Goal: Information Seeking & Learning: Compare options

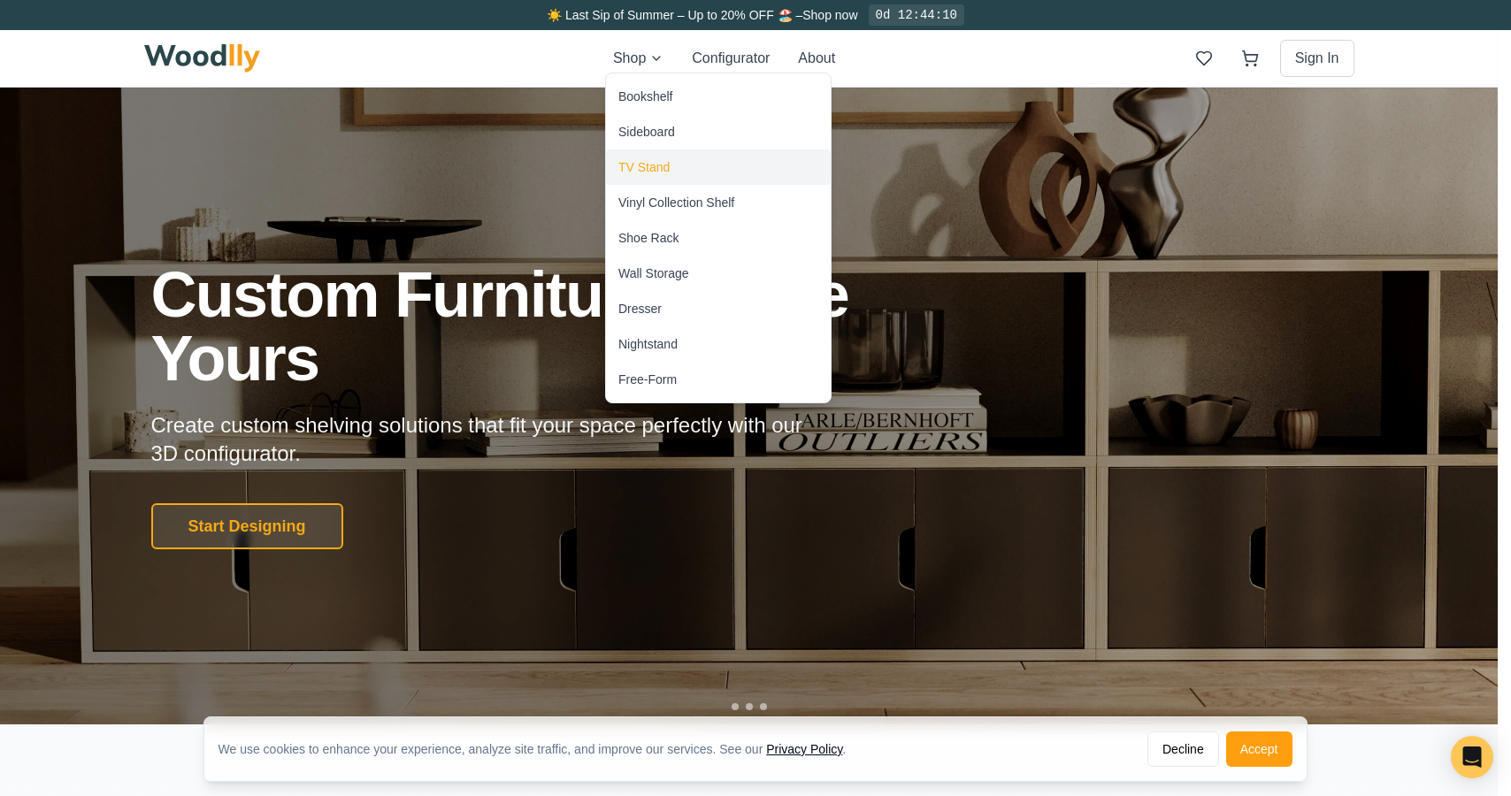
click at [652, 171] on div "TV Stand" at bounding box center [643, 167] width 51 height 18
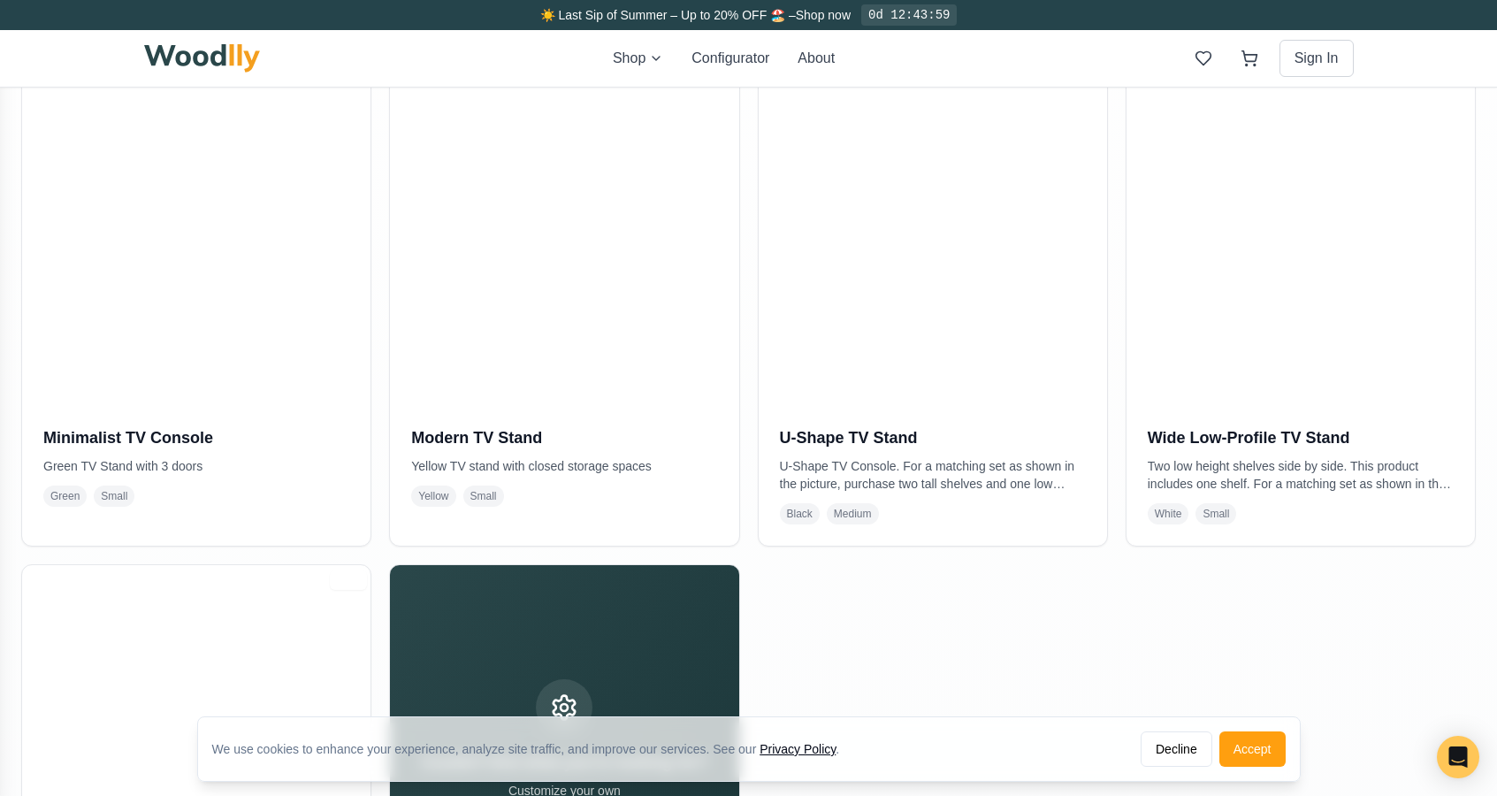
scroll to position [414, 0]
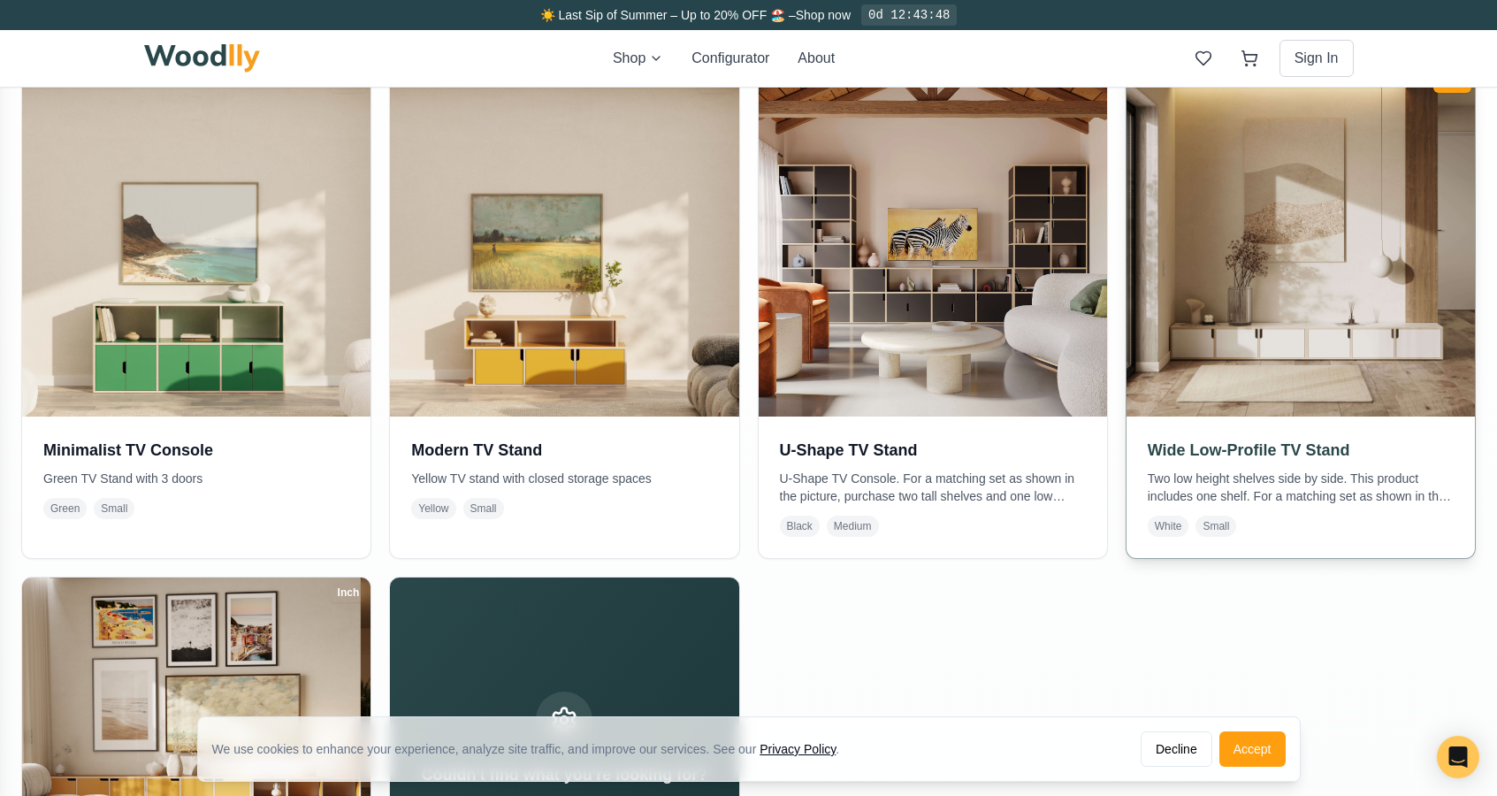
click at [1244, 262] on img at bounding box center [1301, 242] width 366 height 366
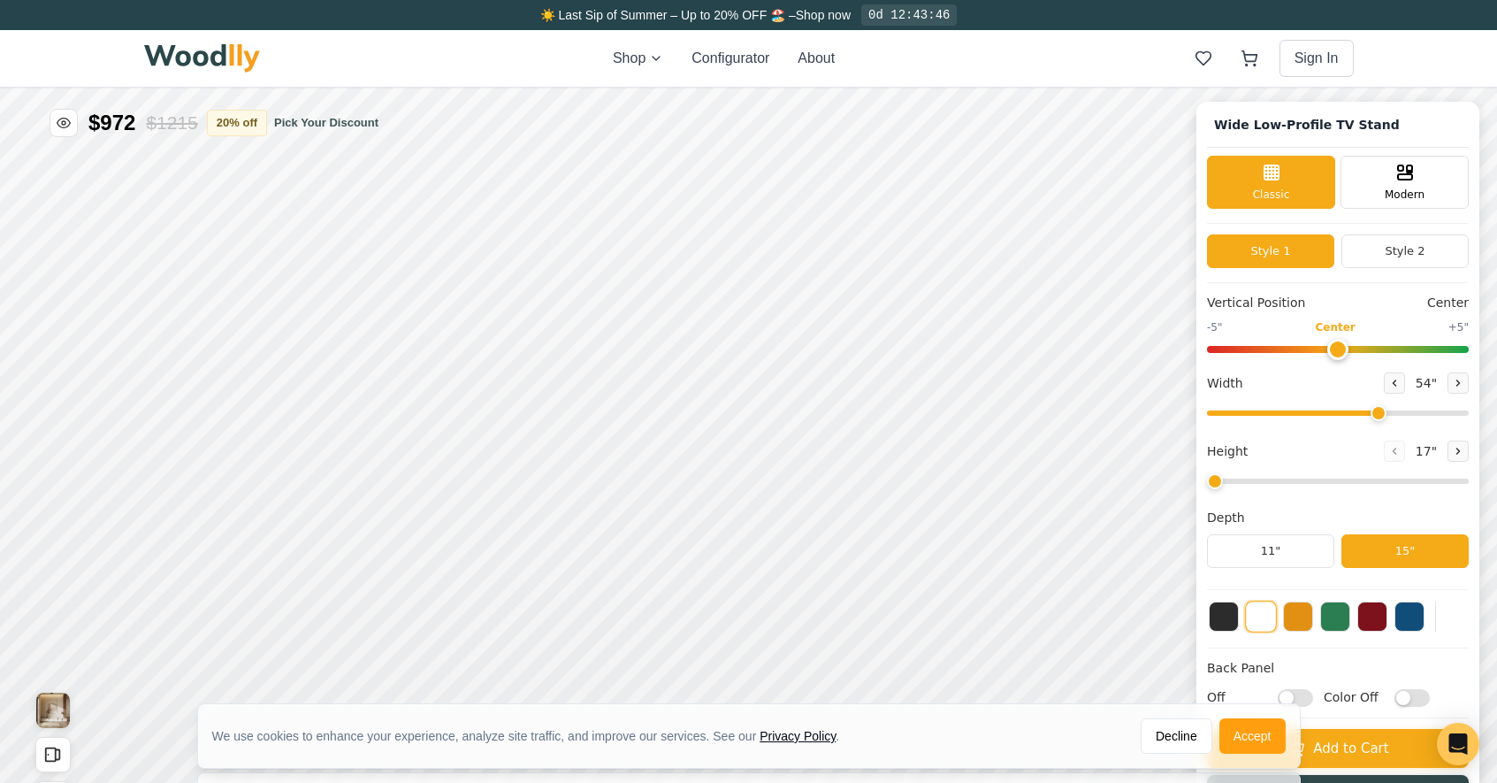
type input "54"
drag, startPoint x: 1254, startPoint y: 731, endPoint x: 1261, endPoint y: 644, distance: 87.8
click at [1254, 731] on button "Accept" at bounding box center [1253, 735] width 66 height 35
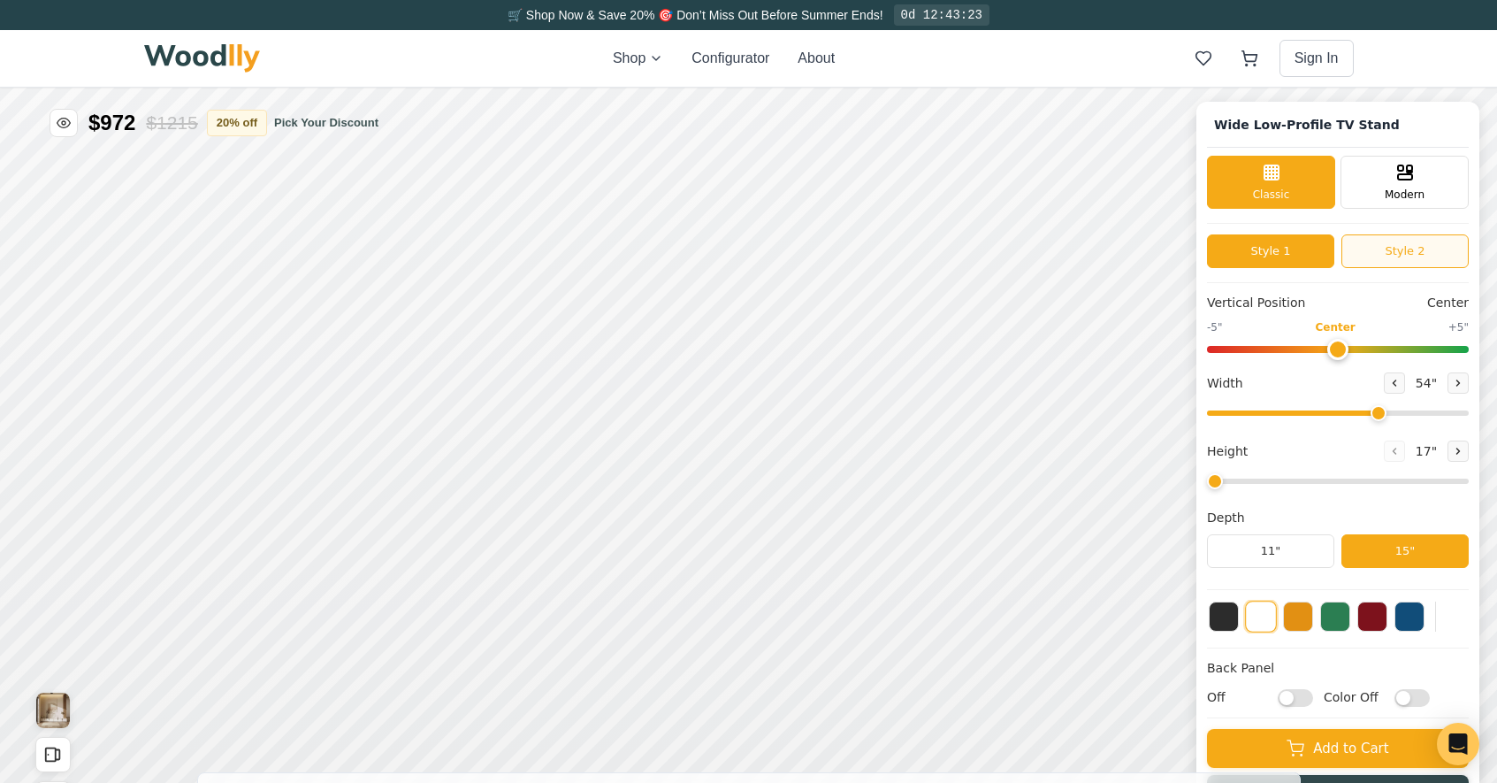
click at [1419, 256] on button "Style 2" at bounding box center [1405, 251] width 127 height 34
click at [1300, 251] on button "Style 1" at bounding box center [1270, 251] width 127 height 34
click at [1412, 252] on button "Style 2" at bounding box center [1405, 251] width 127 height 34
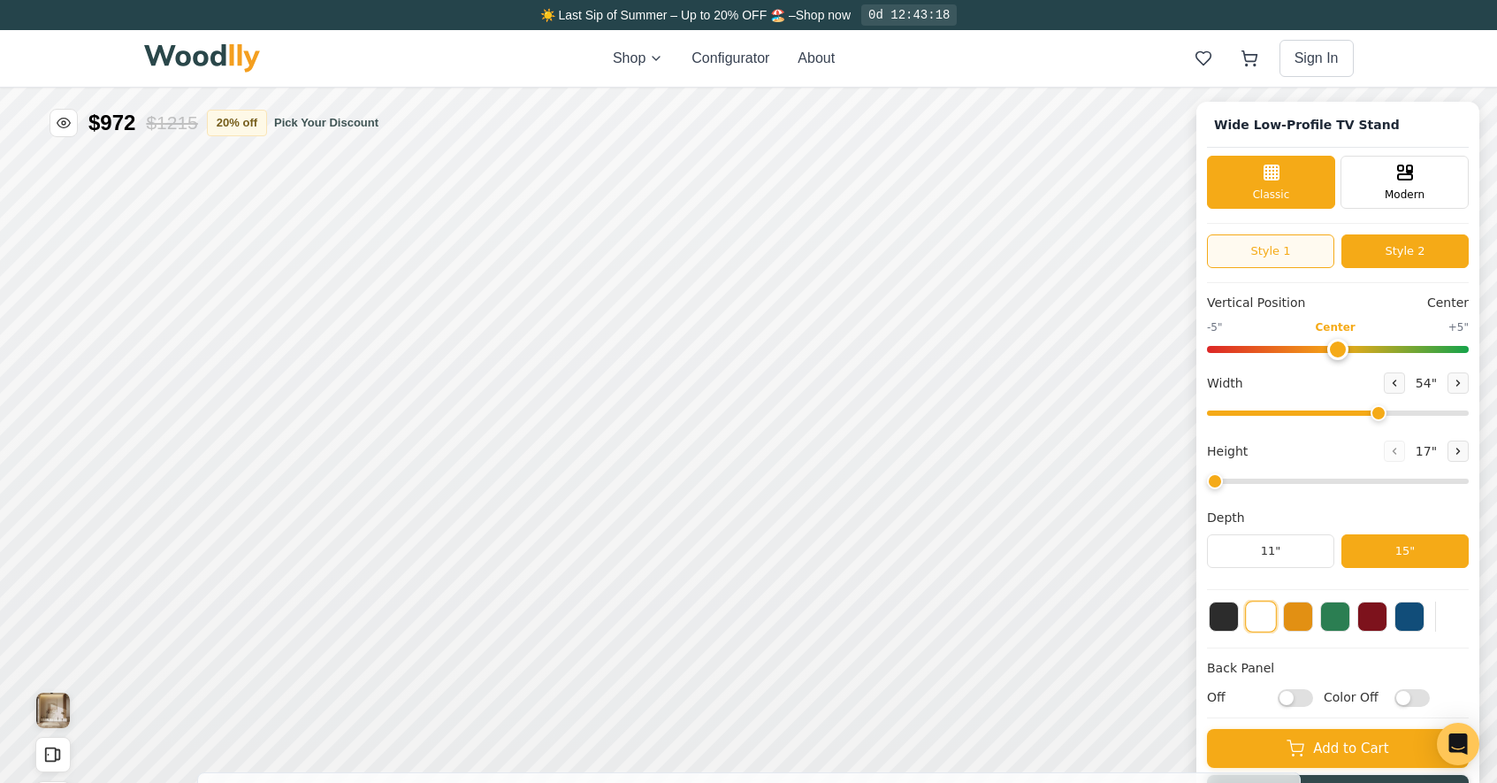
click at [1312, 252] on button "Style 1" at bounding box center [1270, 251] width 127 height 34
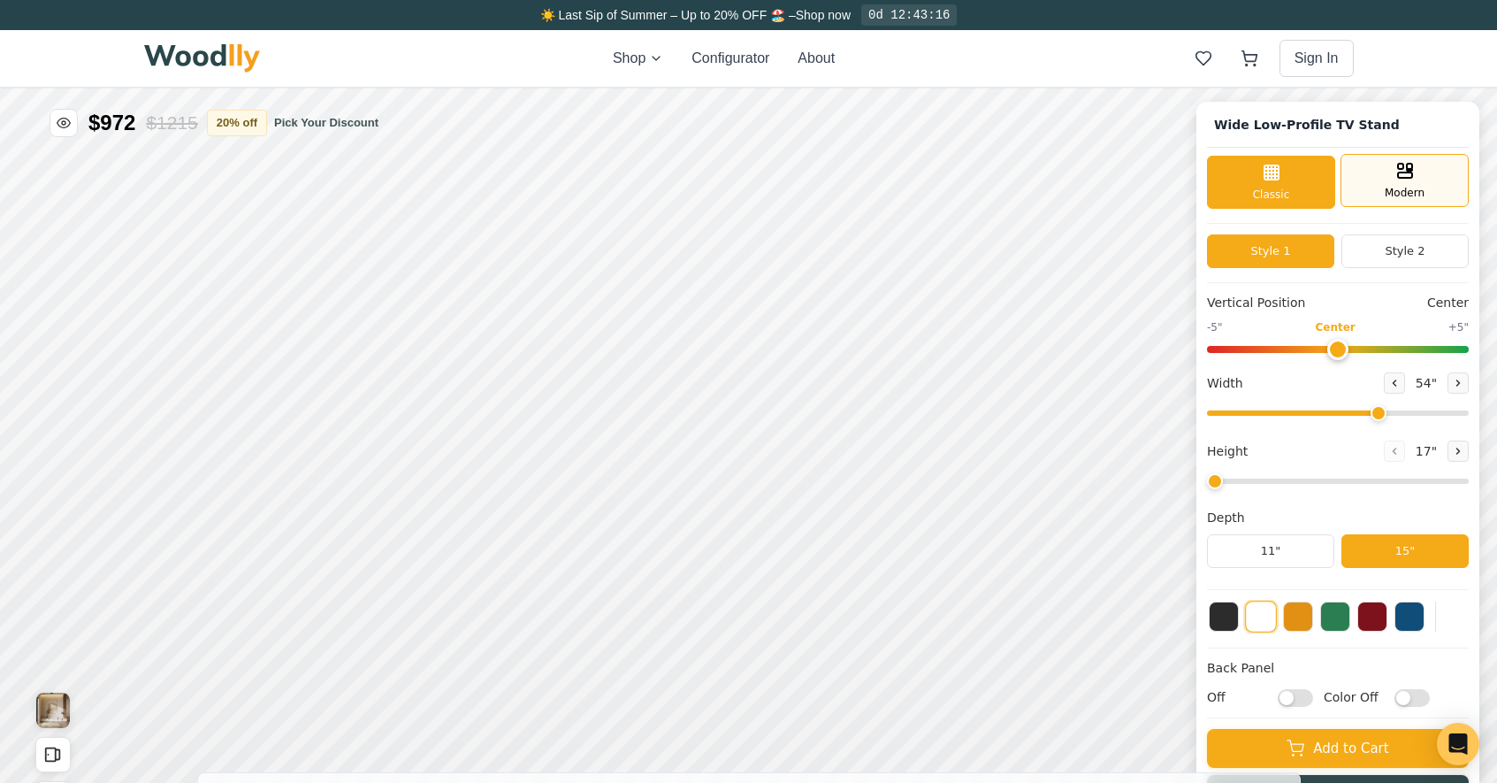
click at [1397, 190] on div "Modern" at bounding box center [1405, 180] width 128 height 53
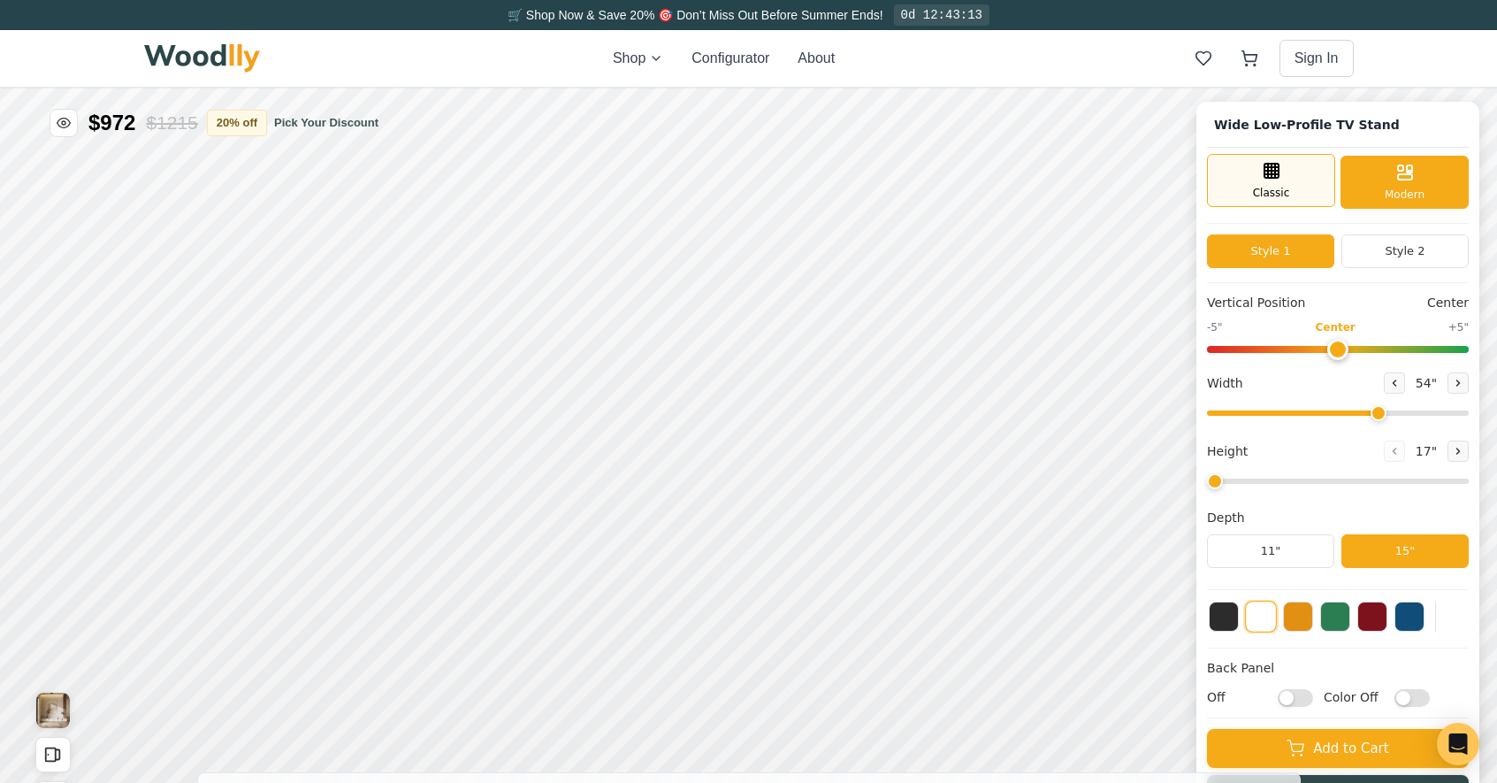
click at [1322, 189] on div "Classic" at bounding box center [1271, 180] width 128 height 53
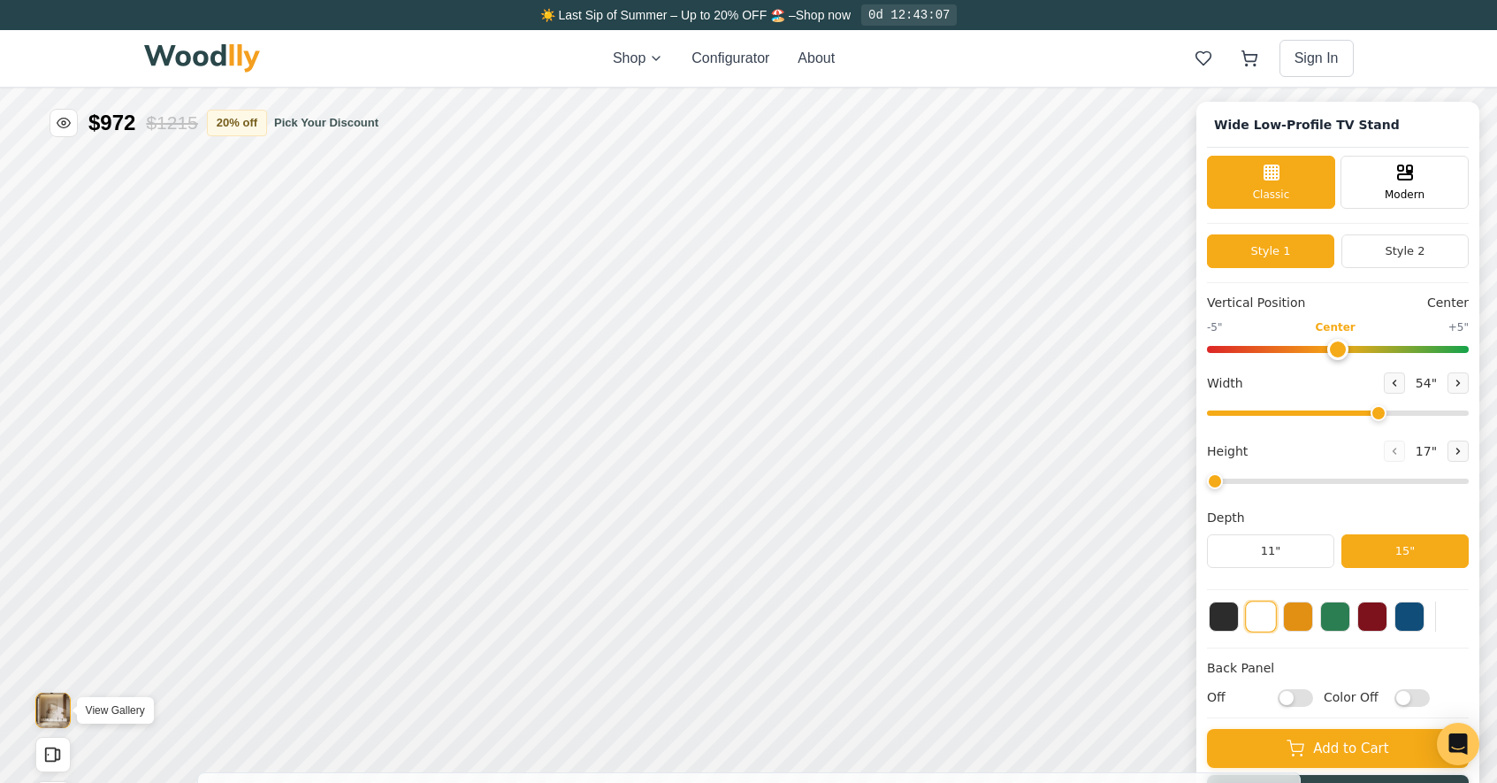
click at [54, 701] on img "View Gallery" at bounding box center [53, 710] width 34 height 35
click at [1380, 254] on button "Style 2" at bounding box center [1405, 251] width 127 height 34
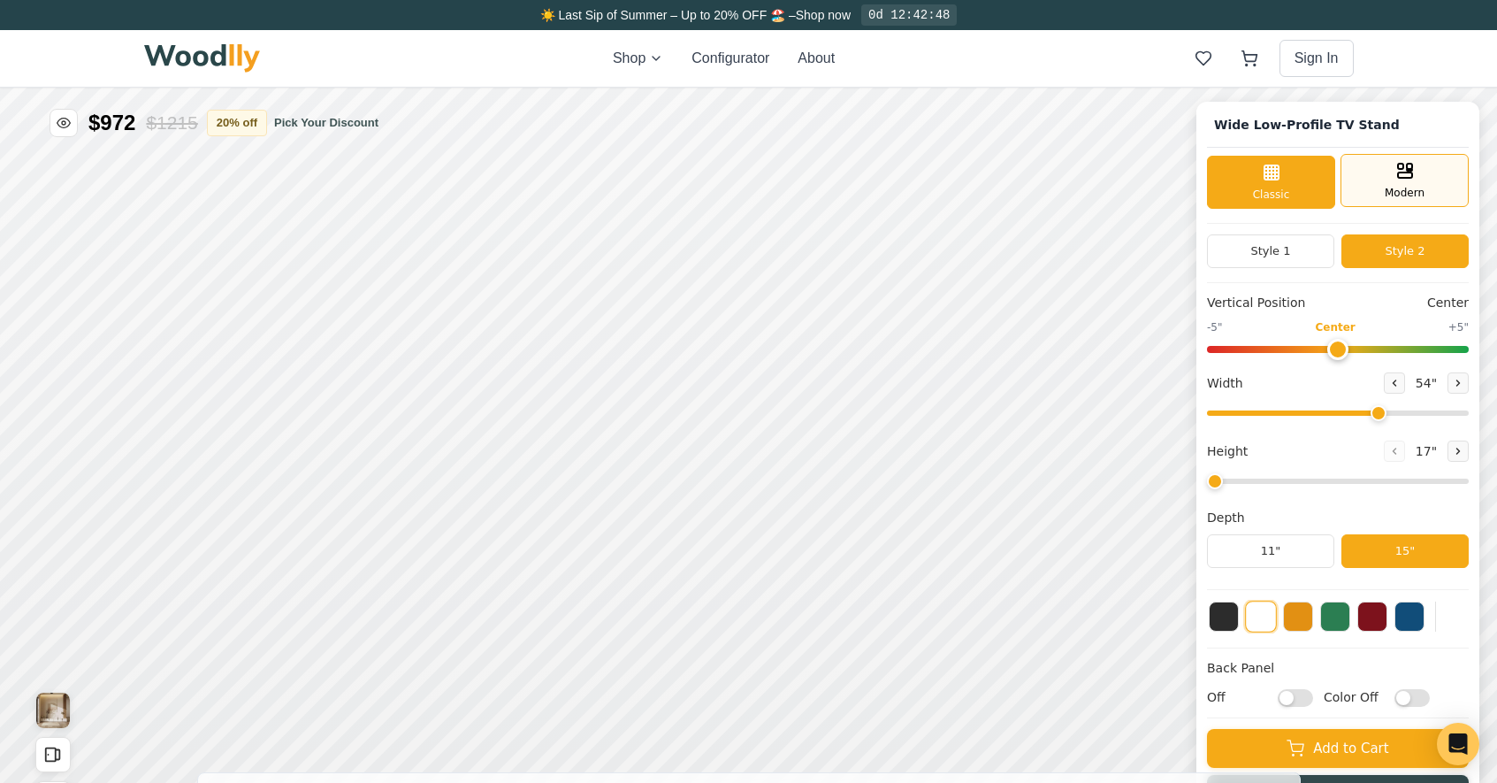
click at [1405, 183] on div "Modern" at bounding box center [1405, 180] width 128 height 53
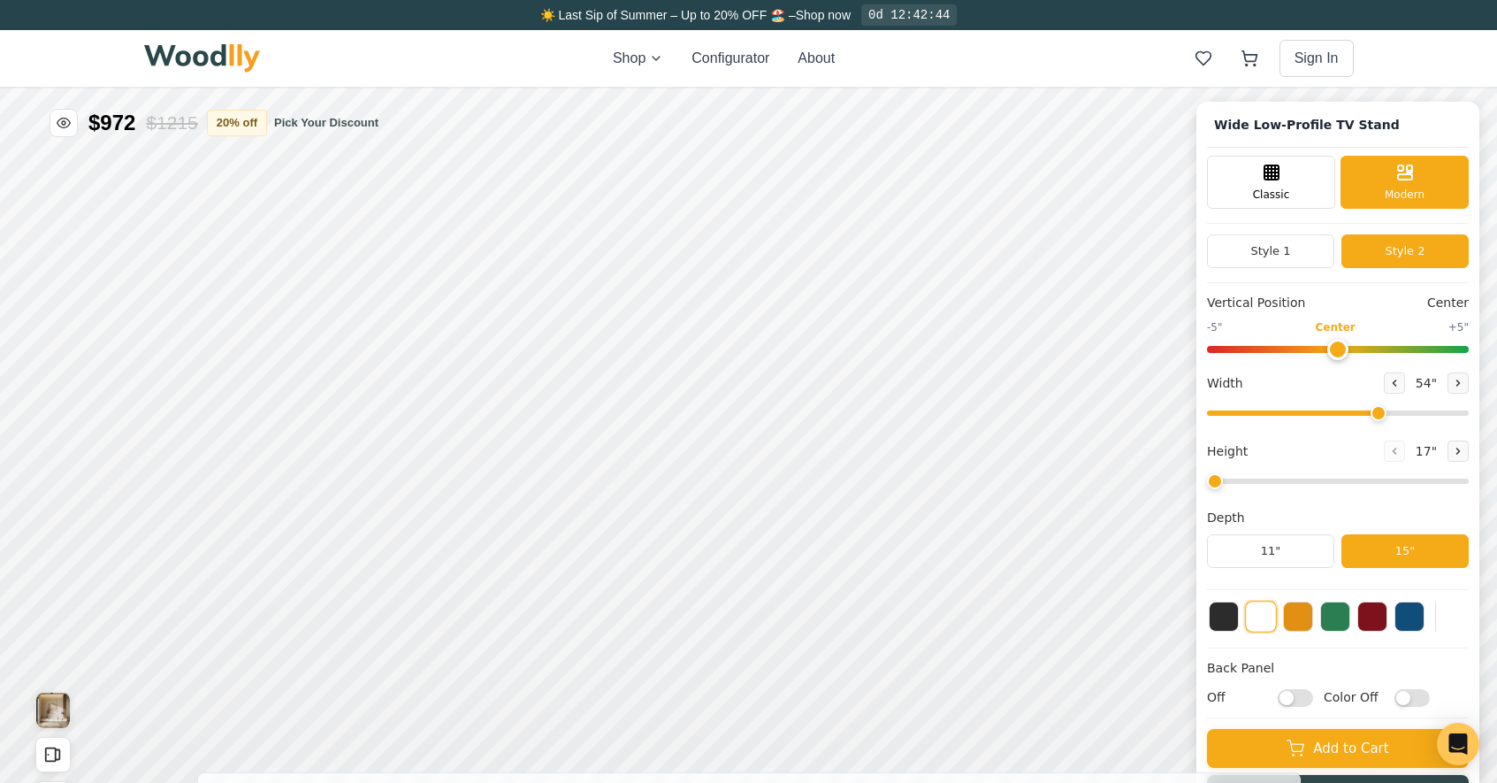
click at [746, 46] on div "Shop Configurator About Sign In" at bounding box center [749, 58] width 1210 height 57
click at [740, 56] on button "Configurator" at bounding box center [731, 58] width 78 height 21
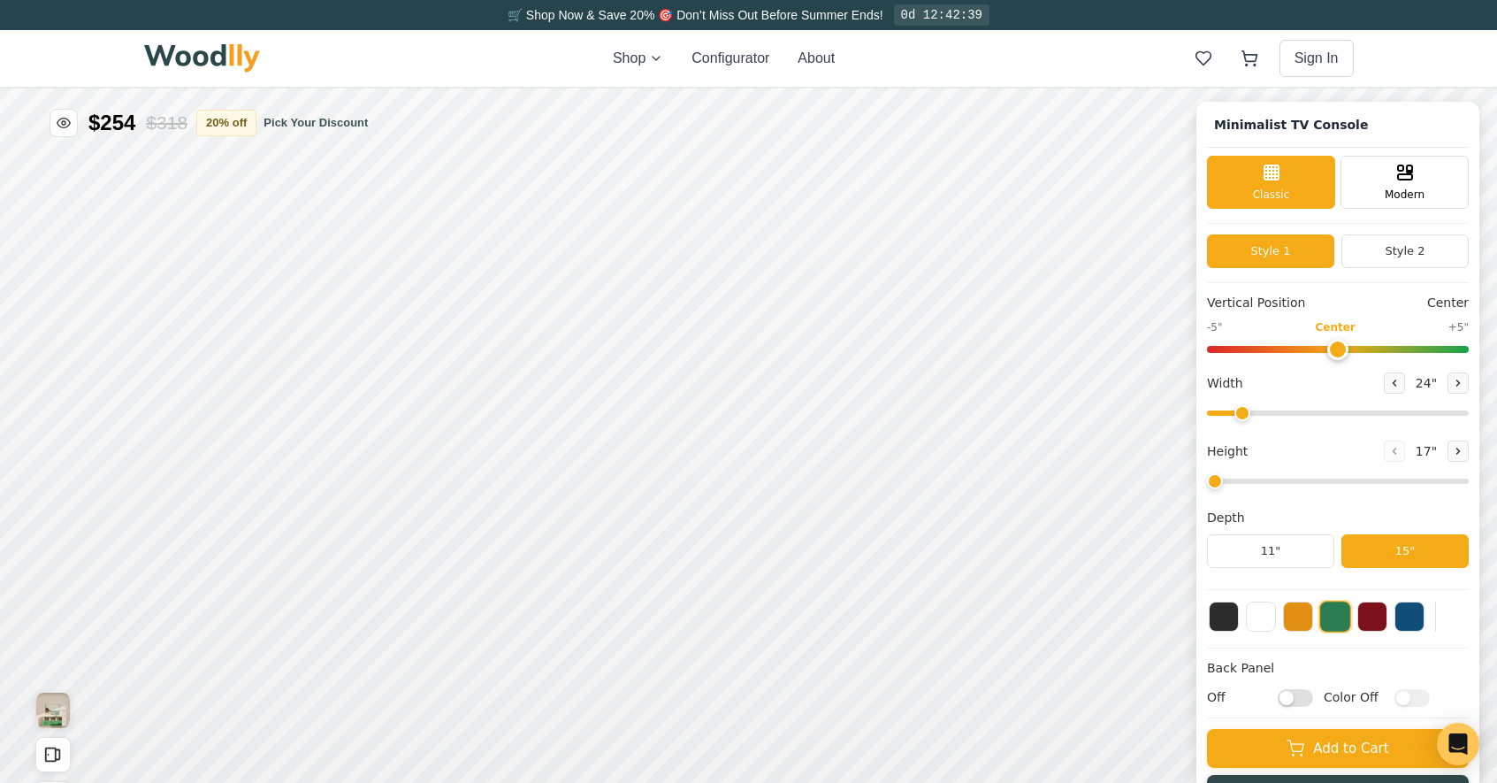
type input "63"
type input "2"
type input "0"
drag, startPoint x: 1352, startPoint y: 351, endPoint x: 1344, endPoint y: 342, distance: 11.9
click at [1344, 346] on input "range" at bounding box center [1338, 349] width 262 height 7
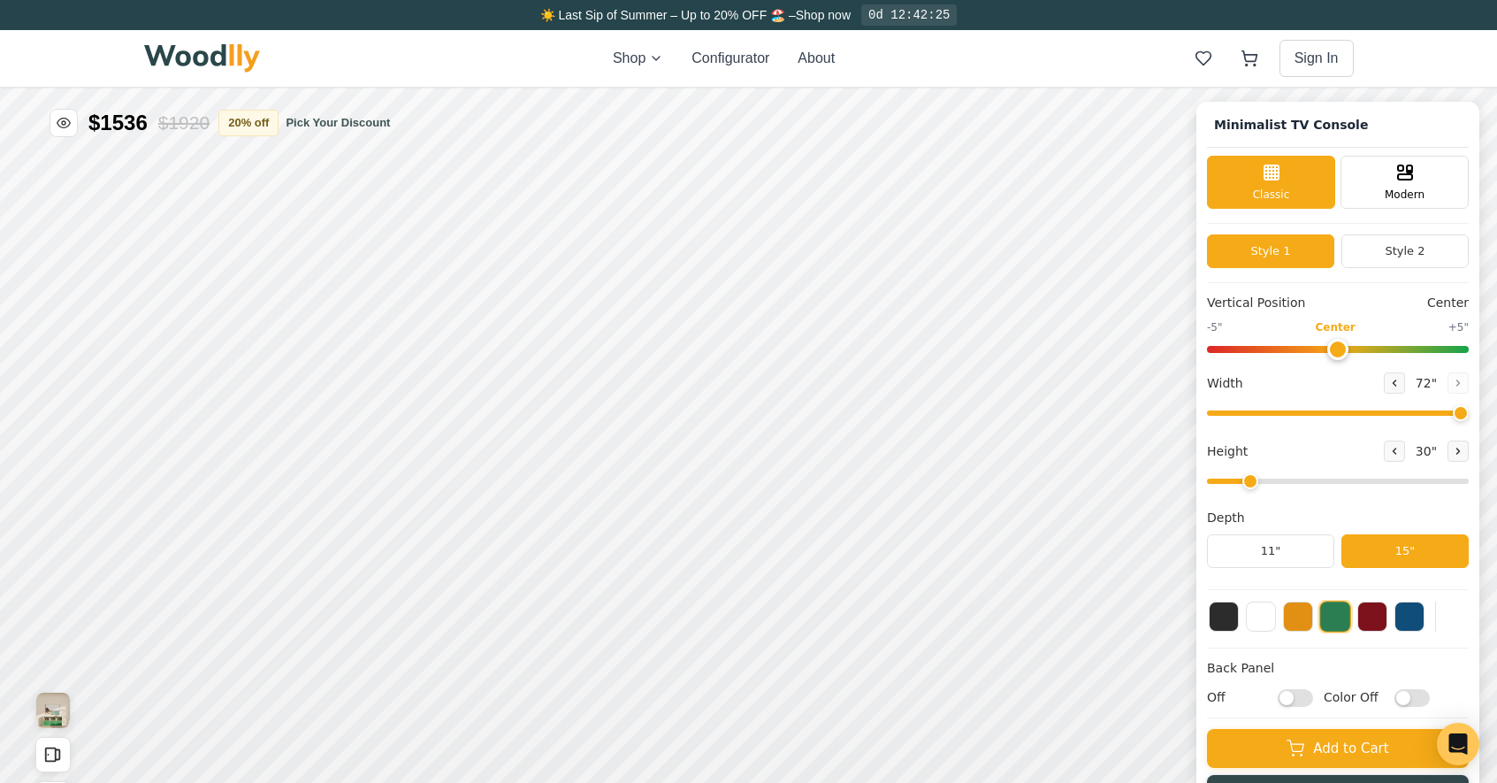
drag, startPoint x: 1434, startPoint y: 414, endPoint x: 1489, endPoint y: 417, distance: 54.9
type input "72"
click at [1469, 416] on input "range" at bounding box center [1338, 412] width 262 height 5
drag, startPoint x: 1264, startPoint y: 480, endPoint x: 1241, endPoint y: 485, distance: 23.4
click at [1241, 484] on input "range" at bounding box center [1338, 481] width 262 height 5
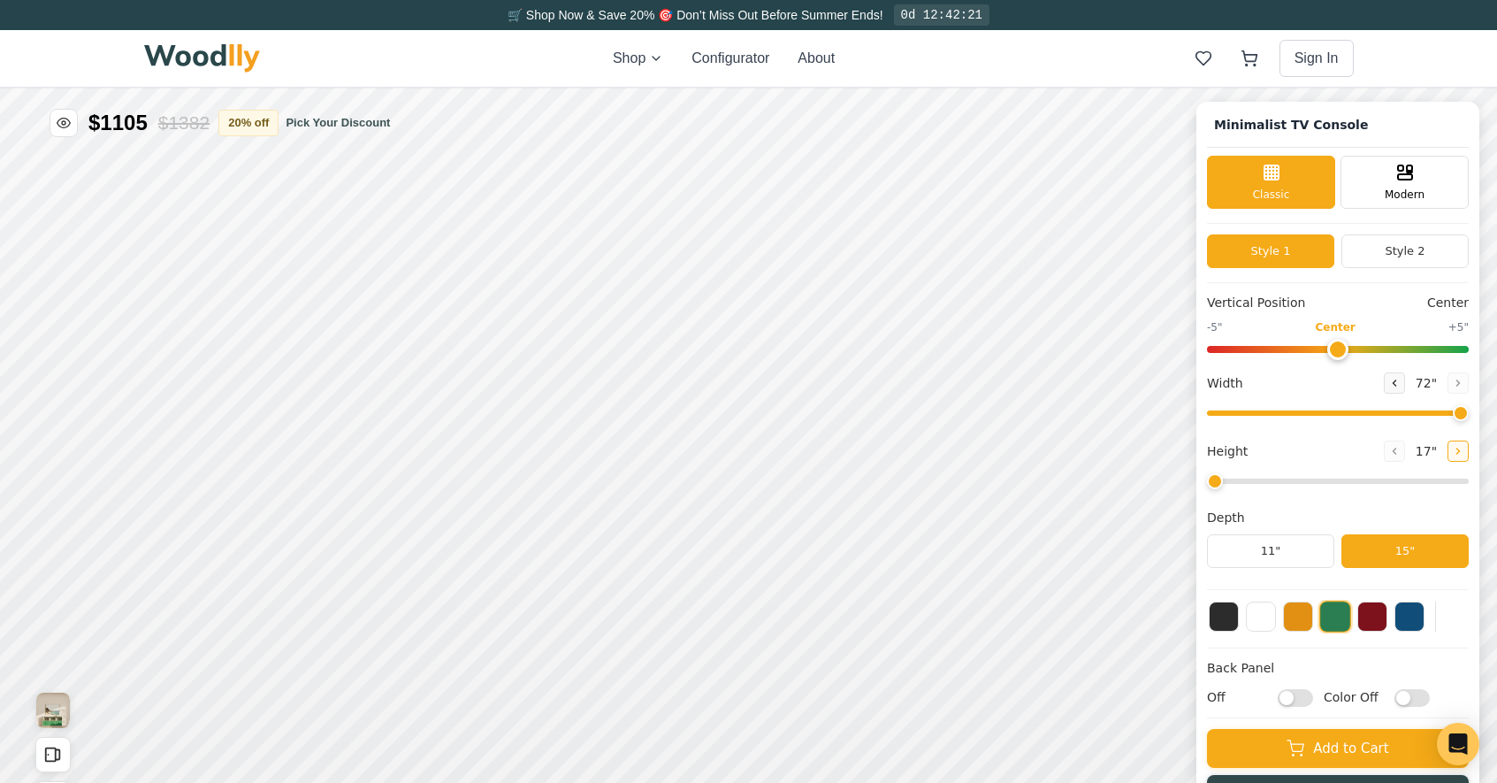
click at [1460, 450] on icon at bounding box center [1459, 450] width 3 height 5
click at [1245, 482] on input "range" at bounding box center [1338, 481] width 262 height 5
drag, startPoint x: 1268, startPoint y: 482, endPoint x: 1219, endPoint y: 482, distance: 49.5
type input "1"
click at [1219, 482] on input "range" at bounding box center [1338, 481] width 262 height 5
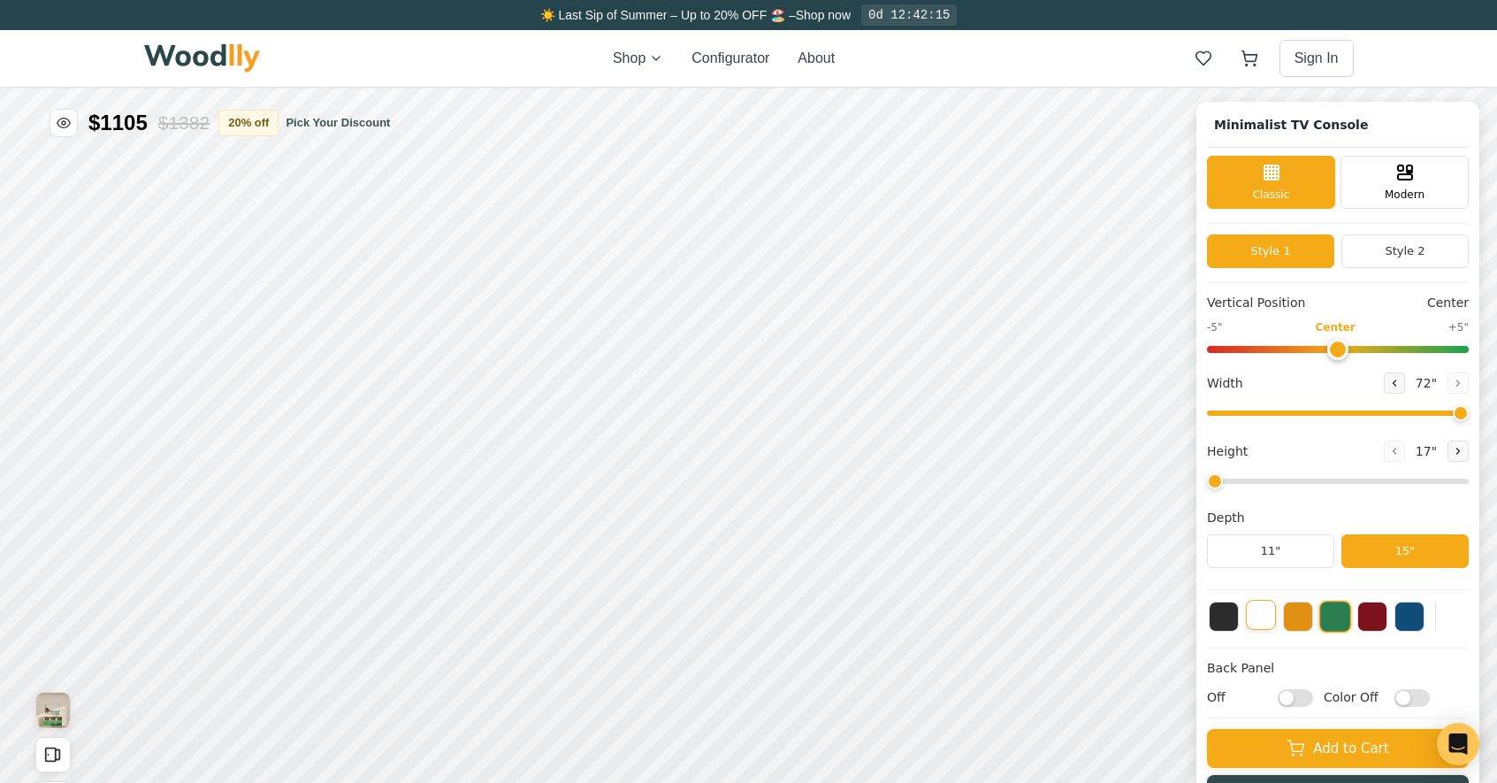
click at [1271, 626] on button at bounding box center [1261, 615] width 30 height 30
click at [1237, 626] on button at bounding box center [1224, 615] width 30 height 30
click at [1270, 624] on button at bounding box center [1261, 615] width 30 height 30
click at [1313, 699] on input "Off" at bounding box center [1295, 698] width 35 height 18
click at [1302, 697] on input "On" at bounding box center [1295, 698] width 35 height 18
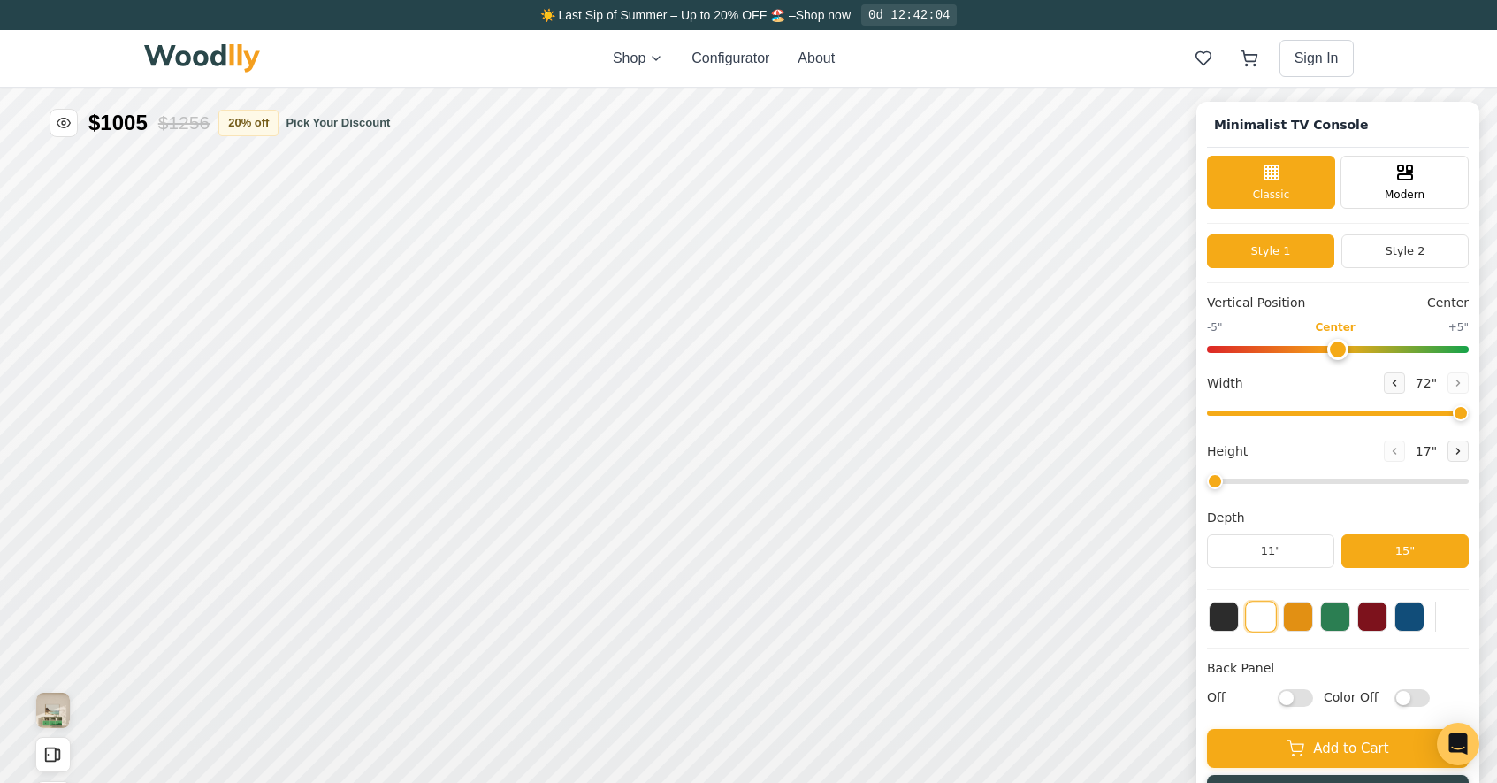
click at [1302, 697] on input "Off" at bounding box center [1295, 698] width 35 height 18
click at [1302, 697] on input "On" at bounding box center [1295, 698] width 35 height 18
click at [1302, 697] on input "Off" at bounding box center [1295, 698] width 35 height 18
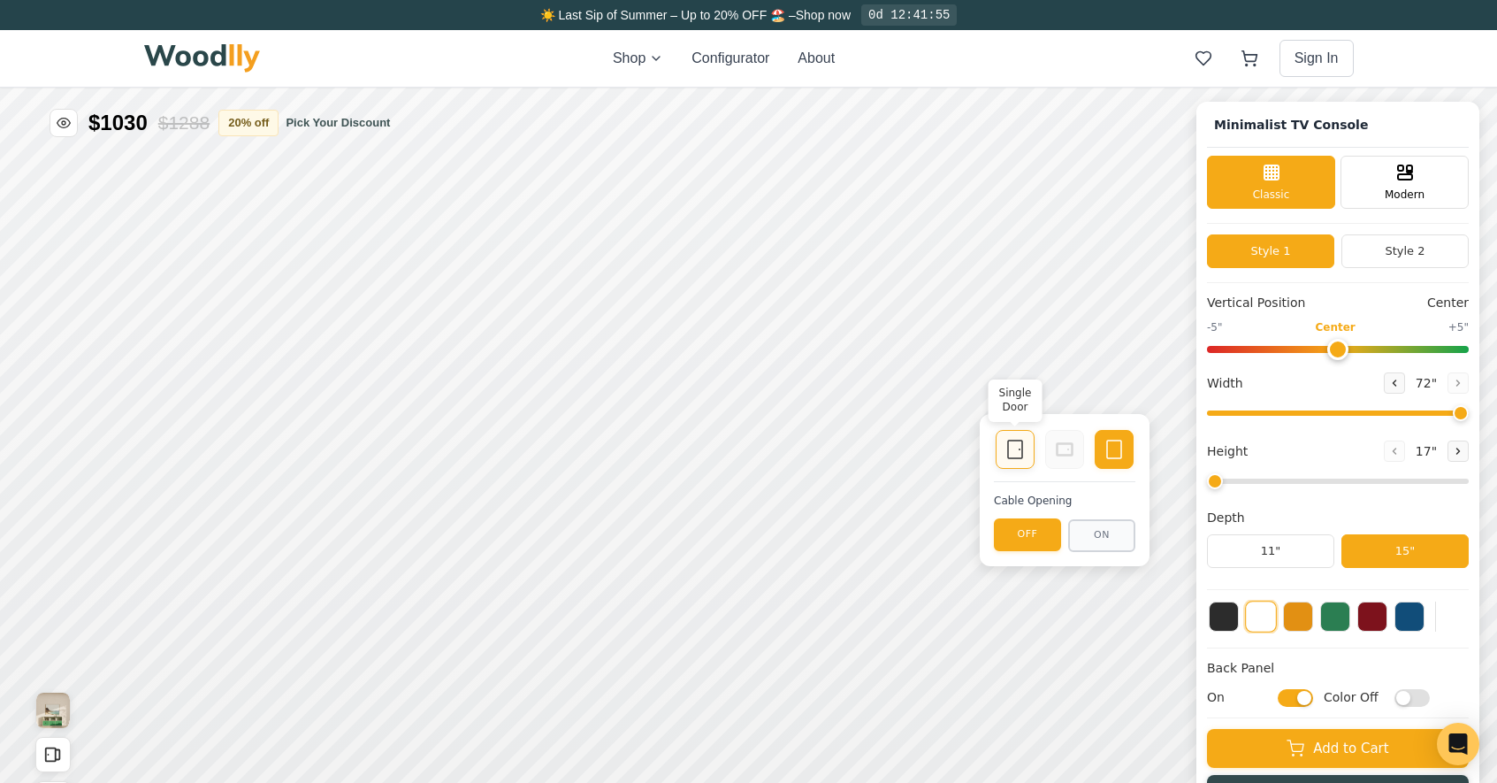
click at [1015, 451] on icon at bounding box center [1015, 449] width 21 height 21
click at [1105, 536] on button "ON" at bounding box center [1101, 535] width 67 height 33
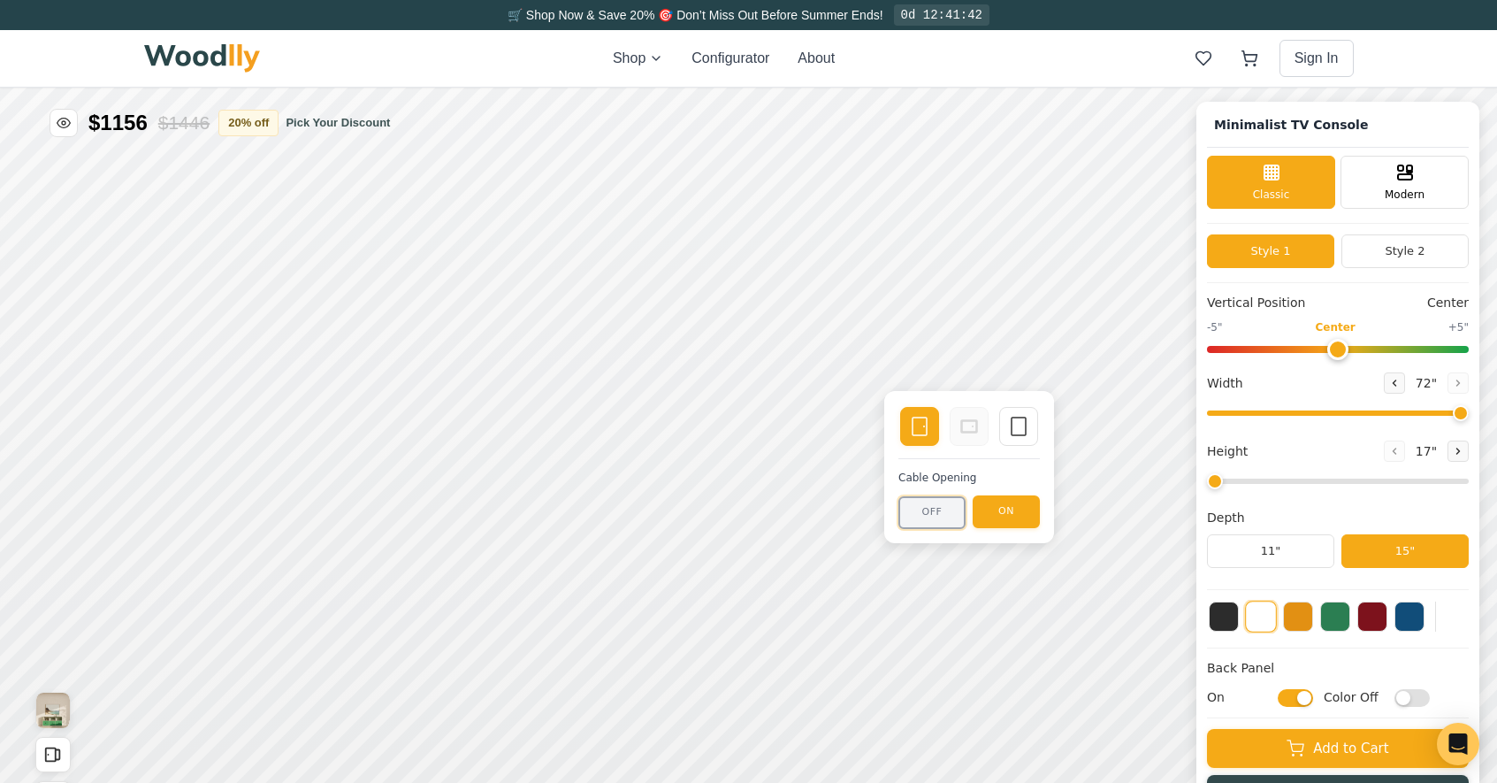
click at [940, 509] on button "OFF" at bounding box center [932, 512] width 67 height 33
click at [1000, 509] on button "ON" at bounding box center [1006, 512] width 67 height 33
click at [938, 517] on button "OFF" at bounding box center [932, 512] width 67 height 33
click at [1022, 432] on icon at bounding box center [1018, 426] width 21 height 21
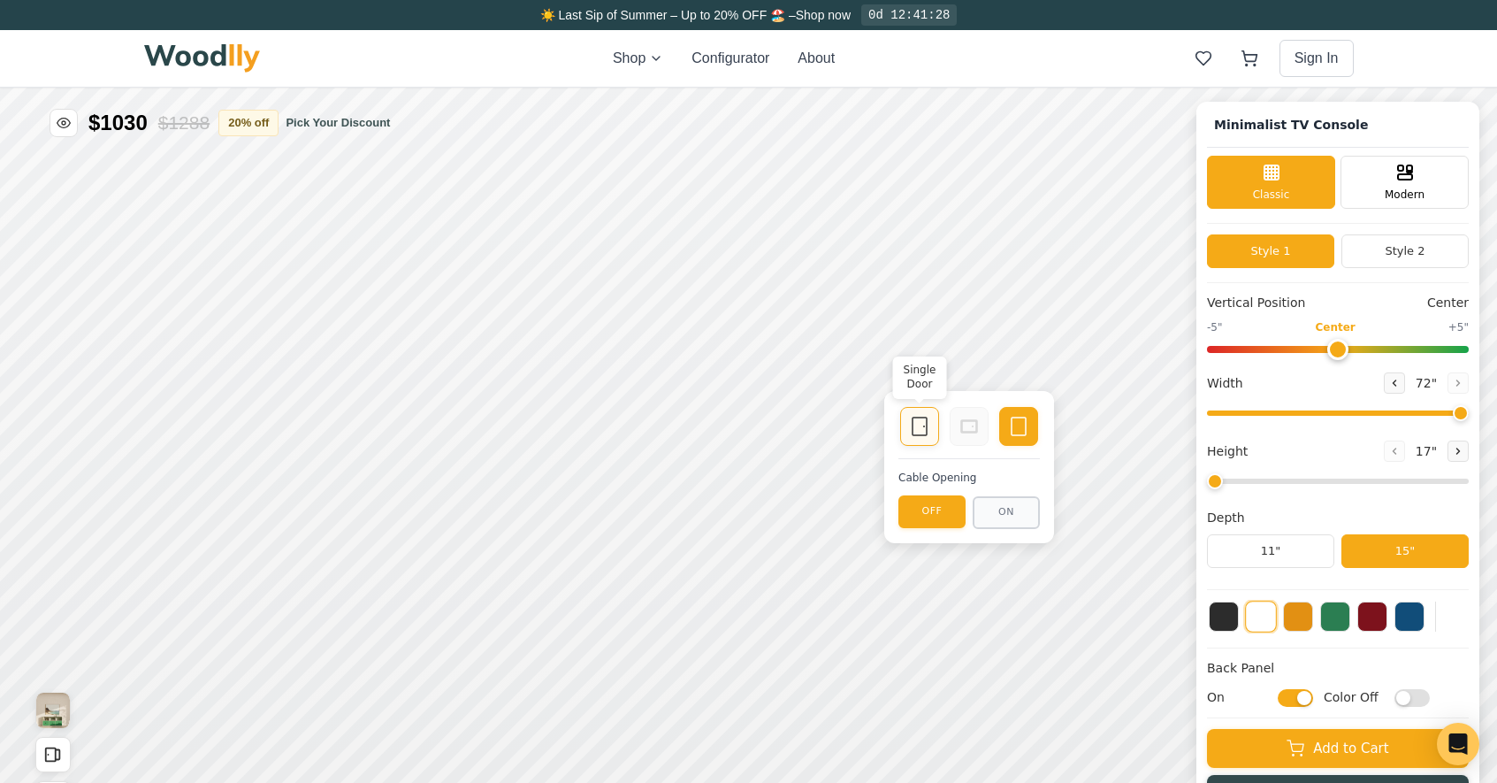
click at [910, 422] on icon at bounding box center [919, 426] width 21 height 21
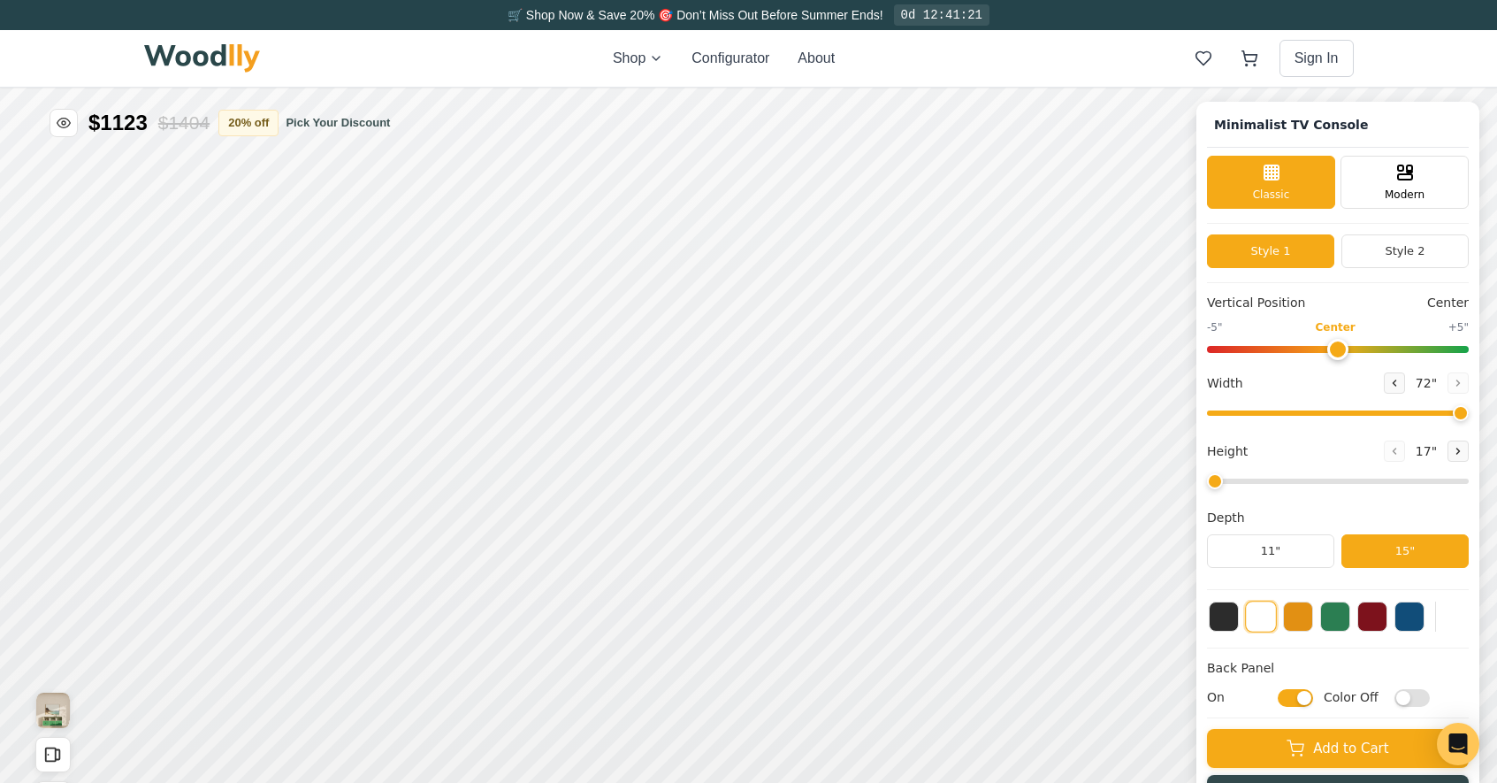
click at [1312, 697] on input "On" at bounding box center [1295, 698] width 35 height 18
click at [1313, 702] on input "Off" at bounding box center [1295, 698] width 35 height 18
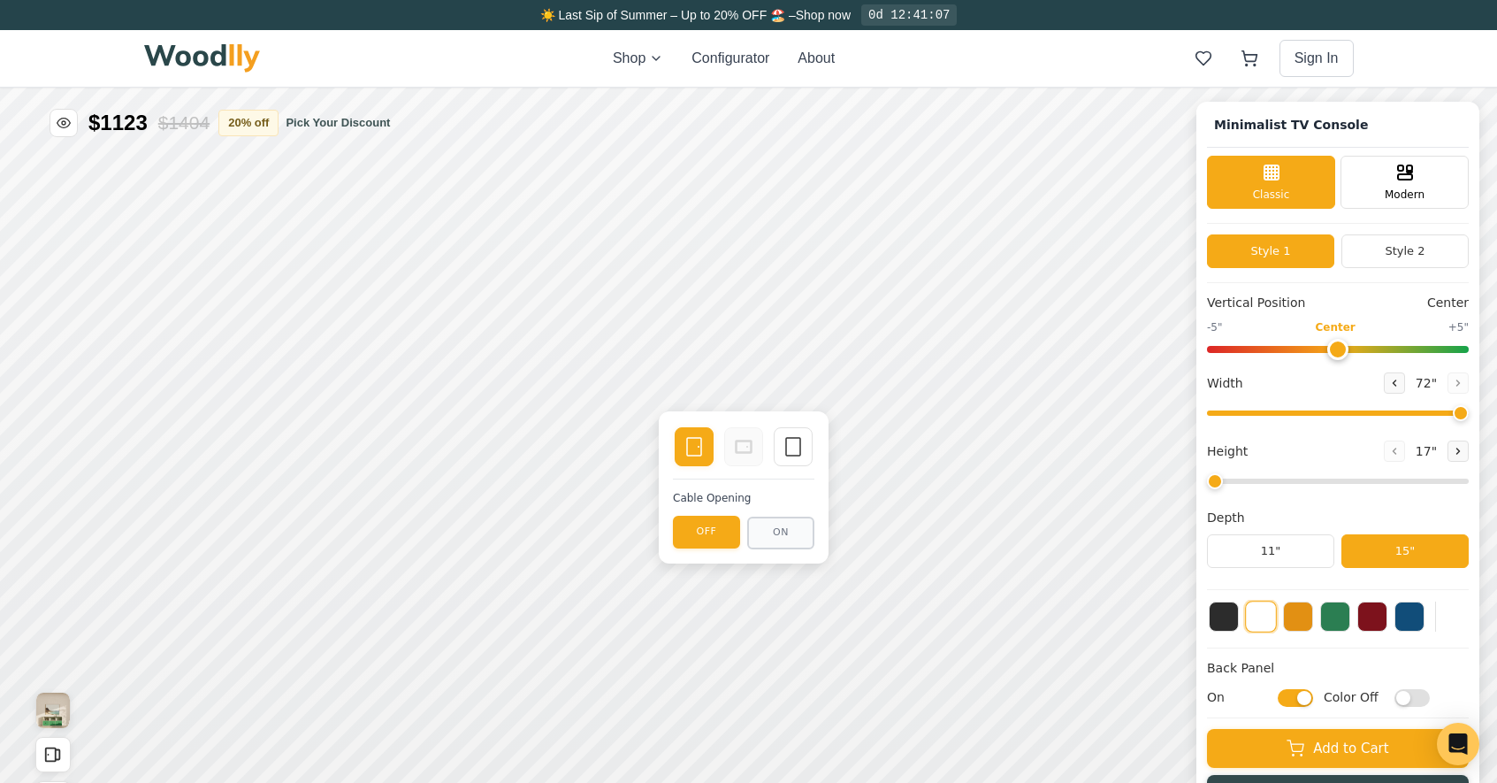
click at [1308, 693] on input "On" at bounding box center [1295, 698] width 35 height 18
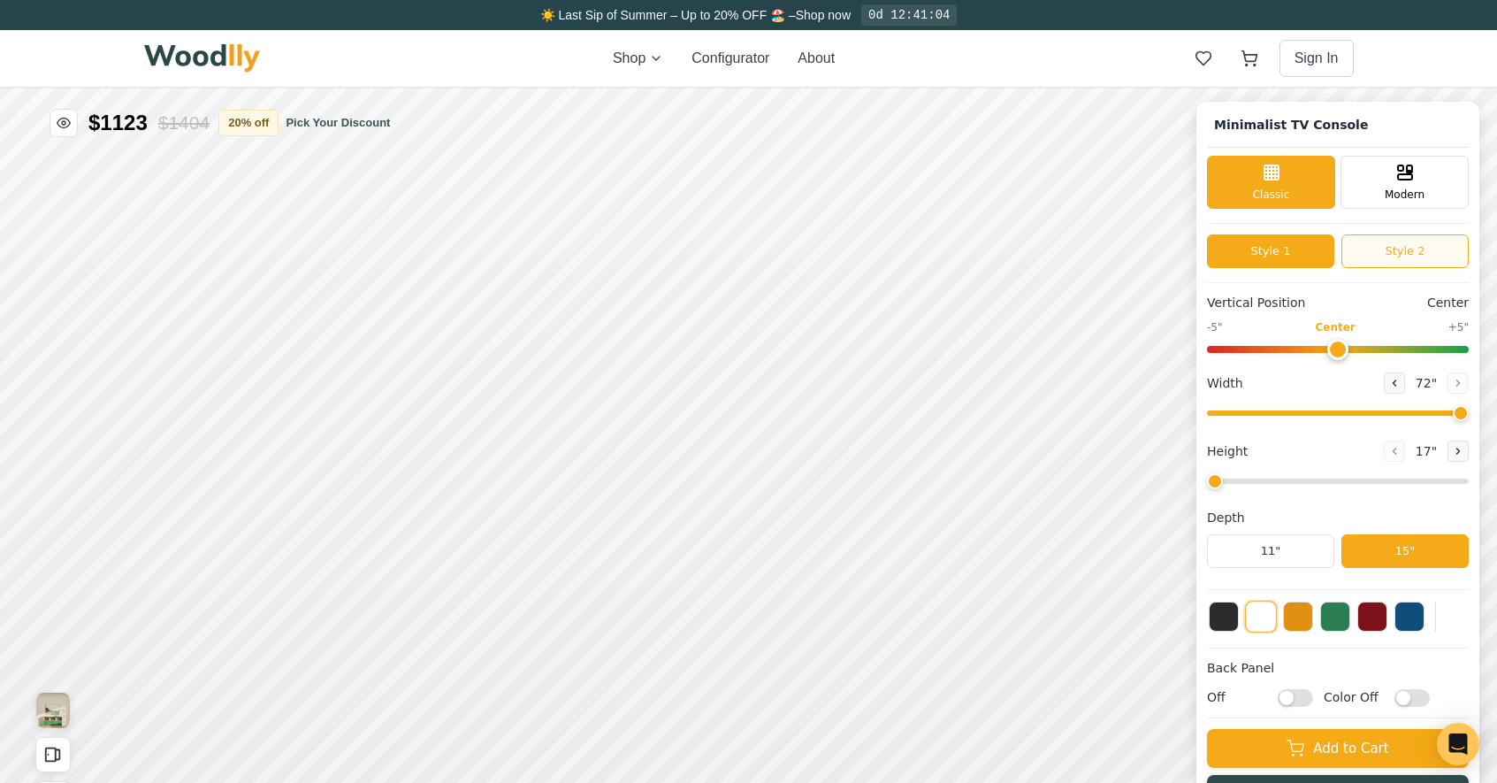
click at [1419, 241] on button "Style 2" at bounding box center [1405, 251] width 127 height 34
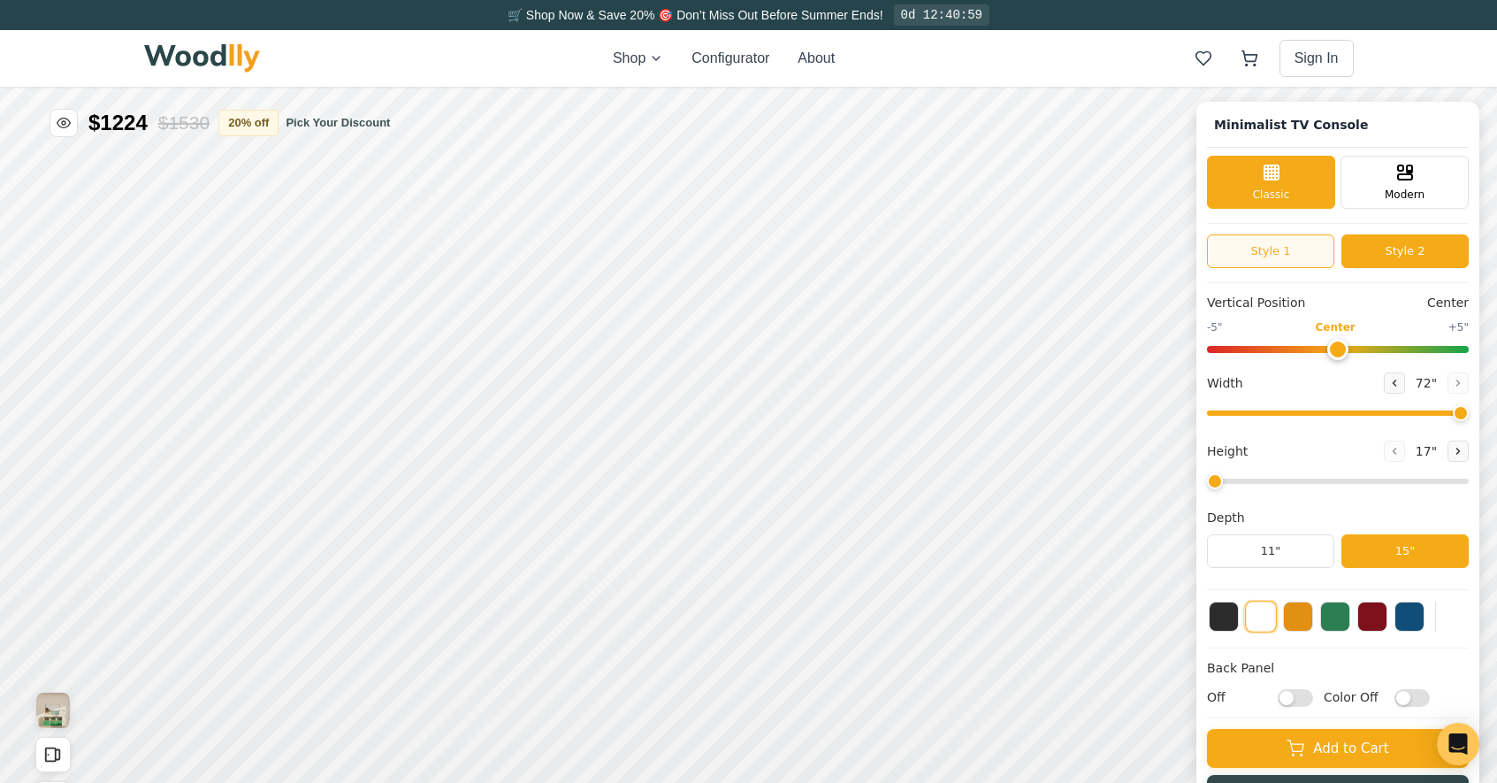
click at [1299, 244] on button "Style 1" at bounding box center [1270, 251] width 127 height 34
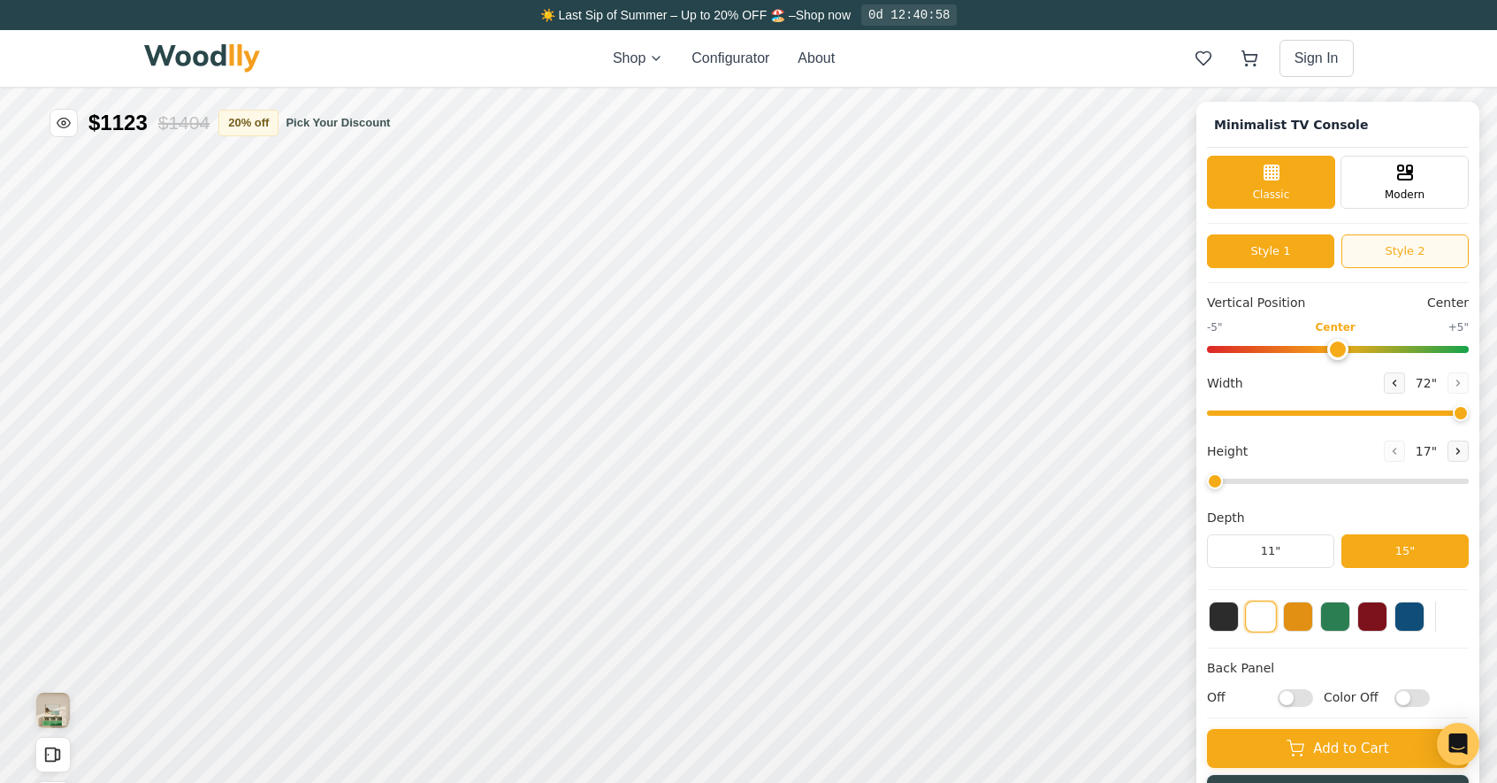
click at [1397, 239] on button "Style 2" at bounding box center [1405, 251] width 127 height 34
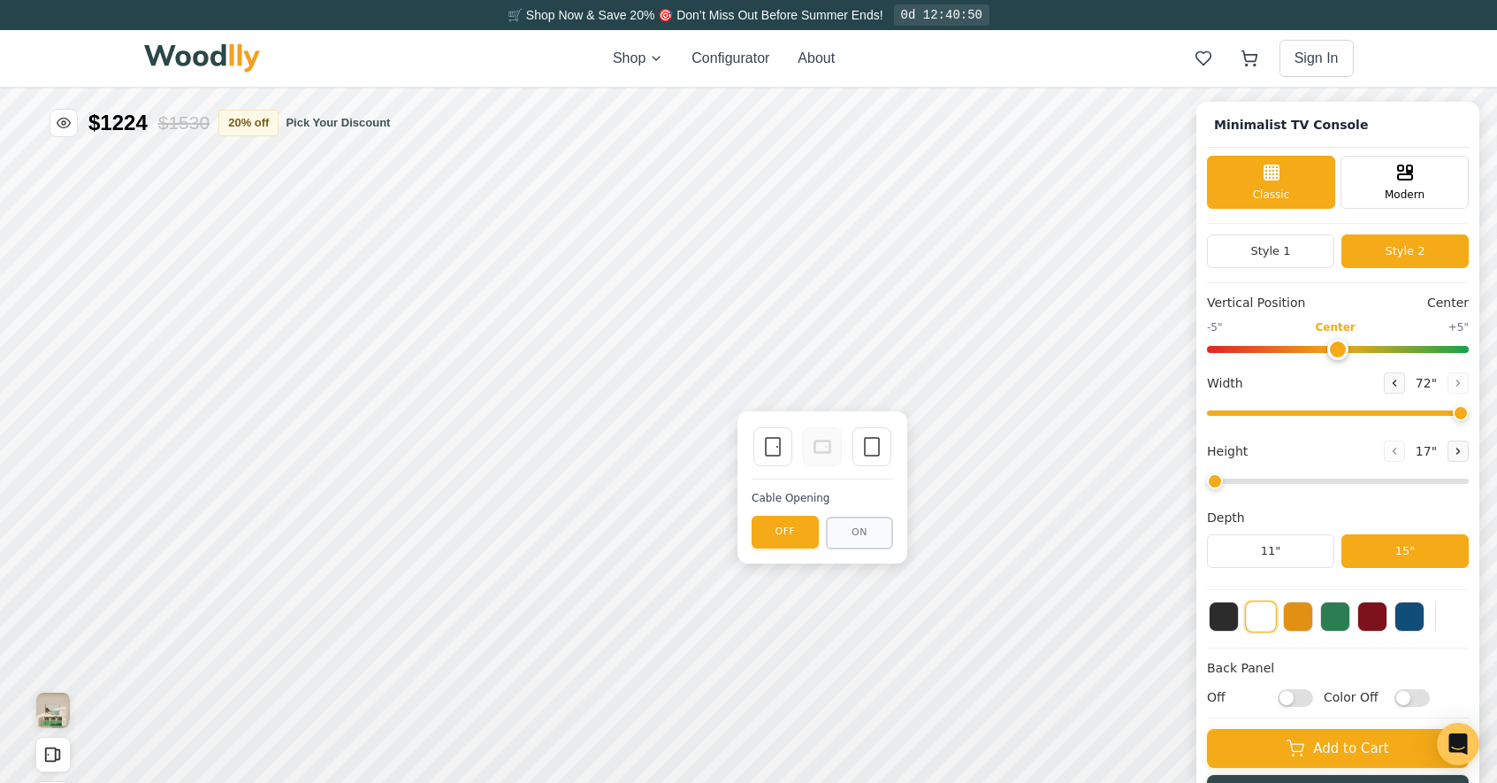
click at [1312, 701] on input "Off" at bounding box center [1295, 698] width 35 height 18
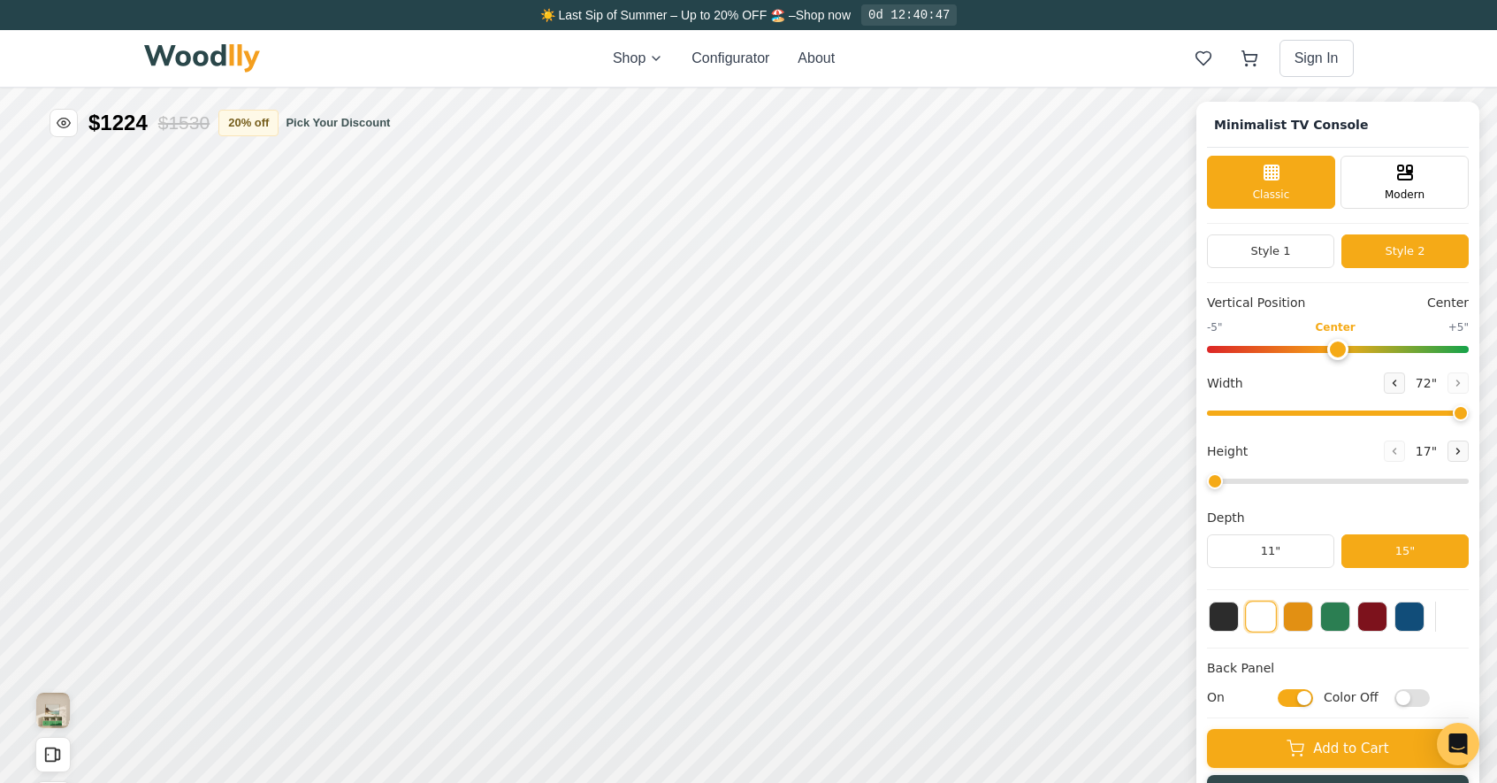
click at [1305, 692] on input "On" at bounding box center [1295, 698] width 35 height 18
click at [1313, 695] on input "Off" at bounding box center [1295, 698] width 35 height 18
click at [1298, 701] on input "On" at bounding box center [1295, 698] width 35 height 18
checkbox input "false"
type input "0"
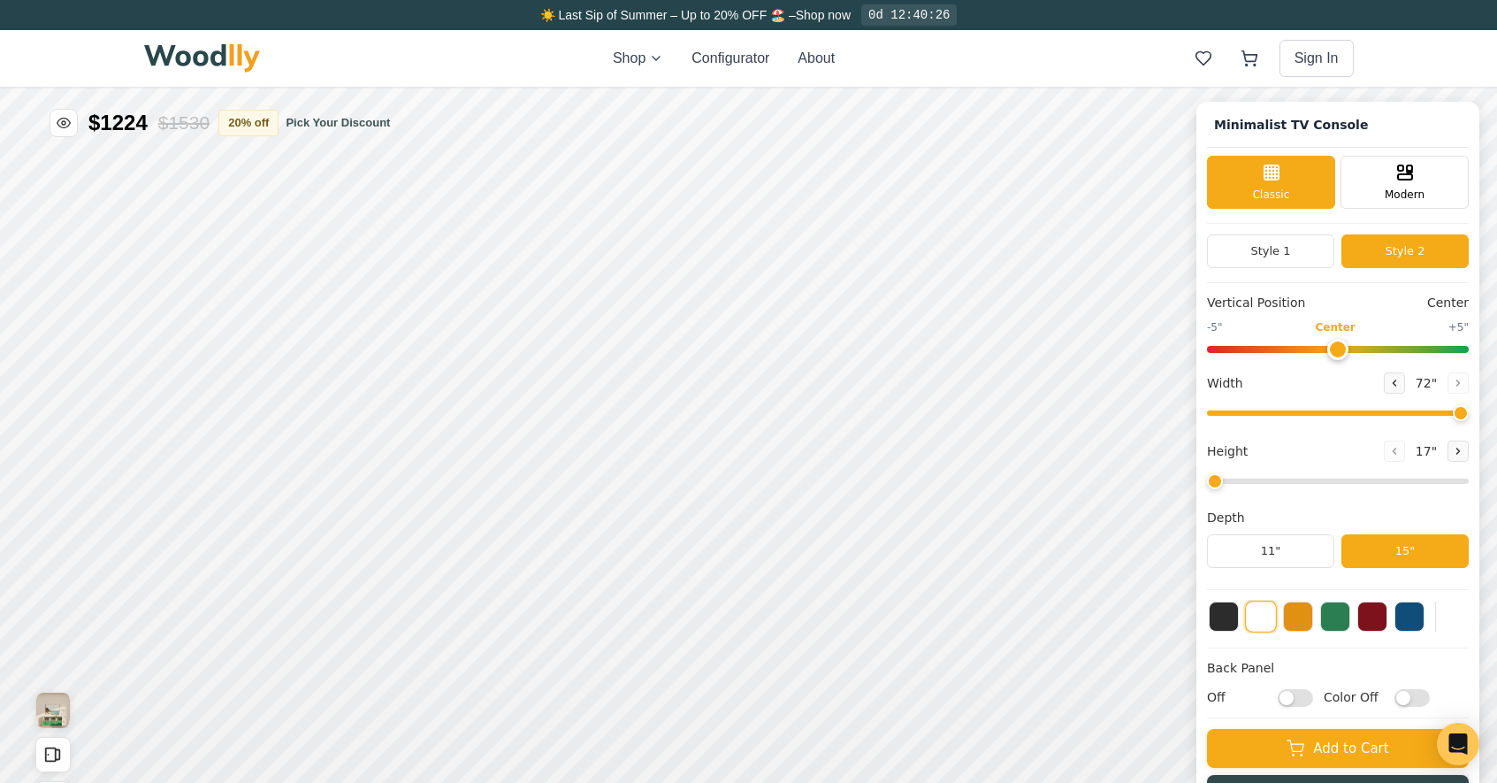
click at [1347, 349] on input "range" at bounding box center [1338, 349] width 262 height 7
drag, startPoint x: 1473, startPoint y: 413, endPoint x: 1421, endPoint y: 410, distance: 51.4
type input "60"
click at [1421, 410] on input "range" at bounding box center [1338, 412] width 262 height 5
click at [1464, 456] on icon at bounding box center [1458, 451] width 11 height 11
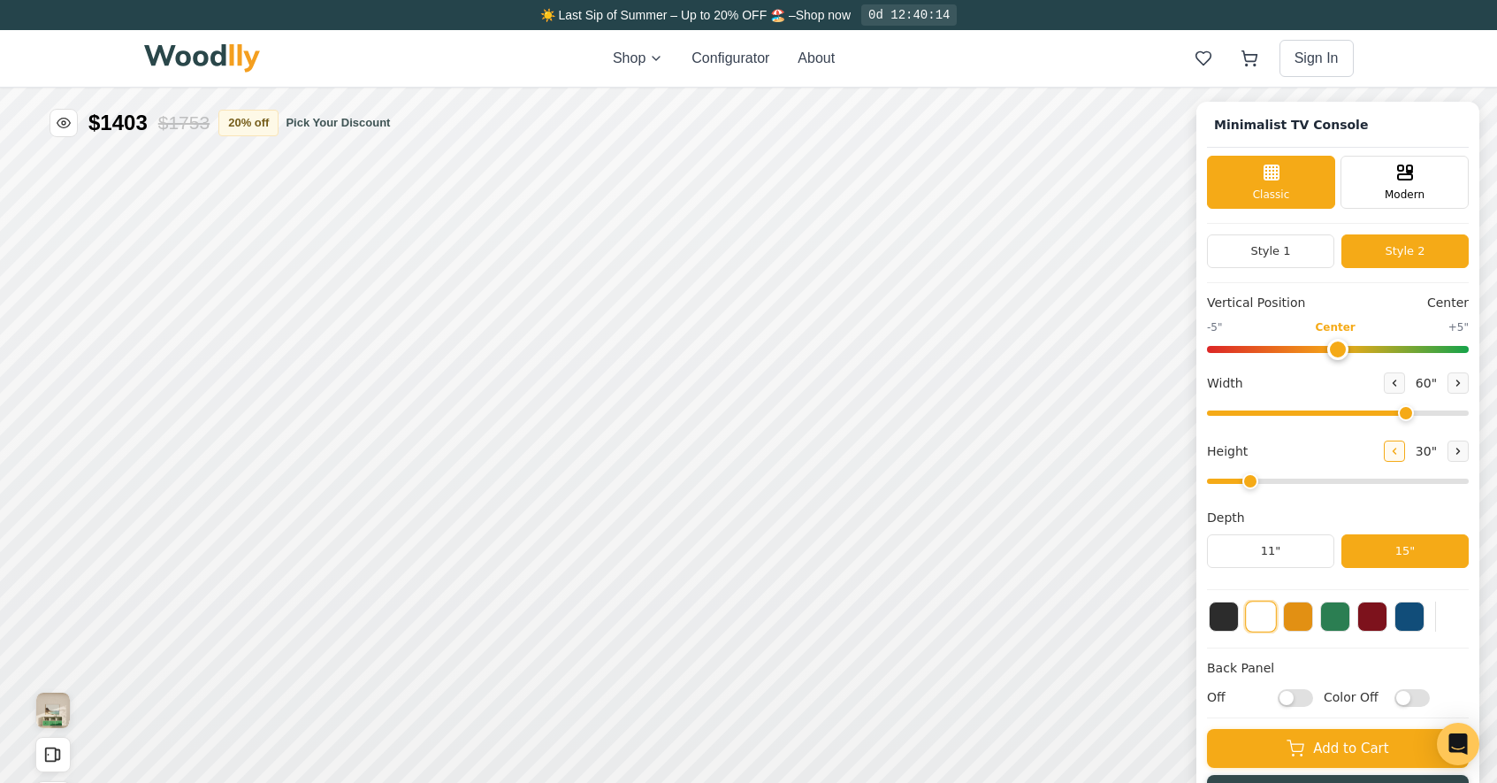
click at [1400, 456] on icon at bounding box center [1395, 451] width 11 height 11
type input "1"
click at [1237, 609] on button at bounding box center [1224, 615] width 30 height 30
click at [1388, 613] on button at bounding box center [1373, 615] width 30 height 30
click at [1425, 619] on button at bounding box center [1410, 615] width 30 height 30
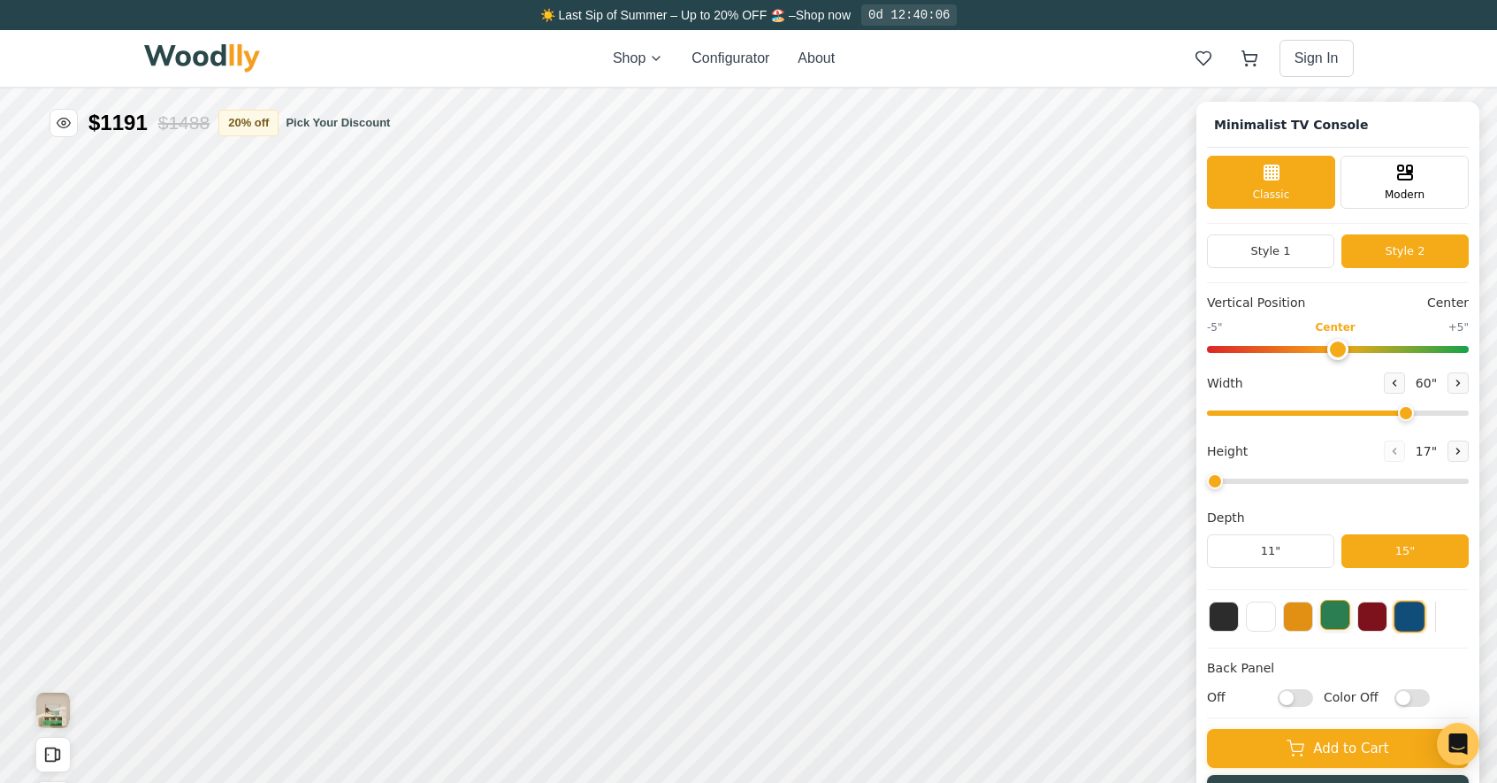
click at [1351, 621] on button at bounding box center [1336, 615] width 30 height 30
click at [1313, 624] on button at bounding box center [1298, 615] width 30 height 30
click at [1274, 617] on button at bounding box center [1261, 615] width 30 height 30
click at [1239, 613] on button at bounding box center [1224, 615] width 30 height 30
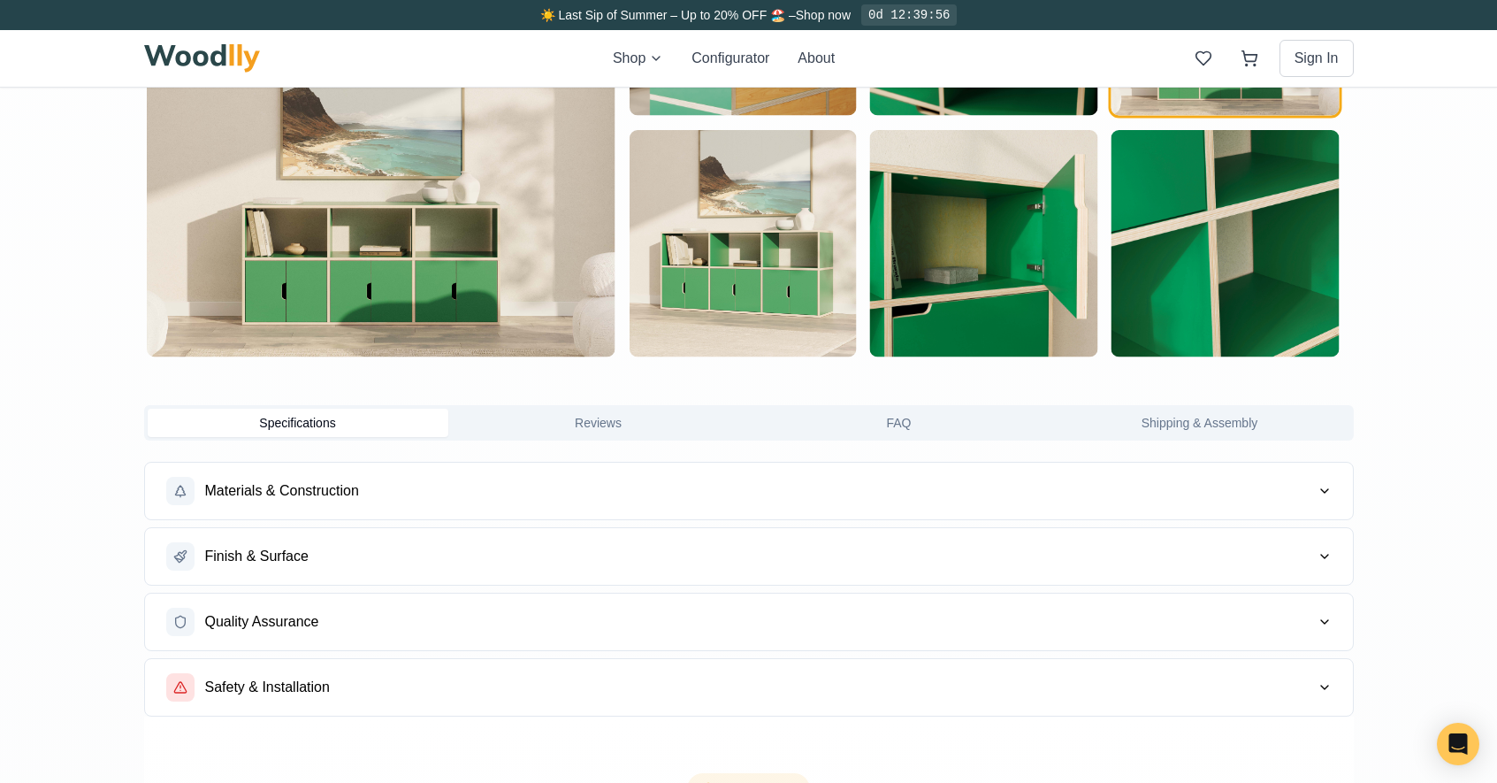
scroll to position [1126, 6]
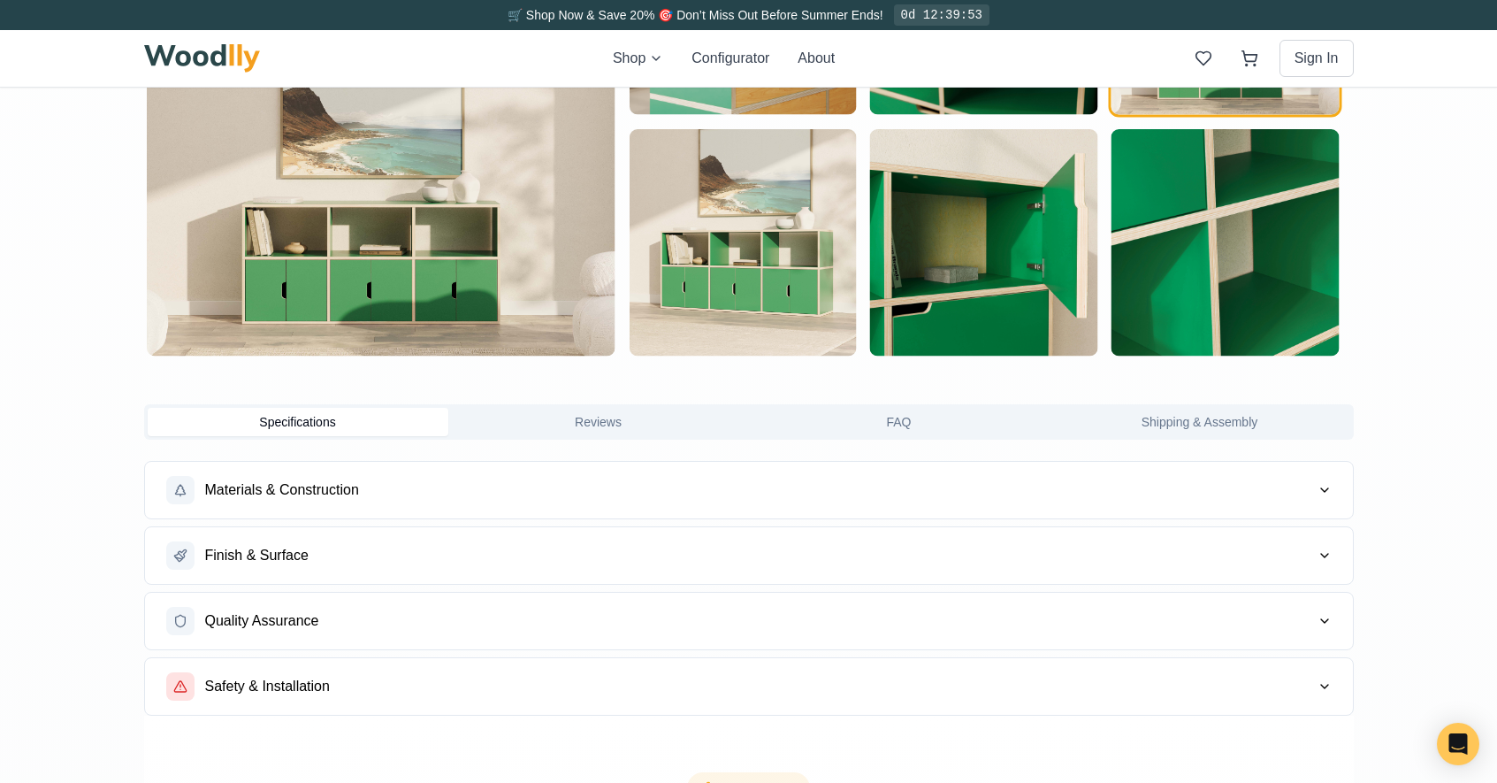
click at [620, 444] on div "Specifications Reviews FAQ Shipping & Assembly Materials & Construction Finish …" at bounding box center [749, 559] width 1210 height 311
click at [616, 425] on button "Reviews" at bounding box center [598, 422] width 301 height 28
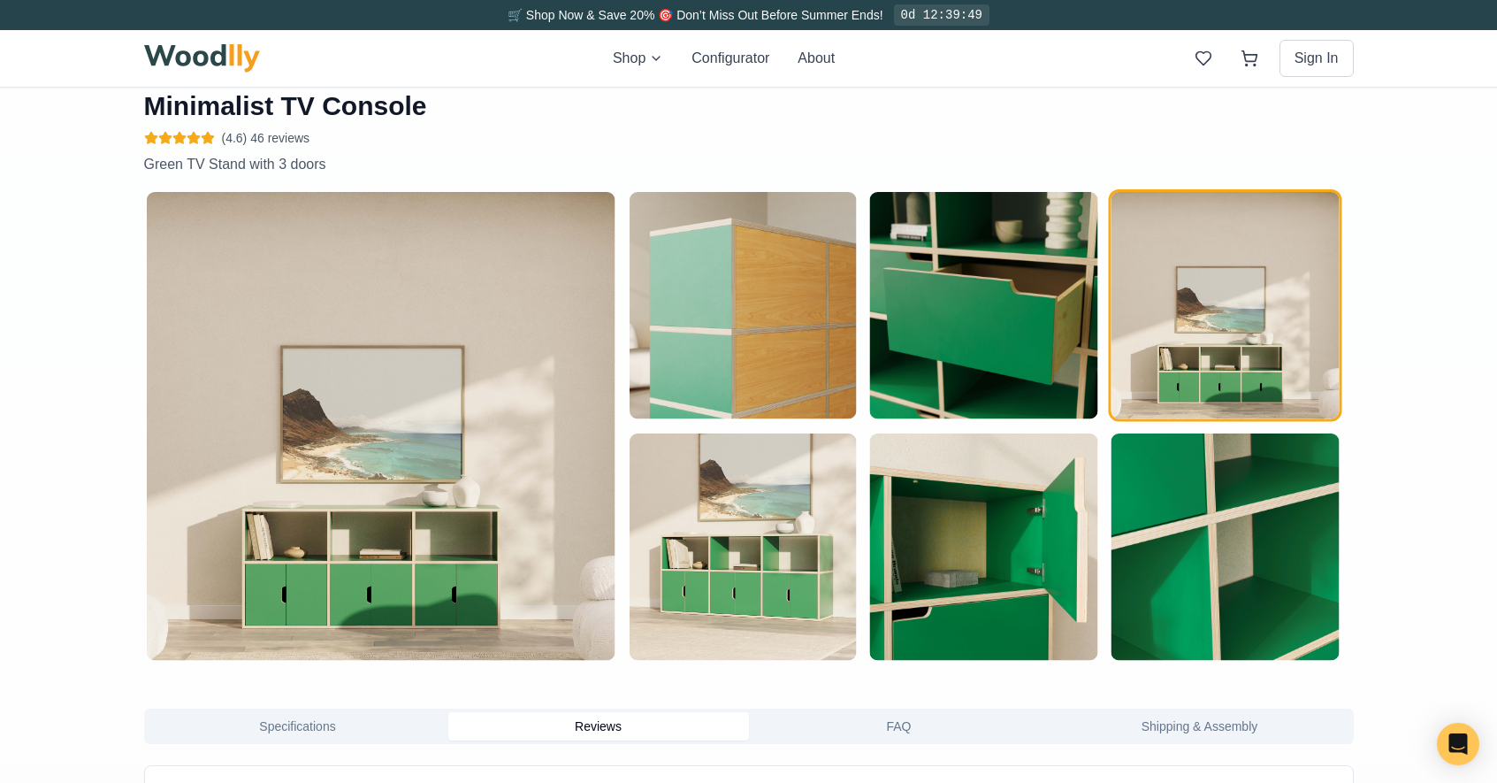
scroll to position [0, 6]
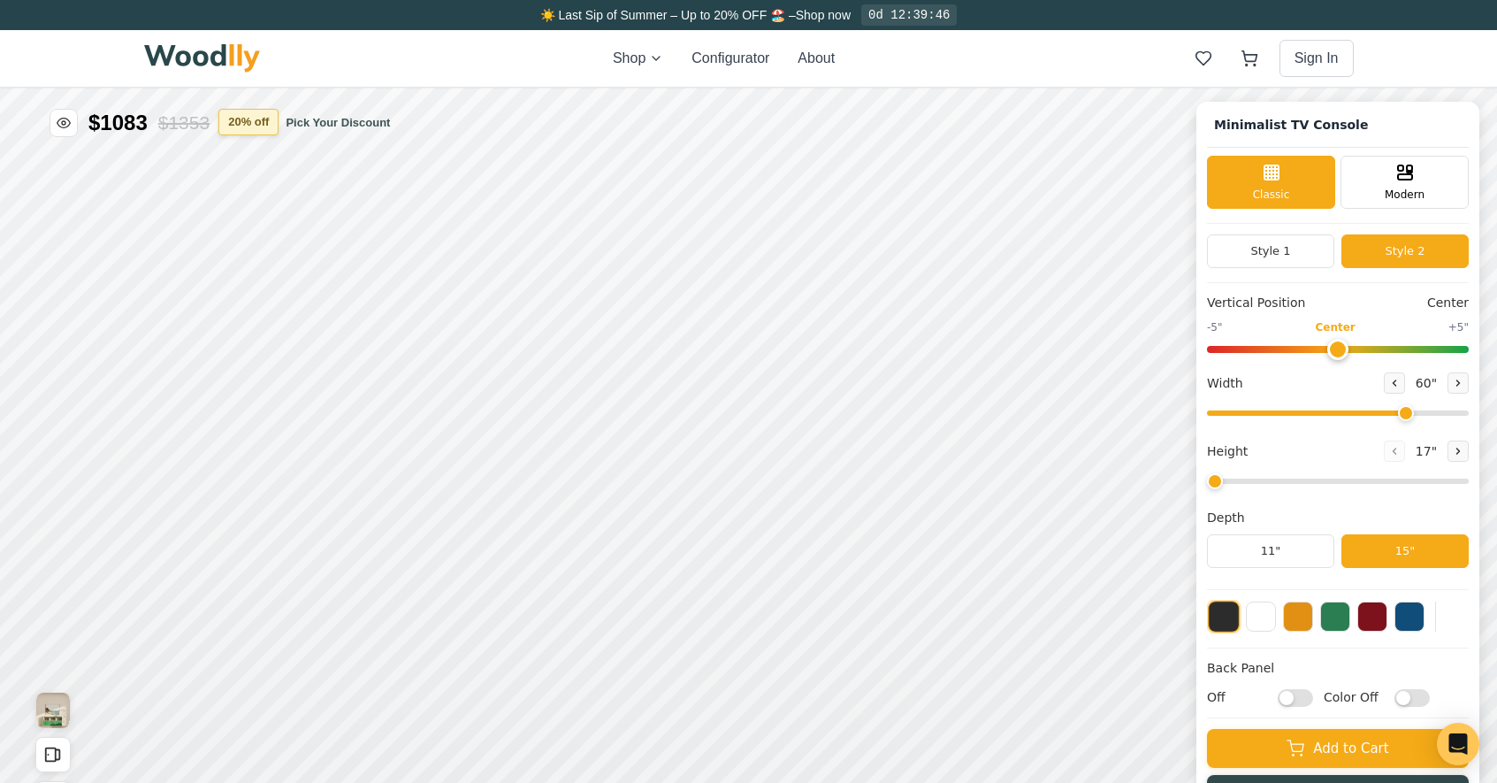
click at [279, 118] on button "20 % off" at bounding box center [248, 122] width 60 height 27
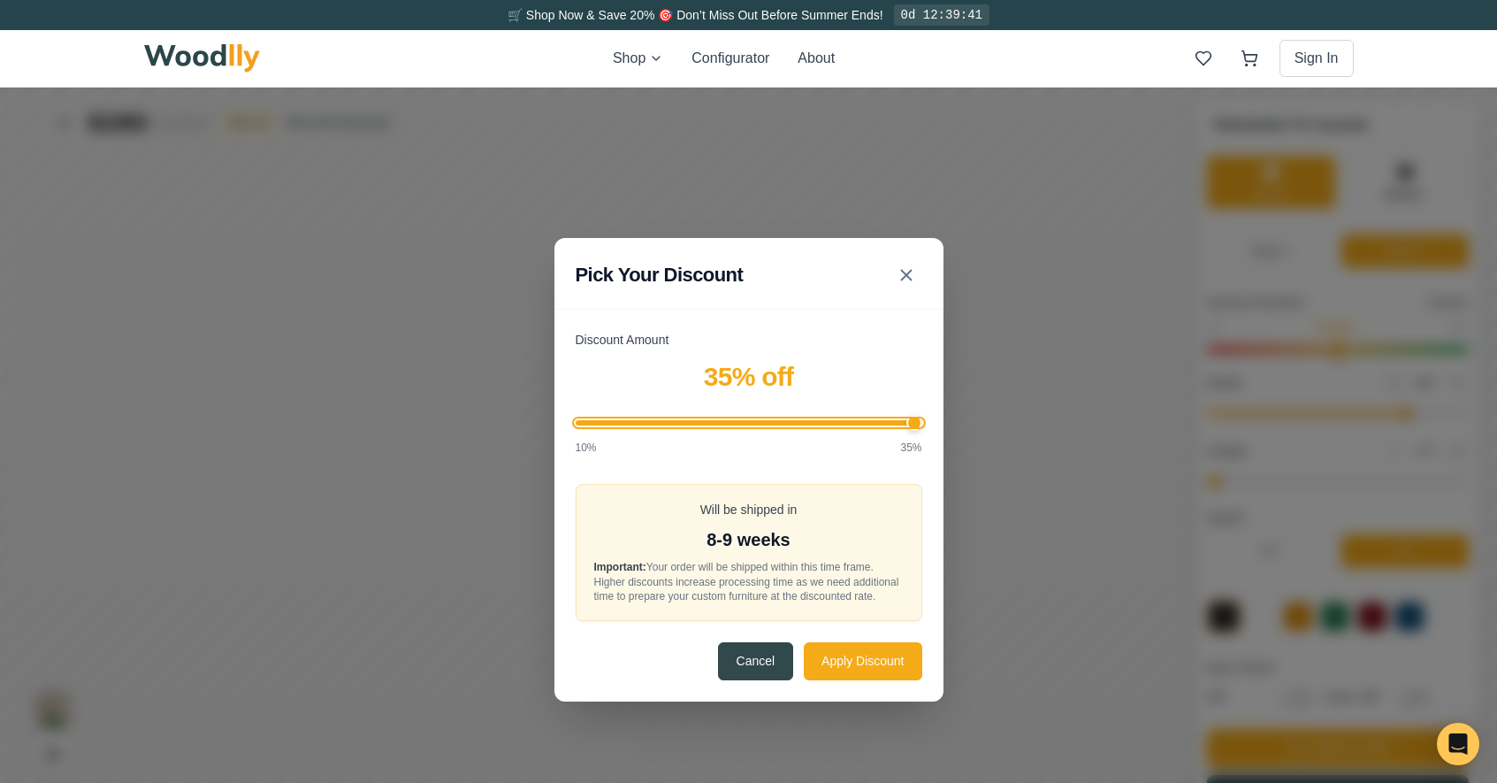
drag, startPoint x: 731, startPoint y: 414, endPoint x: 1113, endPoint y: 433, distance: 382.5
type input "35"
click at [923, 425] on input "Discount Amount" at bounding box center [749, 422] width 347 height 5
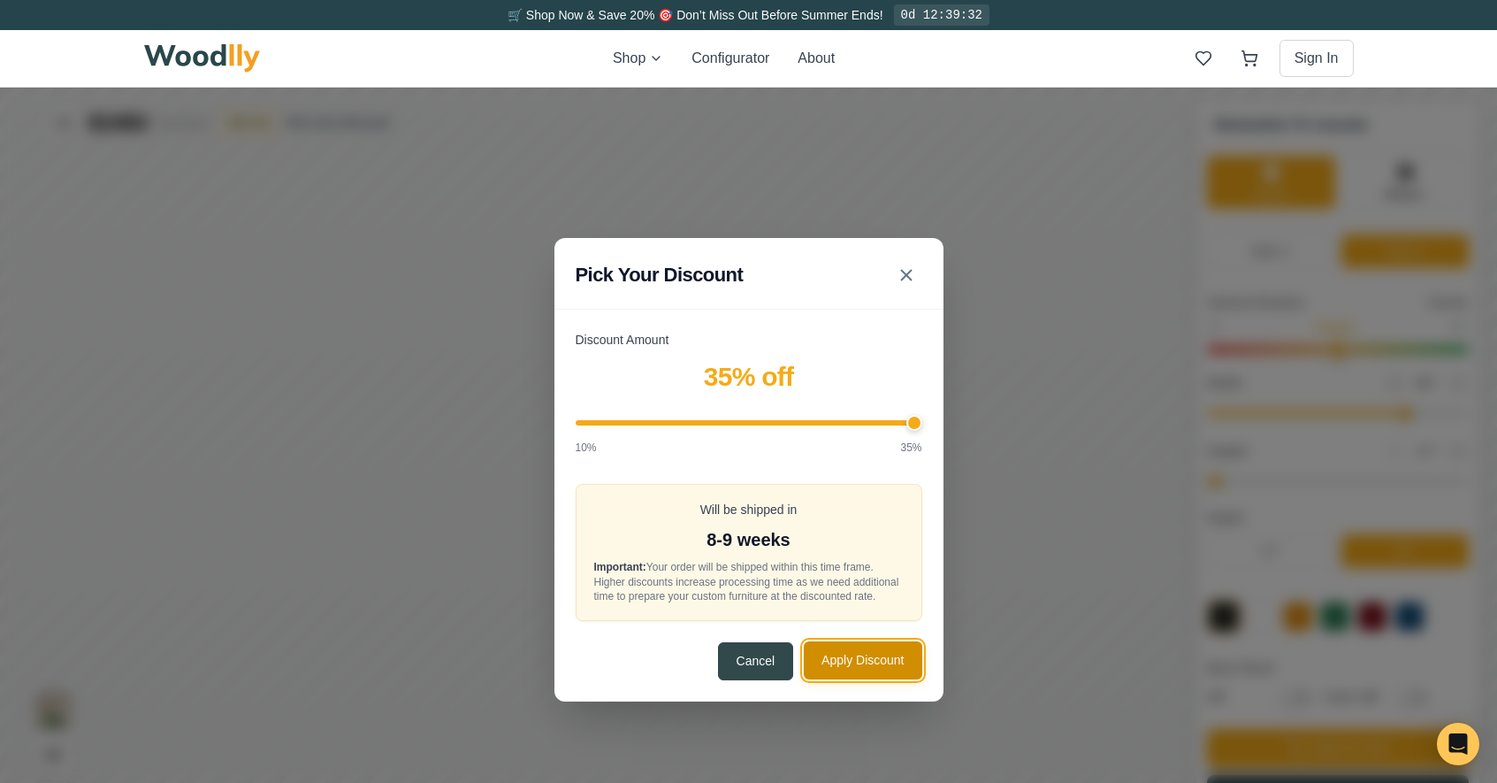
click at [869, 664] on button "Apply Discount" at bounding box center [863, 660] width 118 height 38
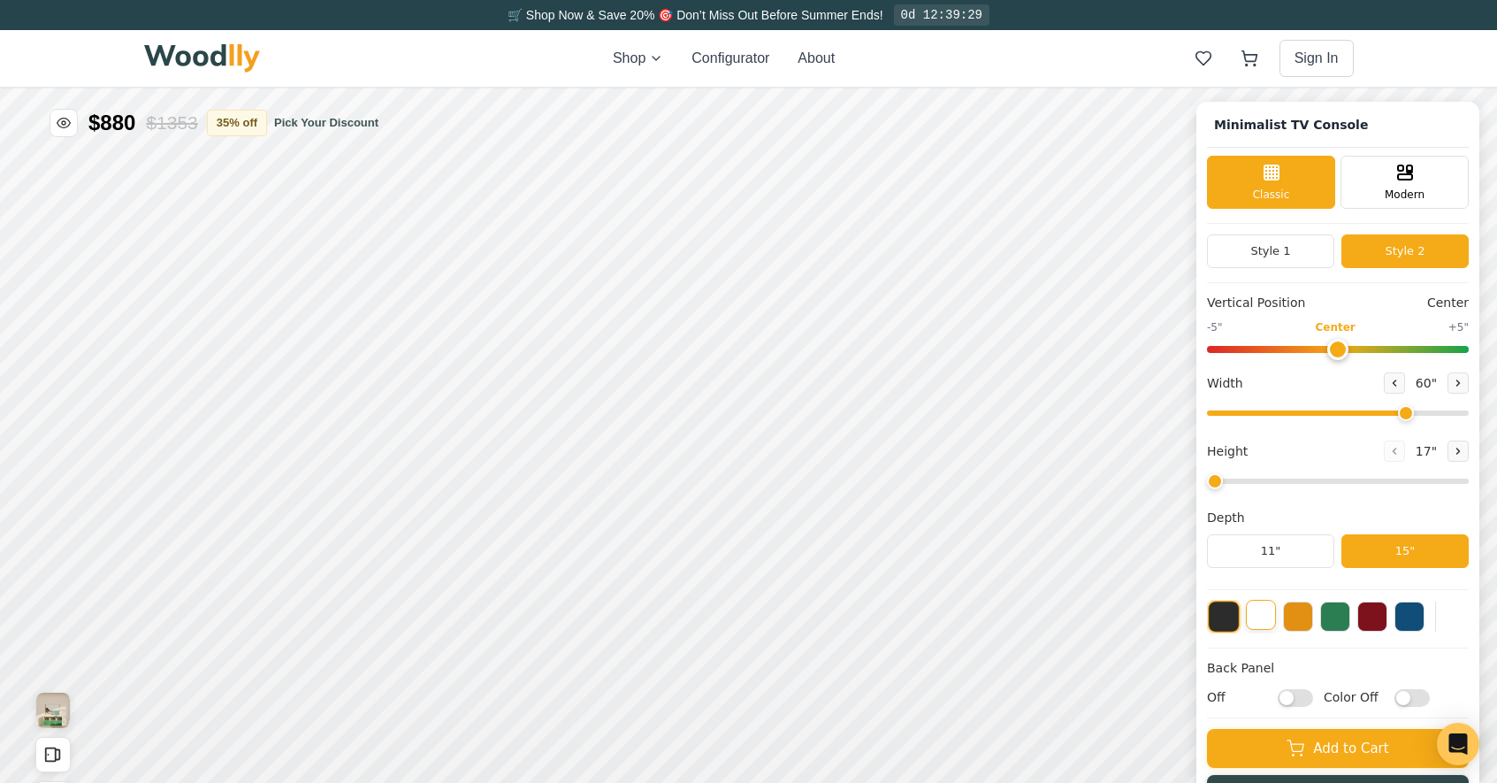
click at [1276, 620] on button at bounding box center [1261, 615] width 30 height 30
click at [267, 122] on button "35 % off" at bounding box center [237, 122] width 60 height 27
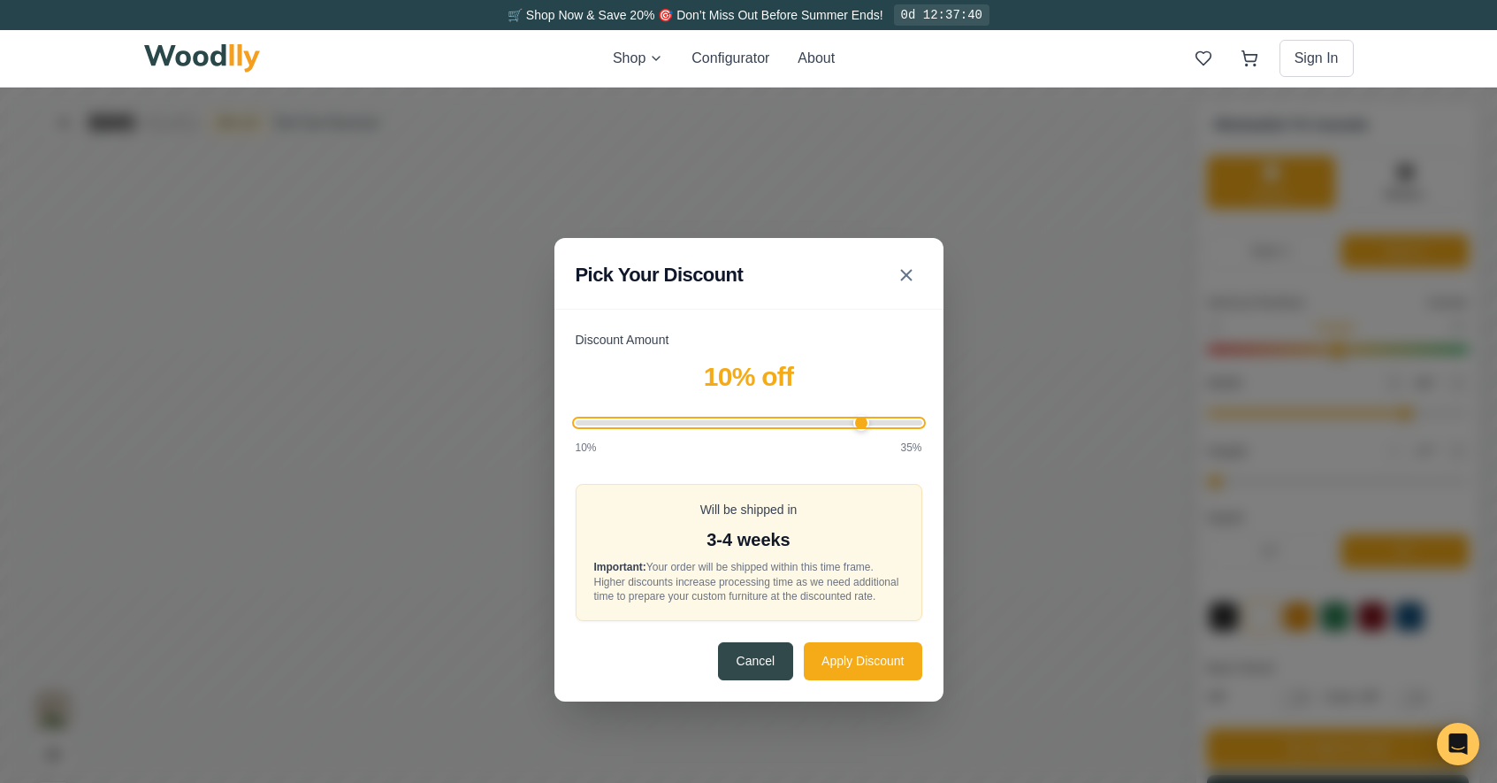
type input "35"
drag, startPoint x: 730, startPoint y: 415, endPoint x: 1253, endPoint y: 461, distance: 525.6
click at [923, 425] on input "Discount Amount" at bounding box center [749, 422] width 347 height 5
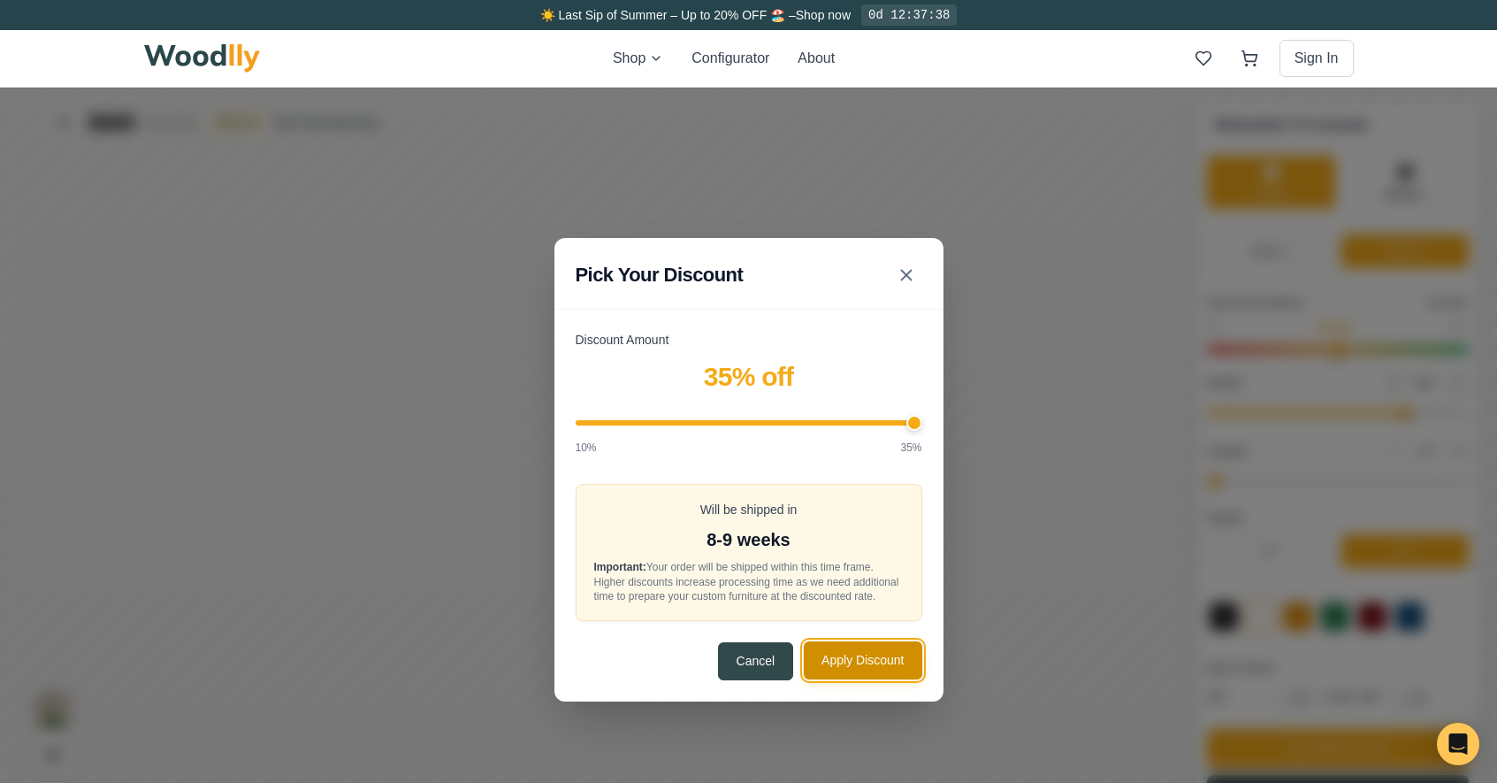
click at [900, 676] on button "Apply Discount" at bounding box center [863, 660] width 118 height 38
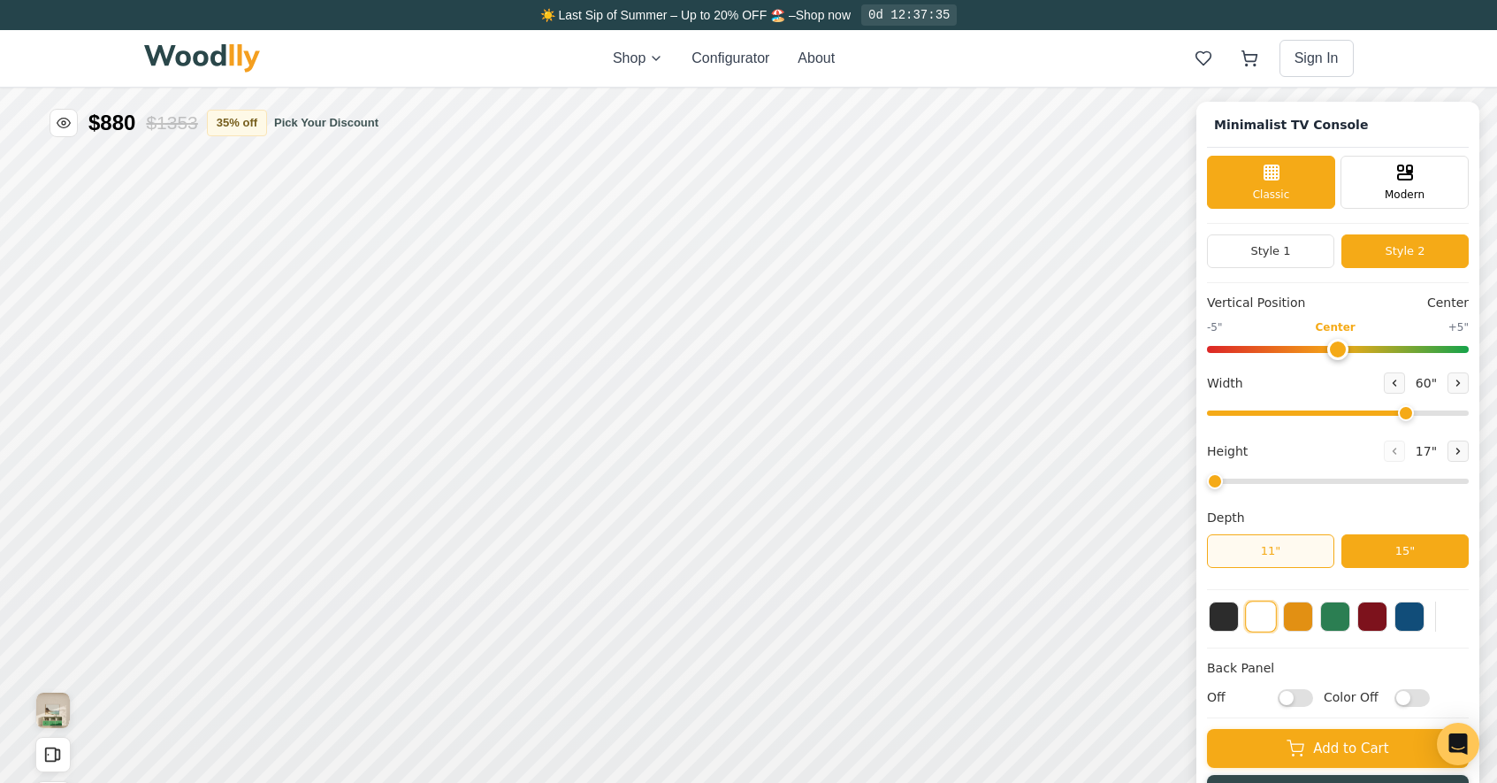
click at [1275, 558] on button "11"" at bounding box center [1270, 551] width 127 height 34
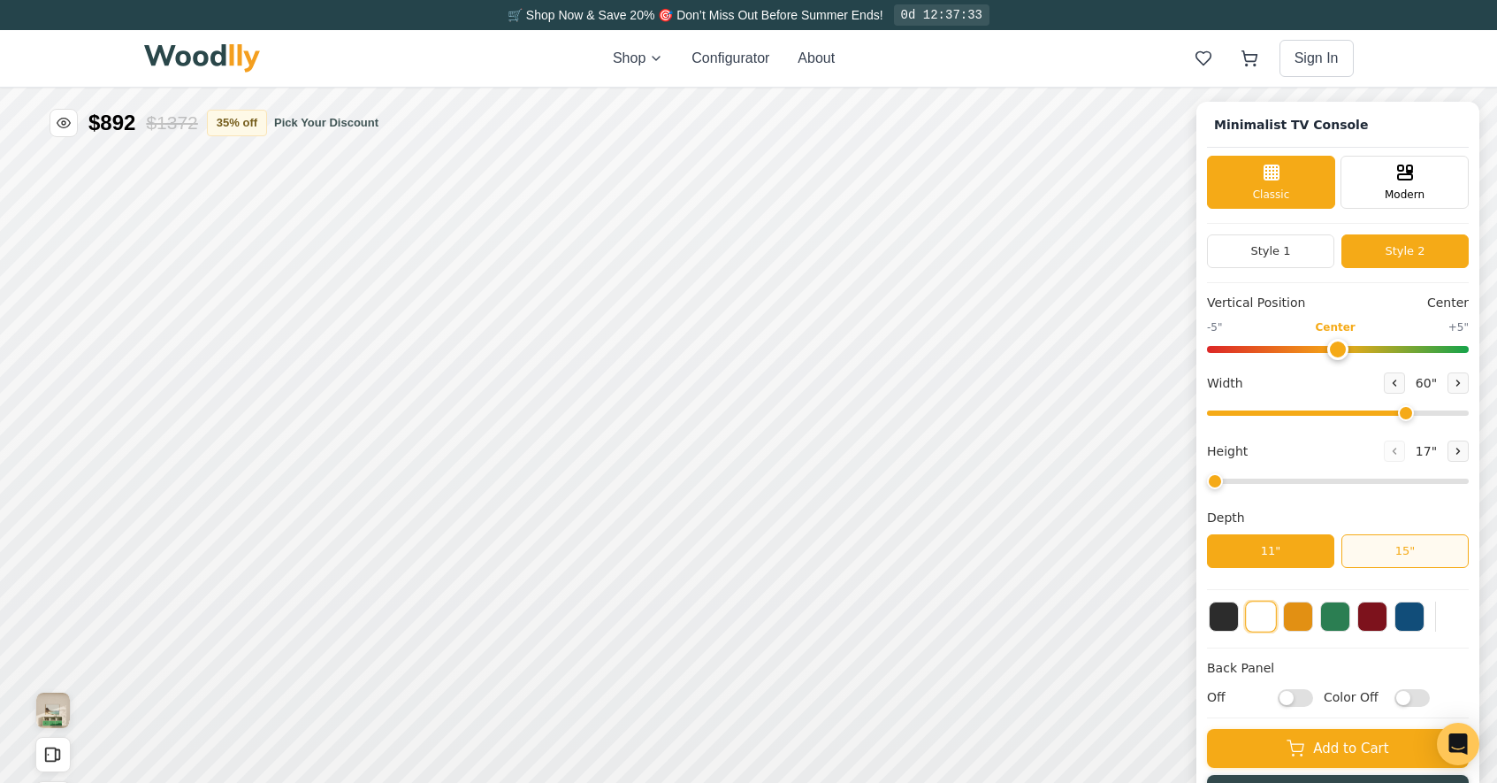
click at [1438, 558] on button "15"" at bounding box center [1405, 551] width 127 height 34
click at [1333, 555] on button "11"" at bounding box center [1270, 551] width 127 height 34
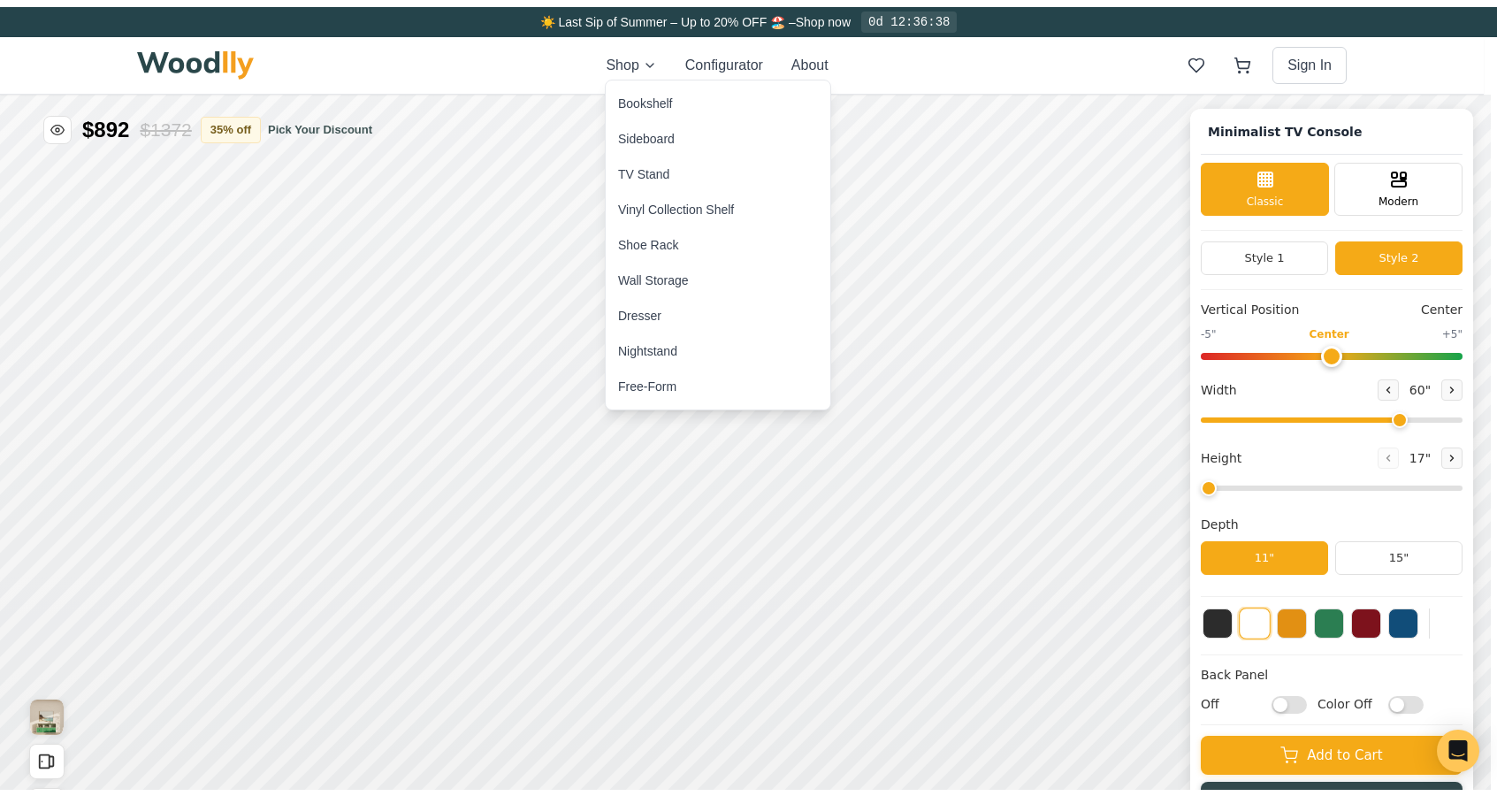
scroll to position [0, 0]
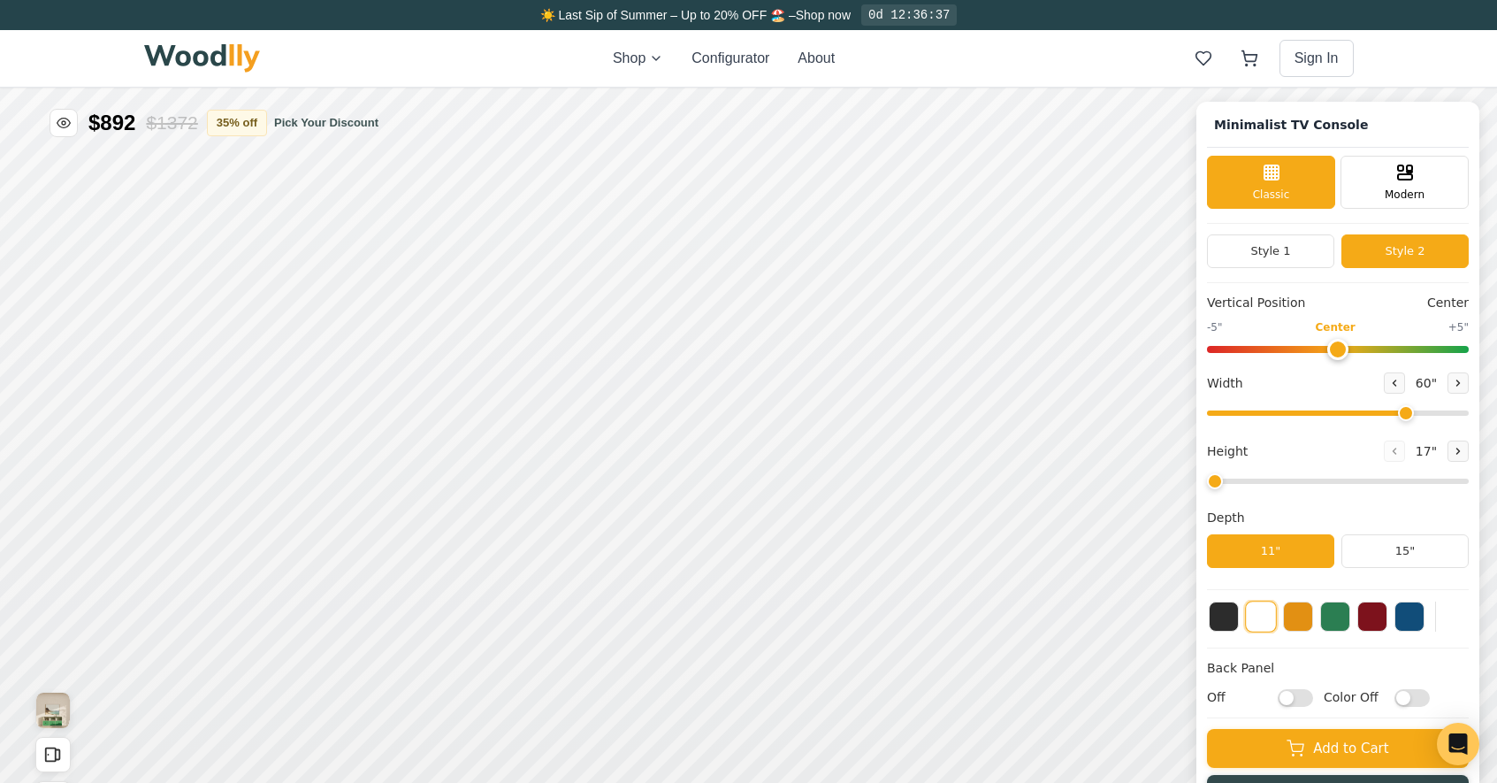
click at [215, 47] on img at bounding box center [202, 58] width 117 height 28
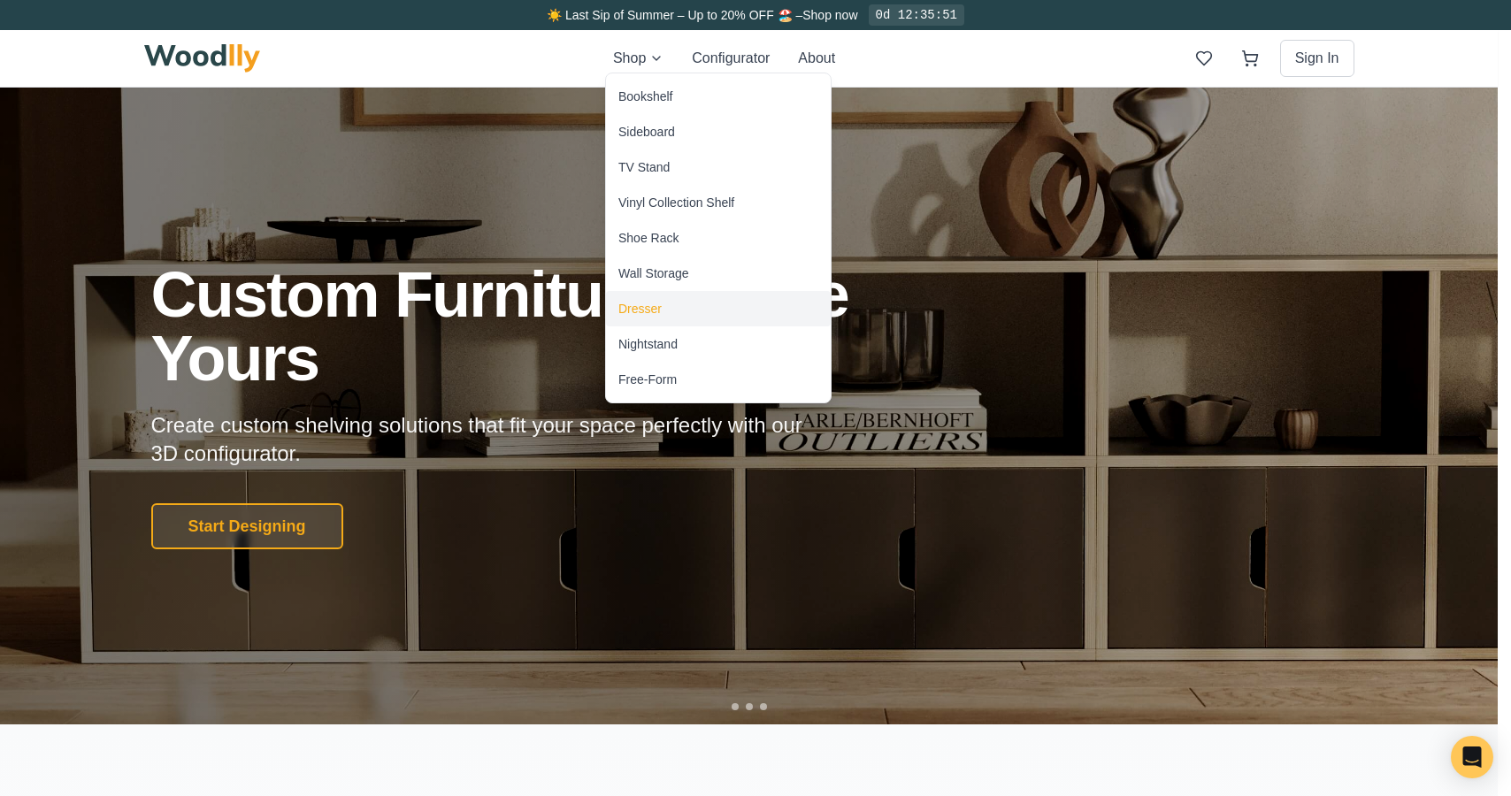
click at [648, 311] on div "Dresser" at bounding box center [639, 309] width 43 height 18
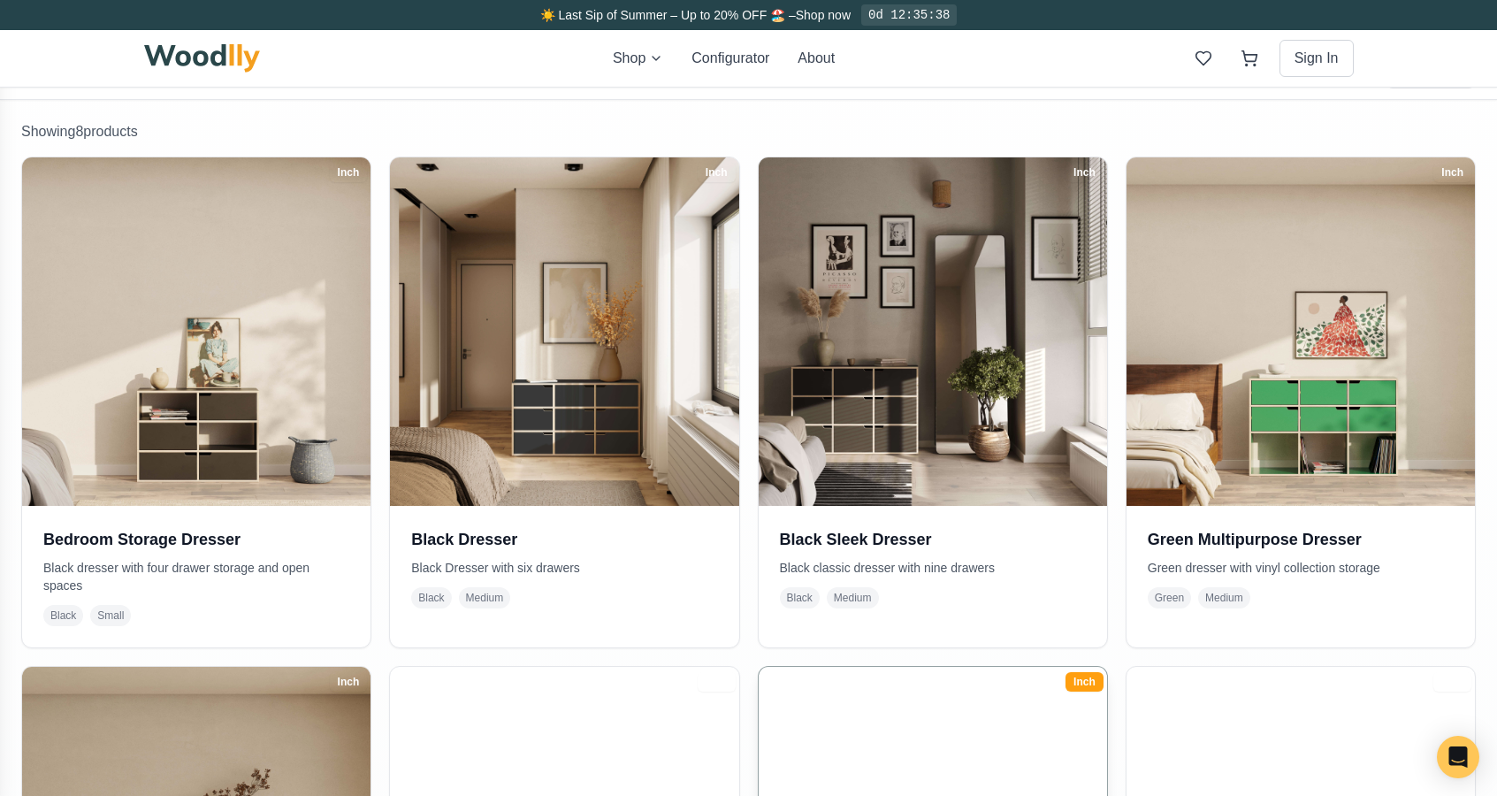
scroll to position [298, 0]
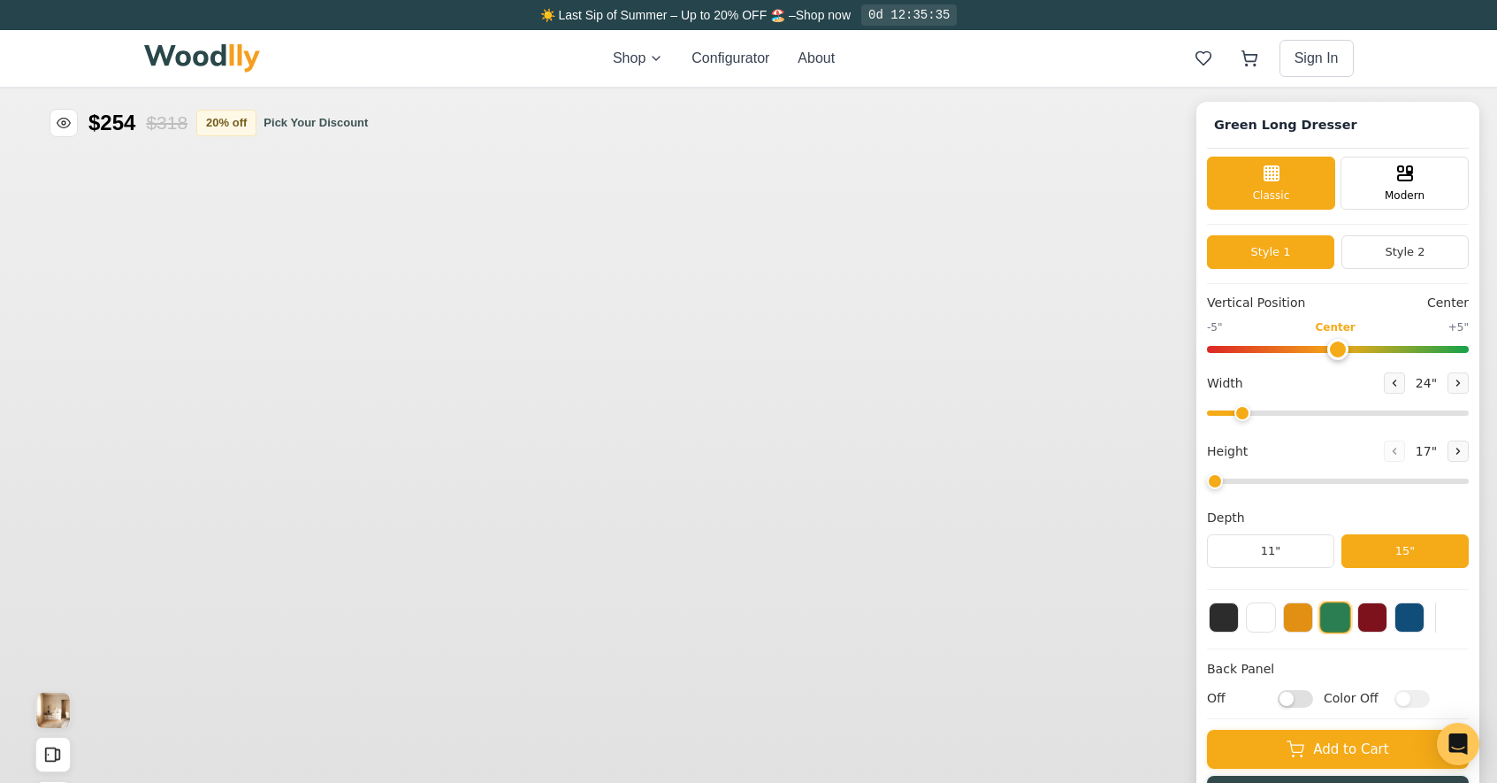
type input "72"
type input "3"
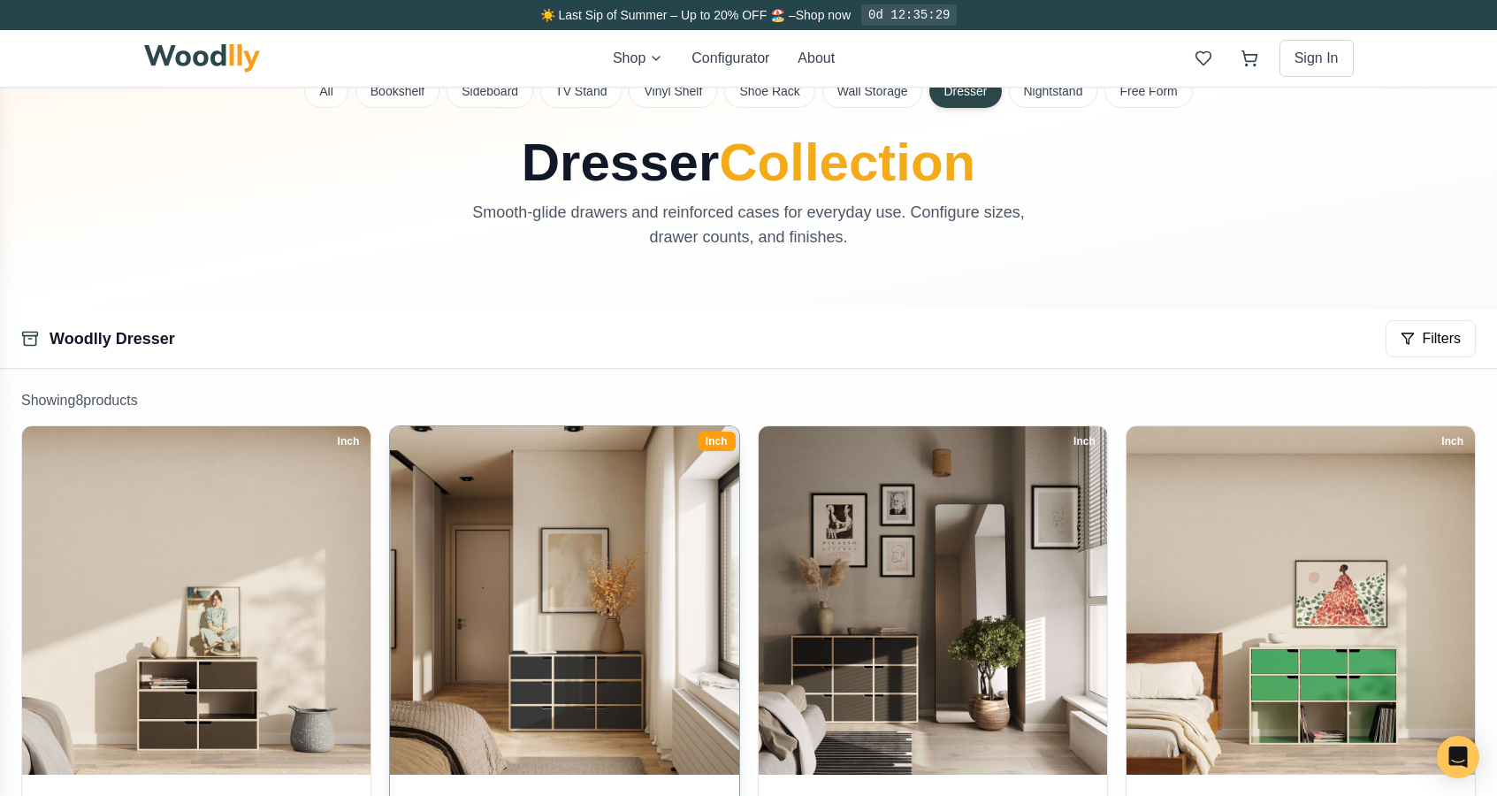
scroll to position [209, 0]
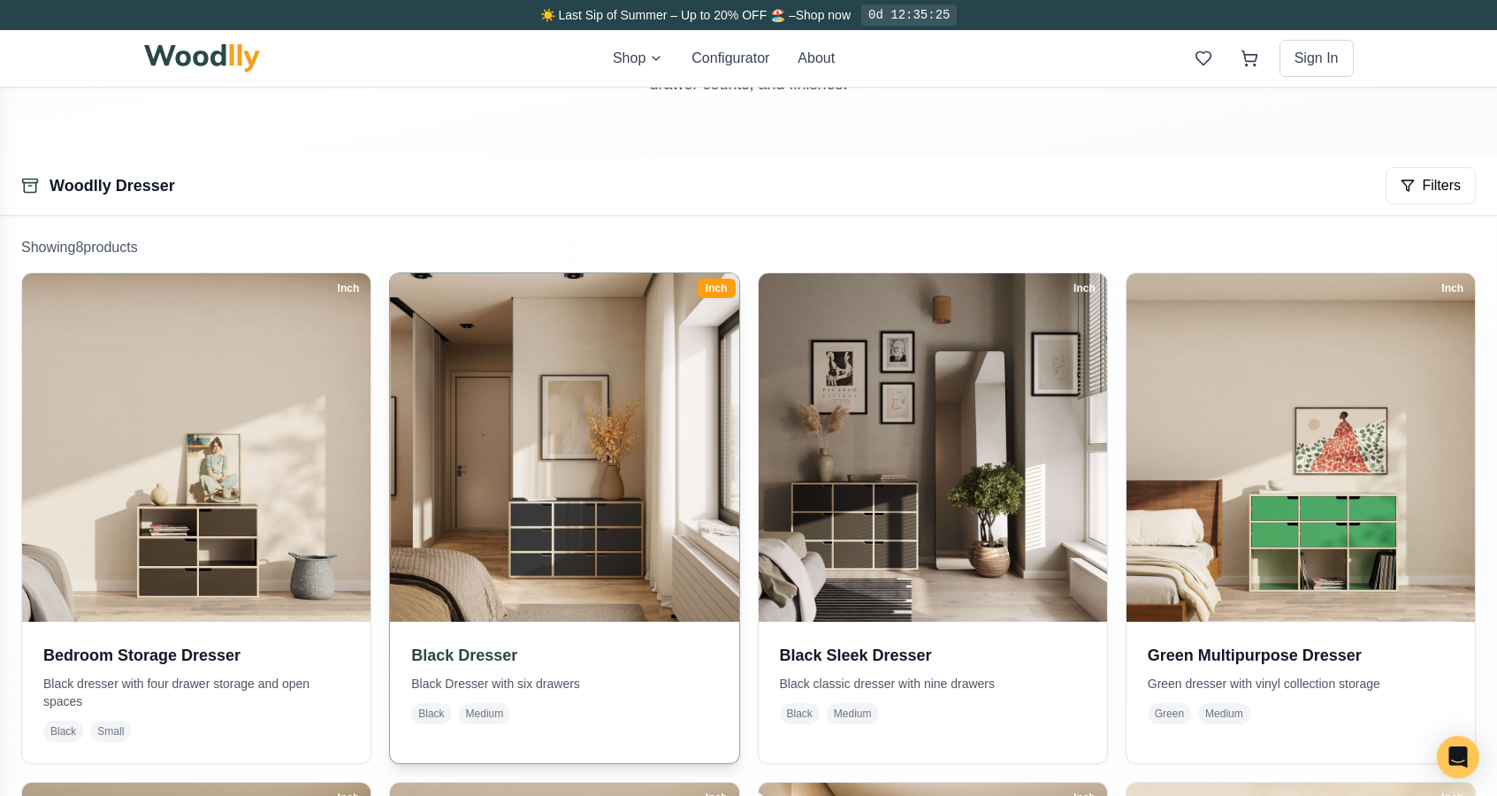
click at [592, 407] on img at bounding box center [564, 447] width 366 height 366
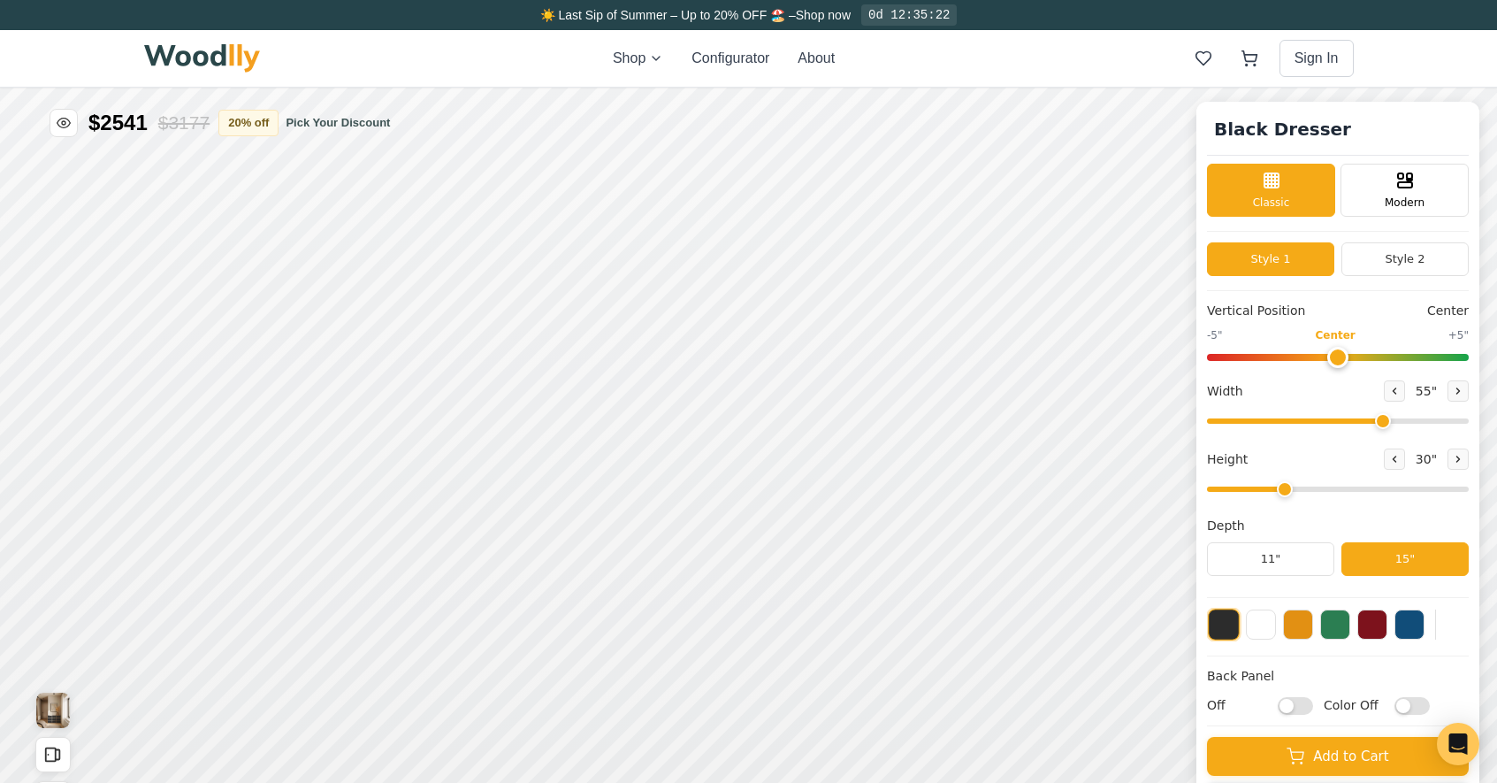
type input "55"
type input "3"
drag, startPoint x: 1431, startPoint y: 427, endPoint x: 1517, endPoint y: 417, distance: 86.4
type input "72"
click at [1469, 418] on input "range" at bounding box center [1338, 420] width 262 height 5
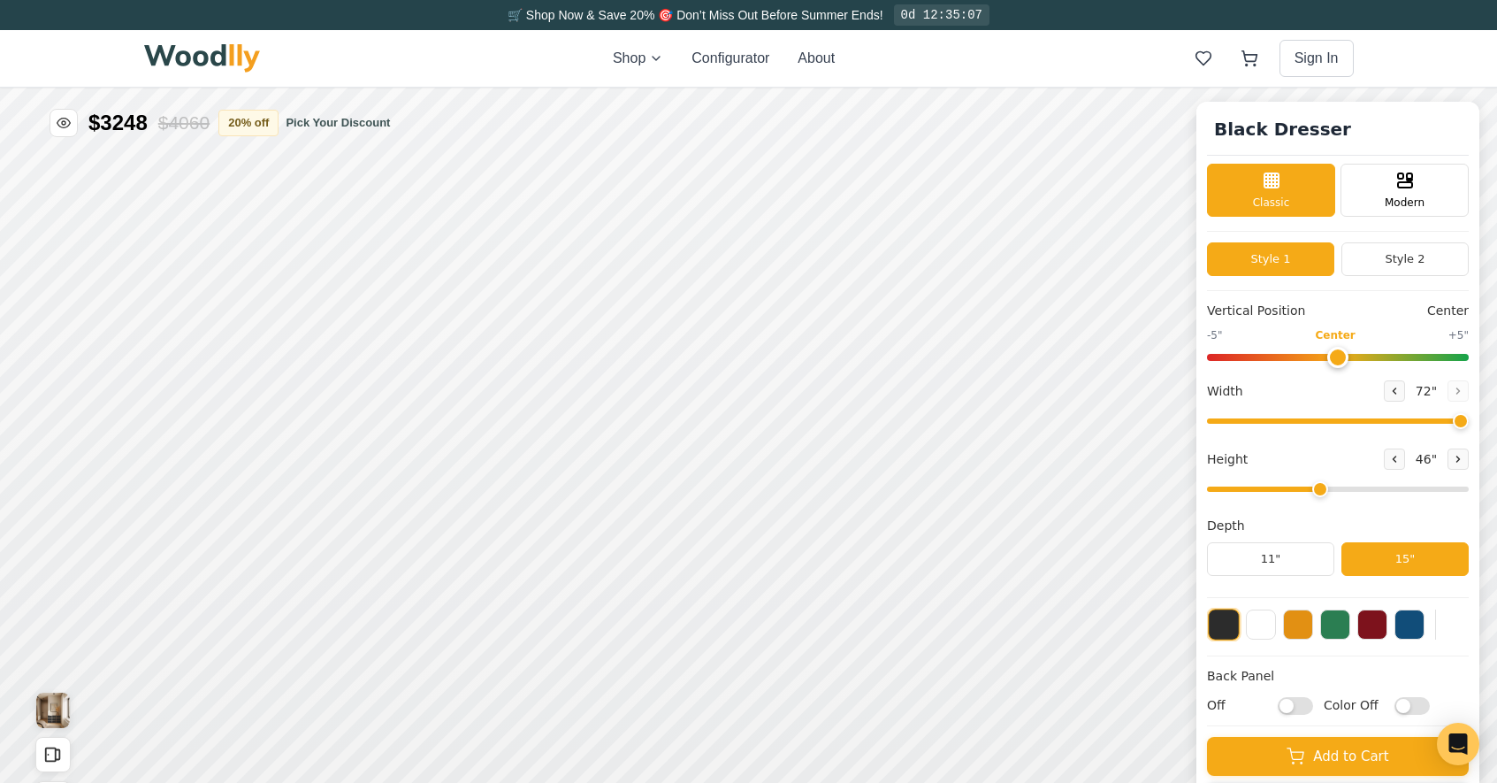
type input "3"
drag, startPoint x: 1298, startPoint y: 492, endPoint x: 1288, endPoint y: 490, distance: 9.9
click at [1288, 490] on input "range" at bounding box center [1338, 488] width 262 height 5
drag, startPoint x: 1025, startPoint y: 537, endPoint x: 992, endPoint y: 539, distance: 32.8
click at [902, 475] on div "15"" at bounding box center [903, 474] width 20 height 19
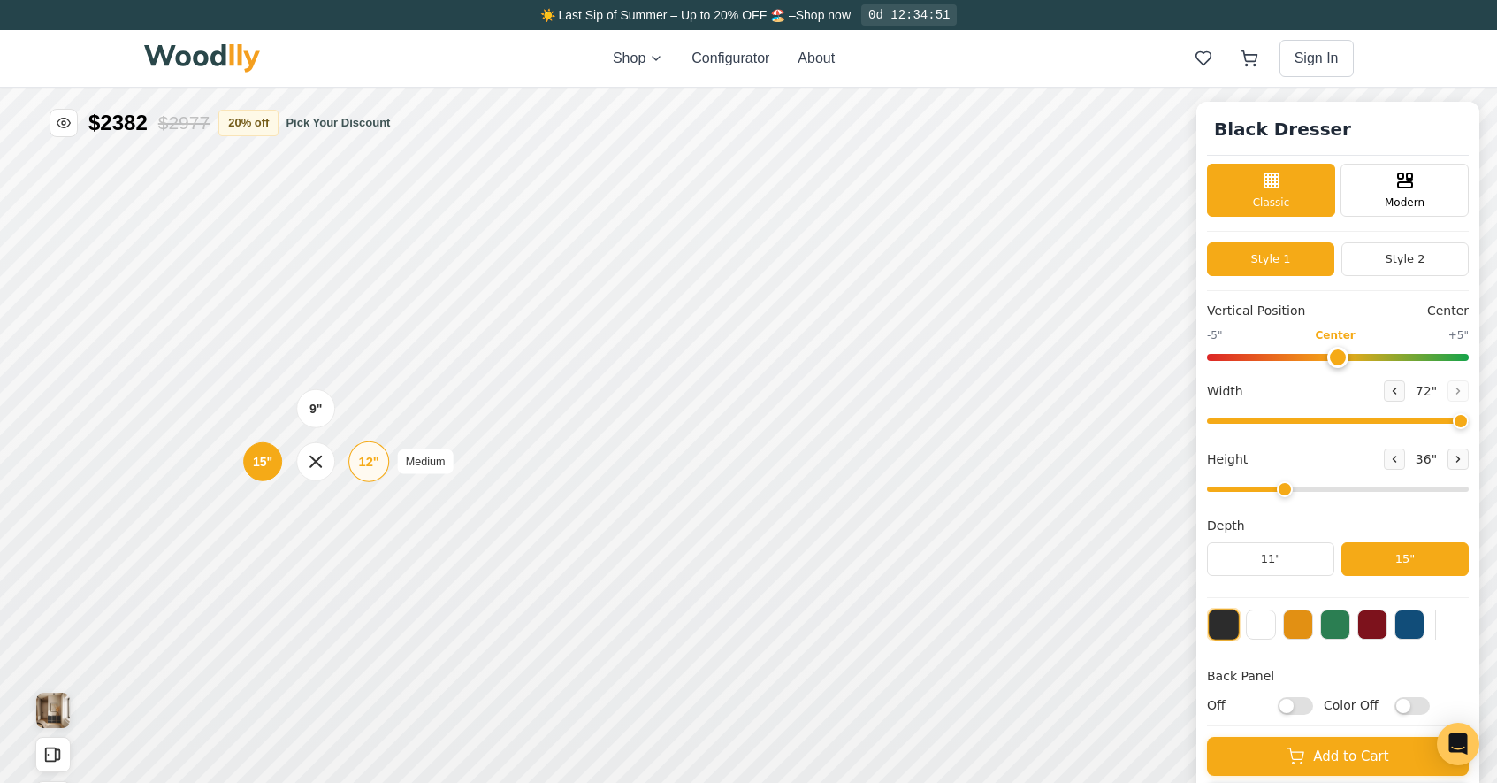
click at [371, 465] on div "12"" at bounding box center [368, 461] width 20 height 19
click at [315, 402] on div "9" Compact" at bounding box center [307, 409] width 41 height 41
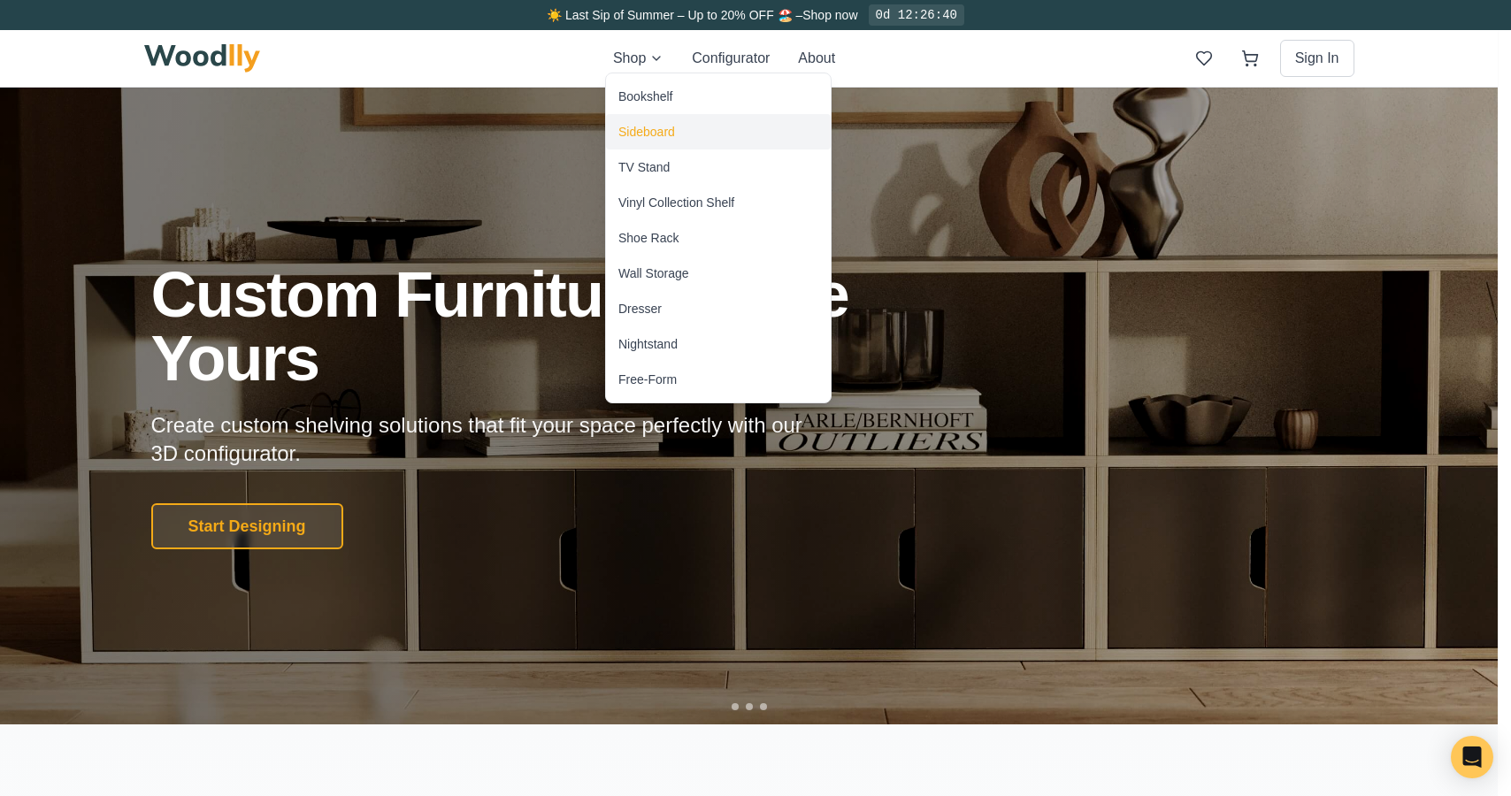
click at [649, 126] on div "Sideboard" at bounding box center [646, 132] width 57 height 18
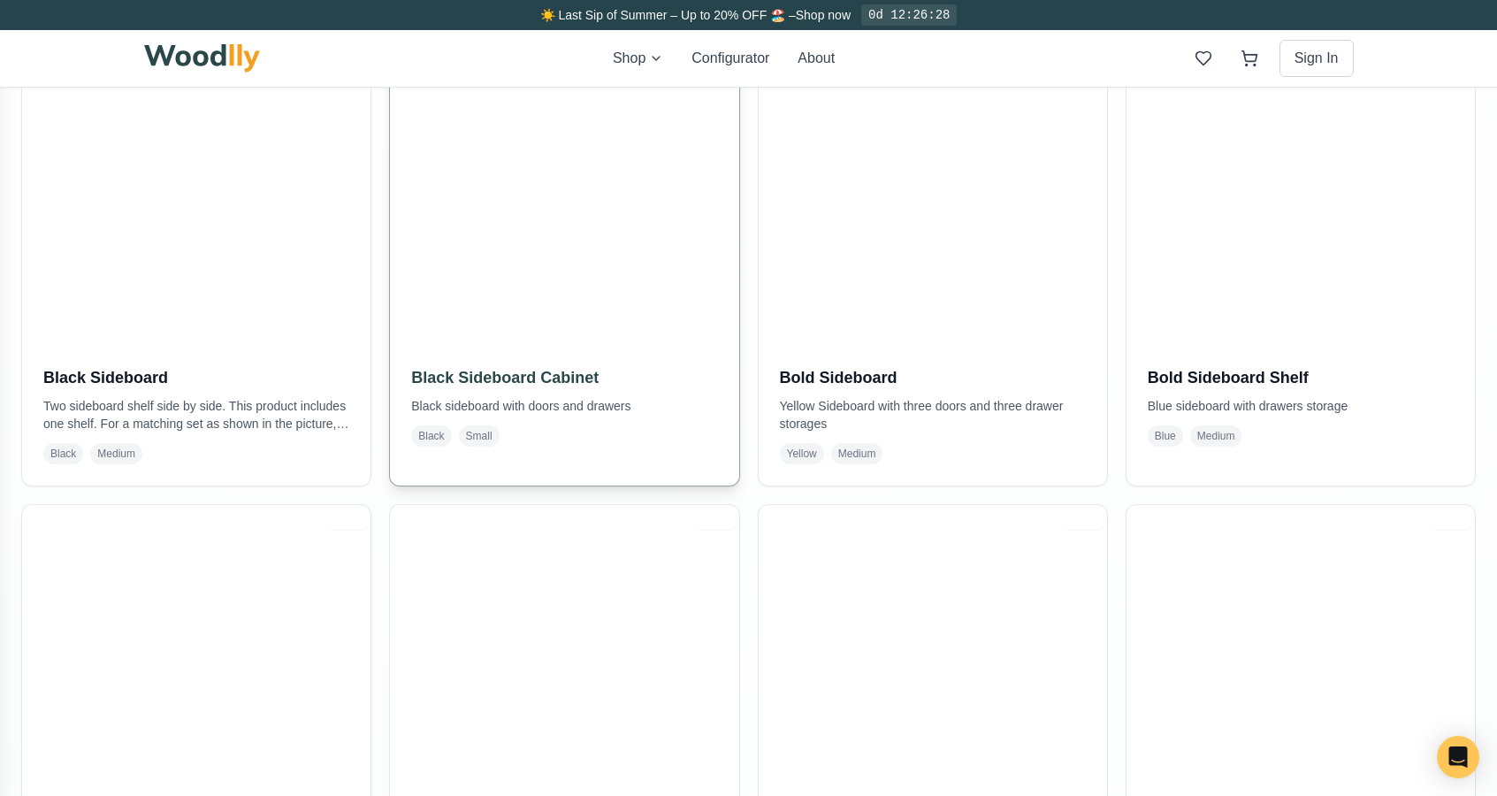
scroll to position [287, 0]
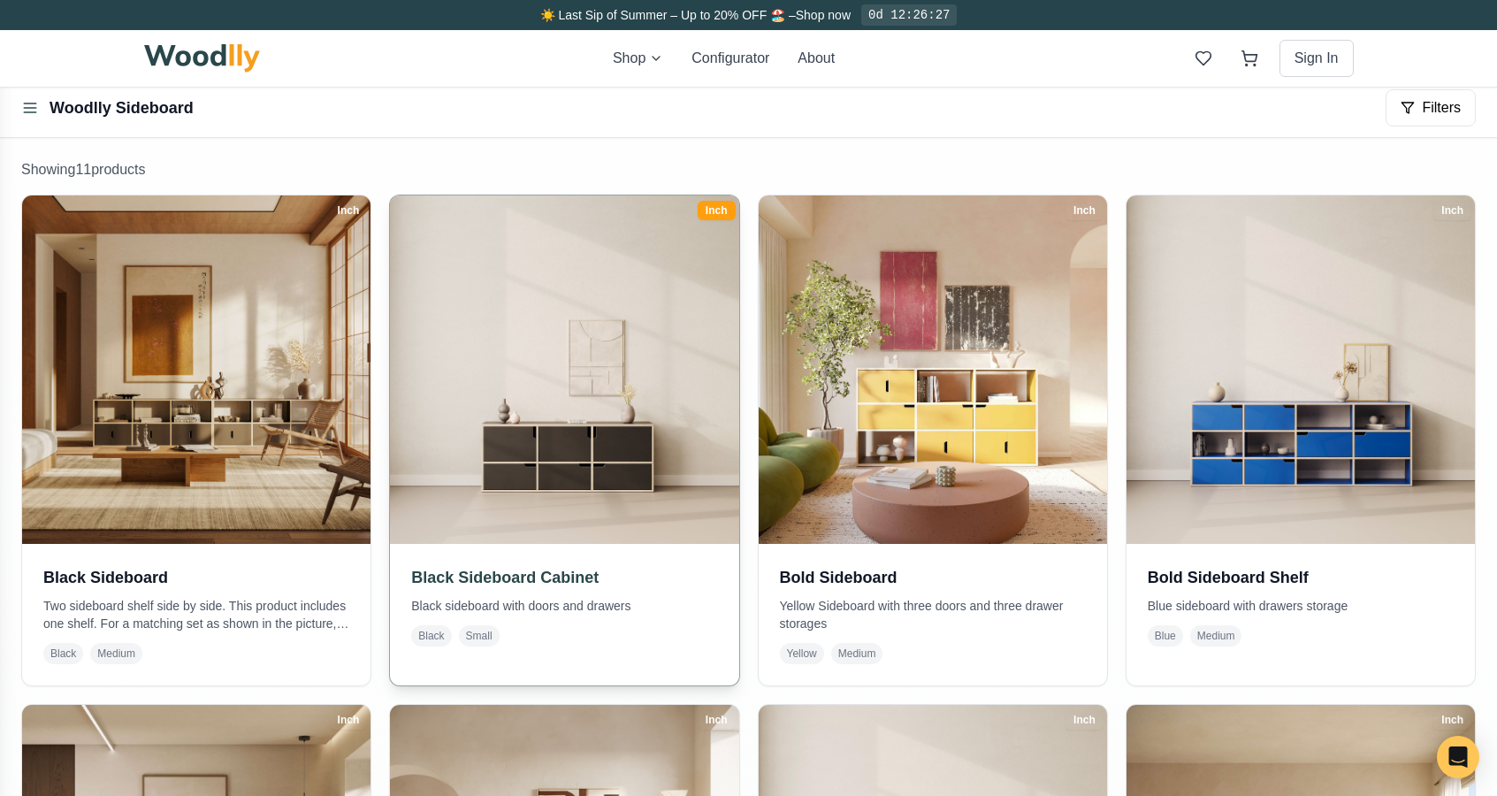
click at [652, 391] on img at bounding box center [564, 370] width 366 height 366
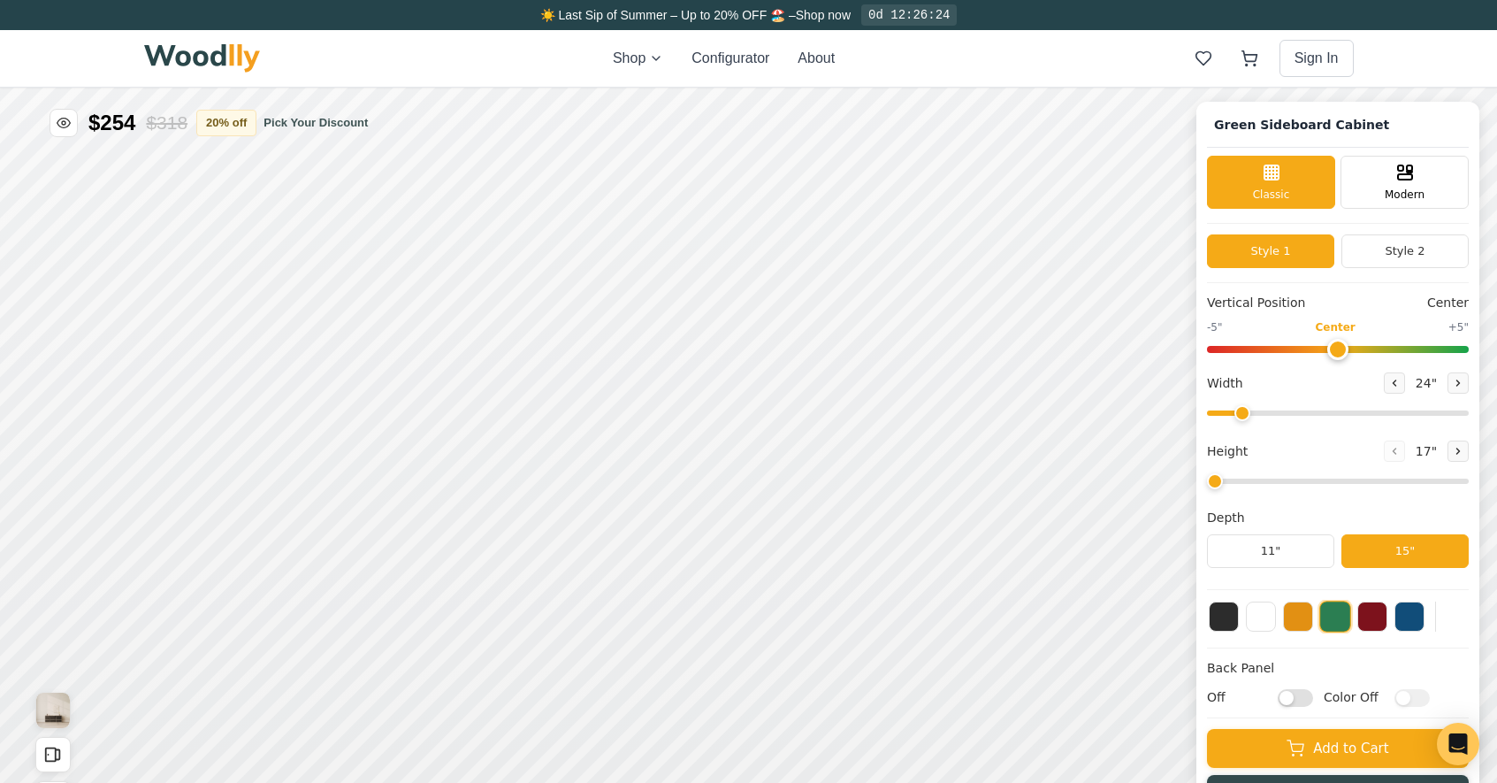
type input "54"
type input "2"
drag, startPoint x: 1395, startPoint y: 413, endPoint x: 1366, endPoint y: 415, distance: 29.2
type input "48"
click at [1366, 415] on input "range" at bounding box center [1338, 412] width 262 height 5
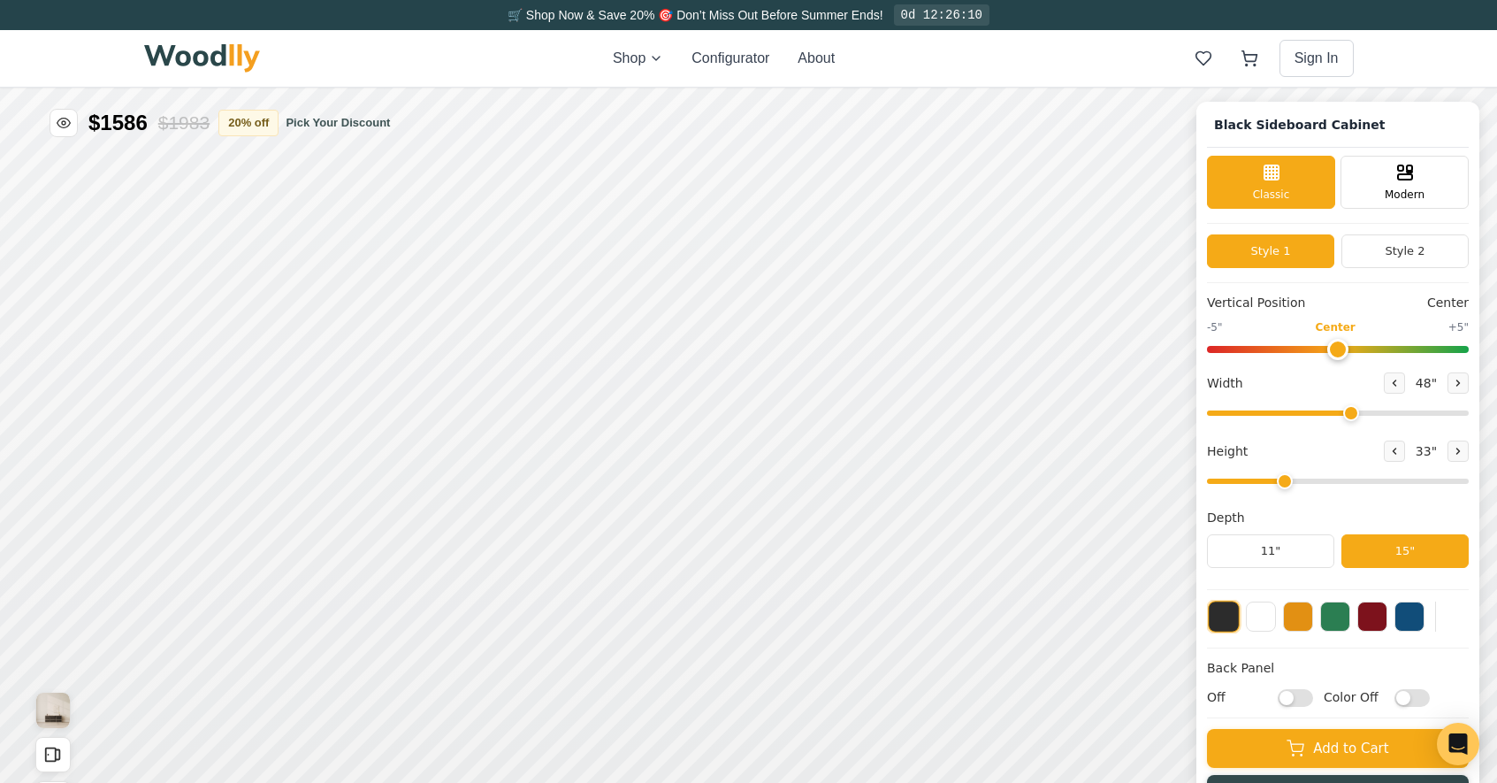
type input "2"
drag, startPoint x: 1264, startPoint y: 481, endPoint x: 1273, endPoint y: 479, distance: 9.2
click at [1273, 479] on input "range" at bounding box center [1338, 481] width 262 height 5
click at [1276, 613] on button at bounding box center [1261, 615] width 30 height 30
click at [1450, 249] on button "Style 2" at bounding box center [1405, 251] width 127 height 34
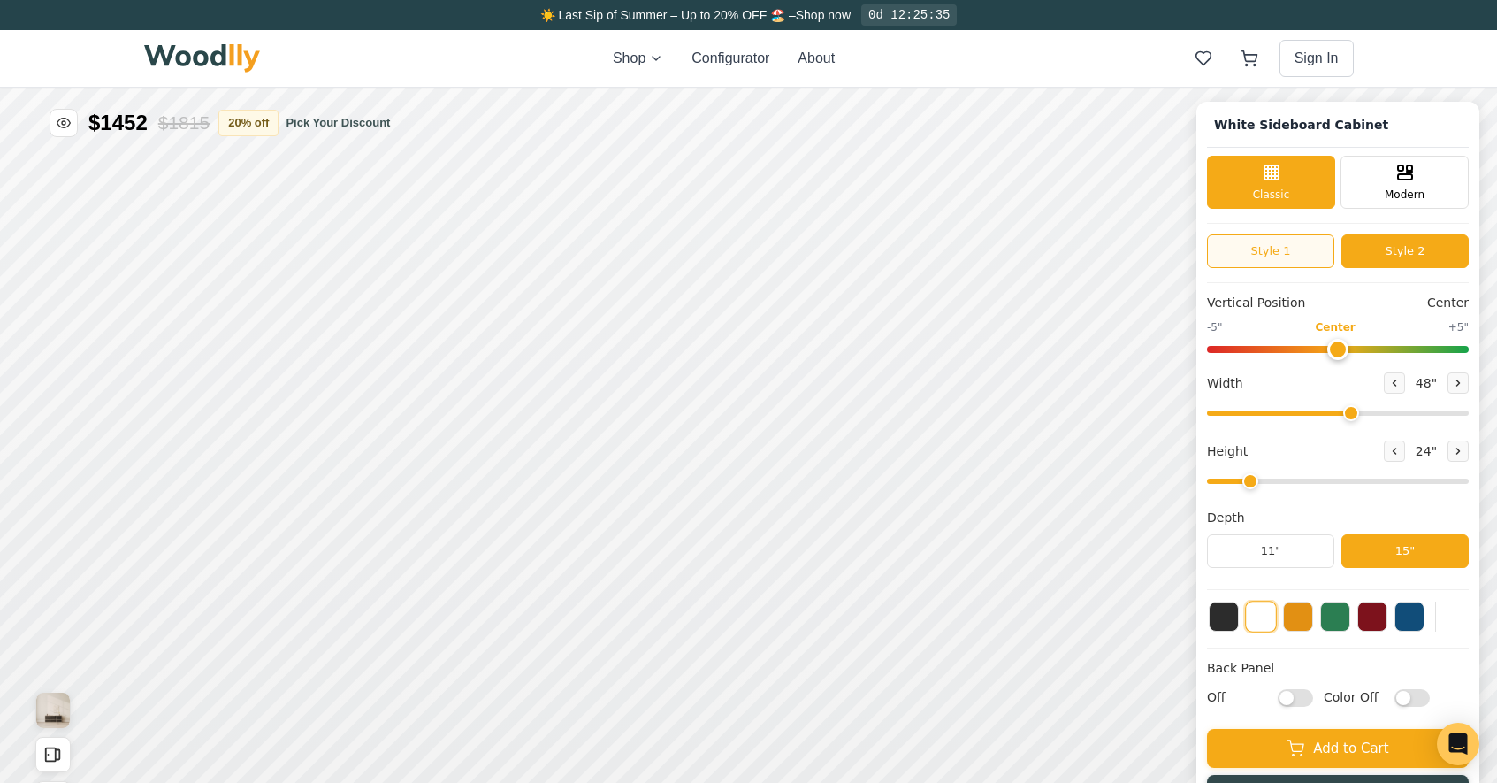
click at [1268, 250] on button "Style 1" at bounding box center [1270, 251] width 127 height 34
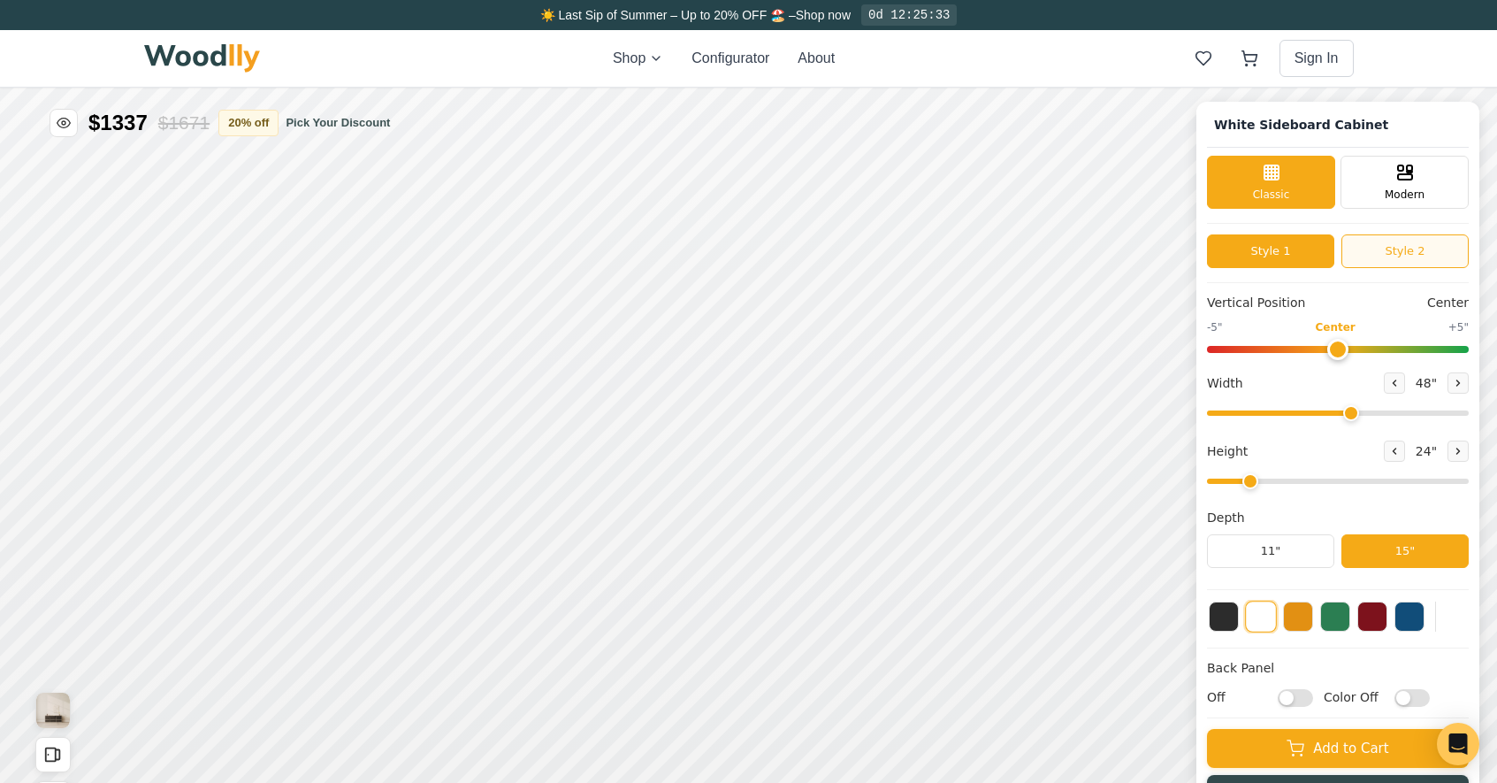
click at [1390, 249] on button "Style 2" at bounding box center [1405, 251] width 127 height 34
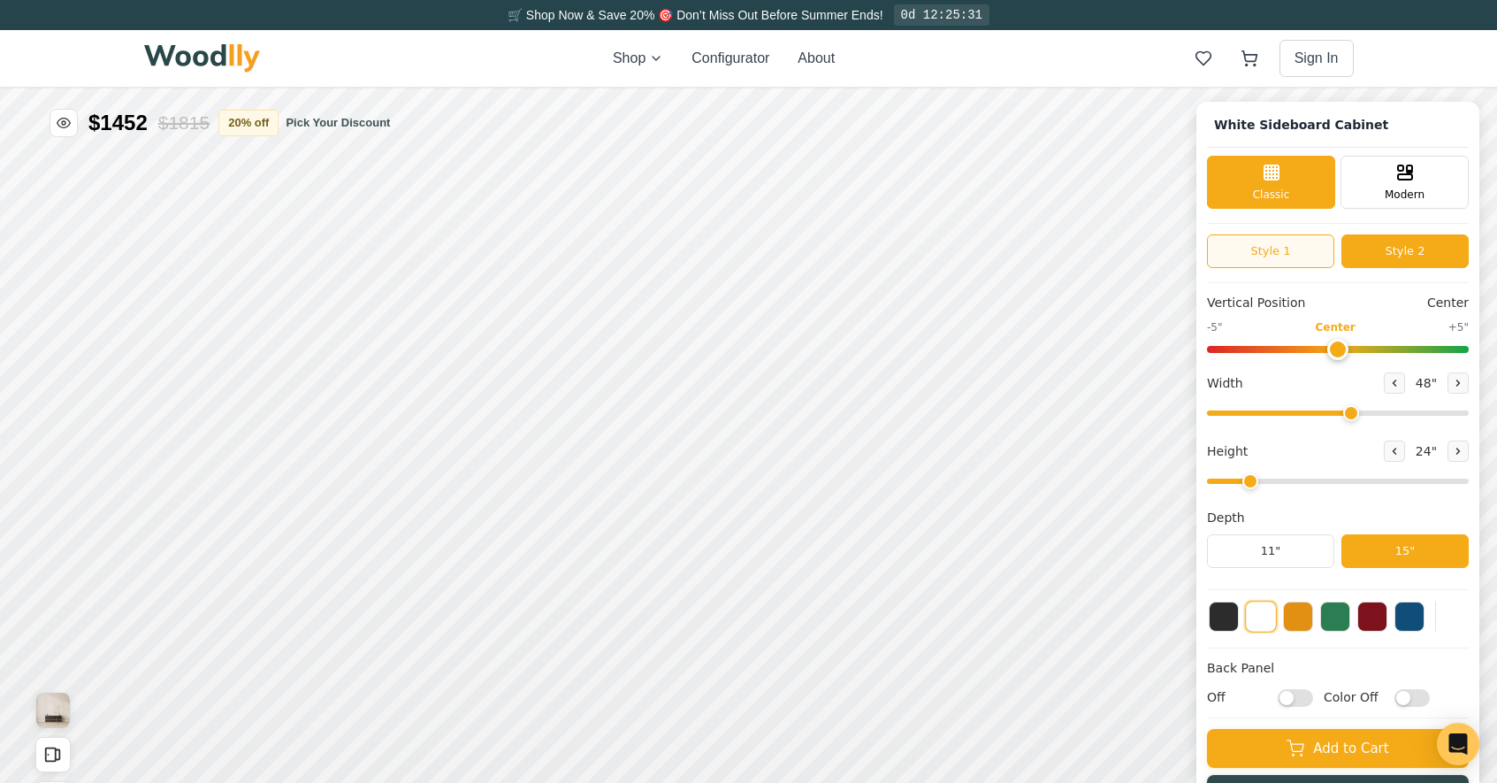
click at [1307, 253] on button "Style 1" at bounding box center [1270, 251] width 127 height 34
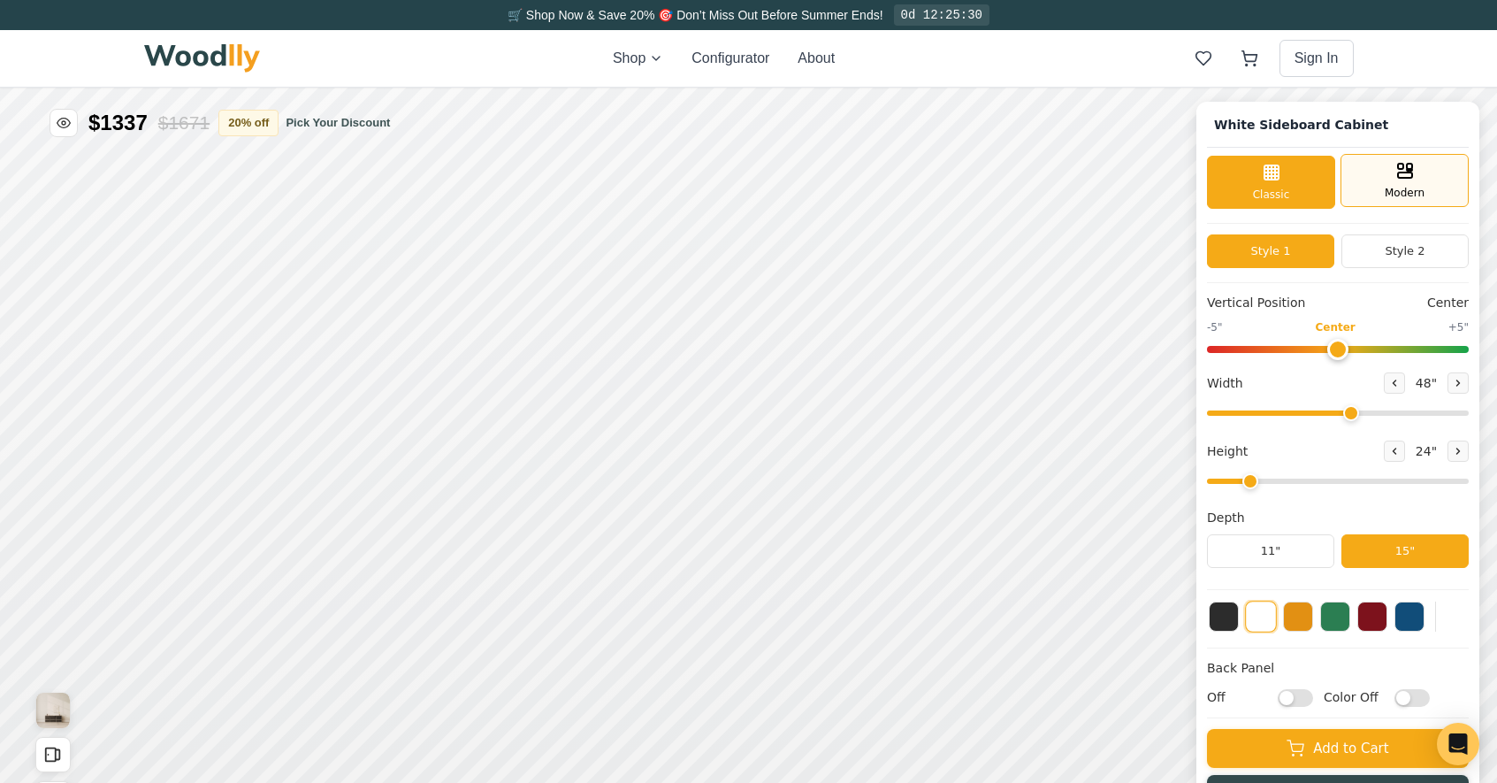
click at [1416, 171] on icon at bounding box center [1405, 170] width 21 height 21
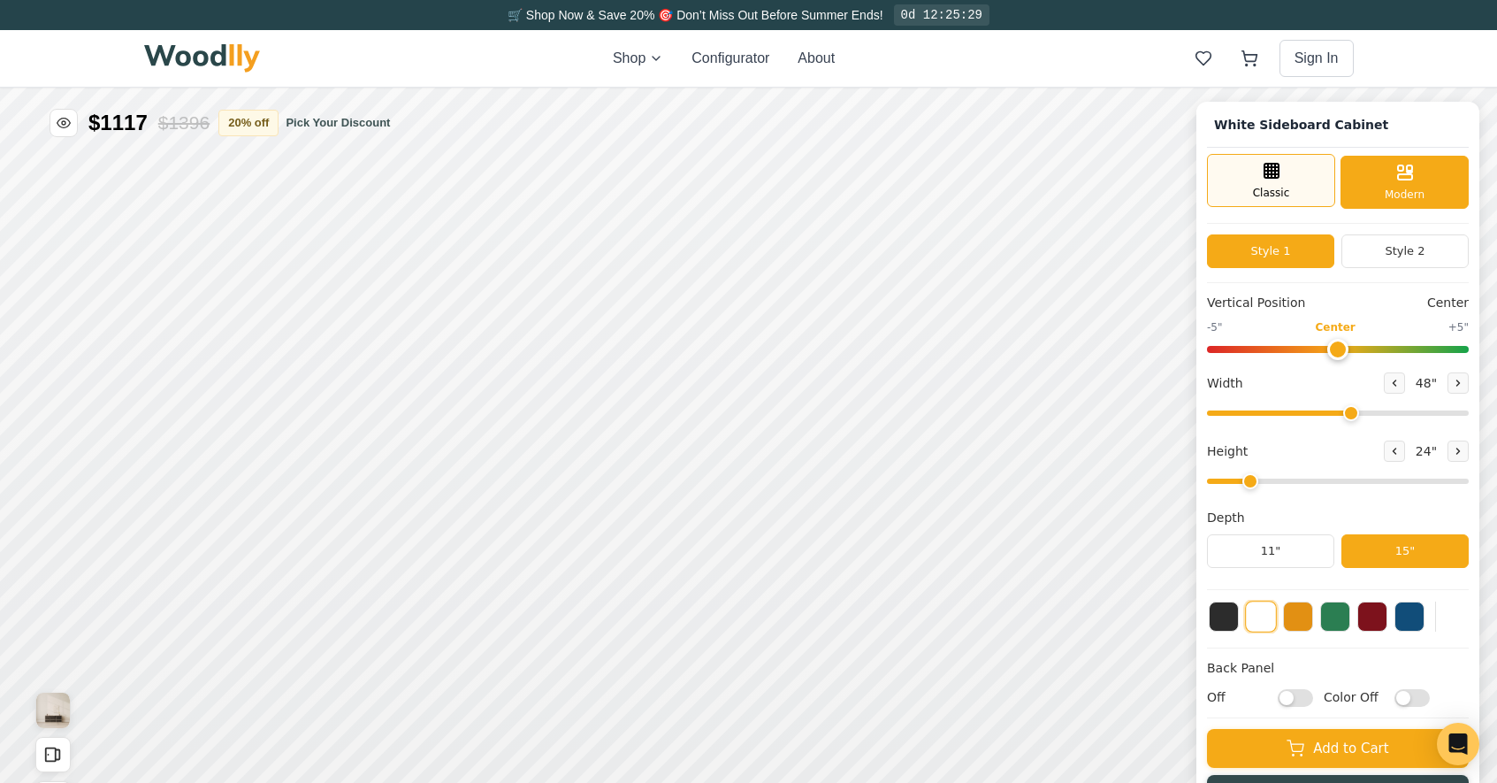
click at [1290, 188] on span "Classic" at bounding box center [1271, 193] width 37 height 16
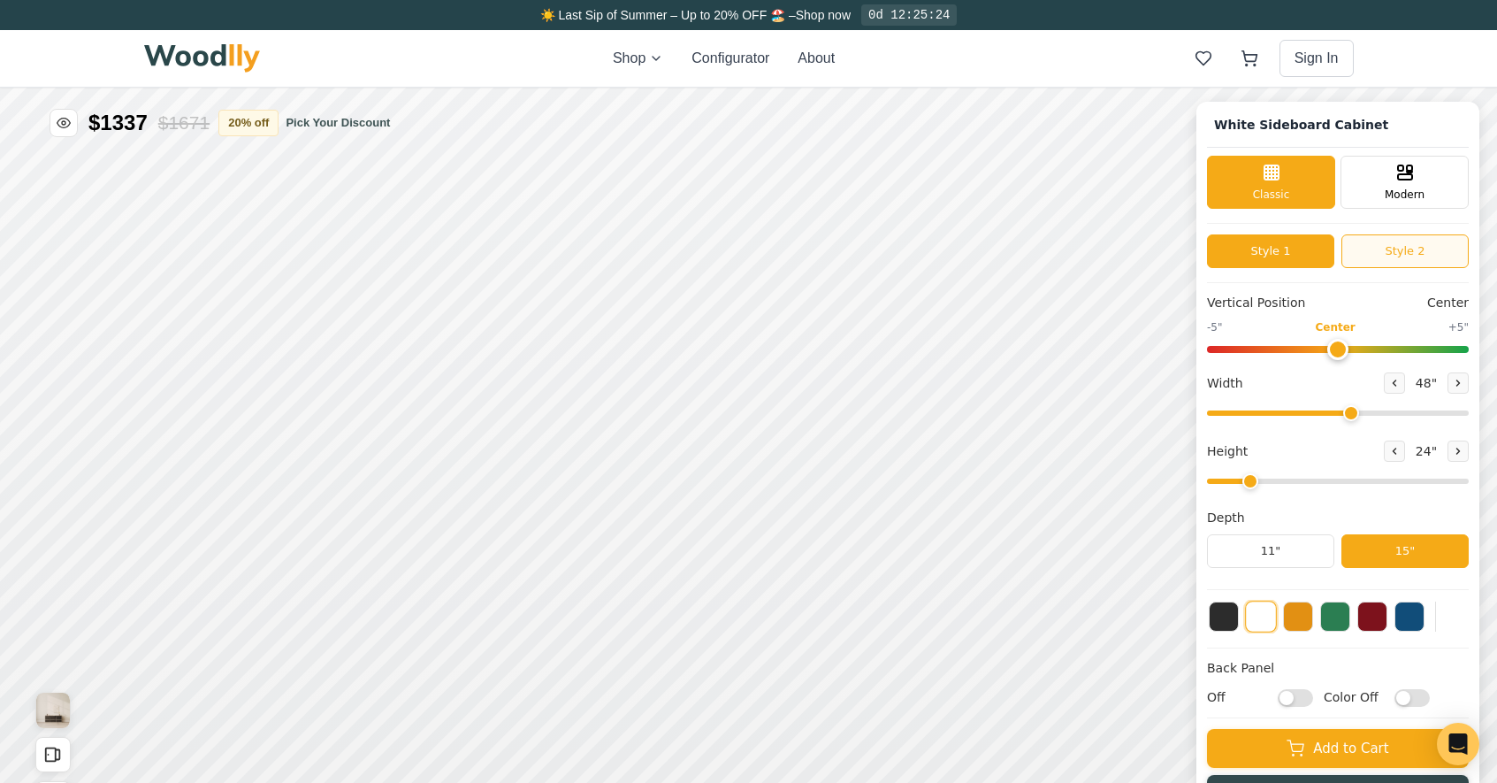
click at [1425, 248] on button "Style 2" at bounding box center [1405, 251] width 127 height 34
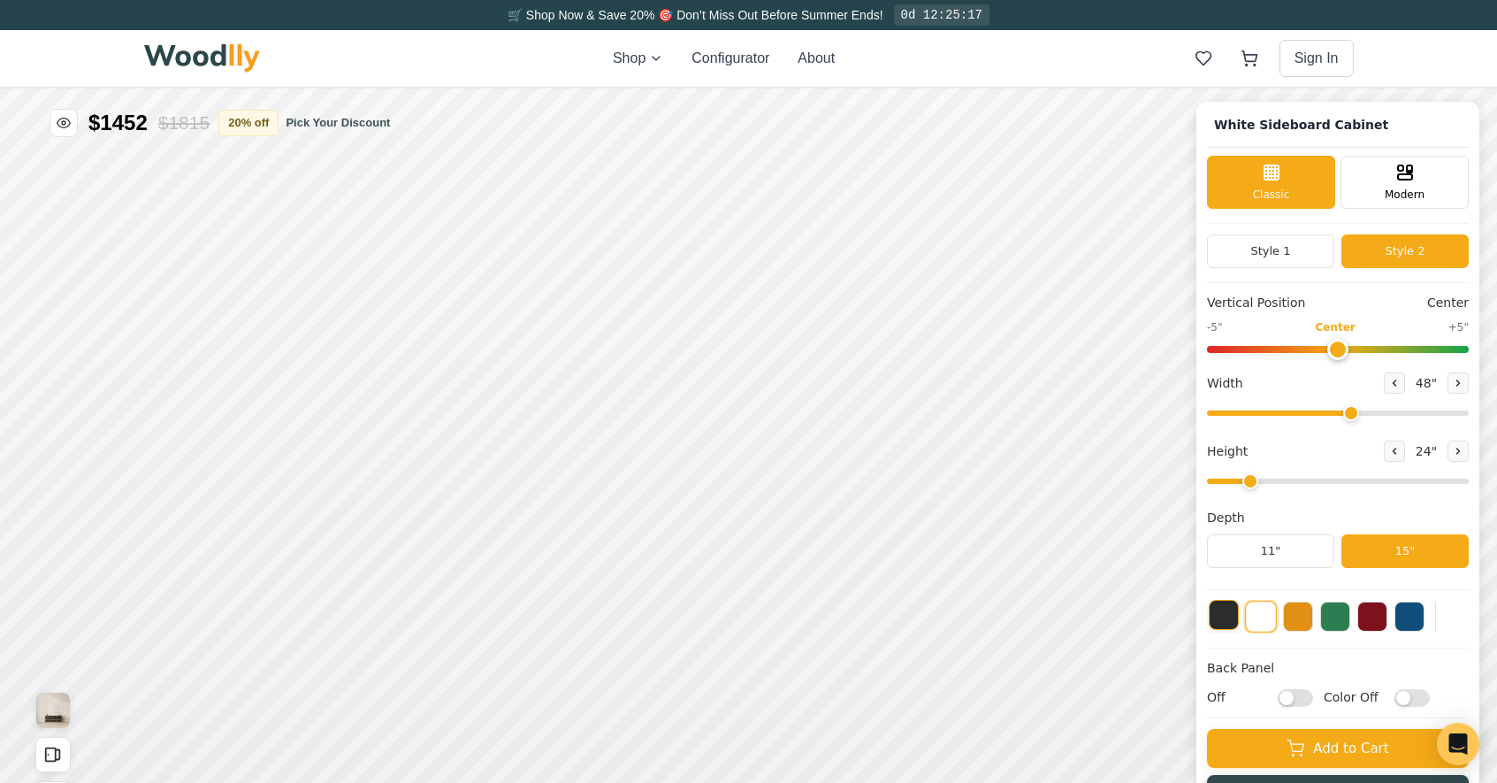
click at [1239, 619] on button at bounding box center [1224, 615] width 30 height 30
click at [1384, 619] on button at bounding box center [1373, 615] width 30 height 30
click at [1298, 620] on button at bounding box center [1298, 615] width 30 height 30
click at [1239, 619] on button at bounding box center [1224, 615] width 30 height 30
click at [1269, 612] on button at bounding box center [1261, 615] width 30 height 30
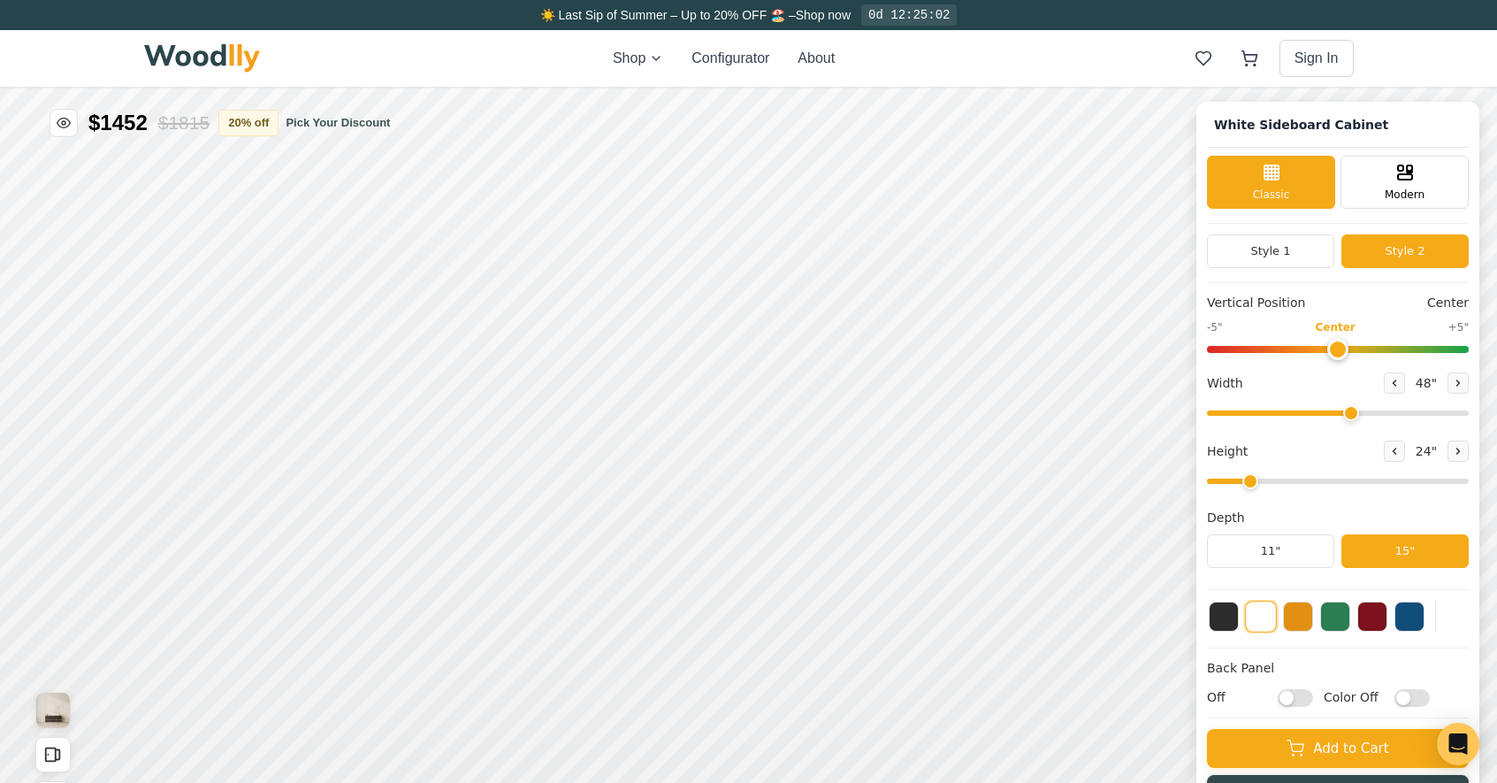
click at [1313, 700] on input "Off" at bounding box center [1295, 698] width 35 height 18
click at [1313, 700] on input "On" at bounding box center [1295, 698] width 35 height 18
checkbox input "false"
click at [1402, 451] on button at bounding box center [1394, 450] width 21 height 21
click at [1464, 449] on icon at bounding box center [1458, 451] width 11 height 11
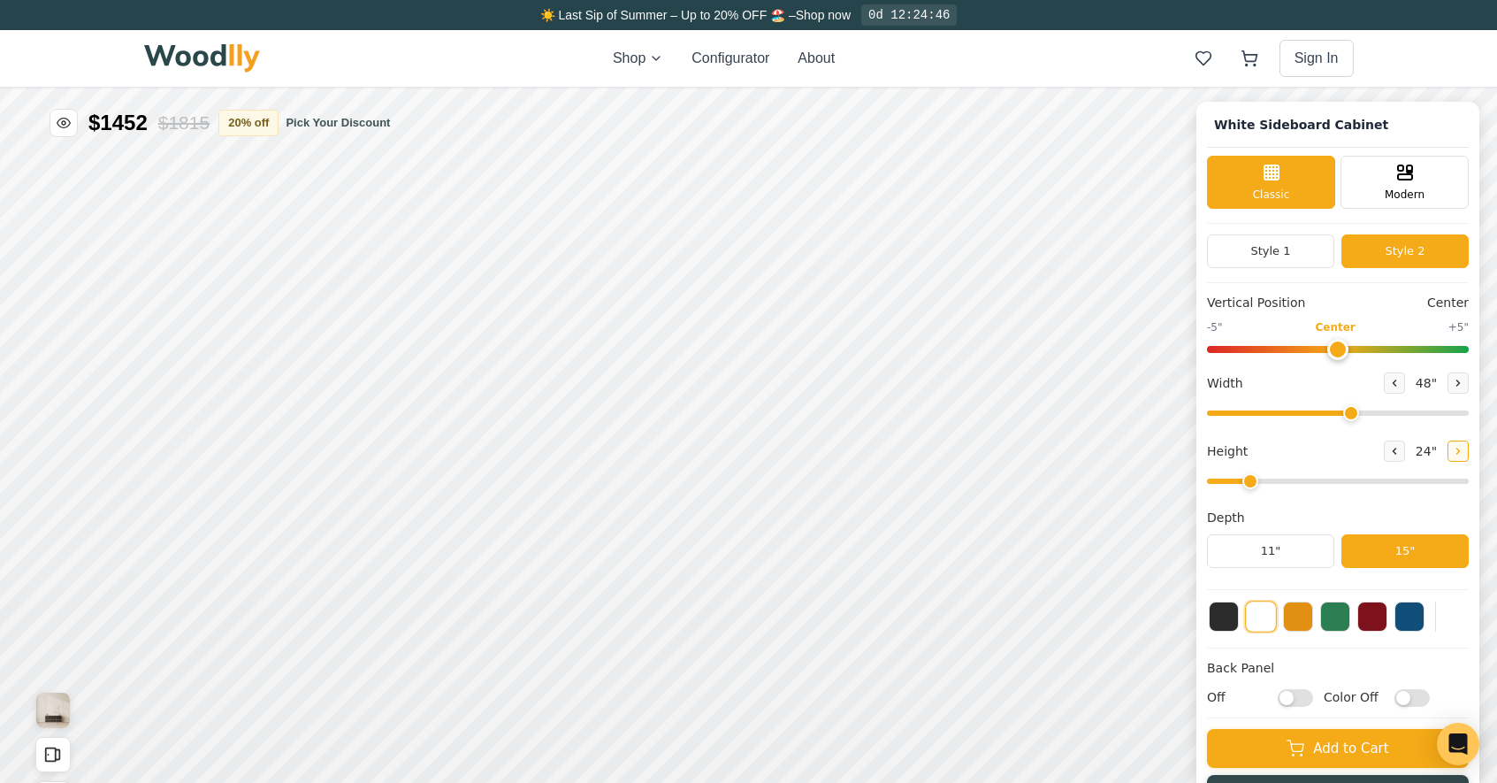
click at [1464, 449] on icon at bounding box center [1458, 451] width 11 height 11
click at [400, 497] on div "9"" at bounding box center [401, 496] width 13 height 19
click at [402, 400] on div "9"" at bounding box center [401, 406] width 13 height 19
click at [915, 442] on rect at bounding box center [909, 439] width 14 height 11
click at [721, 446] on icon at bounding box center [730, 447] width 21 height 21
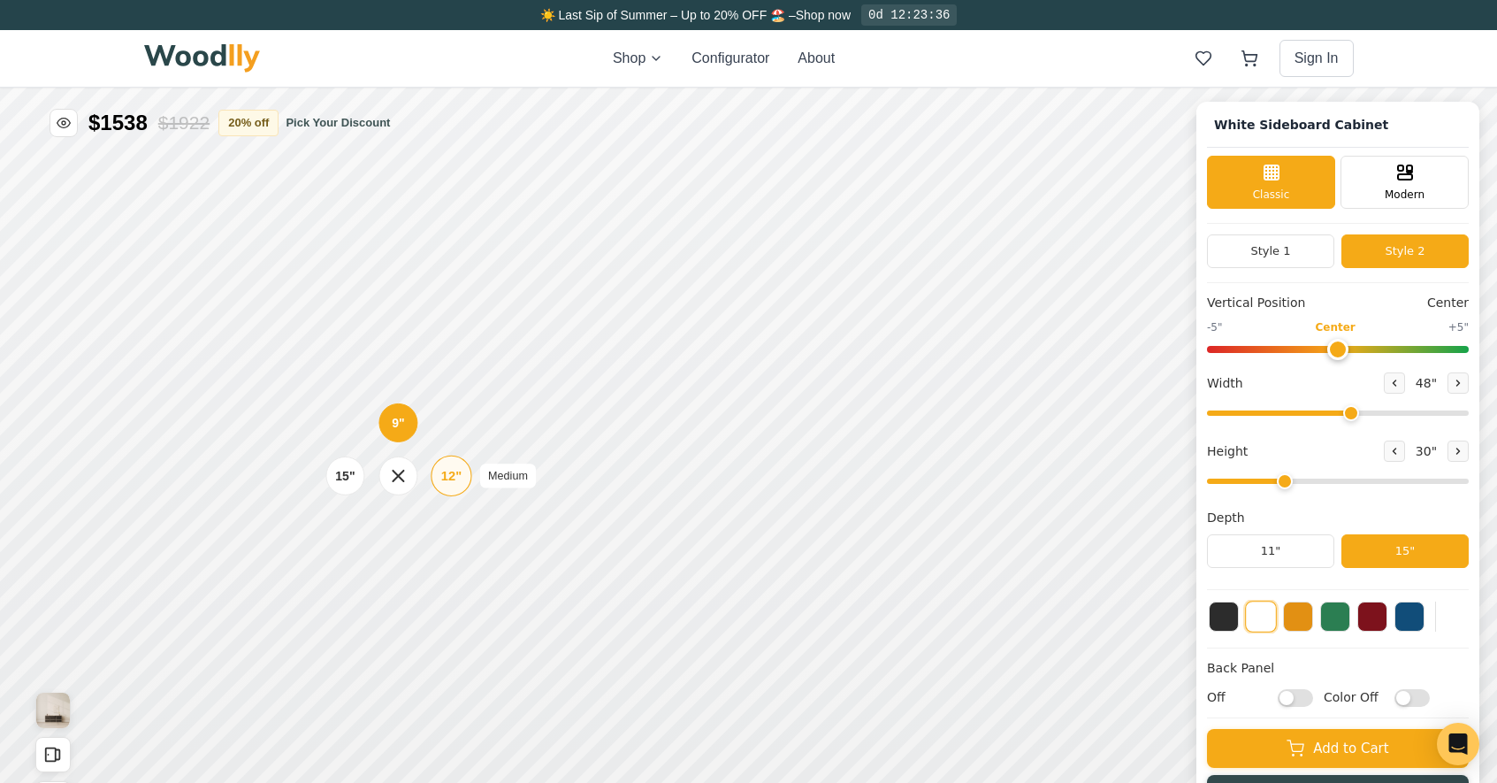
click at [441, 479] on div "12"" at bounding box center [451, 475] width 20 height 19
click at [680, 444] on icon at bounding box center [682, 443] width 21 height 21
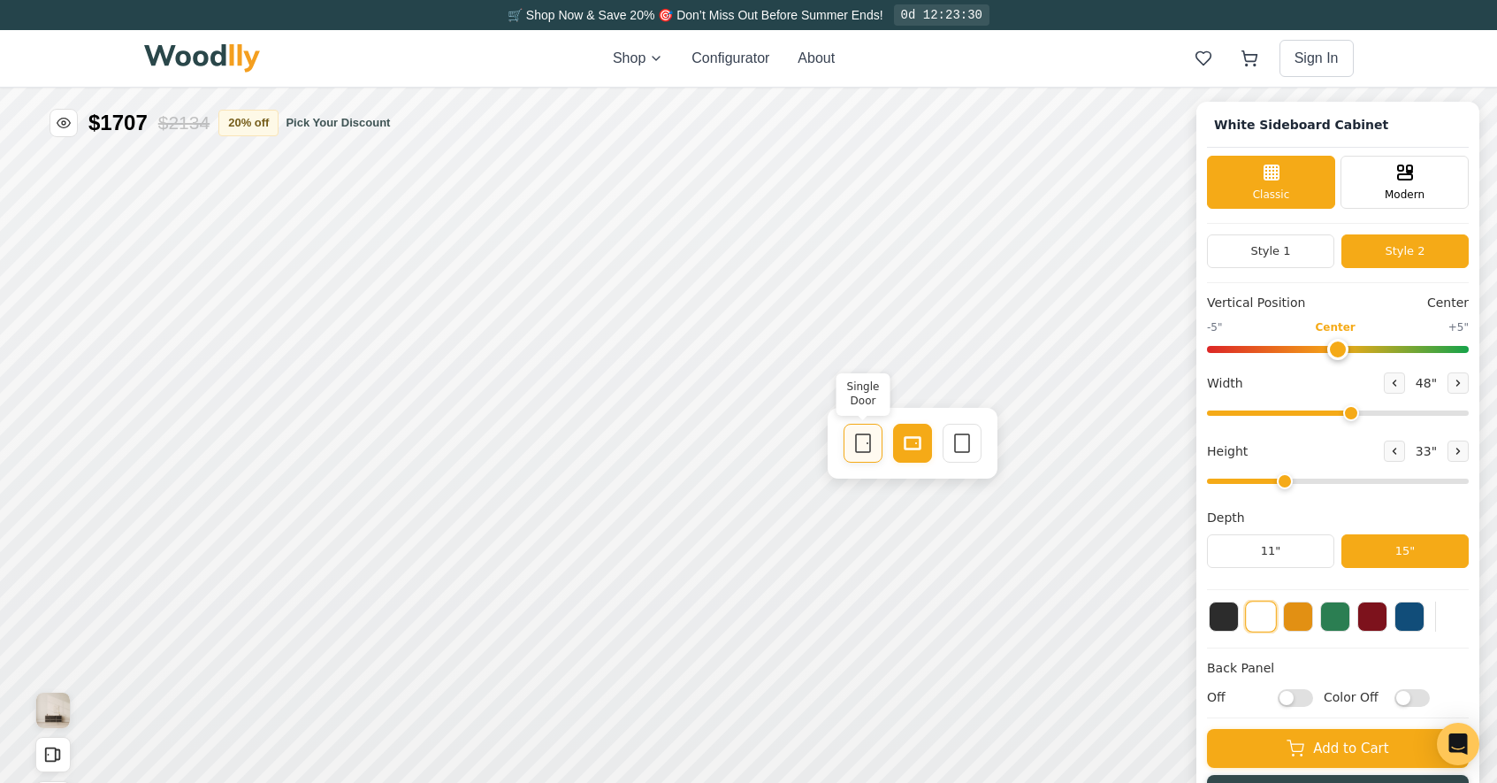
click at [865, 447] on icon at bounding box center [863, 443] width 21 height 21
click at [1239, 618] on button at bounding box center [1224, 615] width 30 height 30
click at [1380, 626] on button at bounding box center [1373, 615] width 30 height 30
click at [1310, 613] on button at bounding box center [1298, 615] width 30 height 30
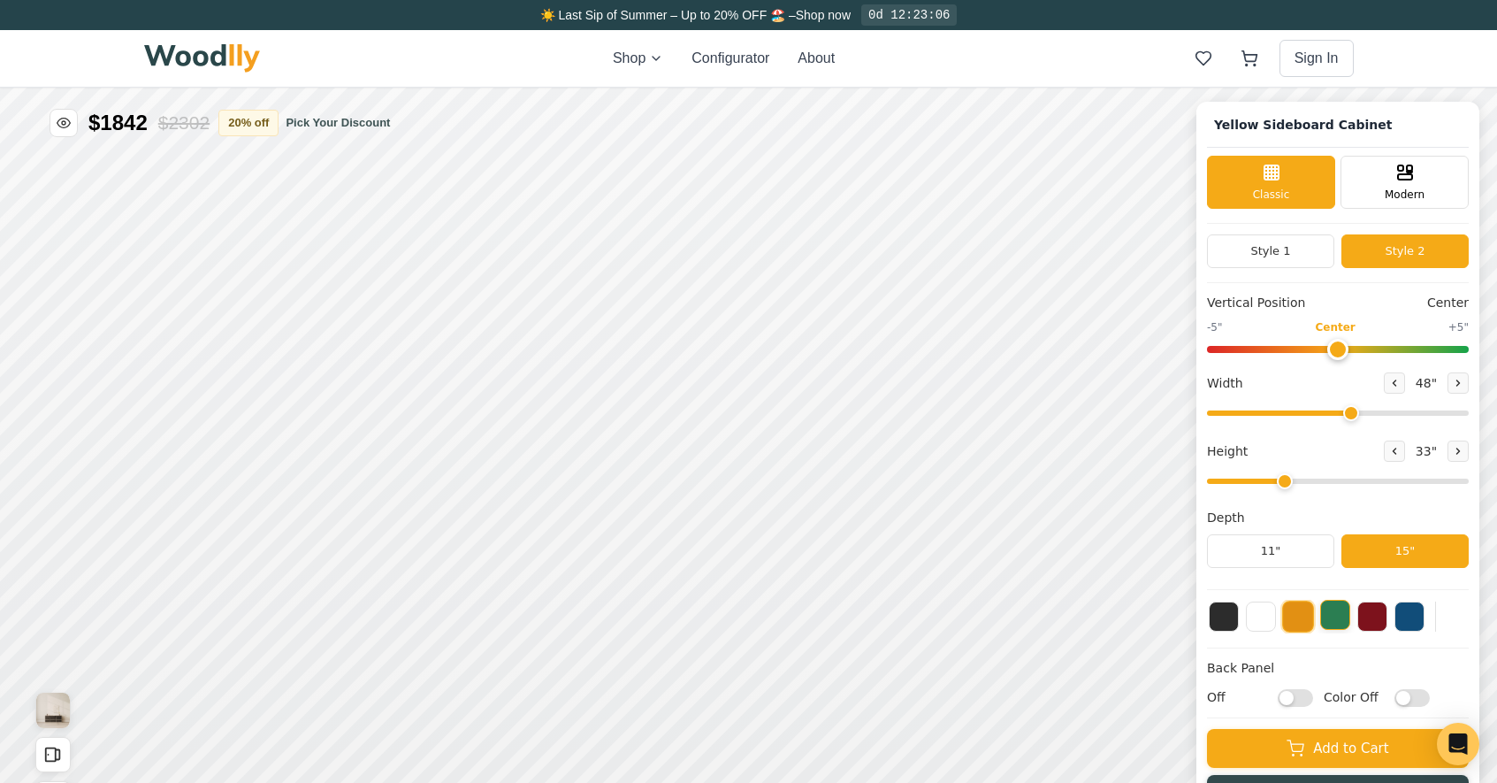
click at [1349, 618] on button at bounding box center [1336, 615] width 30 height 30
click at [1375, 618] on button at bounding box center [1373, 615] width 30 height 30
click at [1425, 622] on button at bounding box center [1410, 615] width 30 height 30
click at [1274, 619] on button at bounding box center [1261, 615] width 30 height 30
click at [1239, 617] on button at bounding box center [1224, 615] width 30 height 30
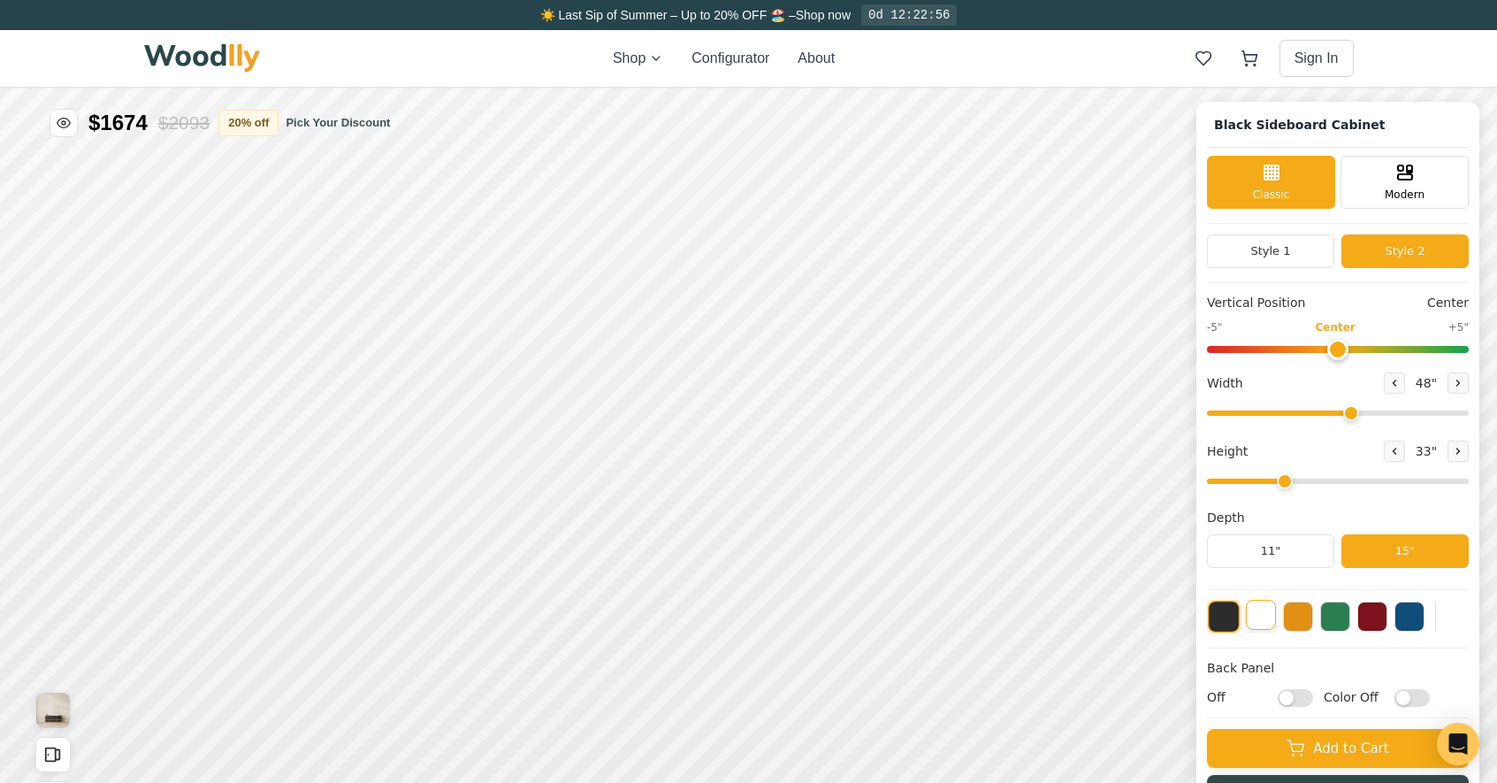
click at [1275, 622] on button at bounding box center [1261, 615] width 30 height 30
click at [1239, 618] on button at bounding box center [1224, 615] width 30 height 30
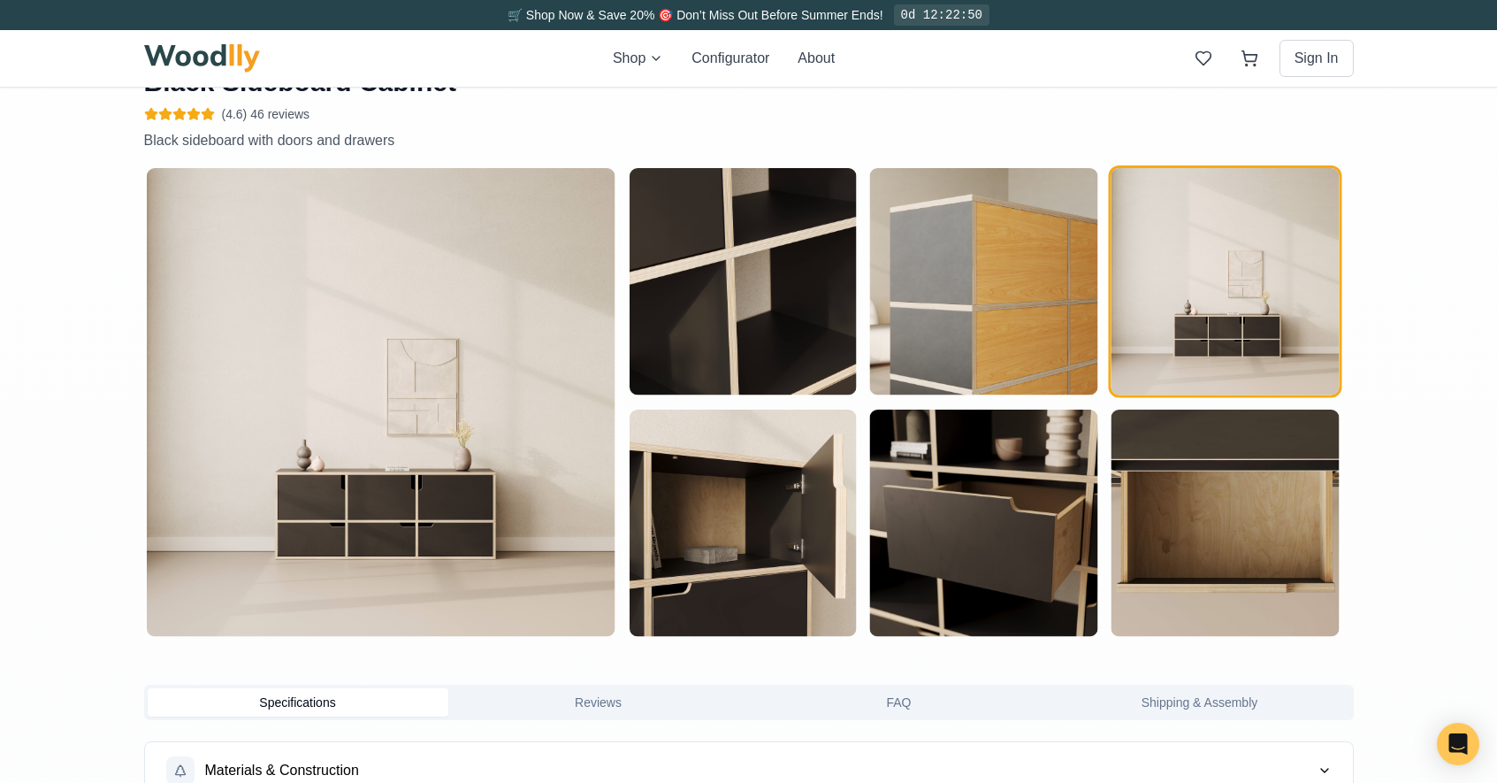
scroll to position [852, 0]
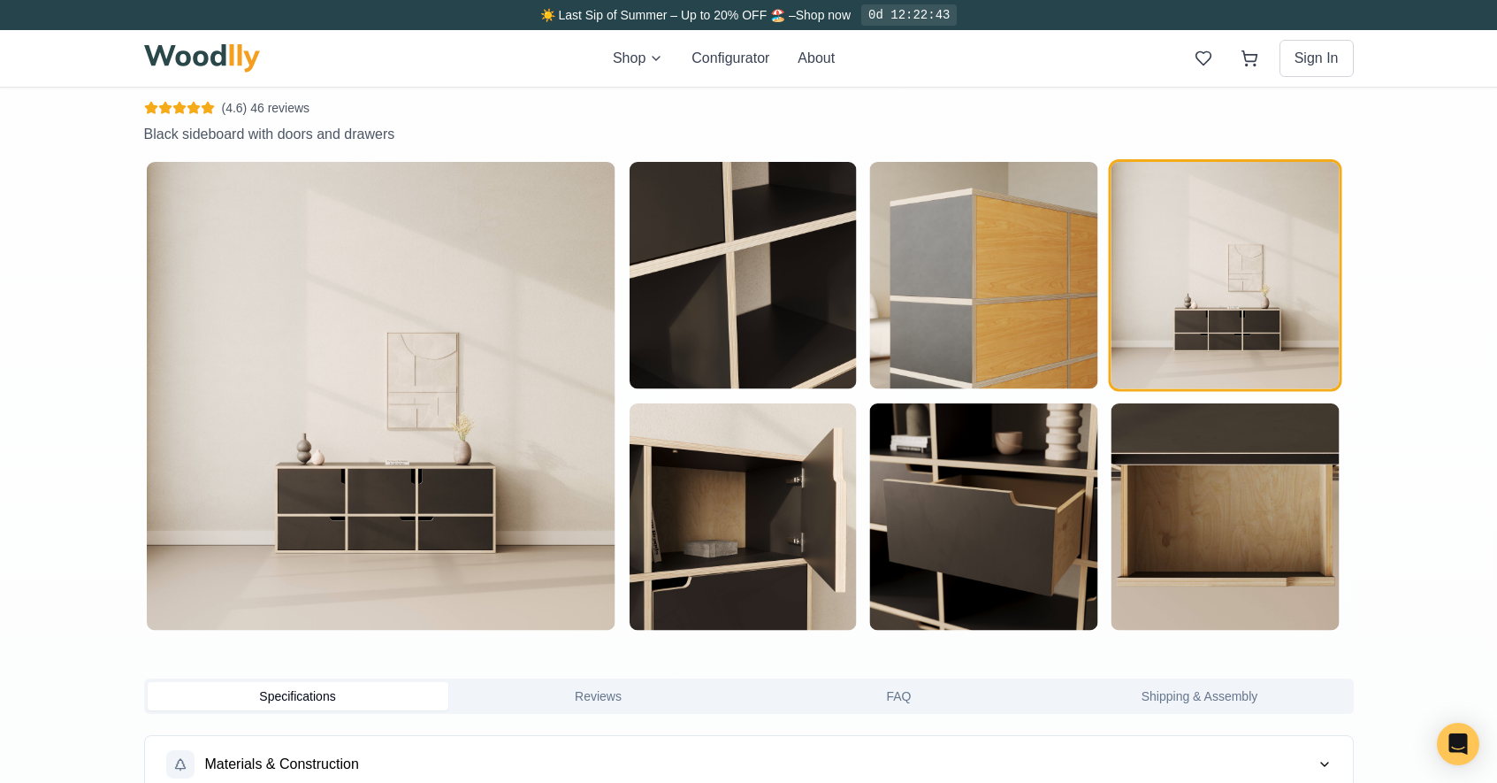
click at [1209, 517] on img "button" at bounding box center [1224, 516] width 227 height 227
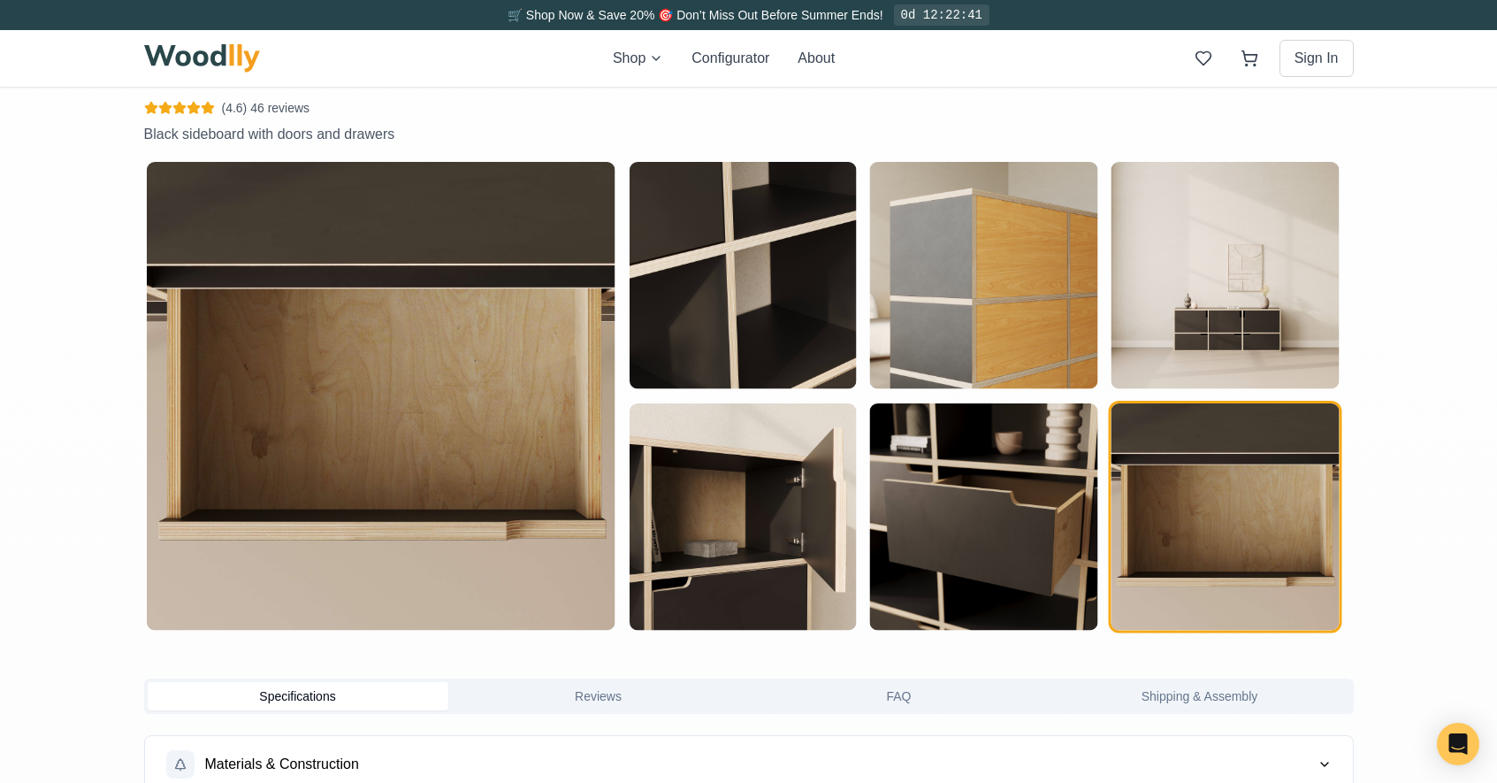
click at [1021, 523] on img "button" at bounding box center [983, 516] width 227 height 227
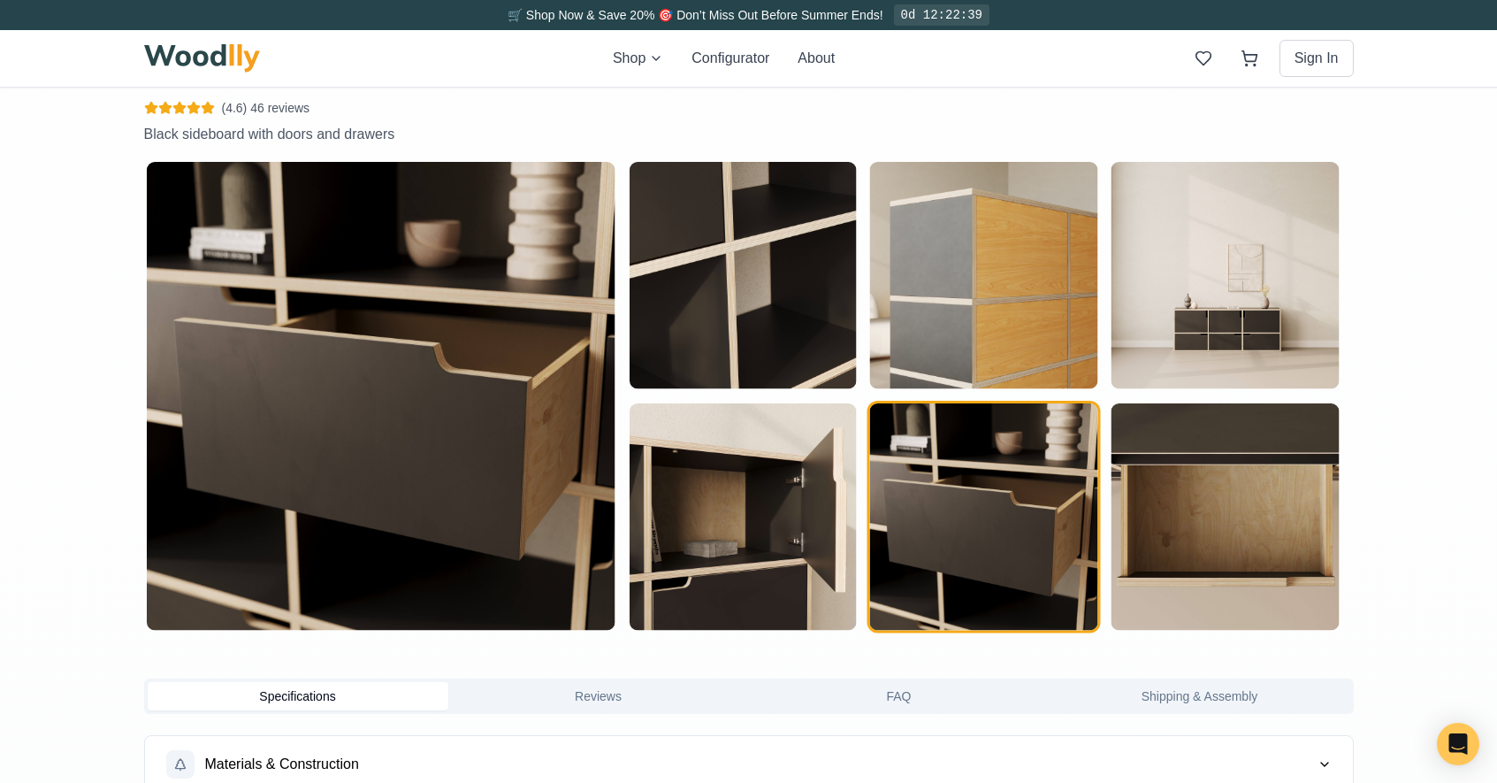
click at [768, 511] on img "button" at bounding box center [742, 516] width 227 height 227
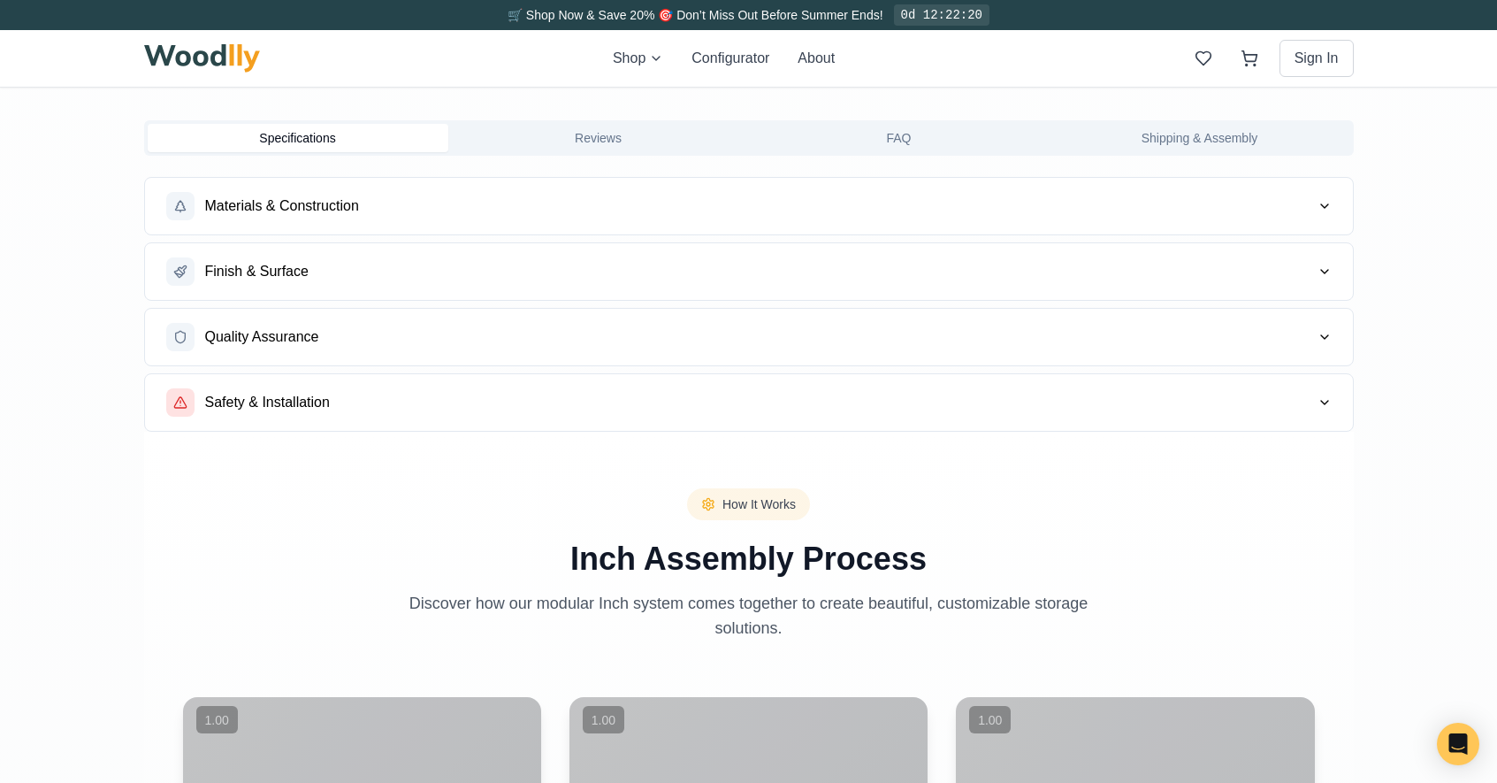
scroll to position [0, 0]
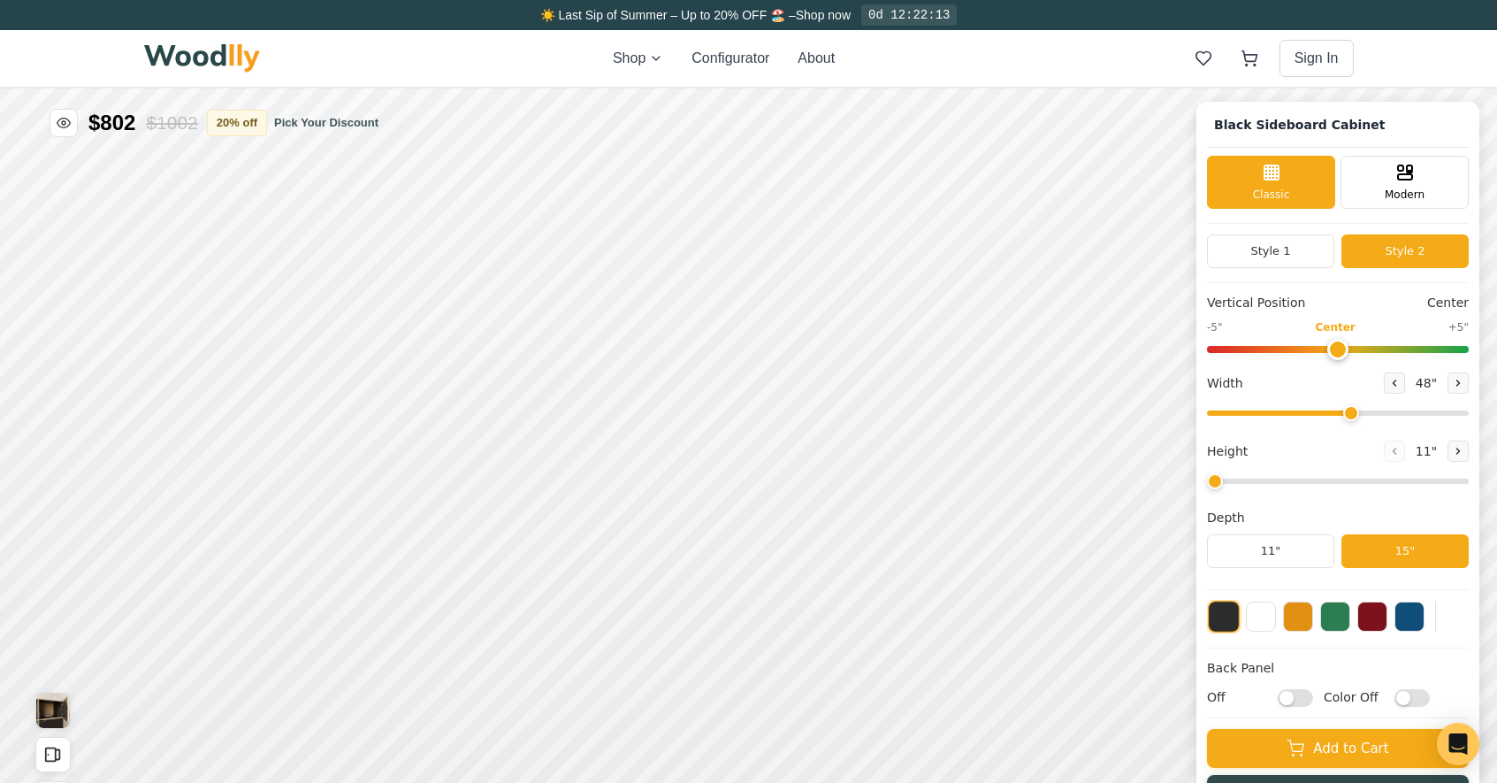
drag, startPoint x: 1300, startPoint y: 483, endPoint x: 1205, endPoint y: 479, distance: 95.6
click at [1207, 479] on input "range" at bounding box center [1338, 481] width 262 height 5
click at [1464, 449] on icon at bounding box center [1458, 451] width 11 height 11
type input "3"
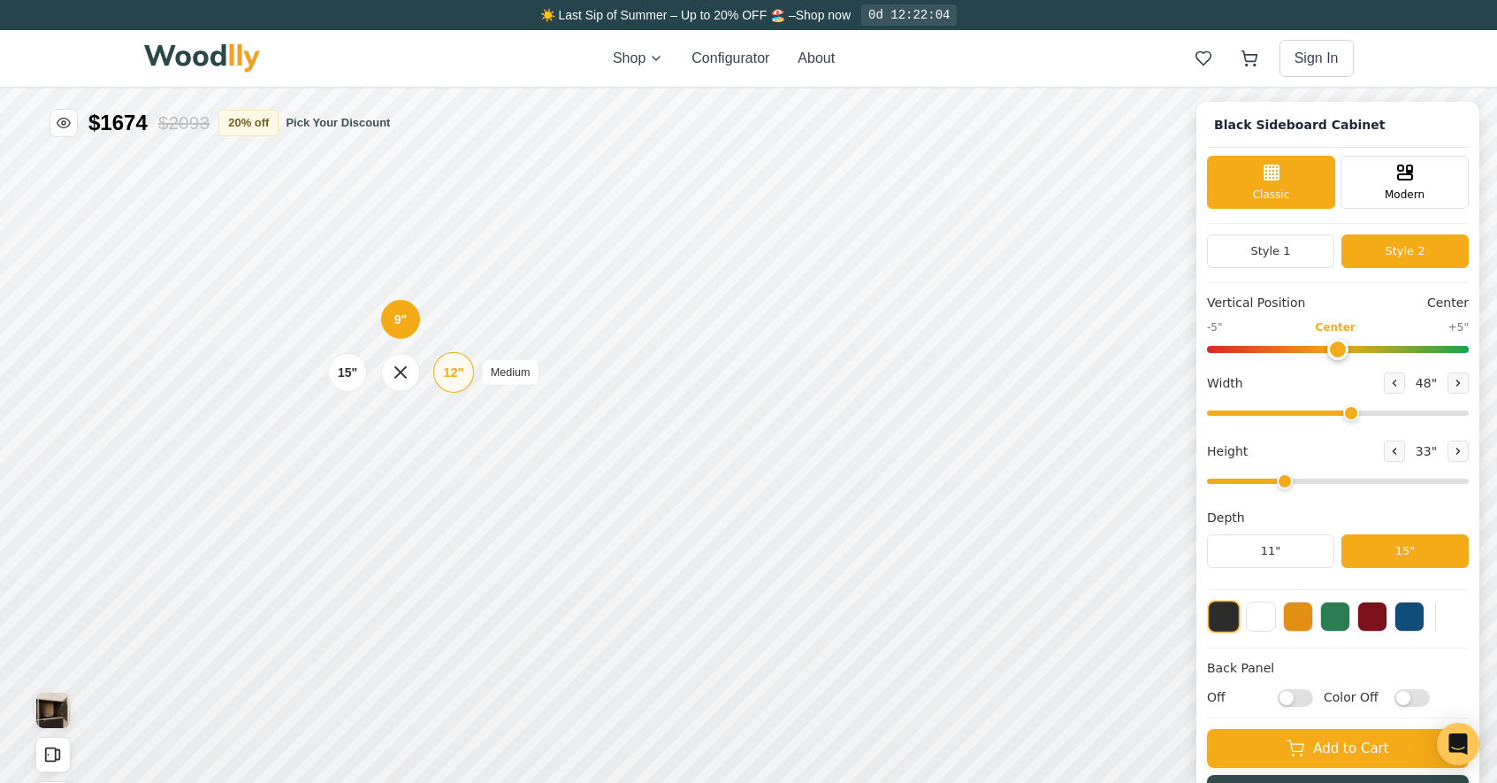
click at [454, 366] on div "12"" at bounding box center [453, 372] width 20 height 19
click at [407, 324] on div "9"" at bounding box center [406, 320] width 13 height 19
click at [410, 403] on div "9" Compact" at bounding box center [401, 409] width 41 height 41
click at [1313, 698] on input "Off" at bounding box center [1295, 698] width 35 height 18
checkbox input "true"
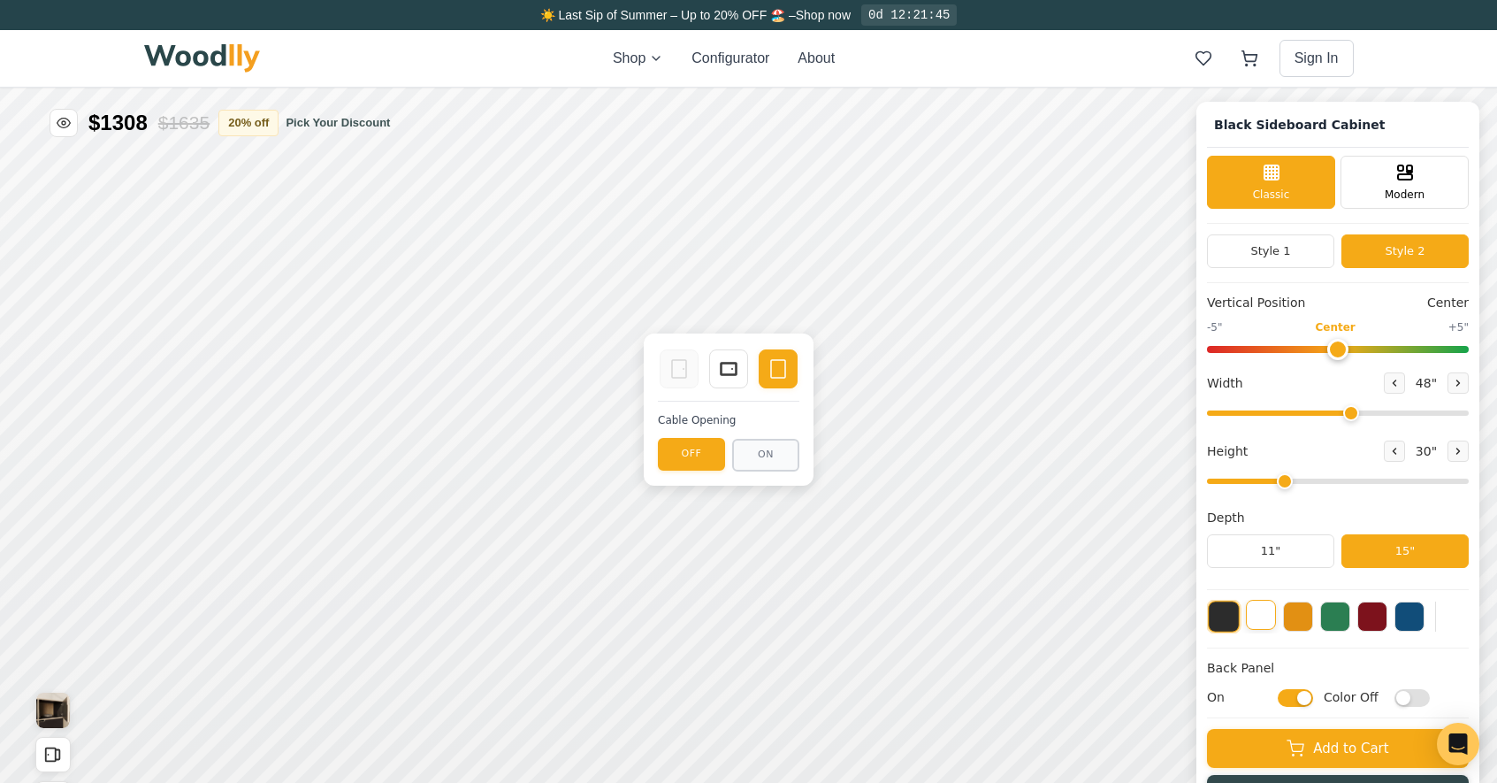
click at [1276, 625] on button at bounding box center [1261, 615] width 30 height 30
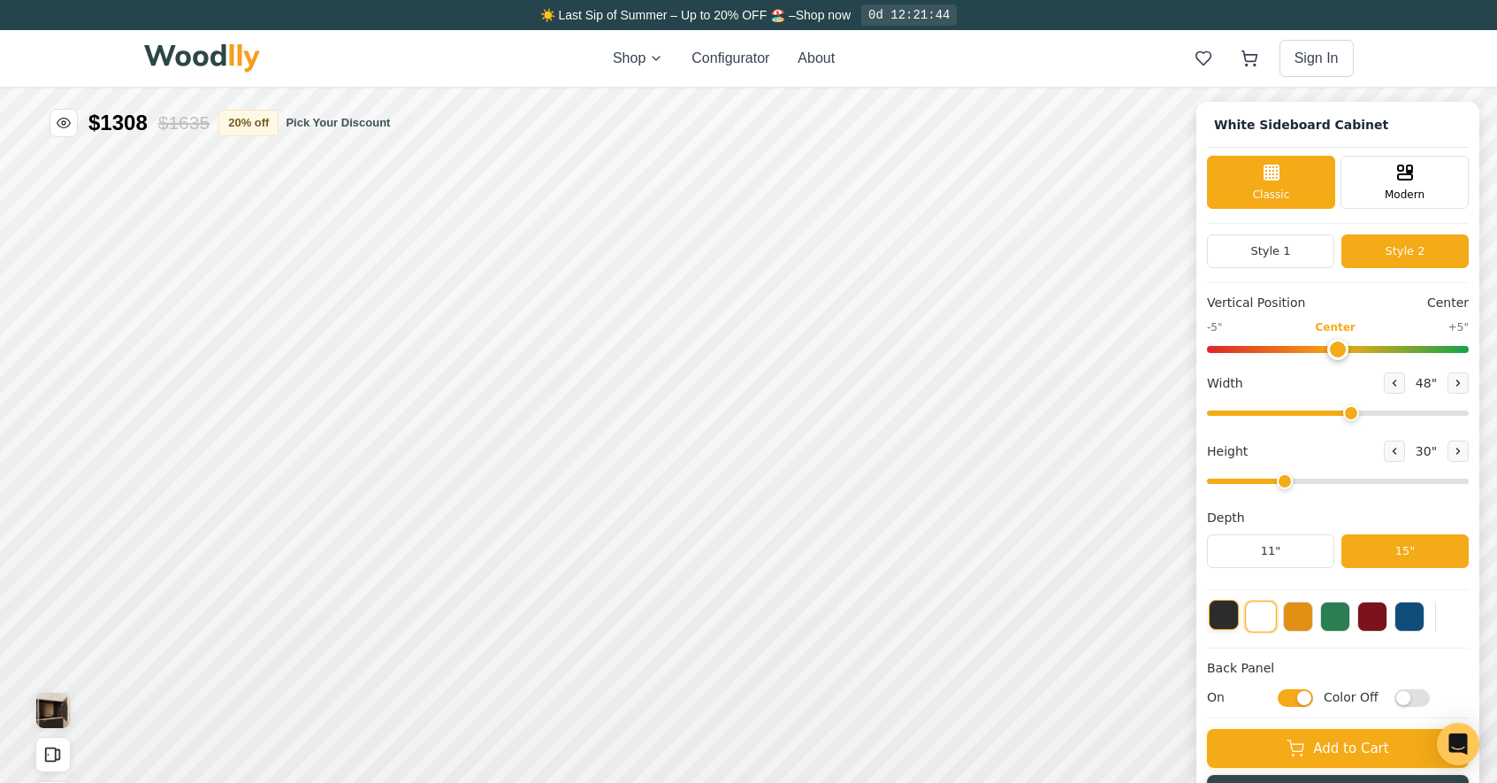
click at [1239, 625] on button at bounding box center [1224, 615] width 30 height 30
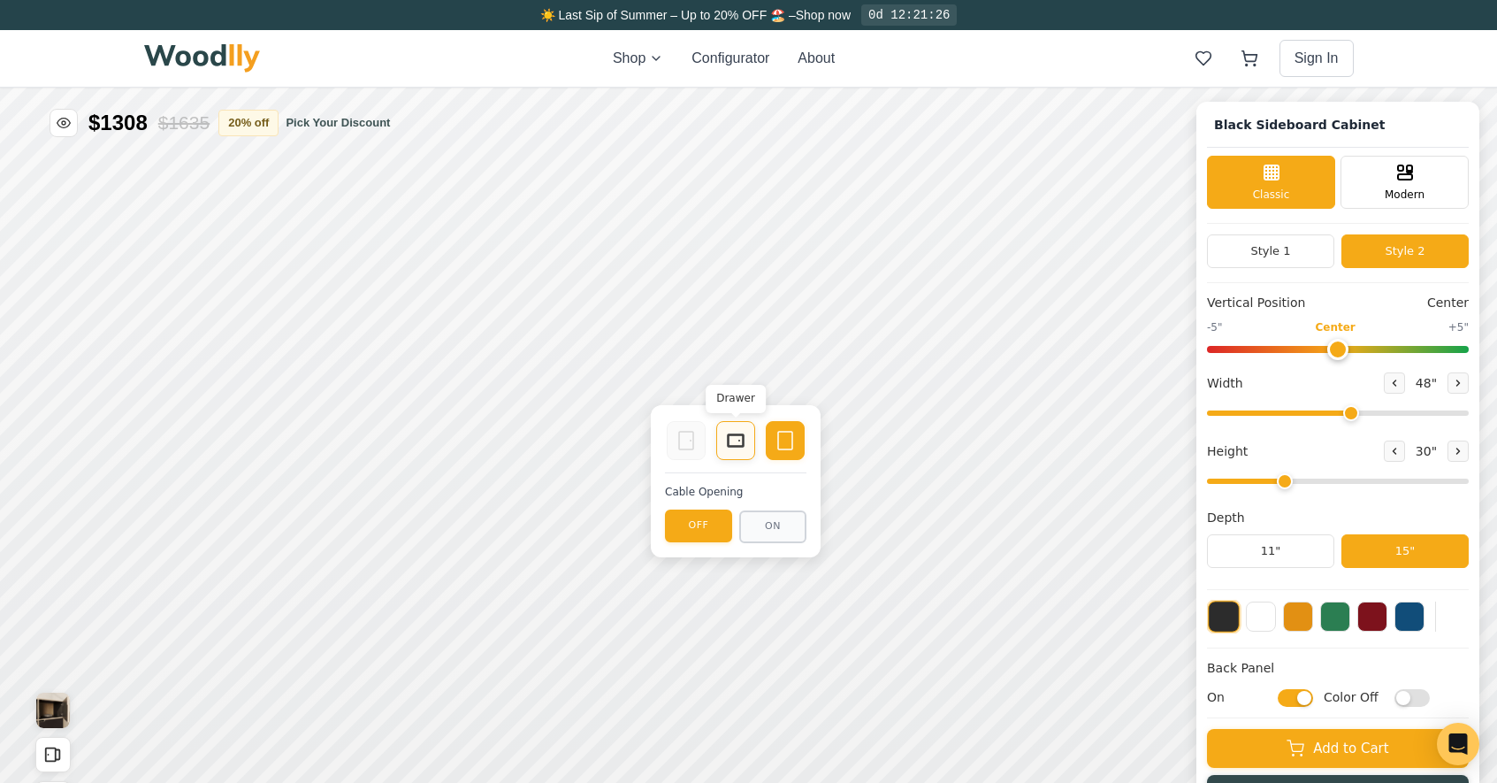
click at [749, 442] on div "Drawer" at bounding box center [735, 440] width 39 height 39
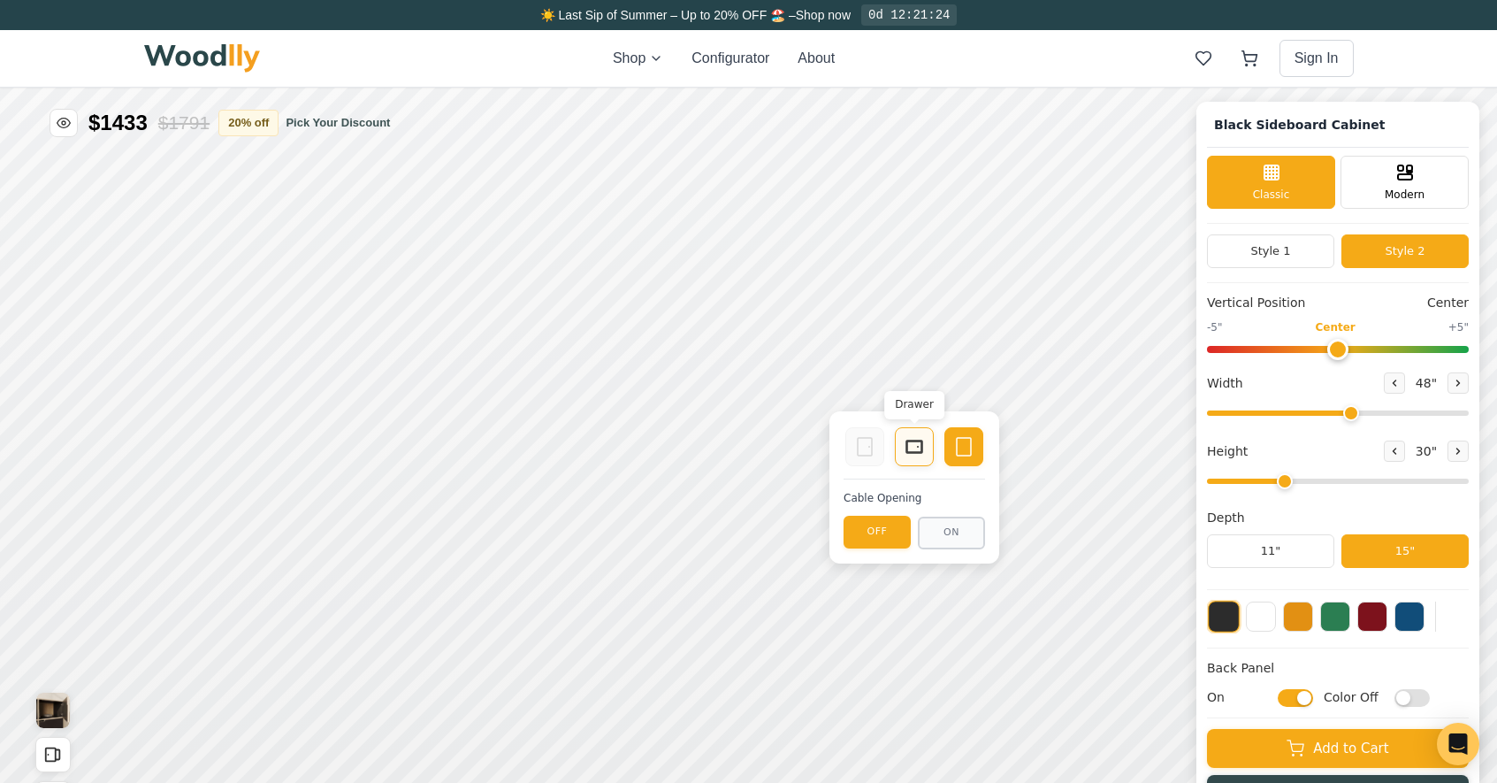
click at [906, 446] on icon at bounding box center [914, 446] width 21 height 21
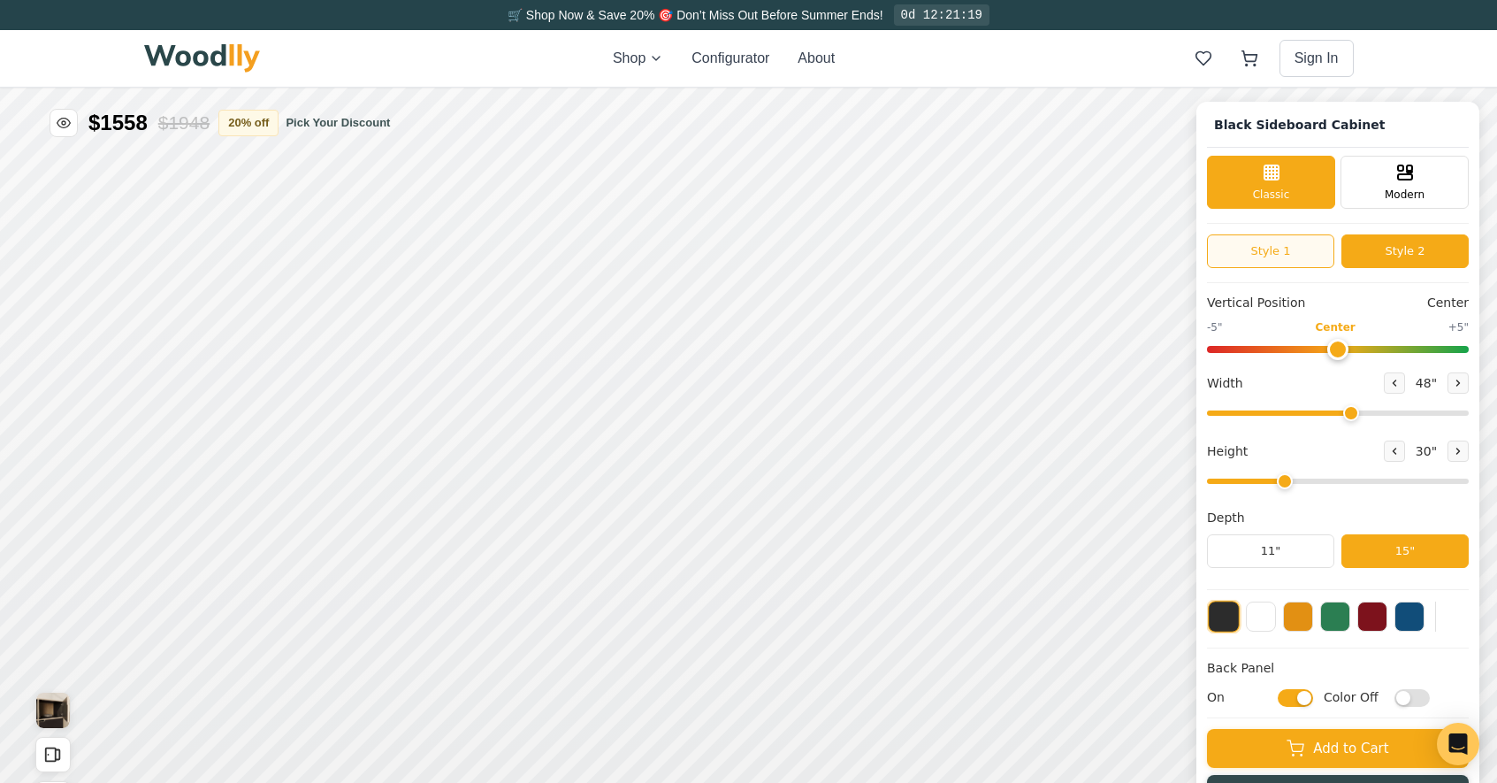
click at [1322, 254] on button "Style 1" at bounding box center [1270, 251] width 127 height 34
click at [1401, 251] on button "Style 2" at bounding box center [1405, 251] width 127 height 34
click at [1315, 250] on button "Style 1" at bounding box center [1270, 251] width 127 height 34
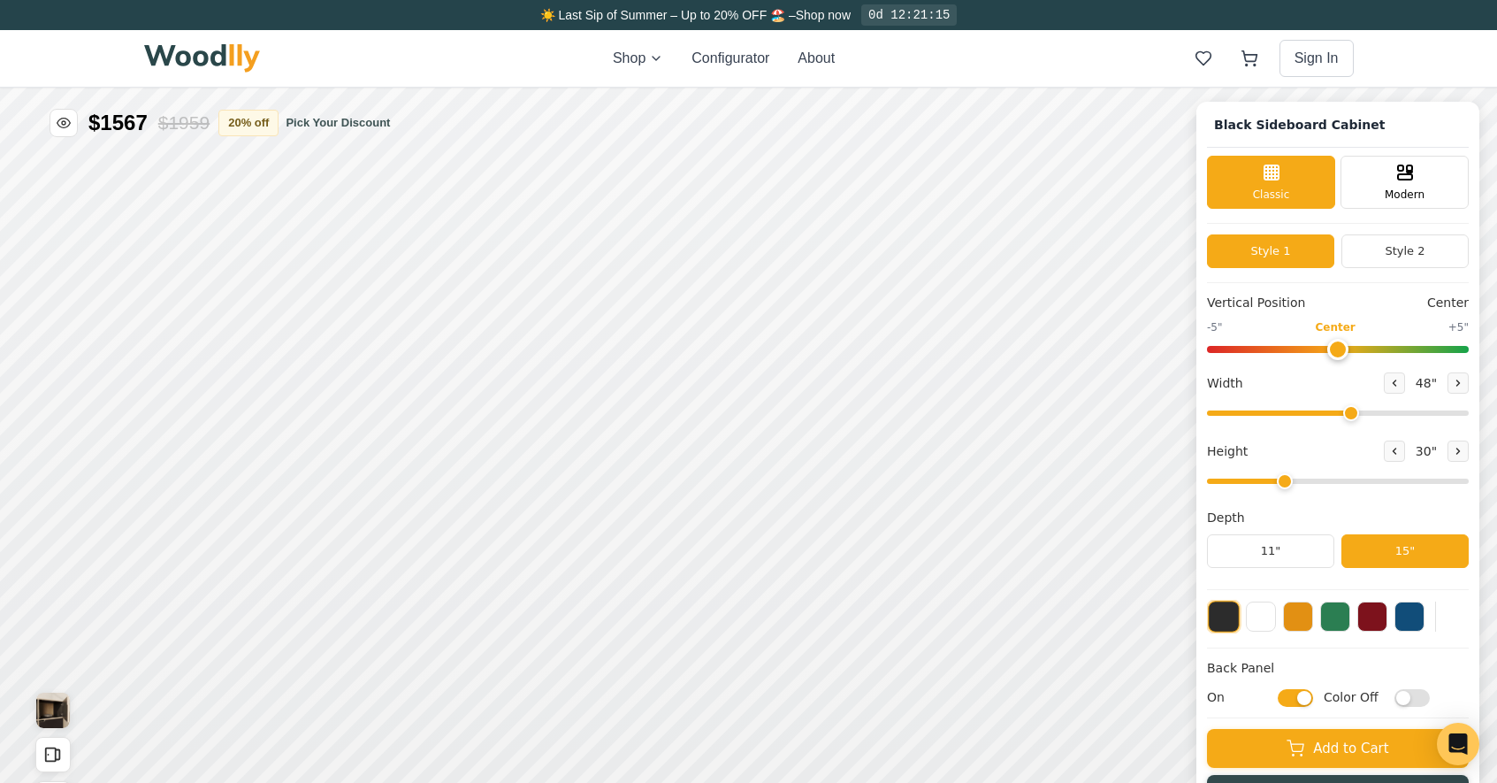
click at [1335, 248] on button "Style 1" at bounding box center [1270, 251] width 127 height 34
click at [1398, 248] on button "Style 2" at bounding box center [1405, 251] width 127 height 34
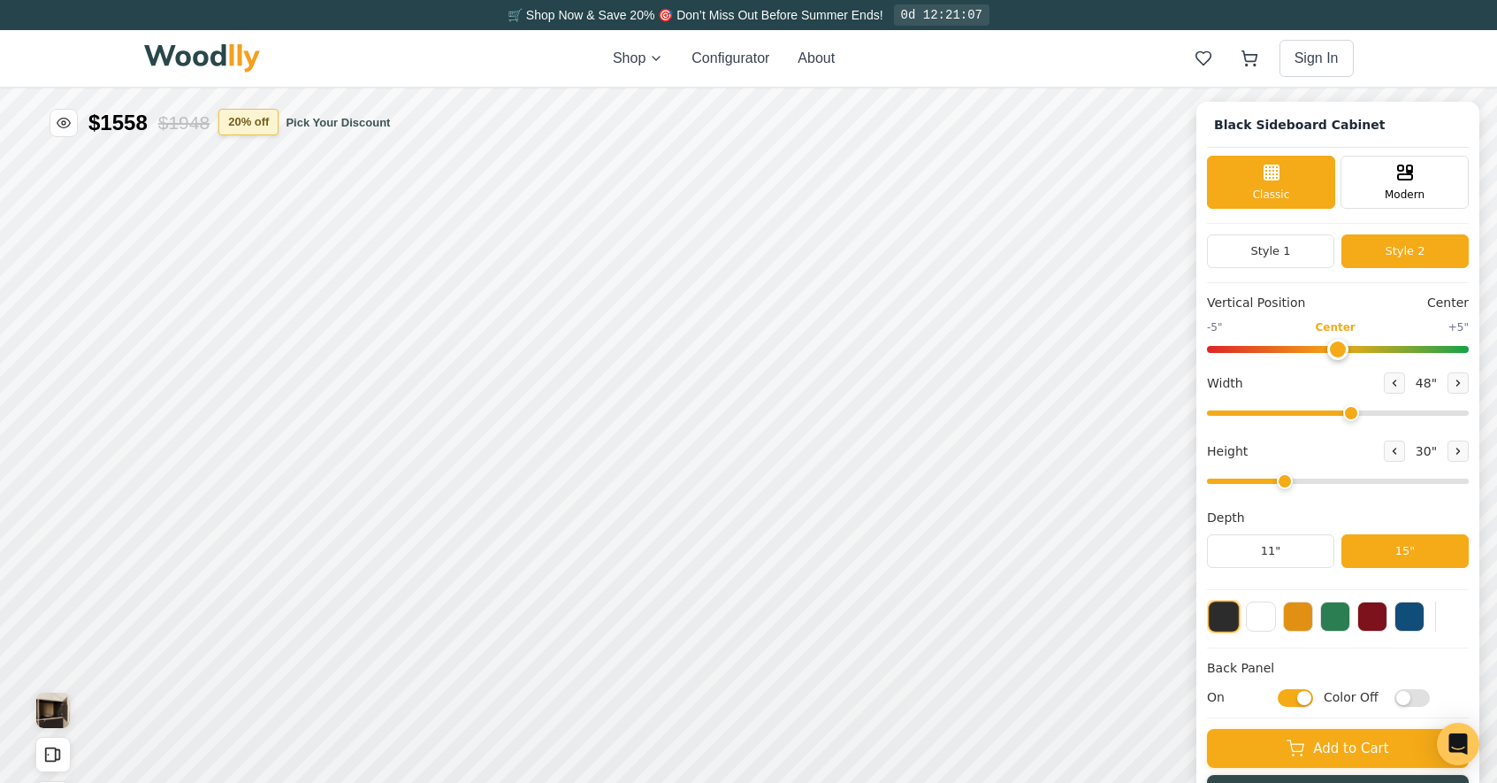
click at [272, 126] on button "20 % off" at bounding box center [248, 122] width 60 height 27
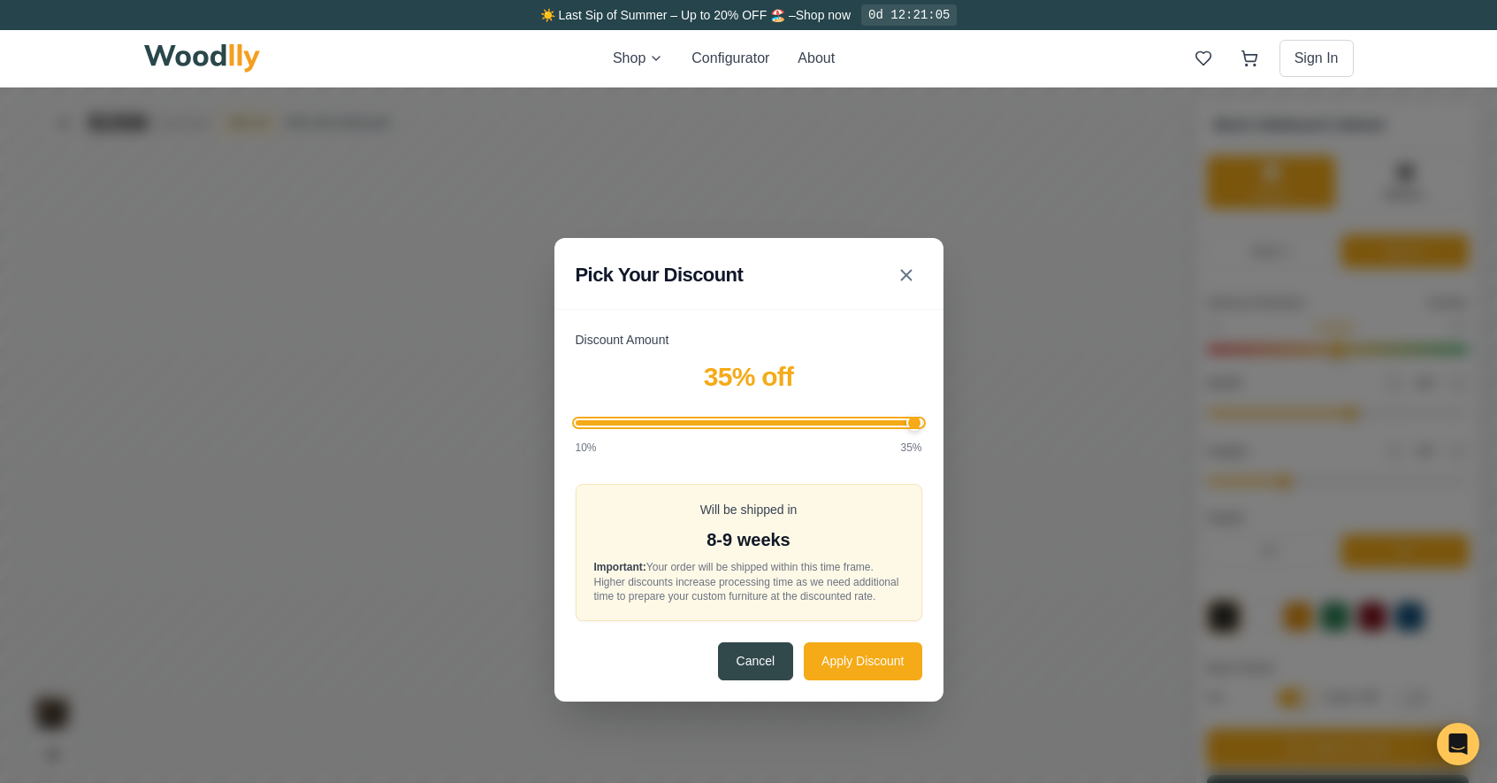
drag, startPoint x: 762, startPoint y: 418, endPoint x: 1007, endPoint y: 425, distance: 245.1
type input "35"
click at [923, 425] on input "Discount Amount" at bounding box center [749, 422] width 347 height 5
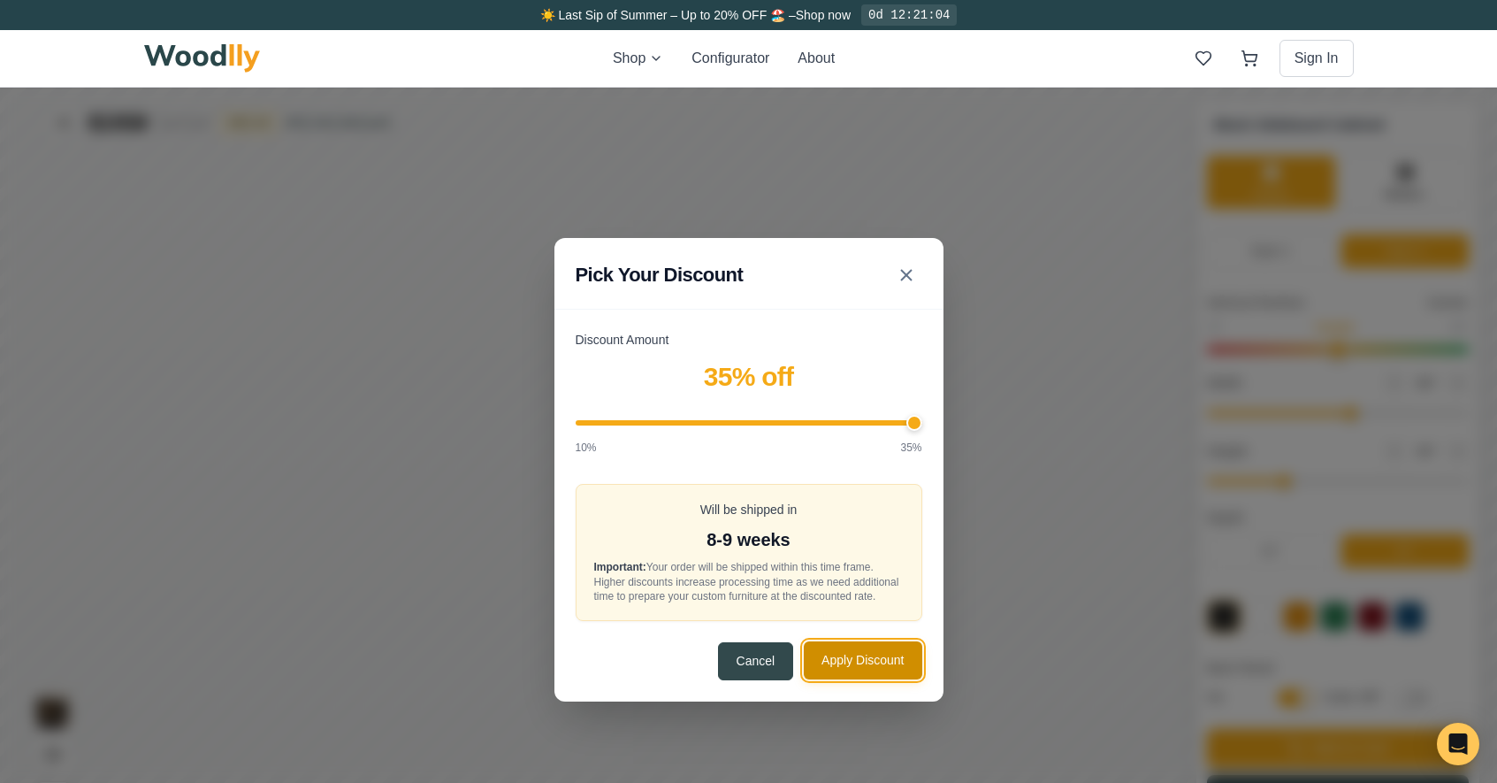
click at [877, 670] on button "Apply Discount" at bounding box center [863, 660] width 118 height 38
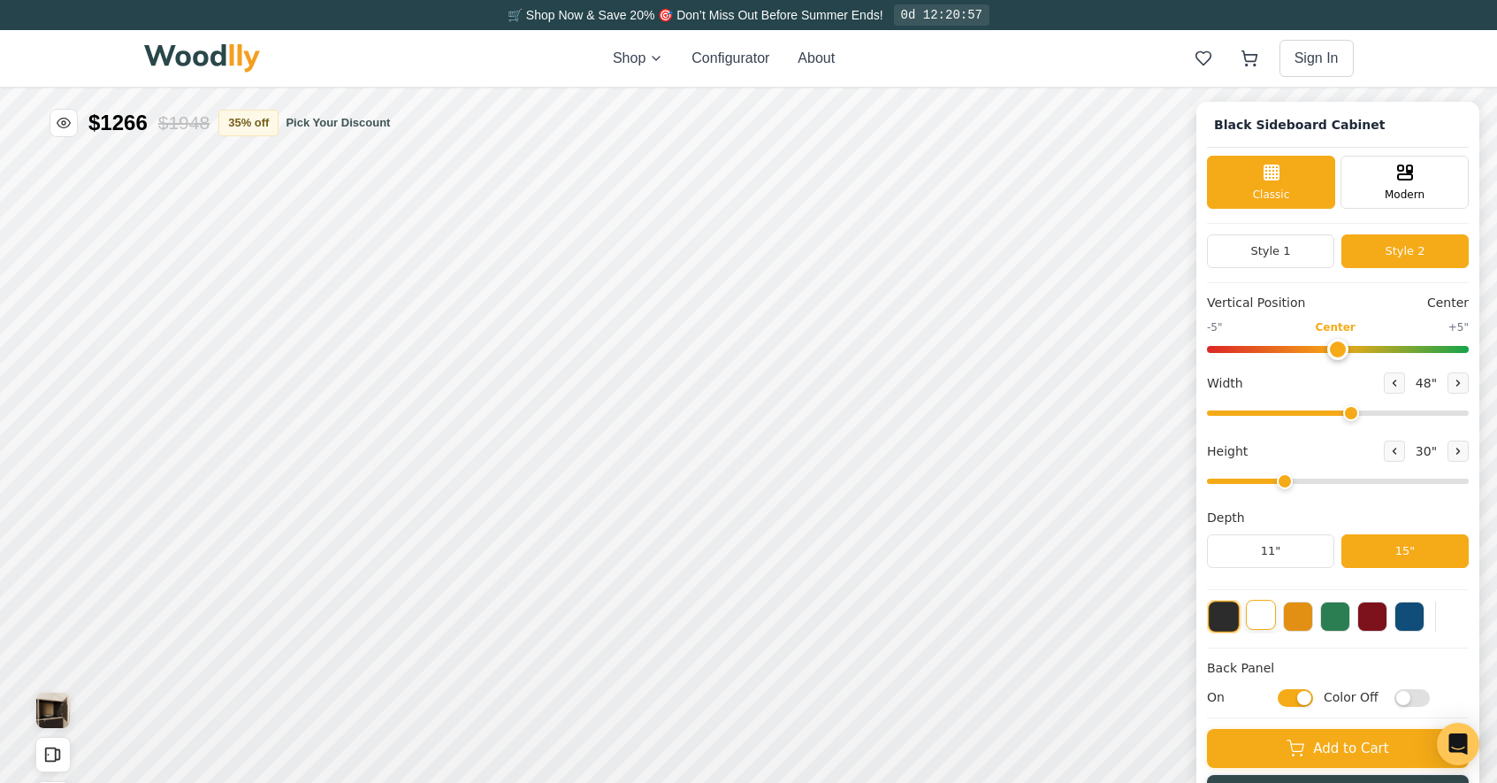
click at [1267, 609] on button at bounding box center [1261, 615] width 30 height 30
click at [1388, 615] on button at bounding box center [1373, 615] width 30 height 30
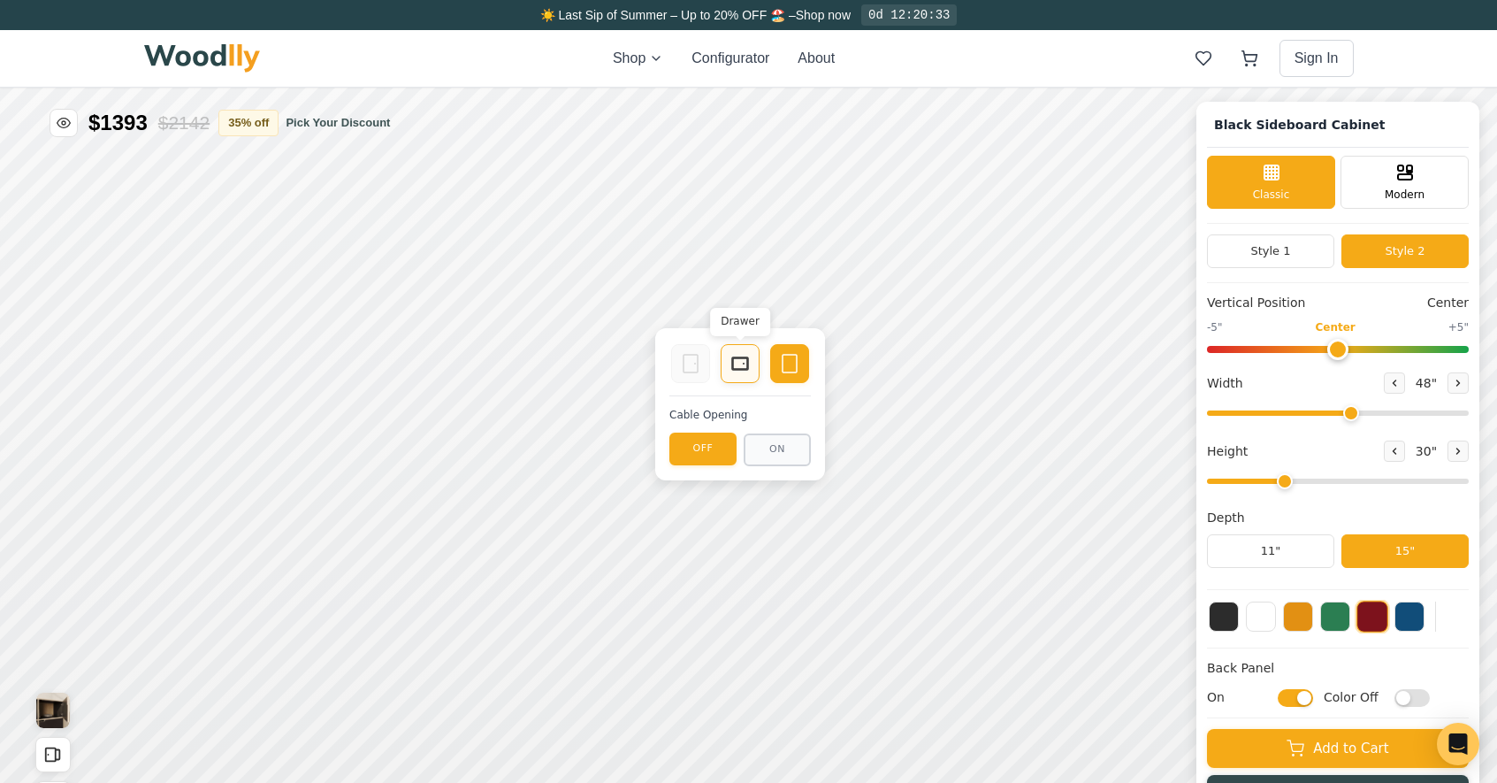
click at [747, 375] on div "Drawer" at bounding box center [740, 363] width 39 height 39
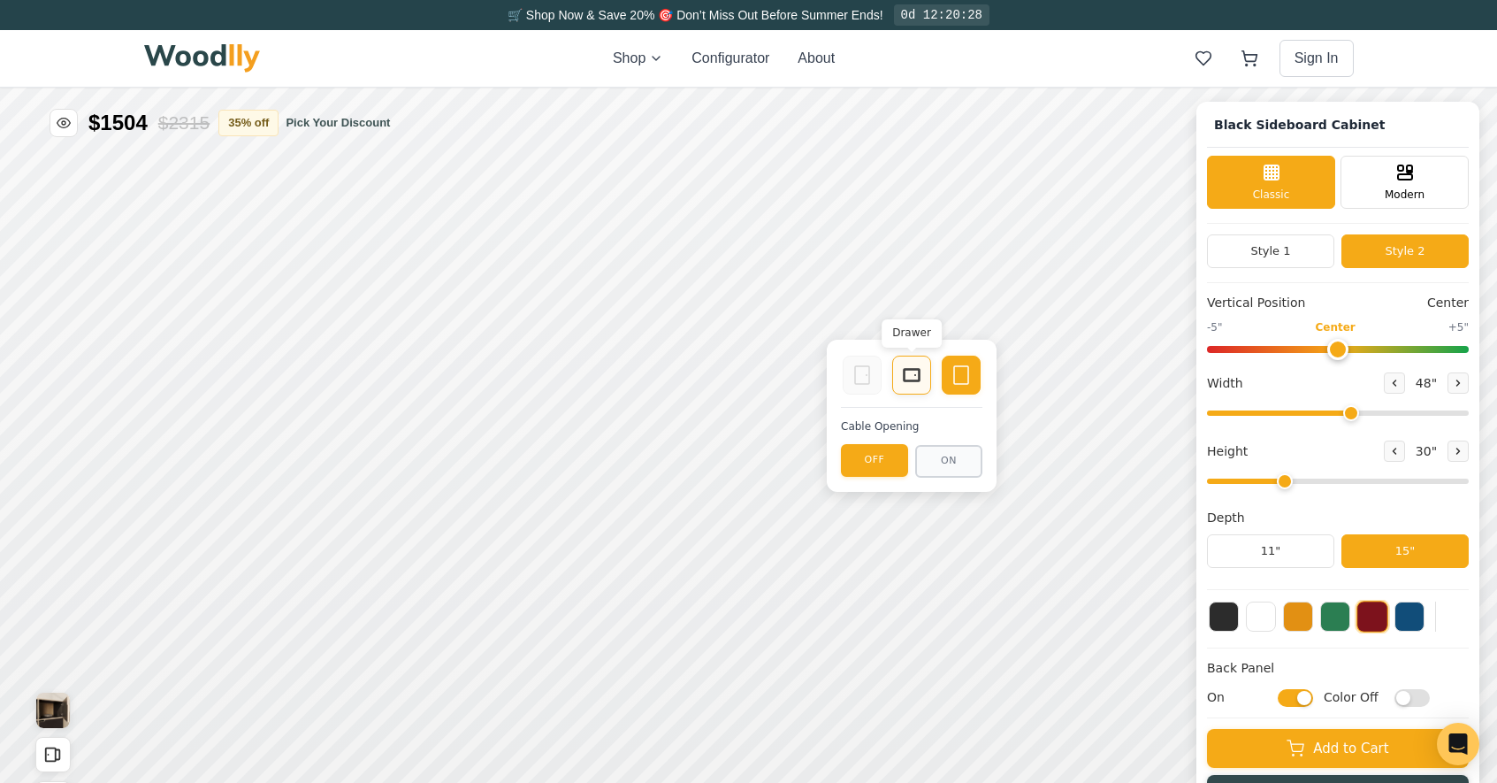
click at [901, 378] on icon at bounding box center [911, 374] width 21 height 21
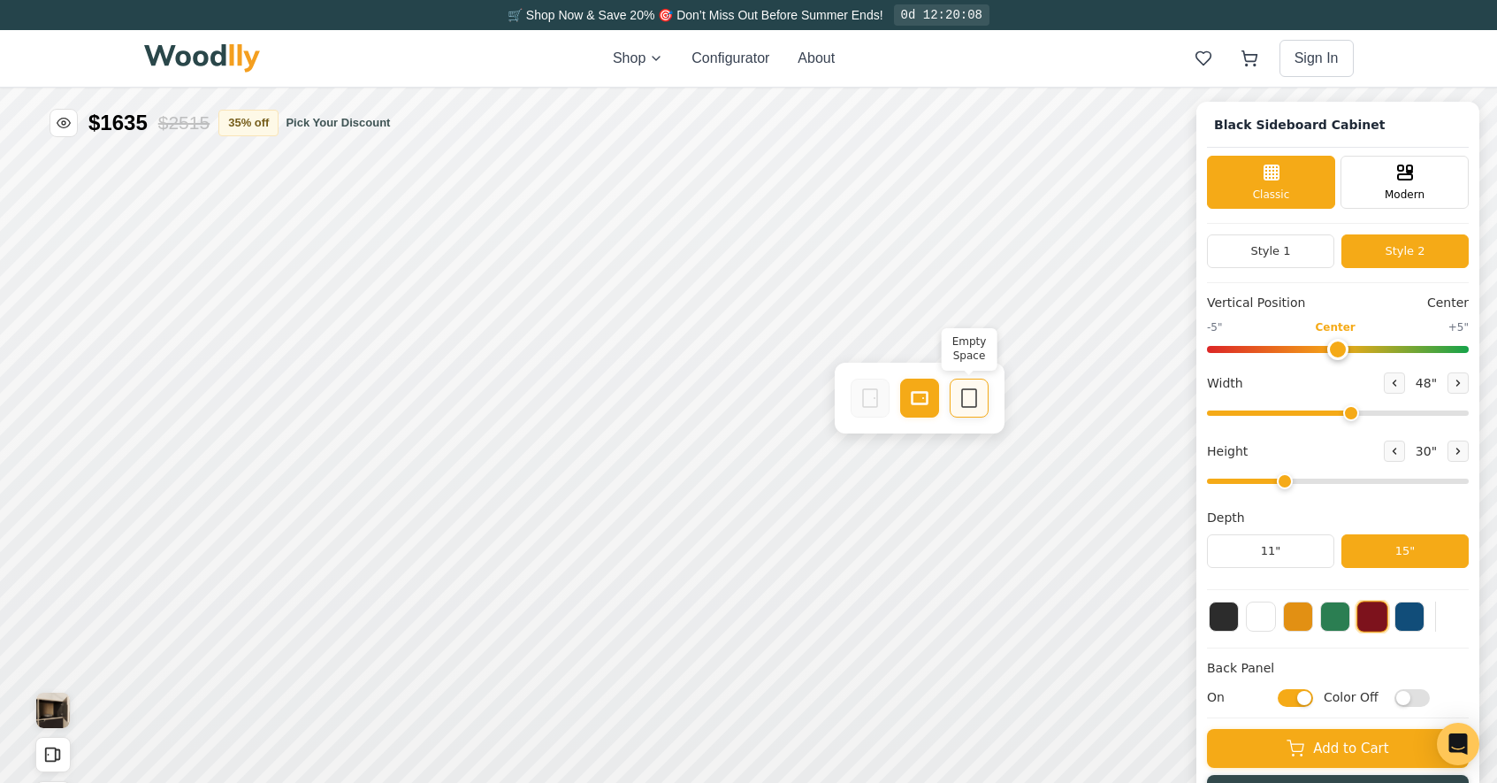
click at [982, 390] on div "Empty Space" at bounding box center [969, 398] width 39 height 39
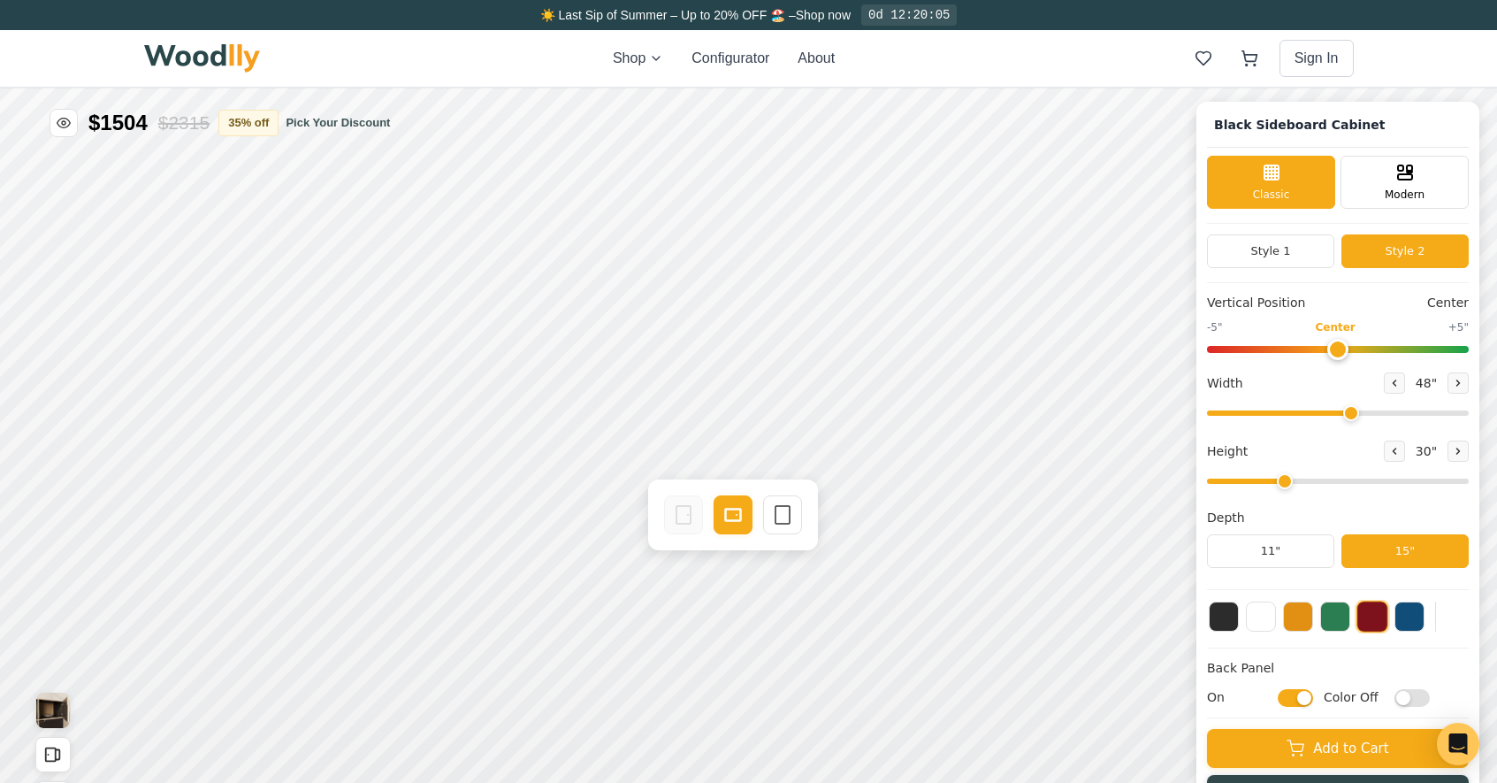
click at [804, 521] on div "Drawer Empty Space" at bounding box center [733, 514] width 170 height 71
click at [792, 519] on icon at bounding box center [782, 514] width 21 height 21
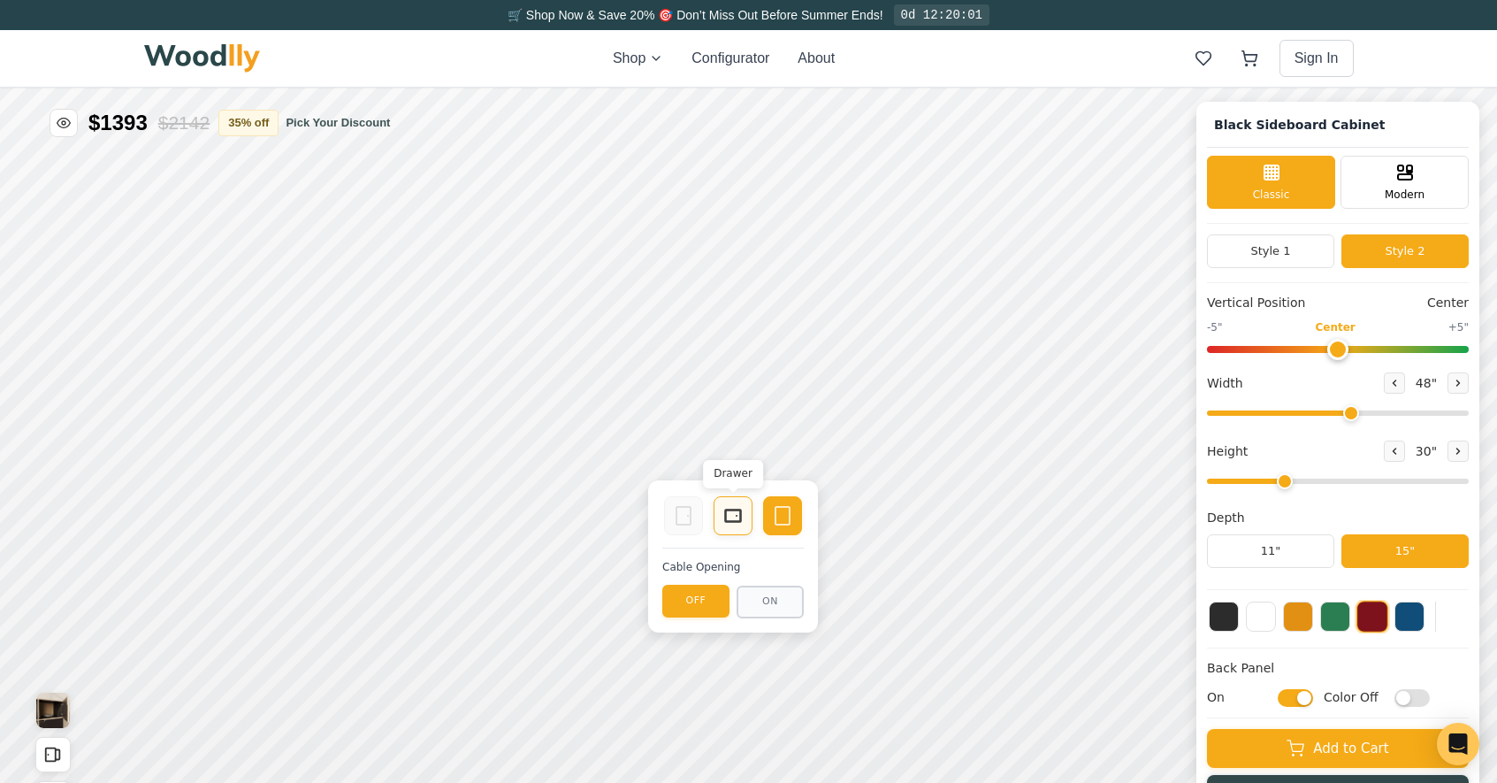
click at [725, 516] on rect at bounding box center [733, 515] width 16 height 12
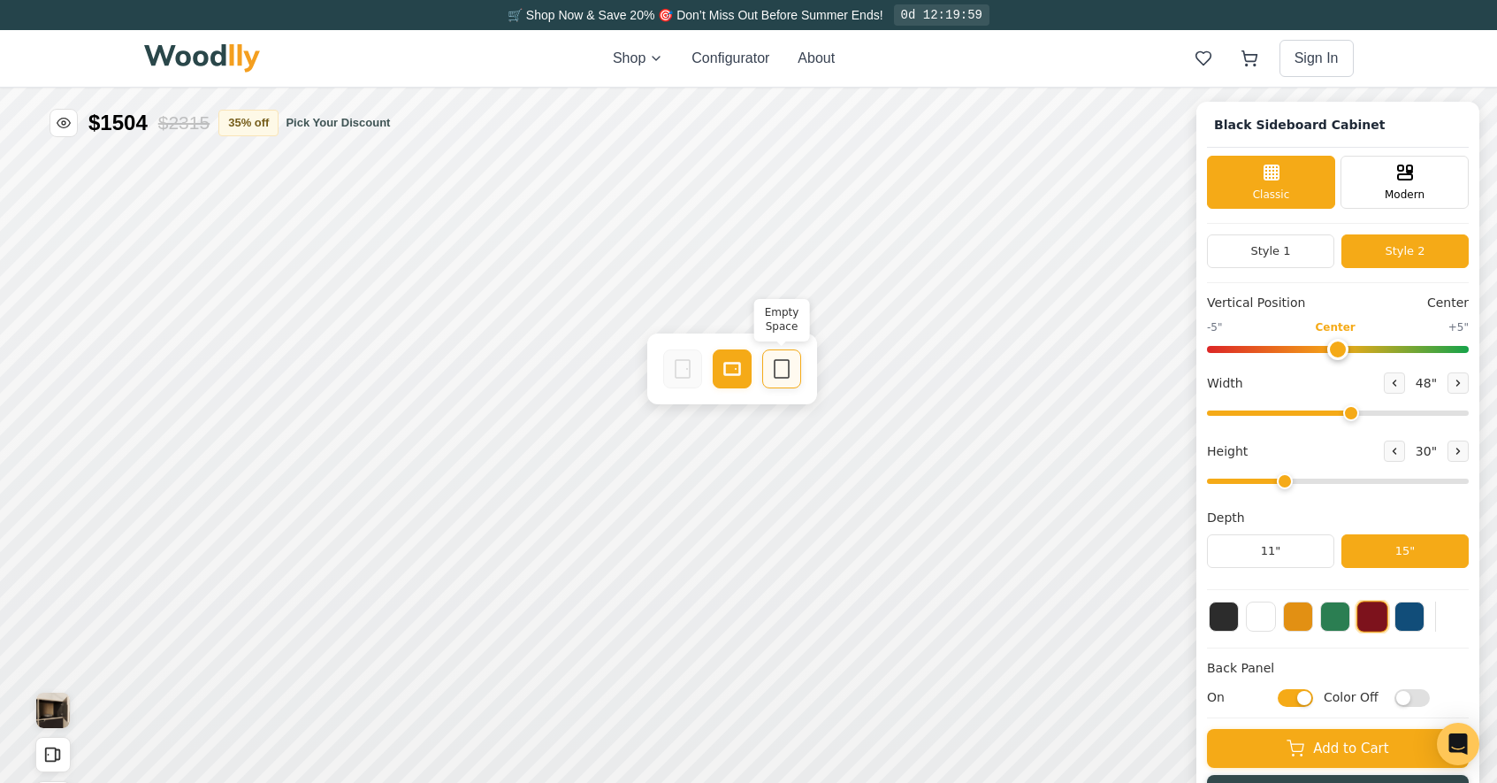
click at [783, 363] on icon at bounding box center [781, 368] width 21 height 21
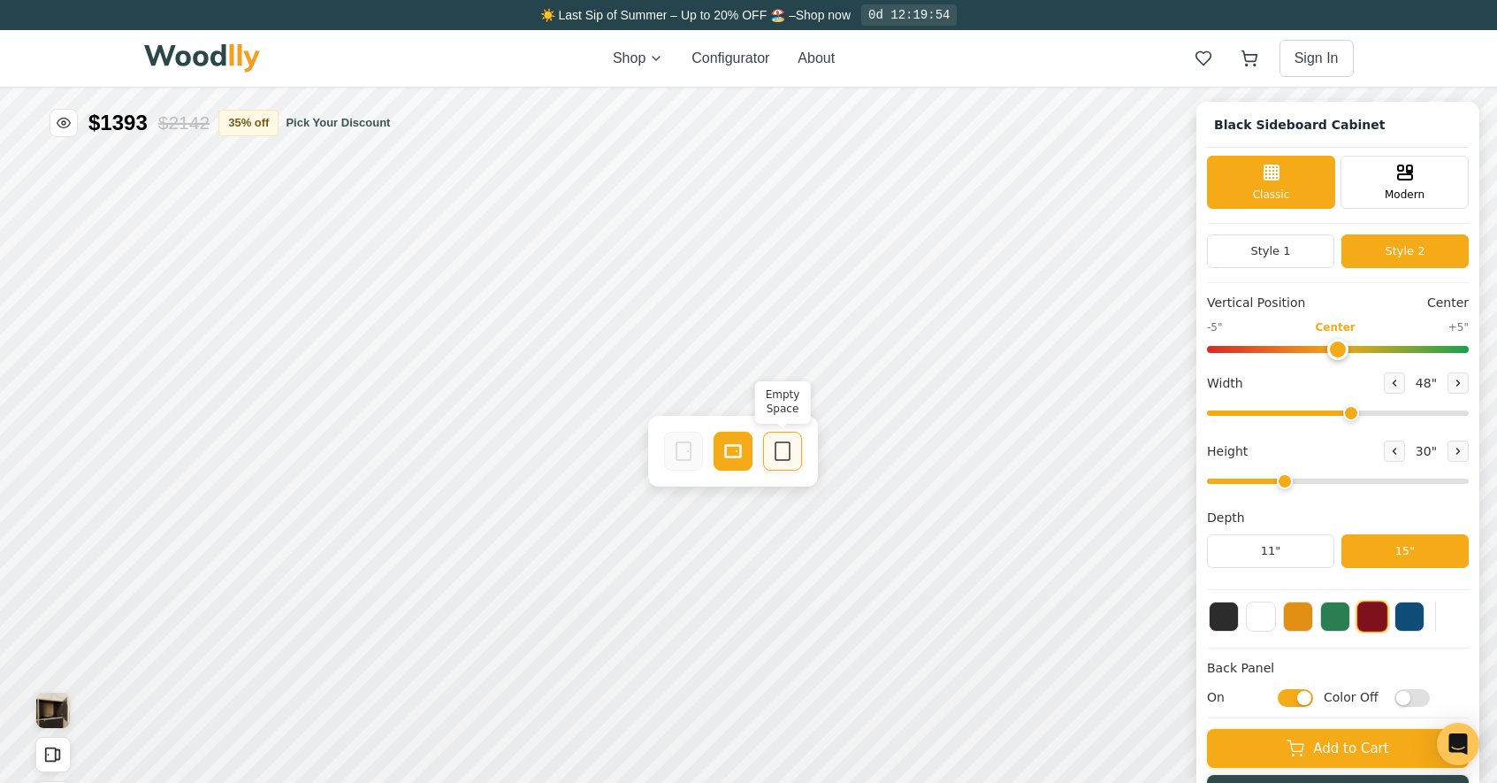
click at [787, 448] on icon at bounding box center [782, 450] width 21 height 21
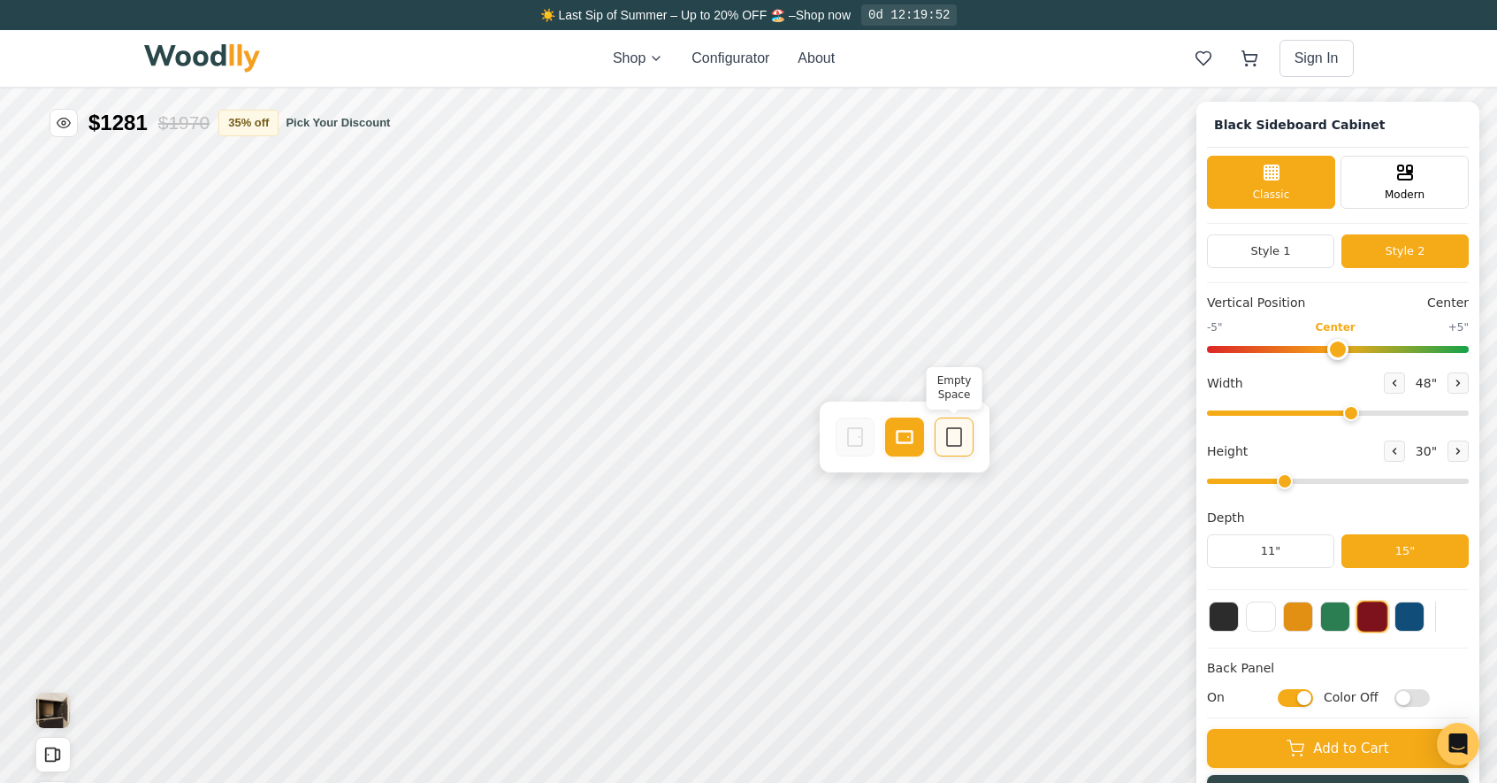
click at [957, 437] on icon at bounding box center [954, 436] width 21 height 21
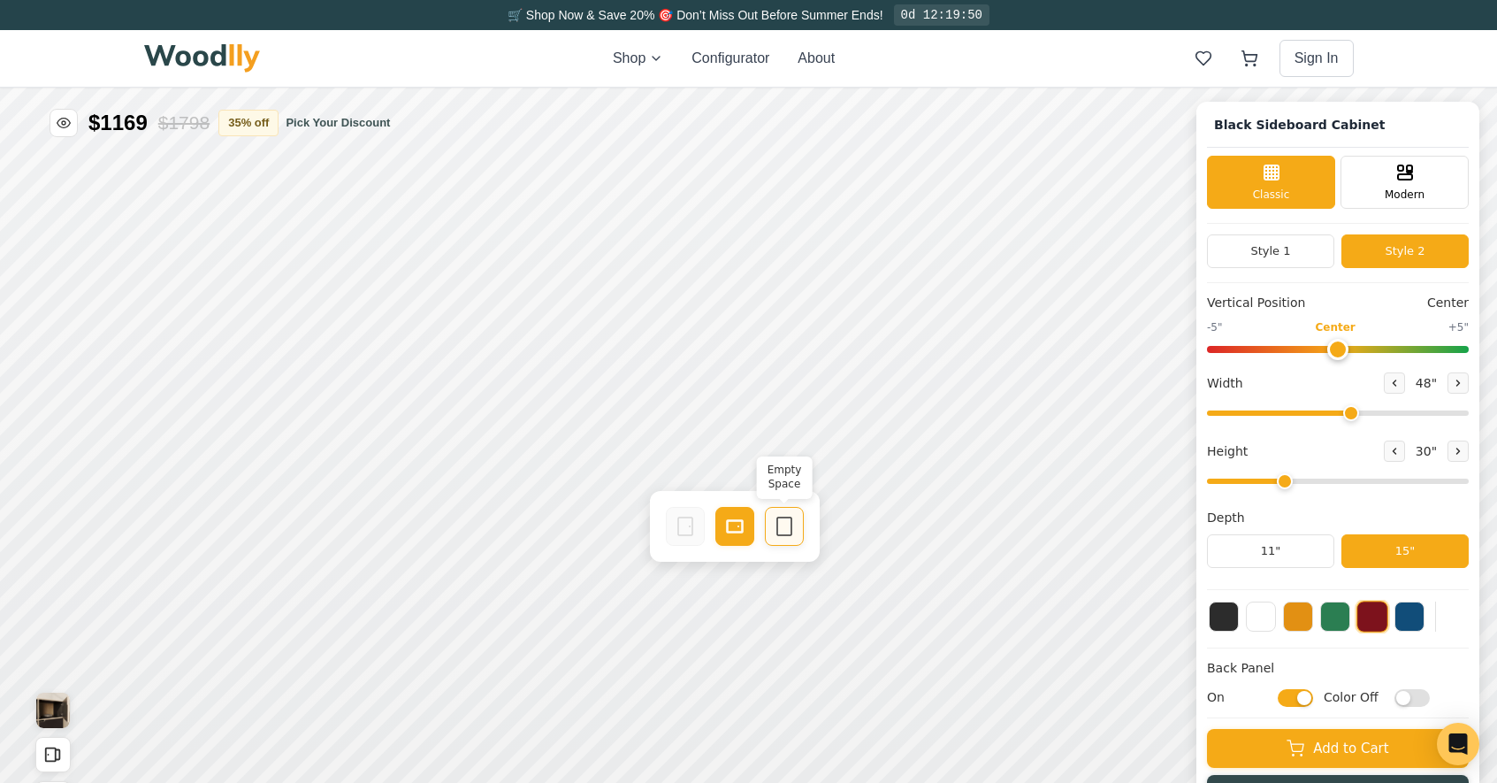
click at [781, 530] on icon at bounding box center [784, 526] width 21 height 21
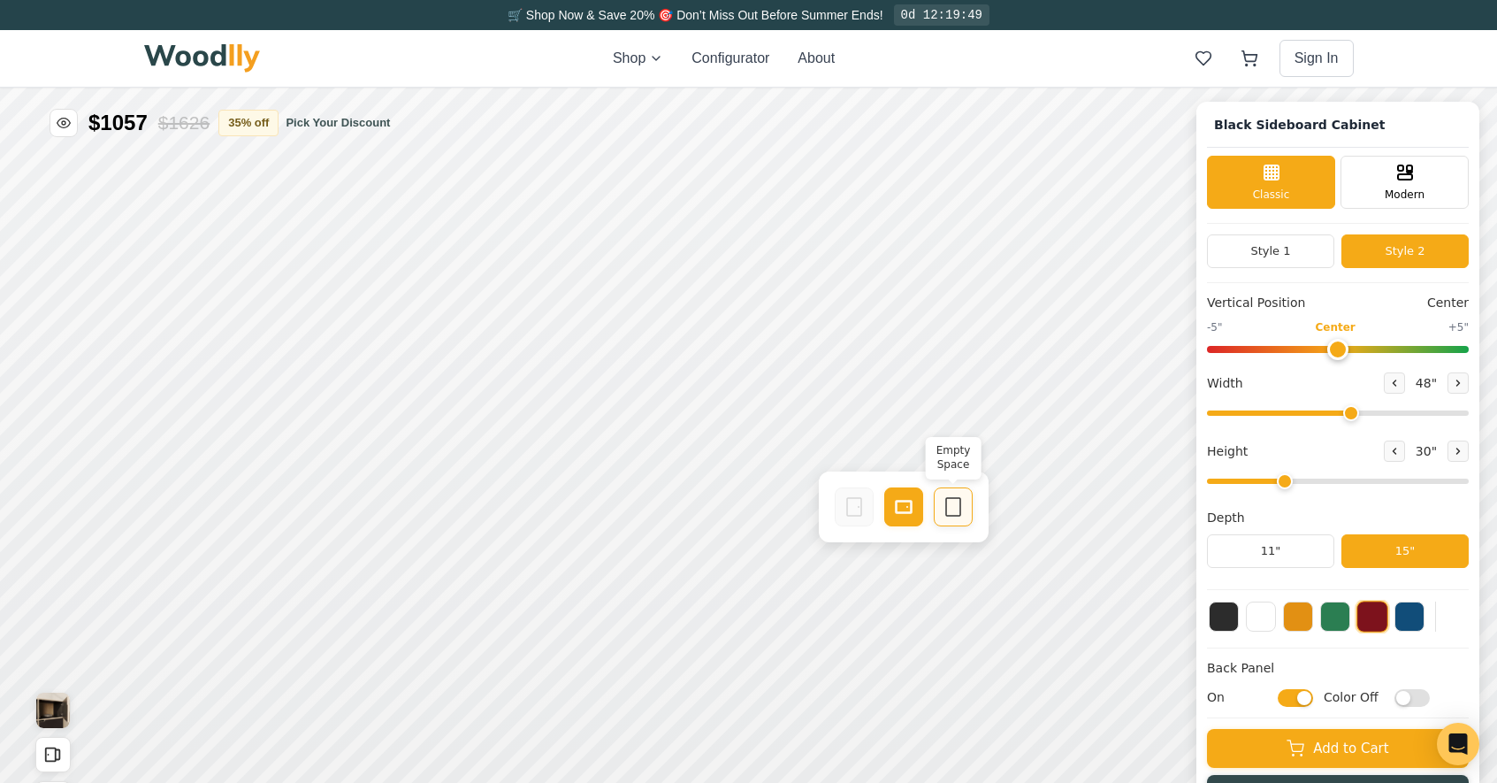
click at [946, 511] on rect at bounding box center [953, 507] width 14 height 18
click at [1273, 617] on button at bounding box center [1261, 615] width 30 height 30
click at [1388, 621] on button at bounding box center [1373, 615] width 30 height 30
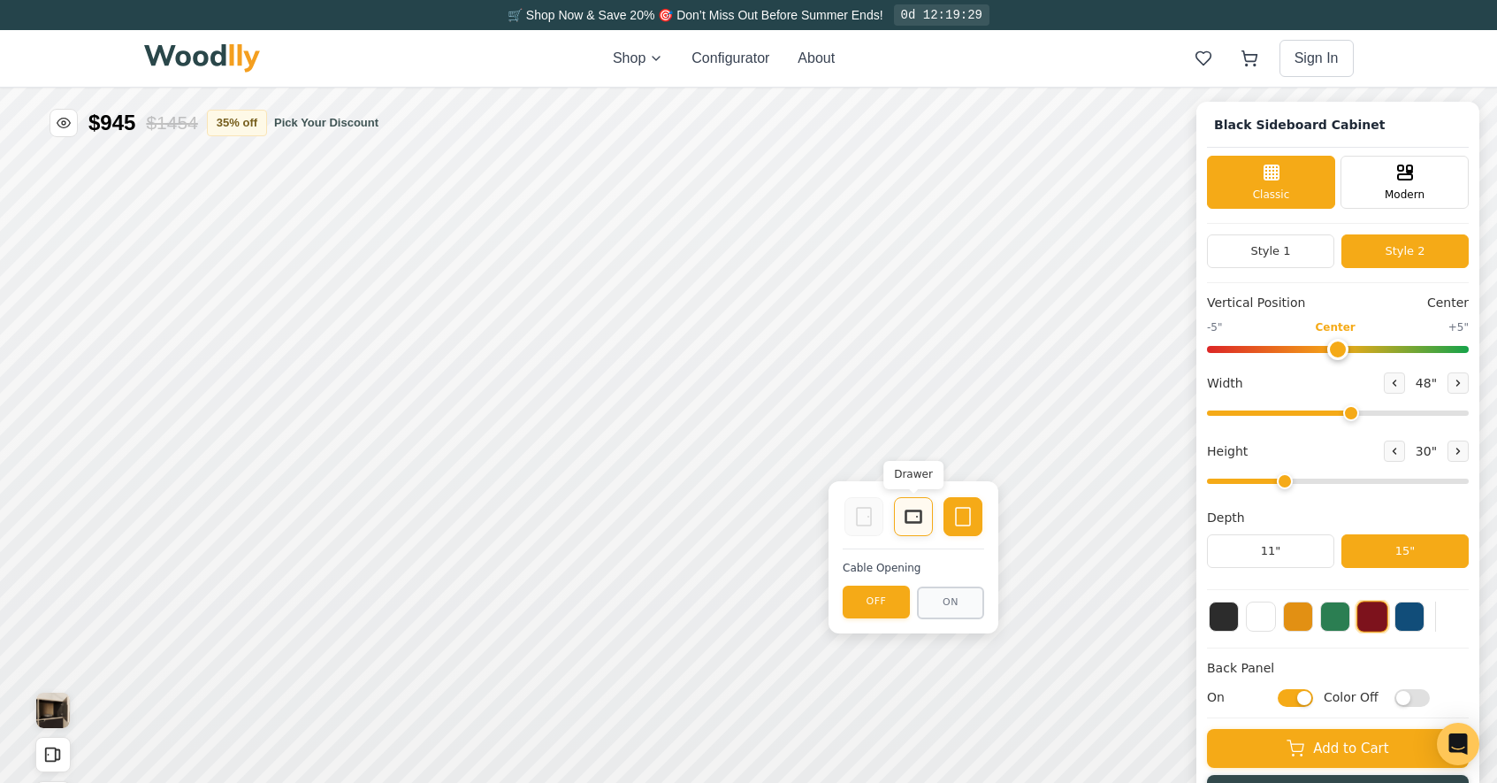
click at [925, 521] on div "Drawer" at bounding box center [913, 516] width 39 height 39
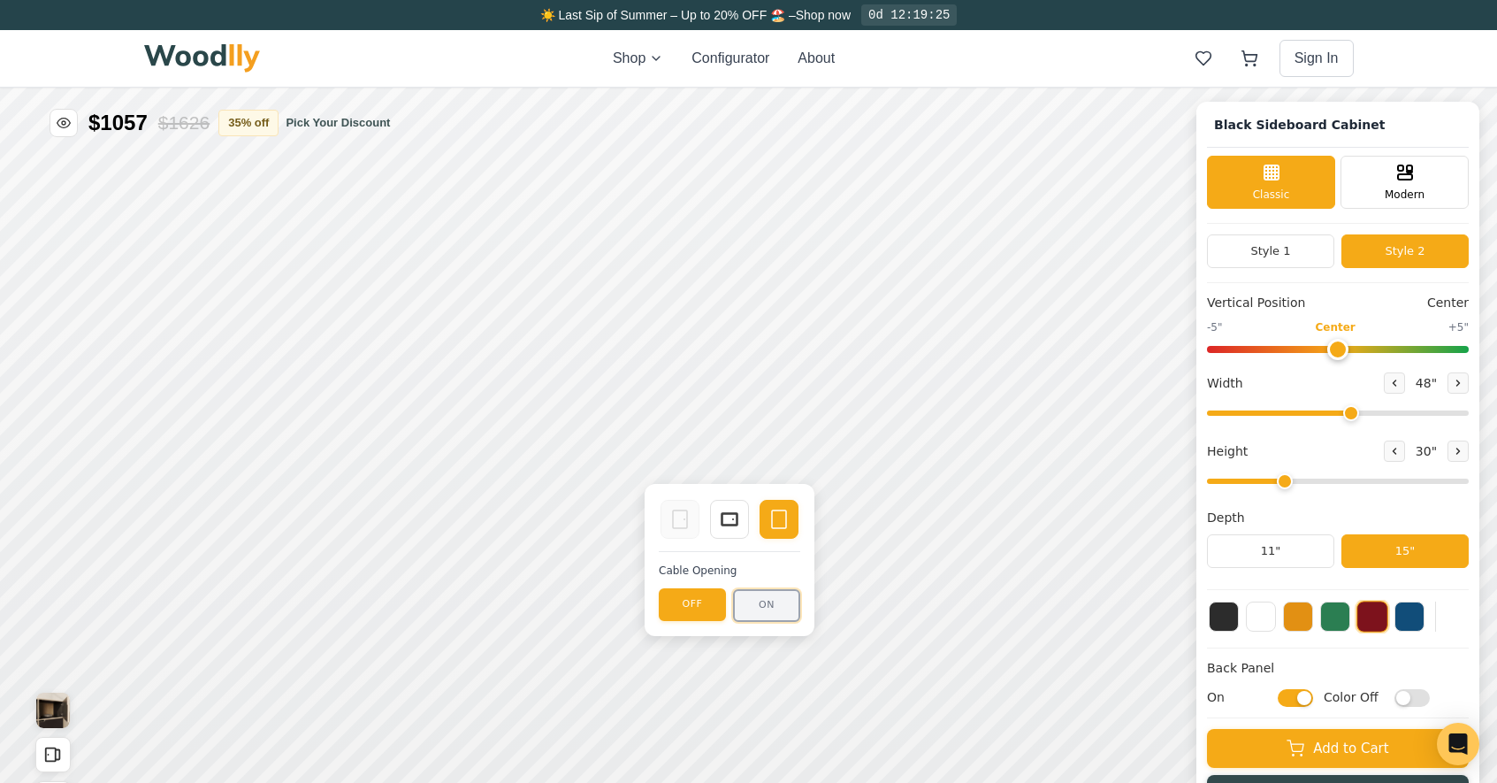
click at [769, 609] on button "ON" at bounding box center [766, 605] width 67 height 33
click at [685, 603] on button "OFF" at bounding box center [692, 605] width 67 height 33
click at [784, 606] on button "ON" at bounding box center [766, 605] width 67 height 33
click at [706, 601] on button "OFF" at bounding box center [692, 605] width 67 height 33
click at [719, 523] on icon at bounding box center [729, 519] width 21 height 21
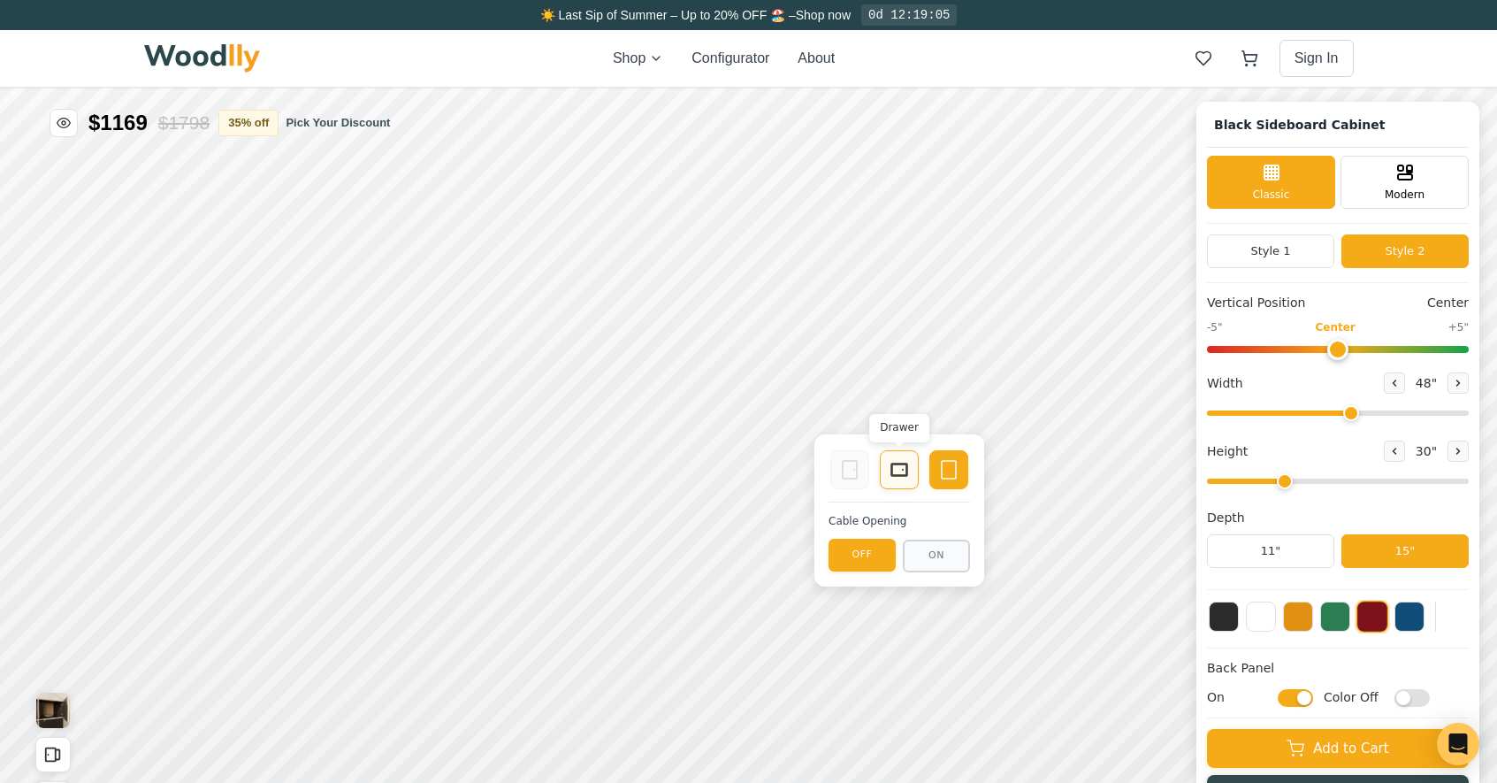
click at [894, 471] on icon at bounding box center [899, 469] width 21 height 21
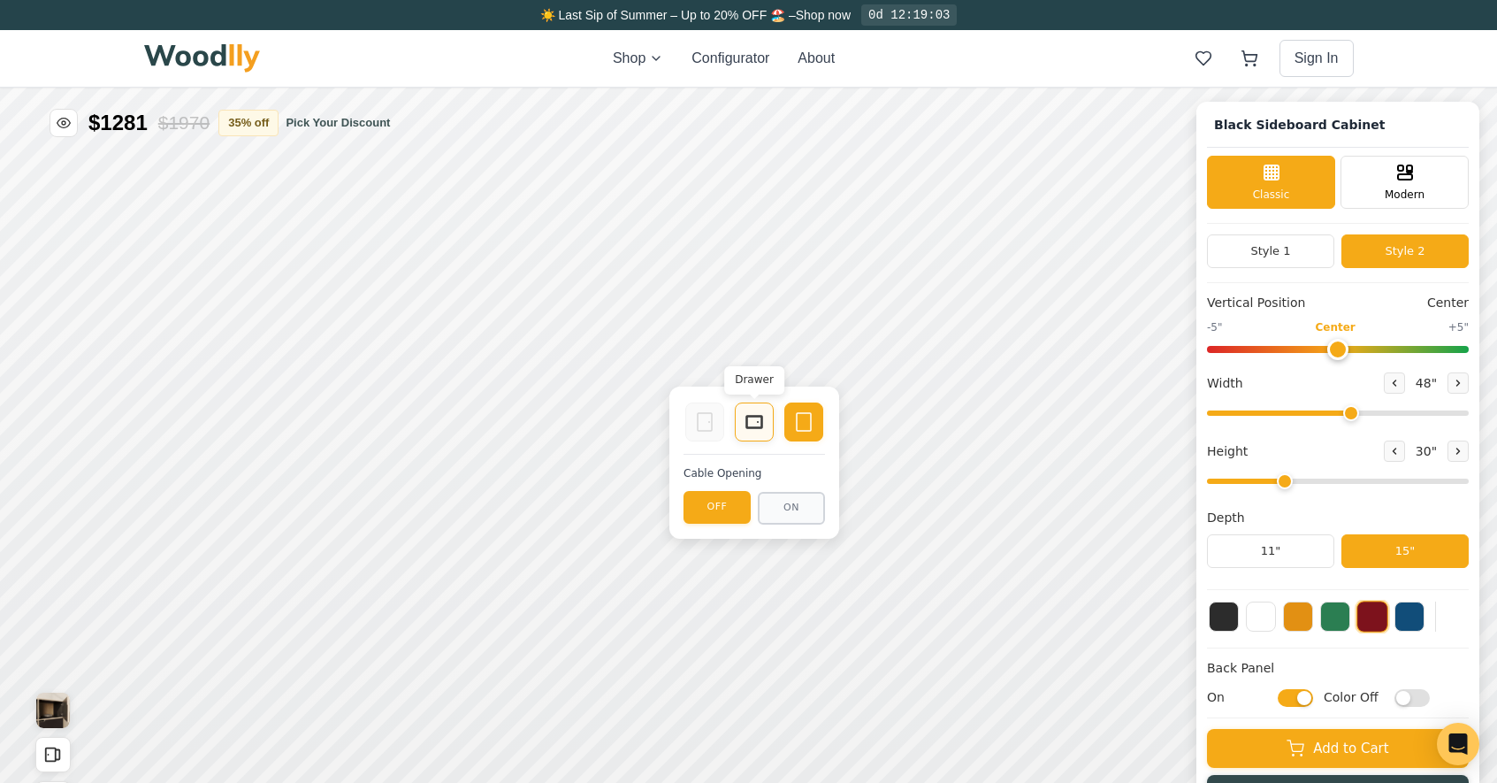
click at [746, 430] on icon at bounding box center [754, 421] width 21 height 21
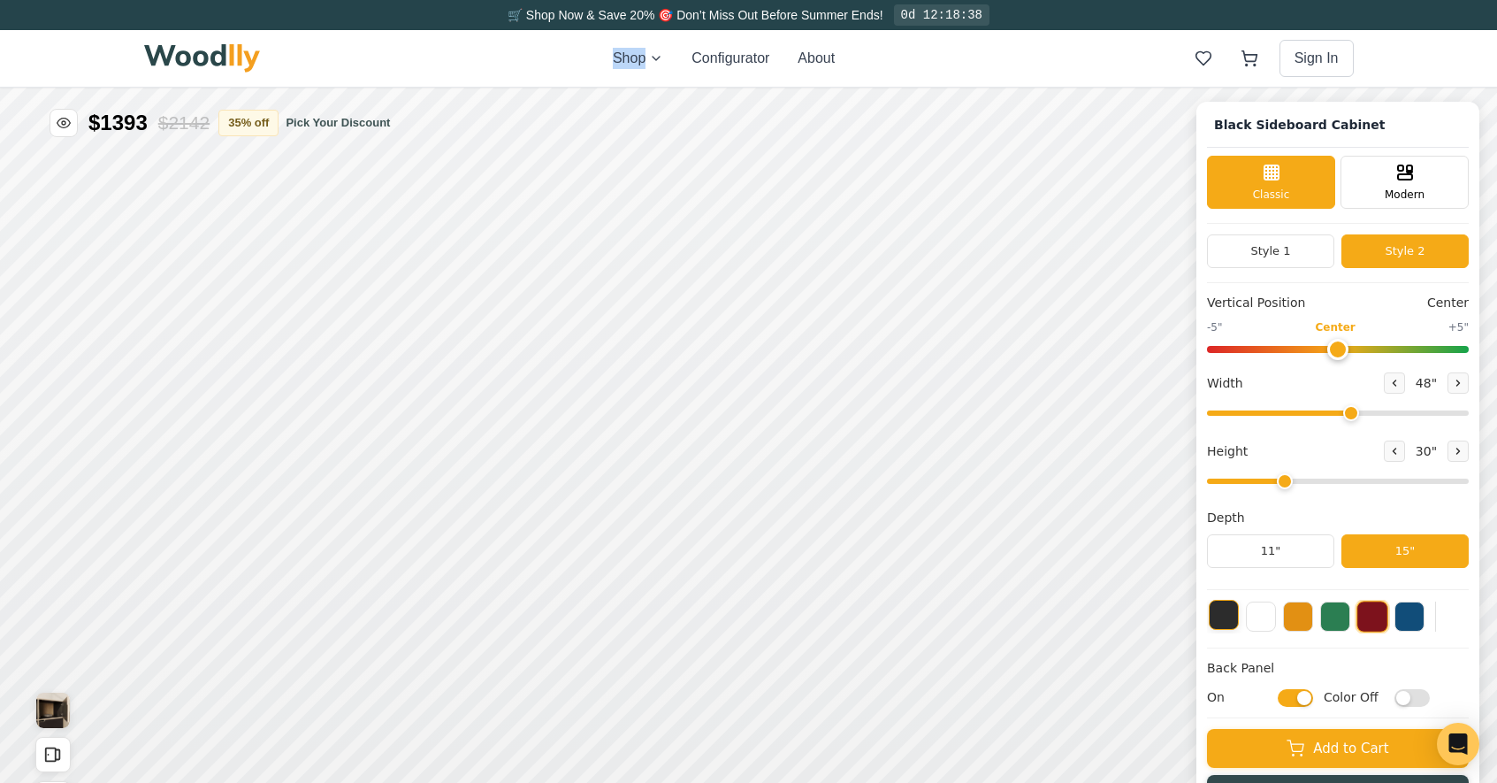
click at [1239, 622] on button at bounding box center [1224, 615] width 30 height 30
click at [1388, 618] on button at bounding box center [1373, 615] width 30 height 30
click at [1275, 620] on button at bounding box center [1261, 615] width 30 height 30
click at [1239, 616] on button at bounding box center [1224, 615] width 30 height 30
click at [454, 382] on div "12"" at bounding box center [450, 384] width 20 height 19
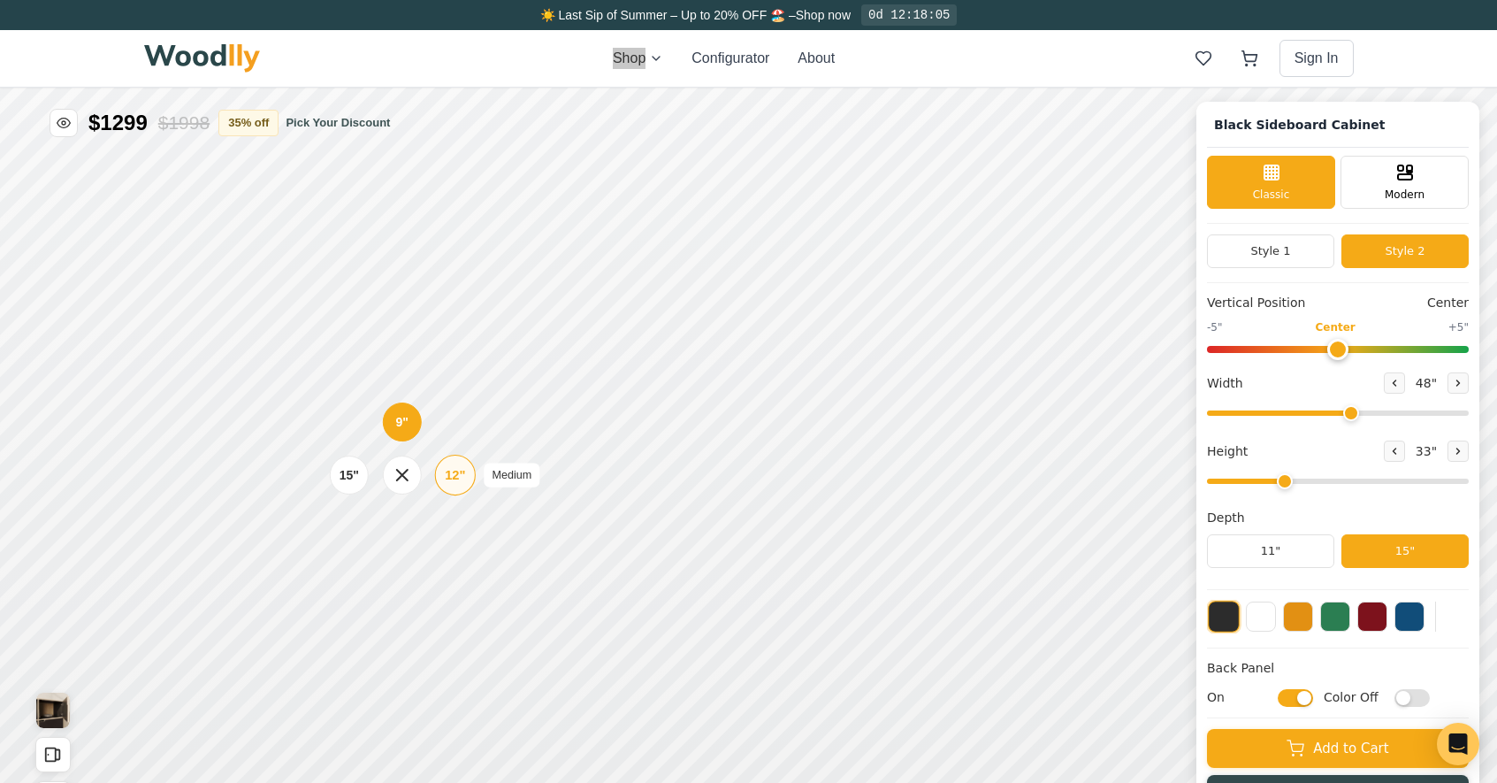
click at [453, 470] on div "12"" at bounding box center [455, 474] width 20 height 19
click at [454, 564] on div "12"" at bounding box center [460, 558] width 20 height 19
click at [415, 400] on div "9"" at bounding box center [413, 407] width 13 height 19
click at [408, 333] on div "9"" at bounding box center [411, 331] width 13 height 19
click at [1295, 700] on input "On" at bounding box center [1295, 698] width 35 height 18
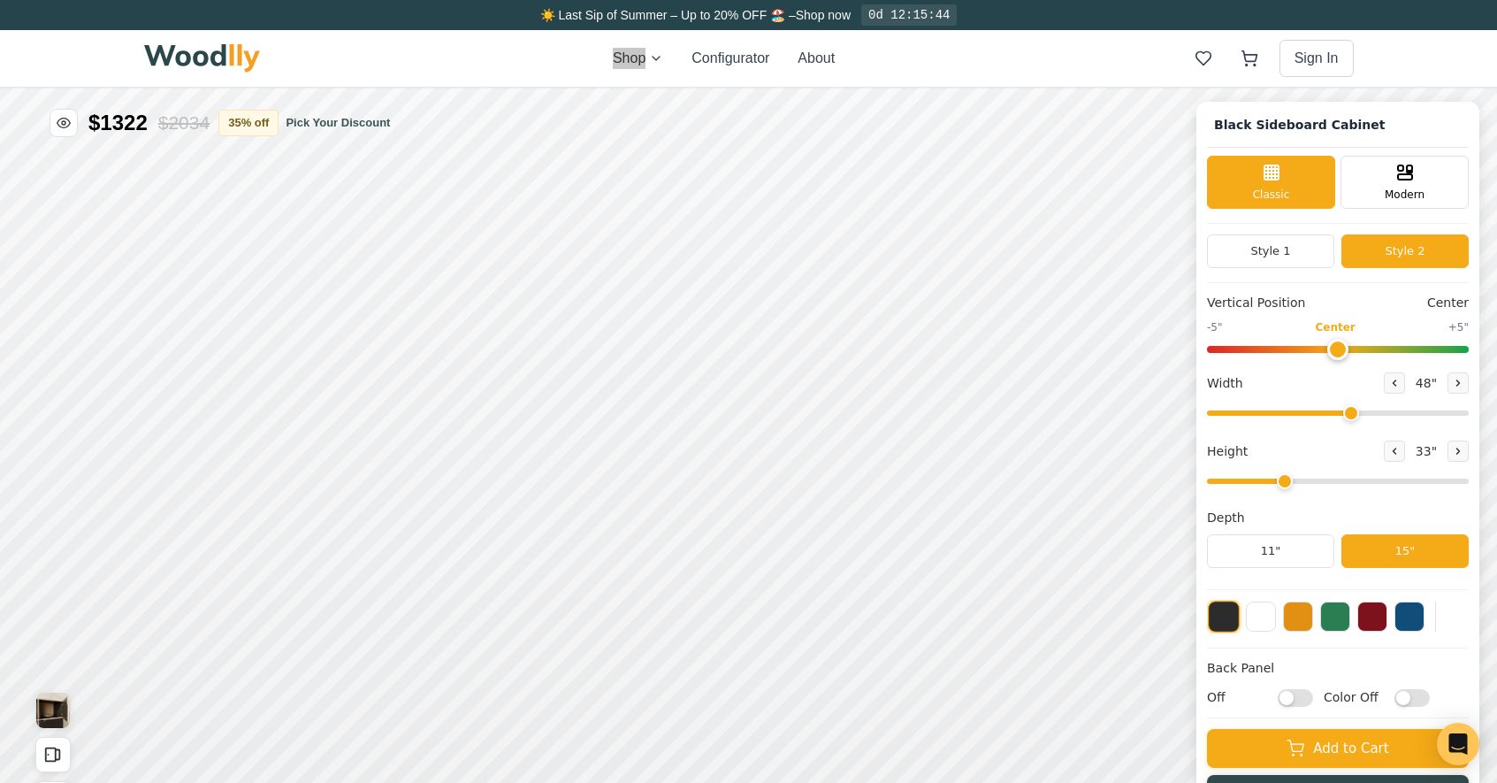
click at [1298, 694] on input "Off" at bounding box center [1295, 698] width 35 height 18
click at [1313, 696] on input "On" at bounding box center [1295, 698] width 35 height 18
click at [1313, 696] on input "Off" at bounding box center [1295, 698] width 35 height 18
click at [1313, 696] on input "On" at bounding box center [1295, 698] width 35 height 18
click at [1313, 696] on input "Off" at bounding box center [1295, 698] width 35 height 18
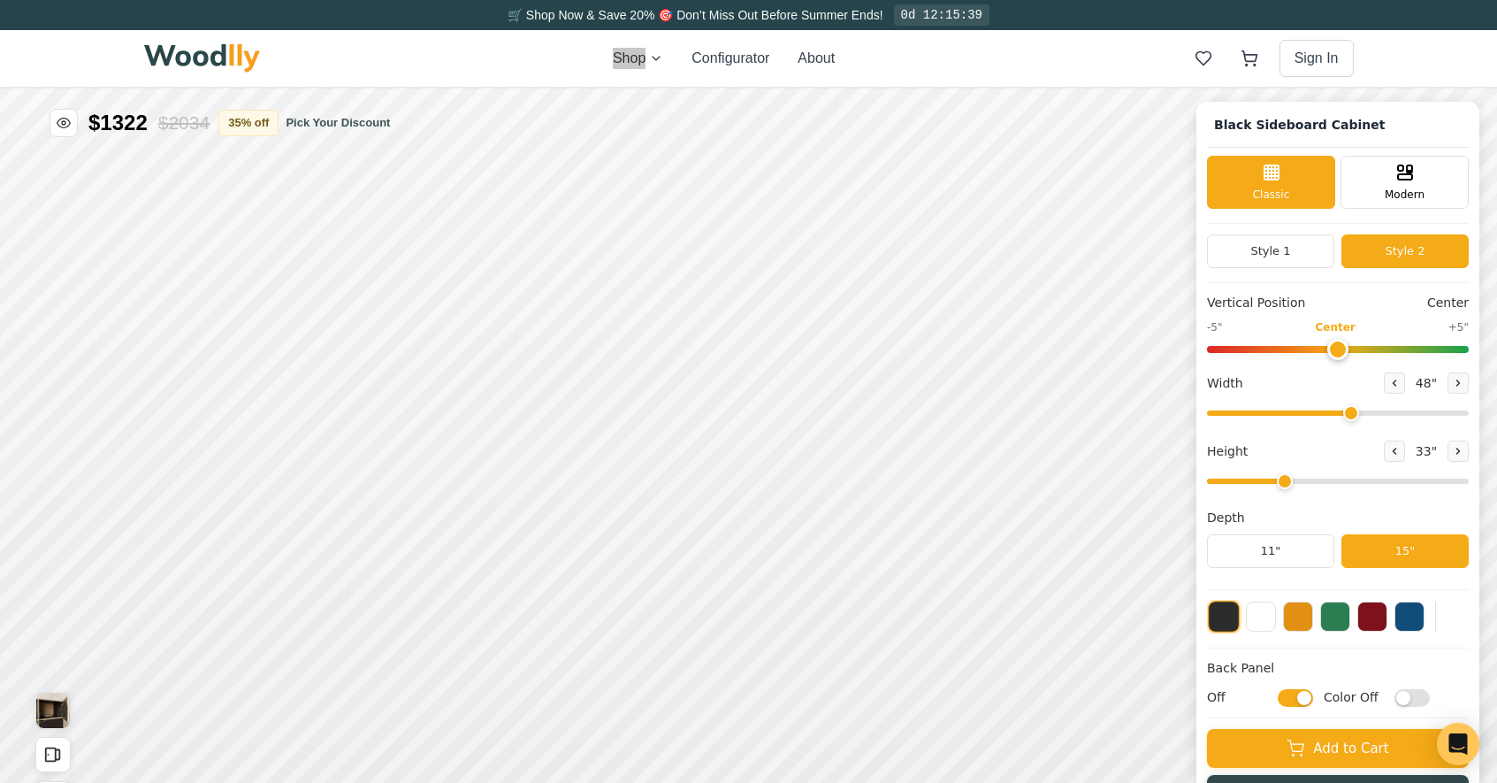
checkbox input "true"
click at [1430, 699] on input "Color Off" at bounding box center [1412, 698] width 35 height 18
click at [1430, 699] on input "Color On" at bounding box center [1412, 698] width 35 height 18
click at [1430, 699] on input "Color Off" at bounding box center [1412, 698] width 35 height 18
checkbox input "true"
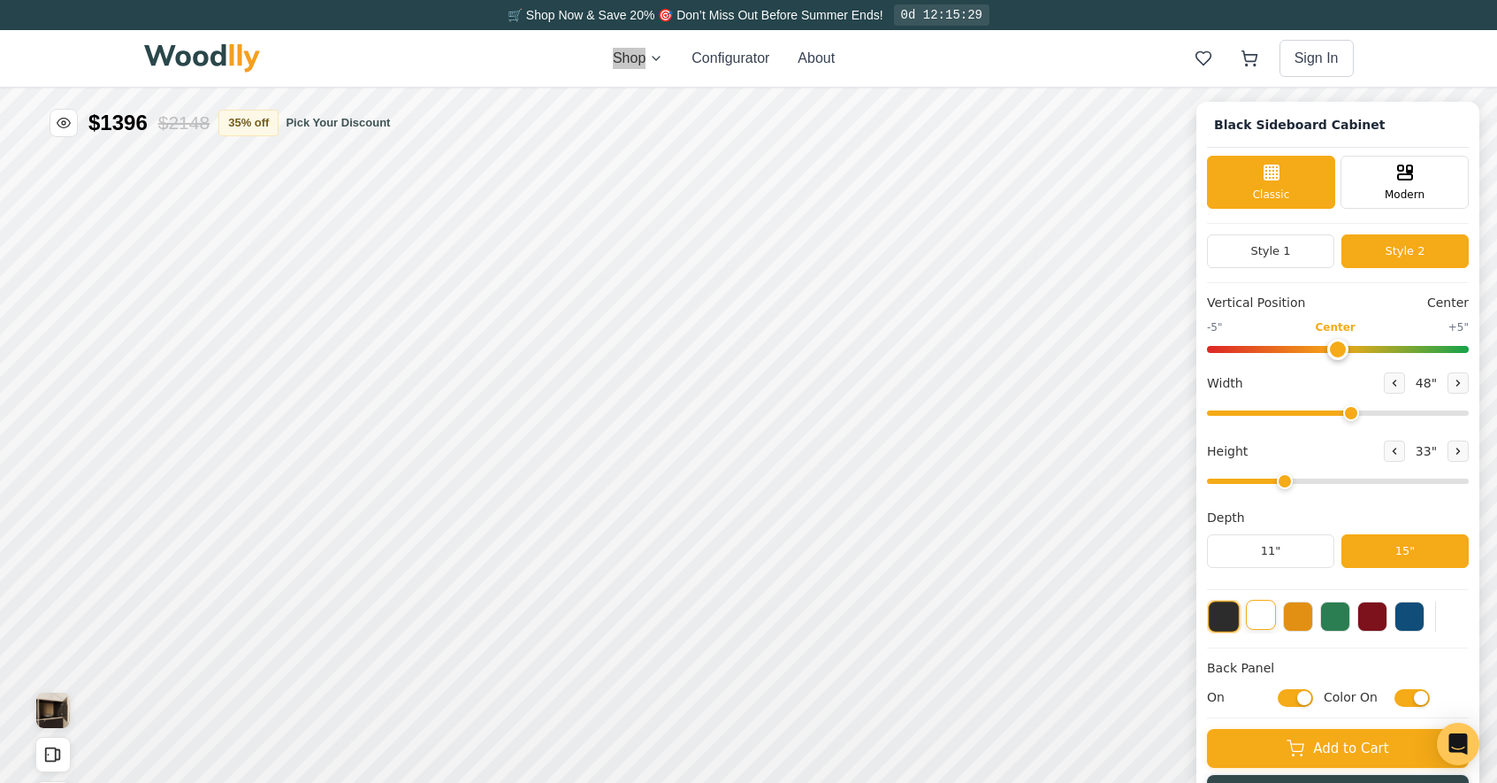
click at [1275, 616] on button at bounding box center [1261, 615] width 30 height 30
click at [1384, 629] on button at bounding box center [1373, 615] width 30 height 30
click at [1295, 699] on input "On" at bounding box center [1295, 698] width 35 height 18
checkbox input "false"
click at [1427, 699] on input "Color On" at bounding box center [1412, 698] width 35 height 18
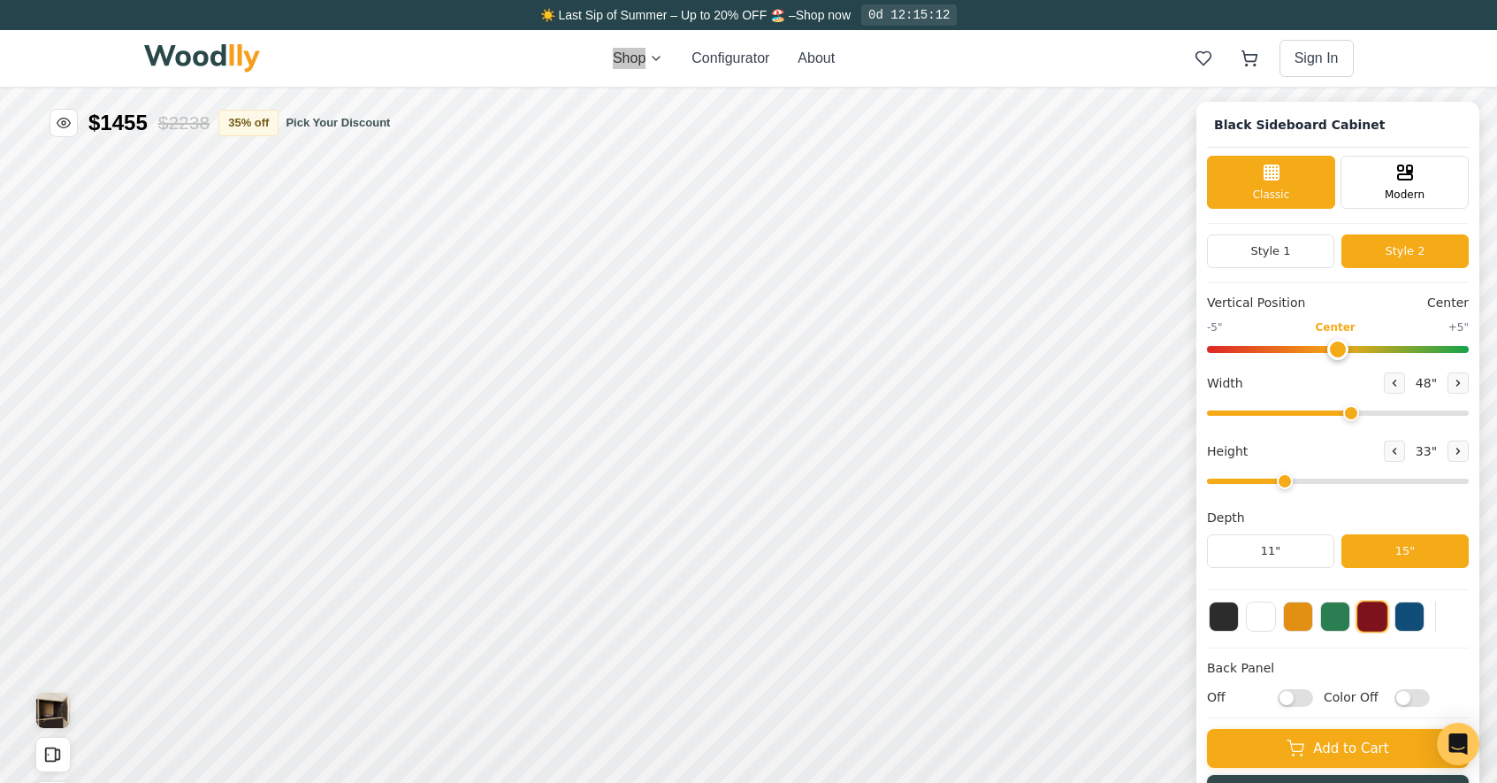
click at [1427, 699] on input "Color Off" at bounding box center [1412, 698] width 35 height 18
checkbox input "true"
click at [1239, 611] on button at bounding box center [1224, 615] width 30 height 30
click at [1317, 248] on button "Style 1" at bounding box center [1270, 251] width 127 height 34
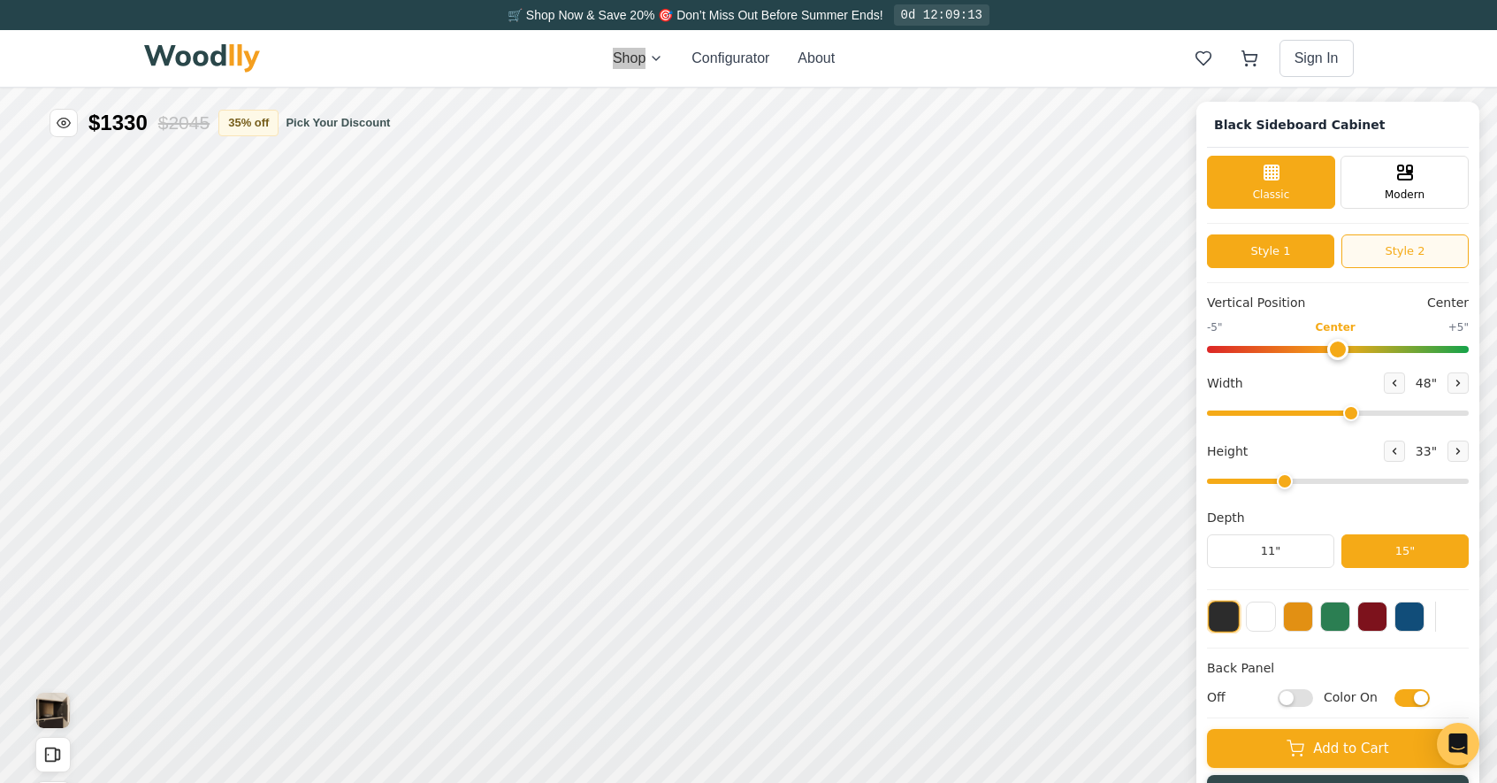
click at [1417, 249] on button "Style 2" at bounding box center [1405, 251] width 127 height 34
type input "54"
type input "2"
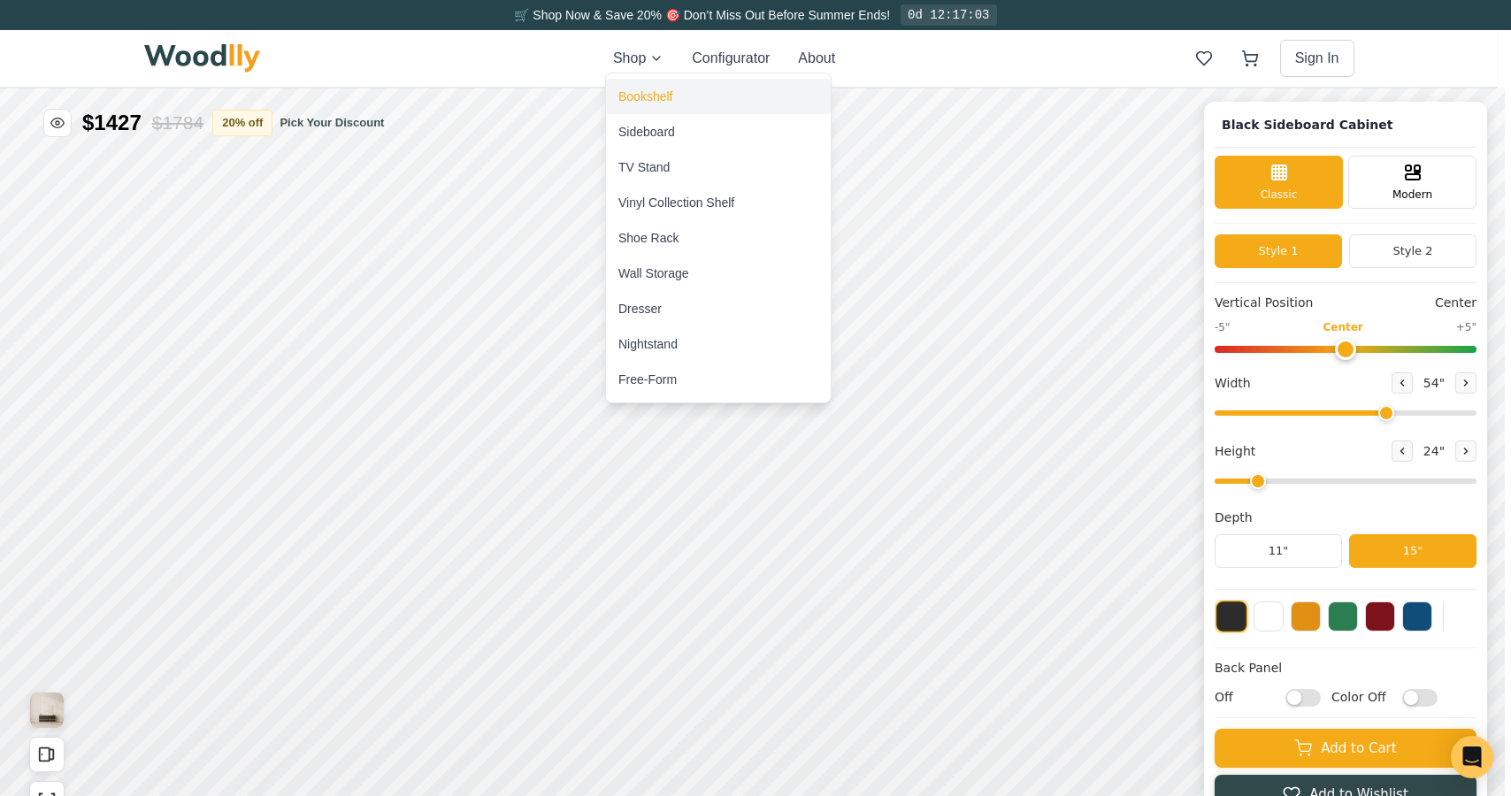
click at [651, 94] on div "Bookshelf" at bounding box center [645, 97] width 54 height 18
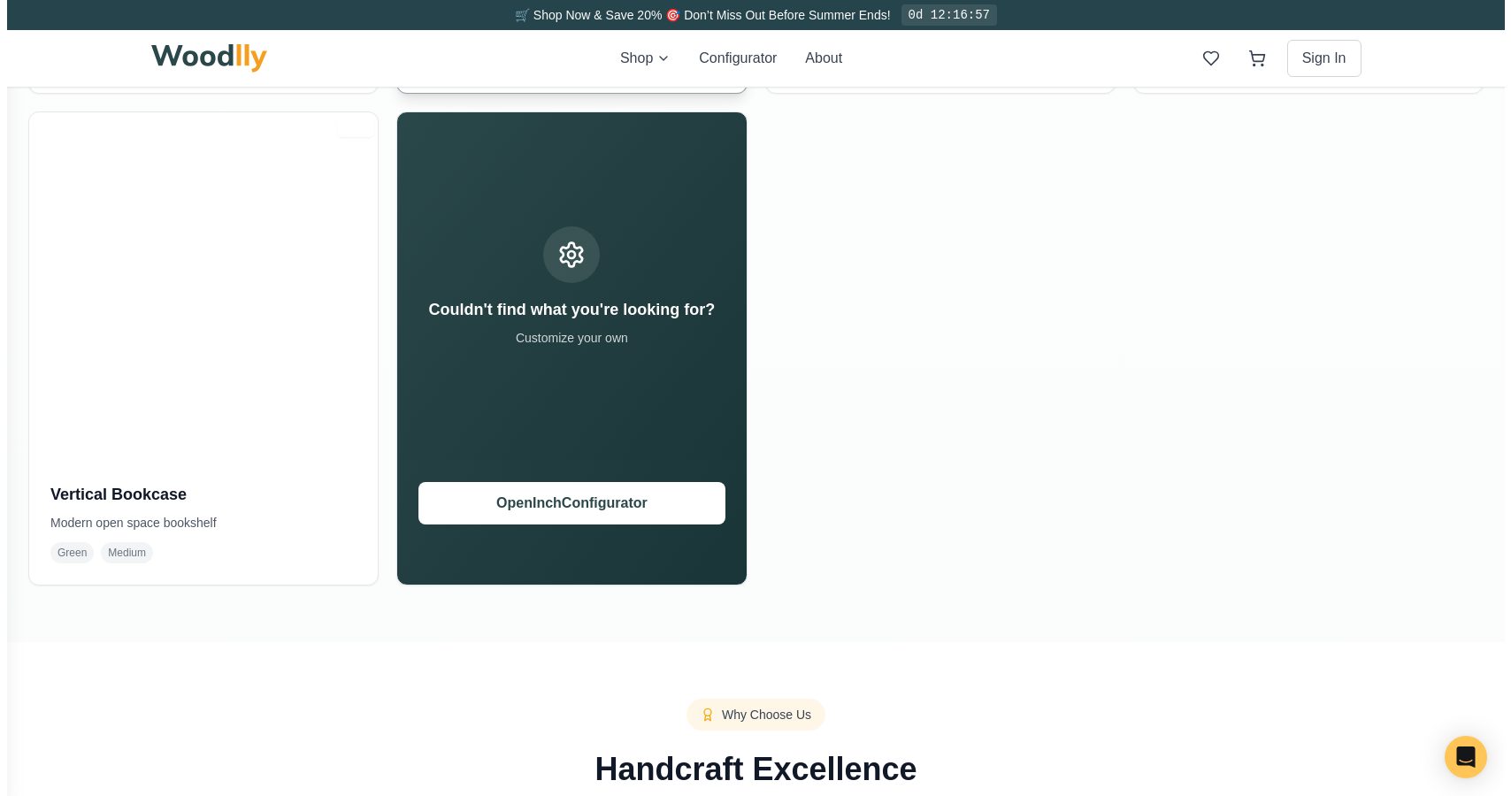
scroll to position [513, 0]
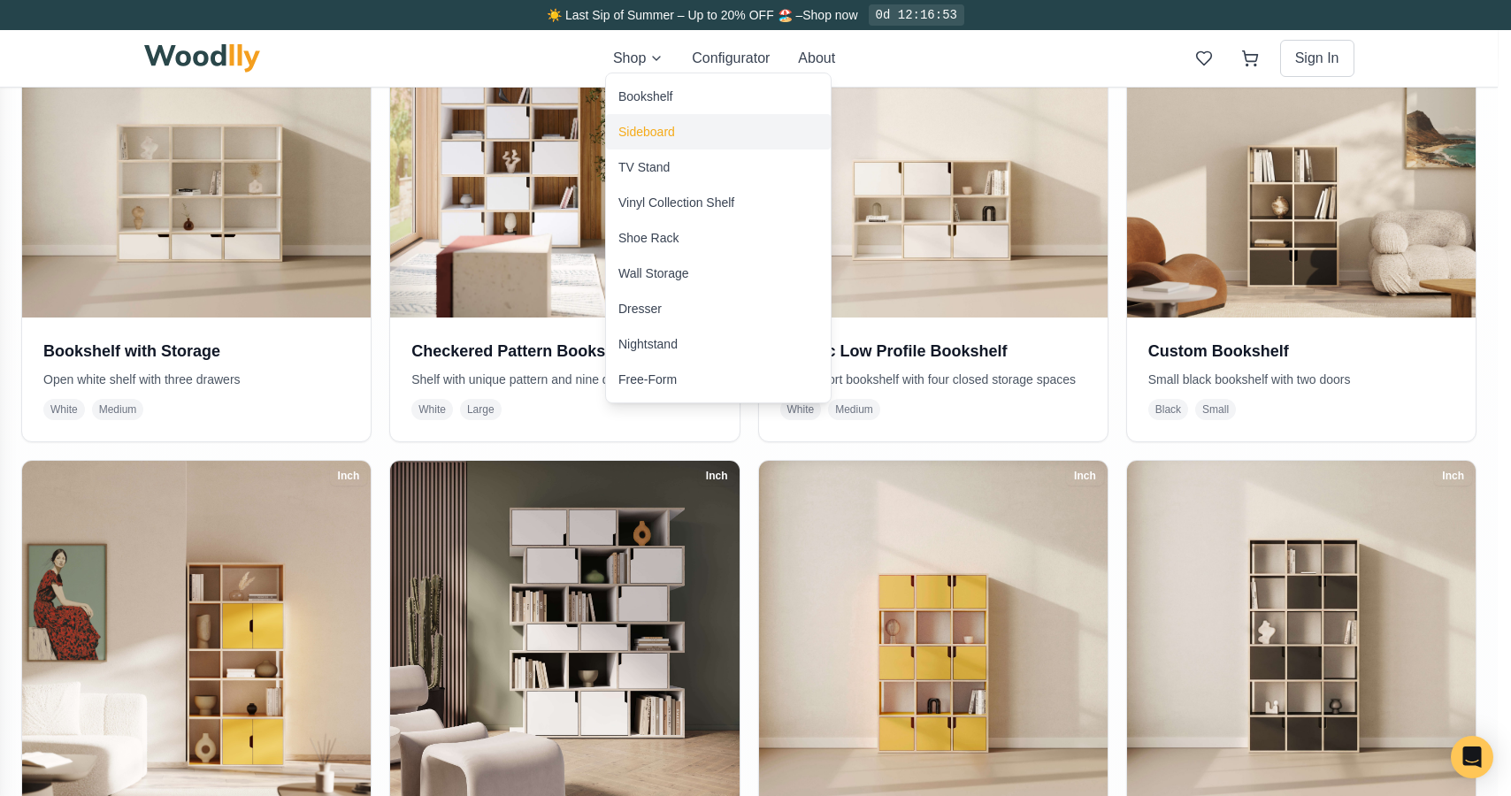
click at [653, 132] on div "Sideboard" at bounding box center [646, 132] width 57 height 18
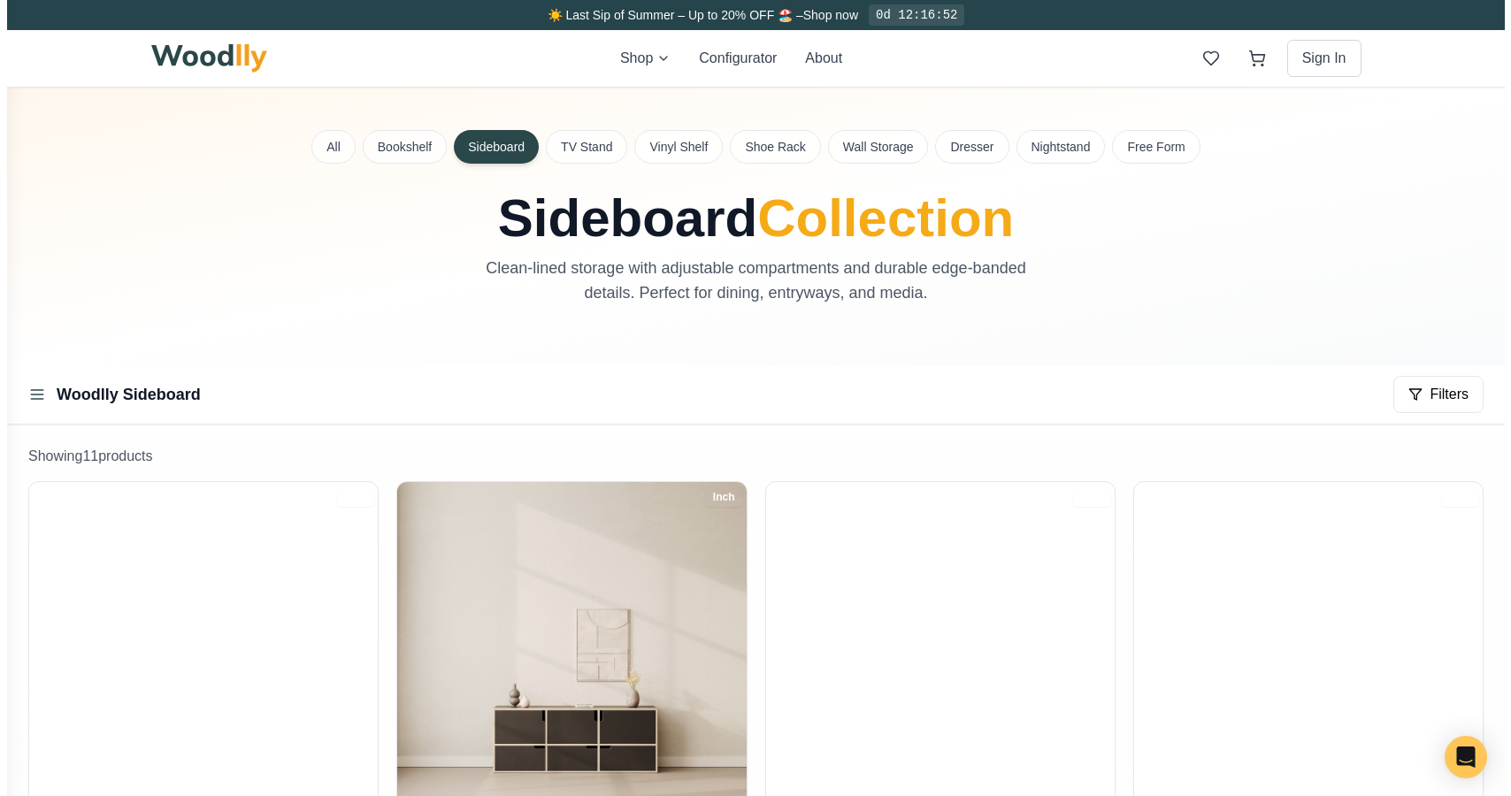
scroll to position [355, 0]
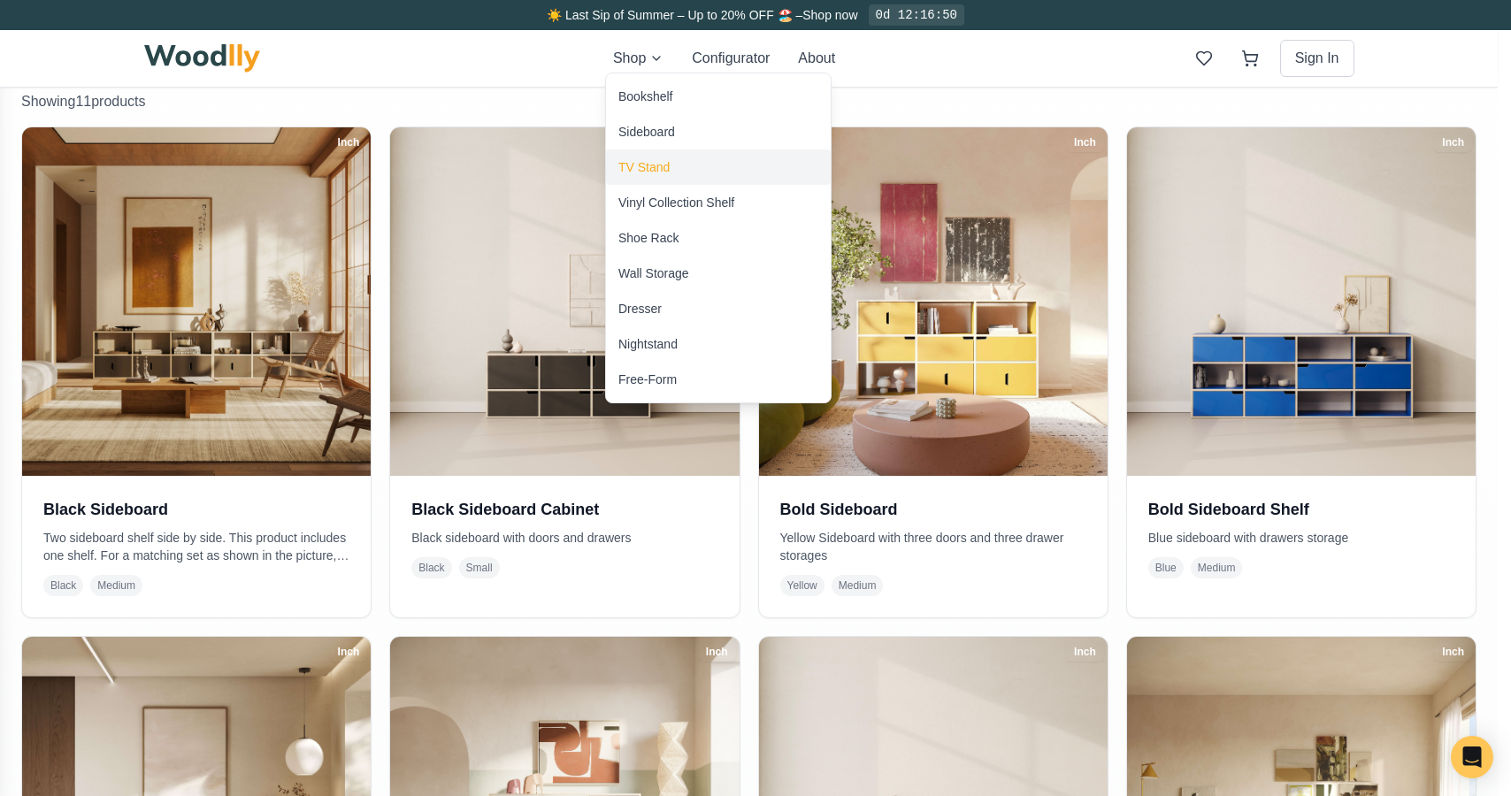
click at [652, 165] on div "TV Stand" at bounding box center [643, 167] width 51 height 18
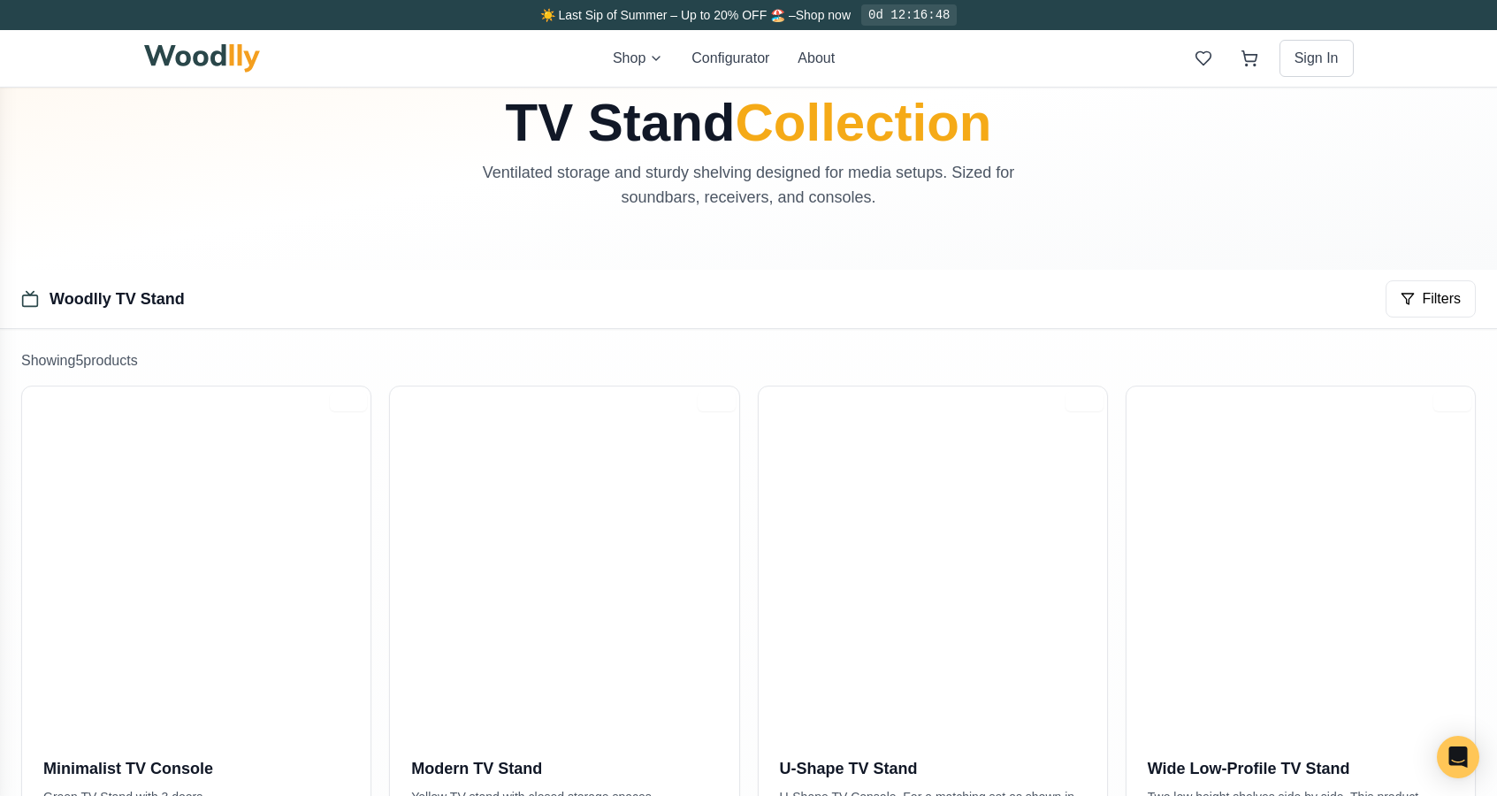
scroll to position [169, 0]
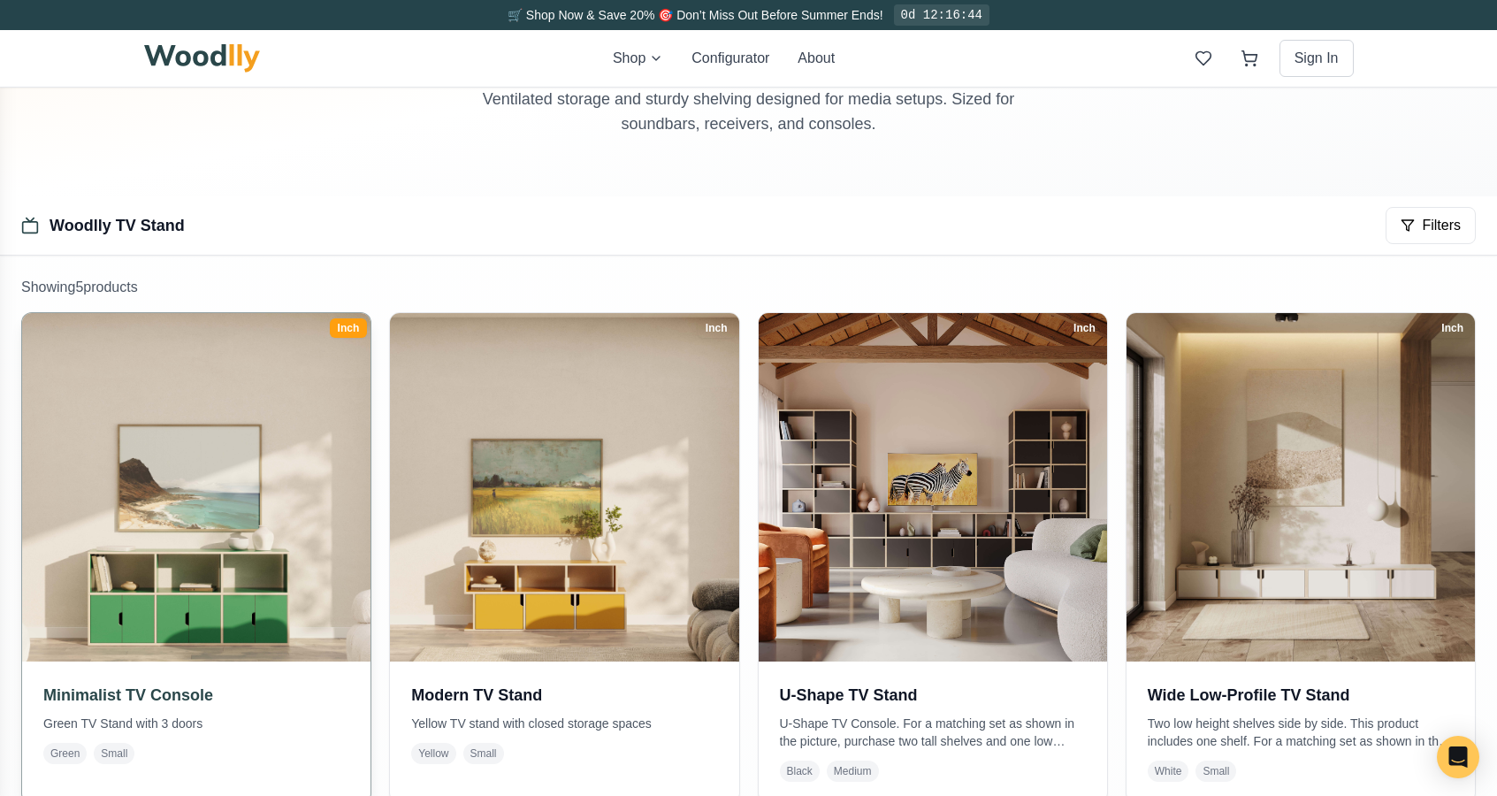
click at [69, 486] on img at bounding box center [196, 487] width 366 height 366
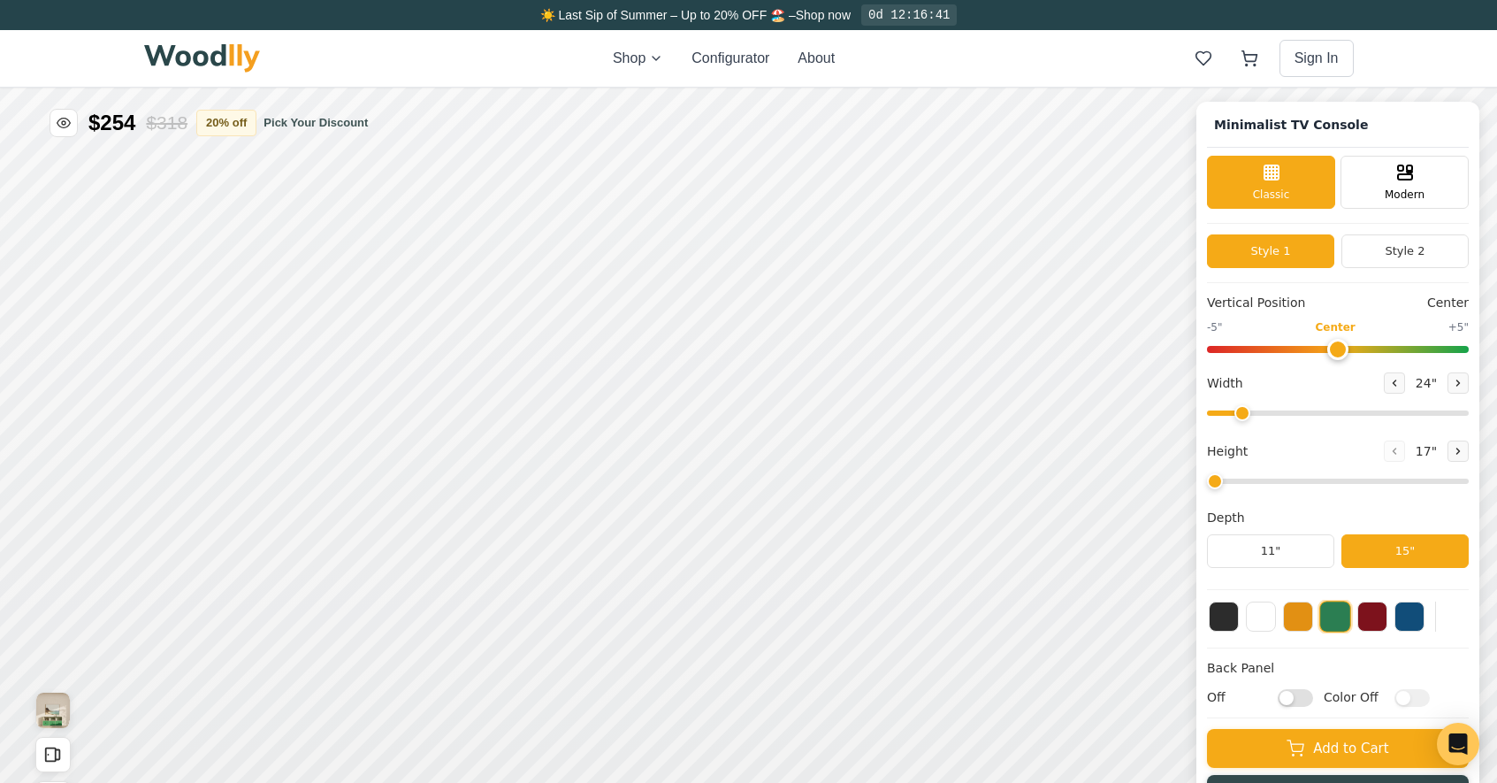
type input "63"
click at [1261, 622] on button at bounding box center [1261, 615] width 30 height 30
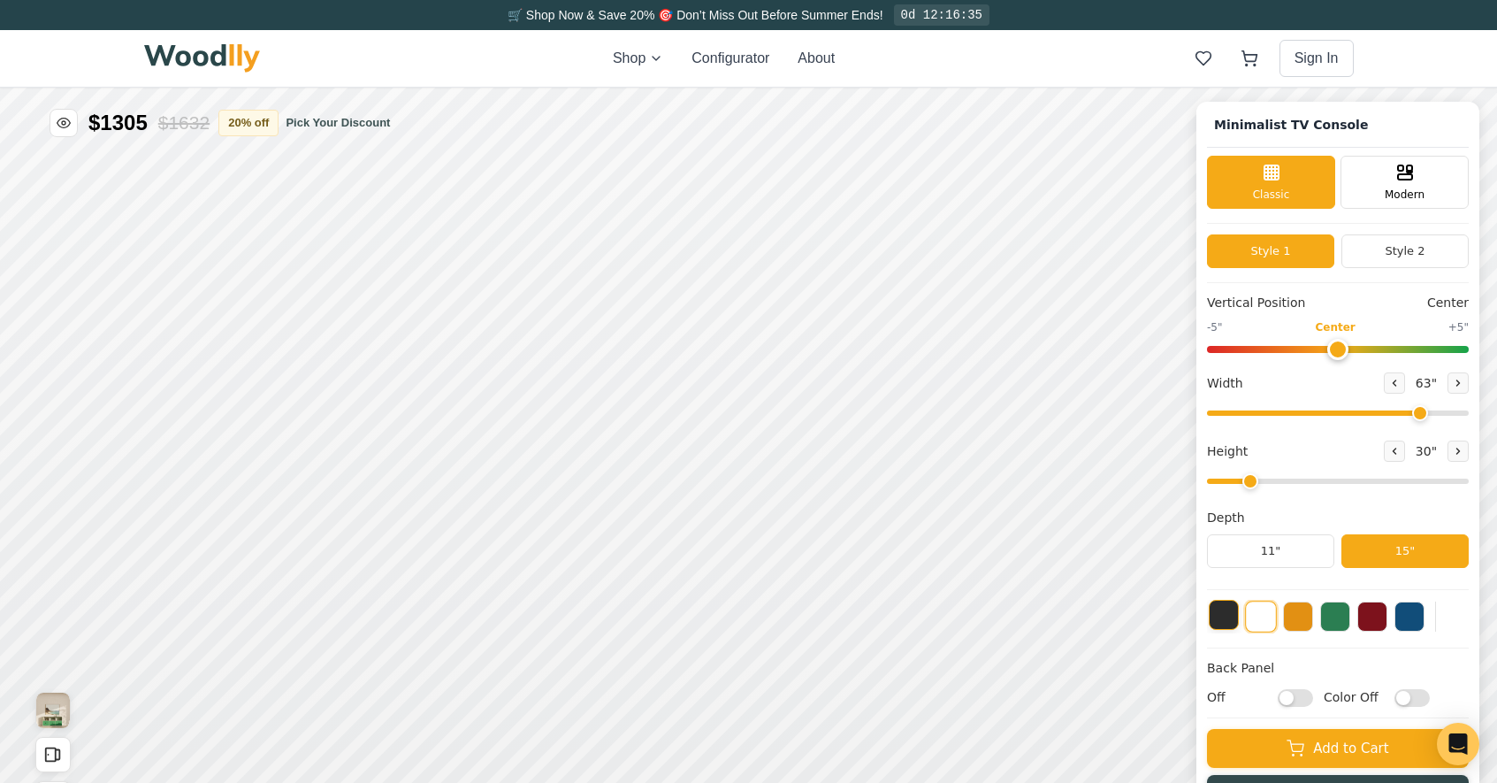
click at [1237, 620] on button at bounding box center [1224, 615] width 30 height 30
drag, startPoint x: 1258, startPoint y: 480, endPoint x: 1190, endPoint y: 480, distance: 68.1
type input "1"
click at [1207, 480] on input "range" at bounding box center [1338, 481] width 262 height 5
click at [261, 125] on button "20 % off" at bounding box center [237, 122] width 60 height 27
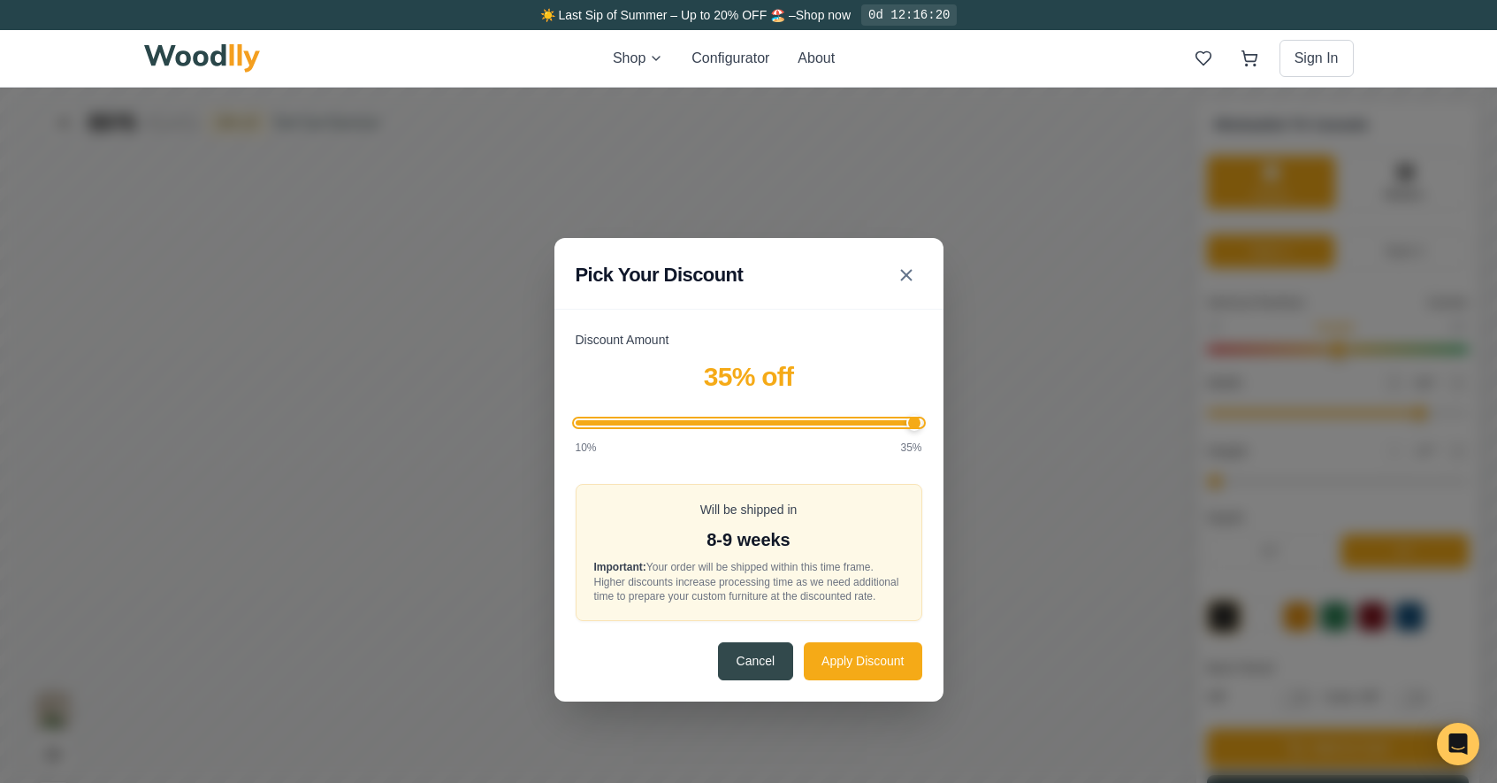
drag, startPoint x: 917, startPoint y: 415, endPoint x: 999, endPoint y: 430, distance: 82.8
type input "35"
click at [923, 420] on input "Discount Amount" at bounding box center [749, 422] width 347 height 5
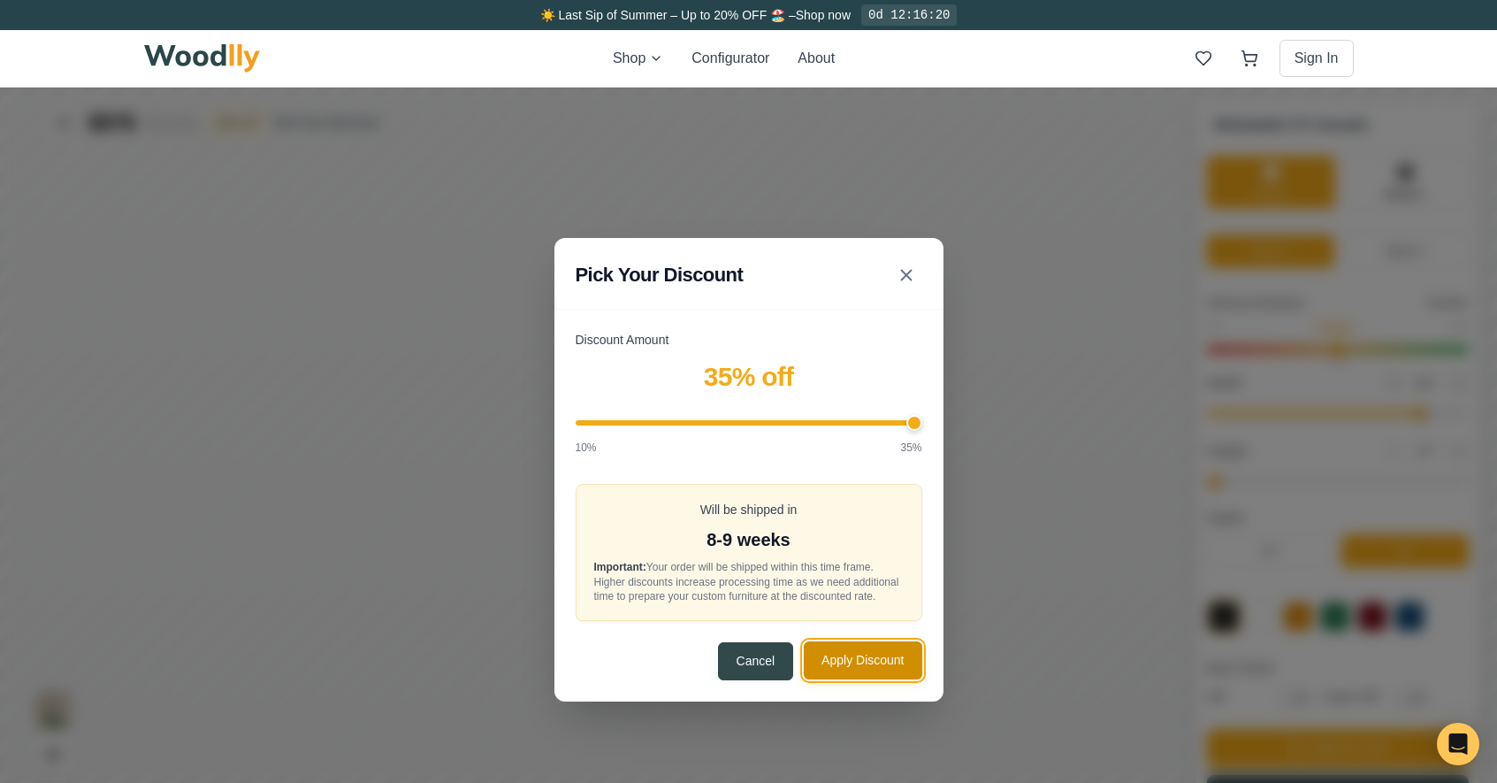
click at [905, 678] on button "Apply Discount" at bounding box center [863, 660] width 118 height 38
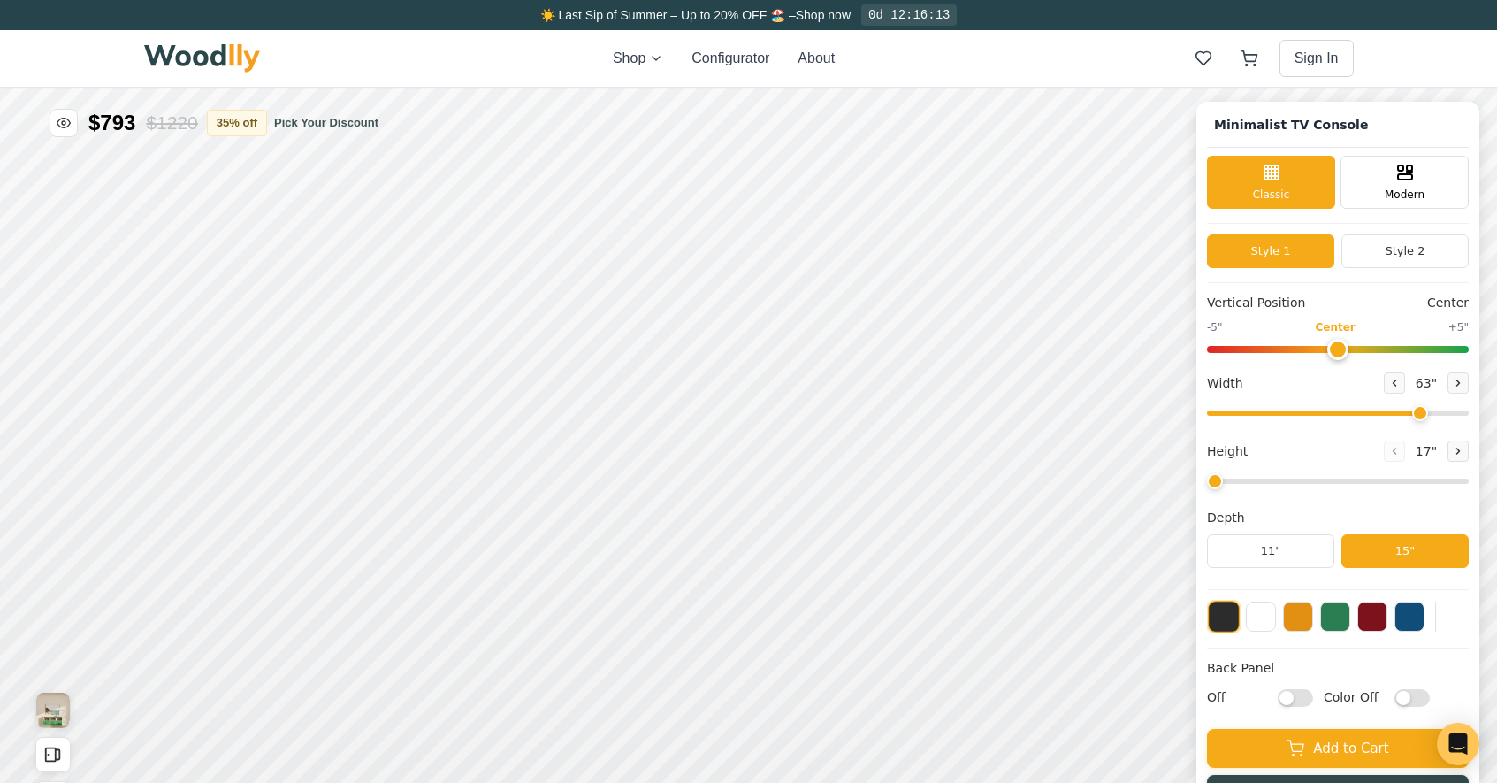
click at [1313, 699] on input "Off" at bounding box center [1295, 698] width 35 height 18
click at [1303, 701] on input "On" at bounding box center [1295, 698] width 35 height 18
checkbox input "false"
click at [1423, 700] on input "Color Off" at bounding box center [1412, 698] width 35 height 18
checkbox input "true"
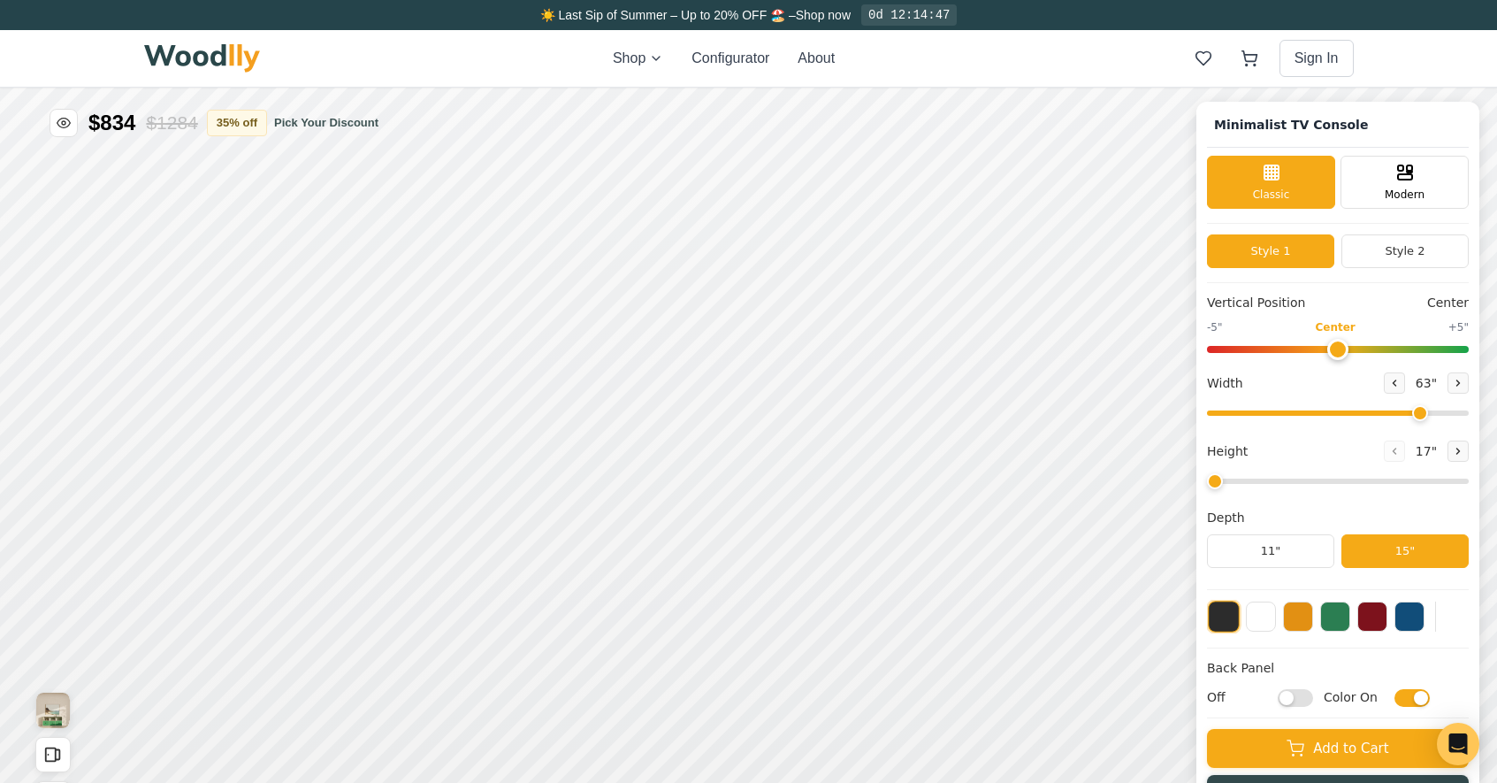
click at [1306, 699] on input "Off" at bounding box center [1295, 698] width 35 height 18
click at [1306, 699] on input "On" at bounding box center [1295, 698] width 35 height 18
checkbox input "false"
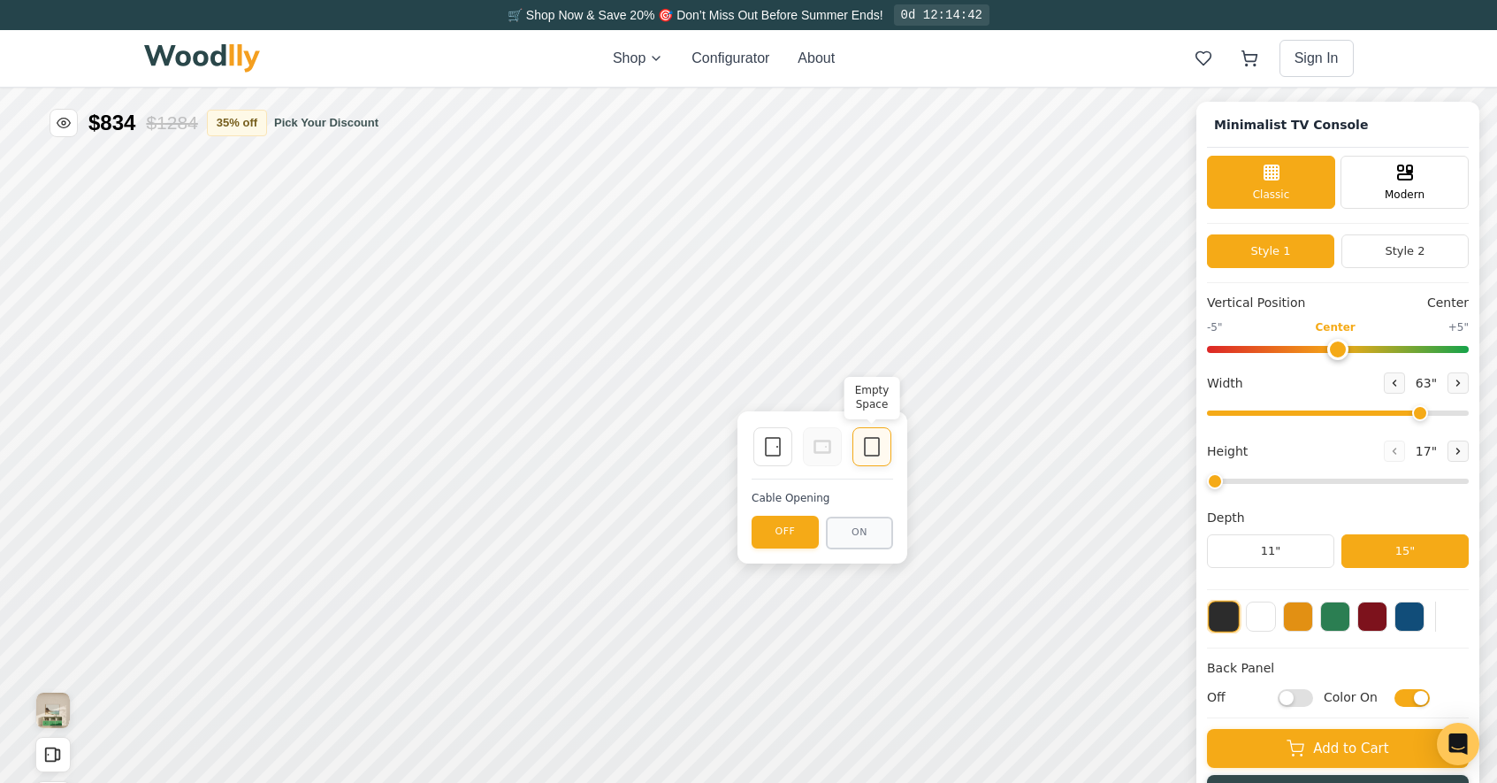
click at [870, 456] on icon at bounding box center [871, 446] width 21 height 21
click at [768, 444] on icon at bounding box center [772, 446] width 21 height 21
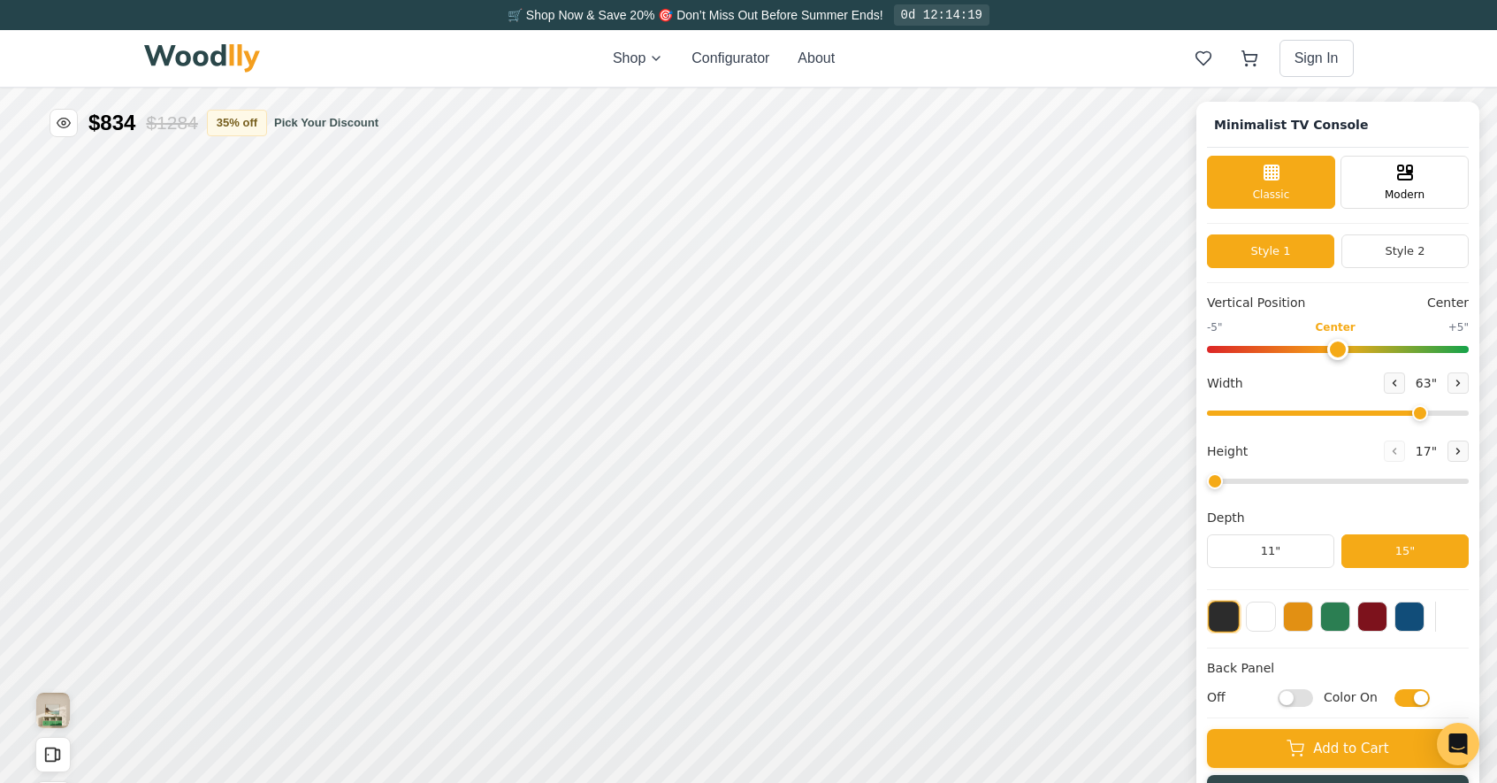
click at [1420, 698] on input "Color On" at bounding box center [1412, 698] width 35 height 18
click at [1420, 696] on input "Color Off" at bounding box center [1412, 698] width 35 height 18
checkbox input "true"
click at [1276, 616] on button at bounding box center [1261, 615] width 30 height 30
click at [1386, 620] on button at bounding box center [1373, 615] width 30 height 30
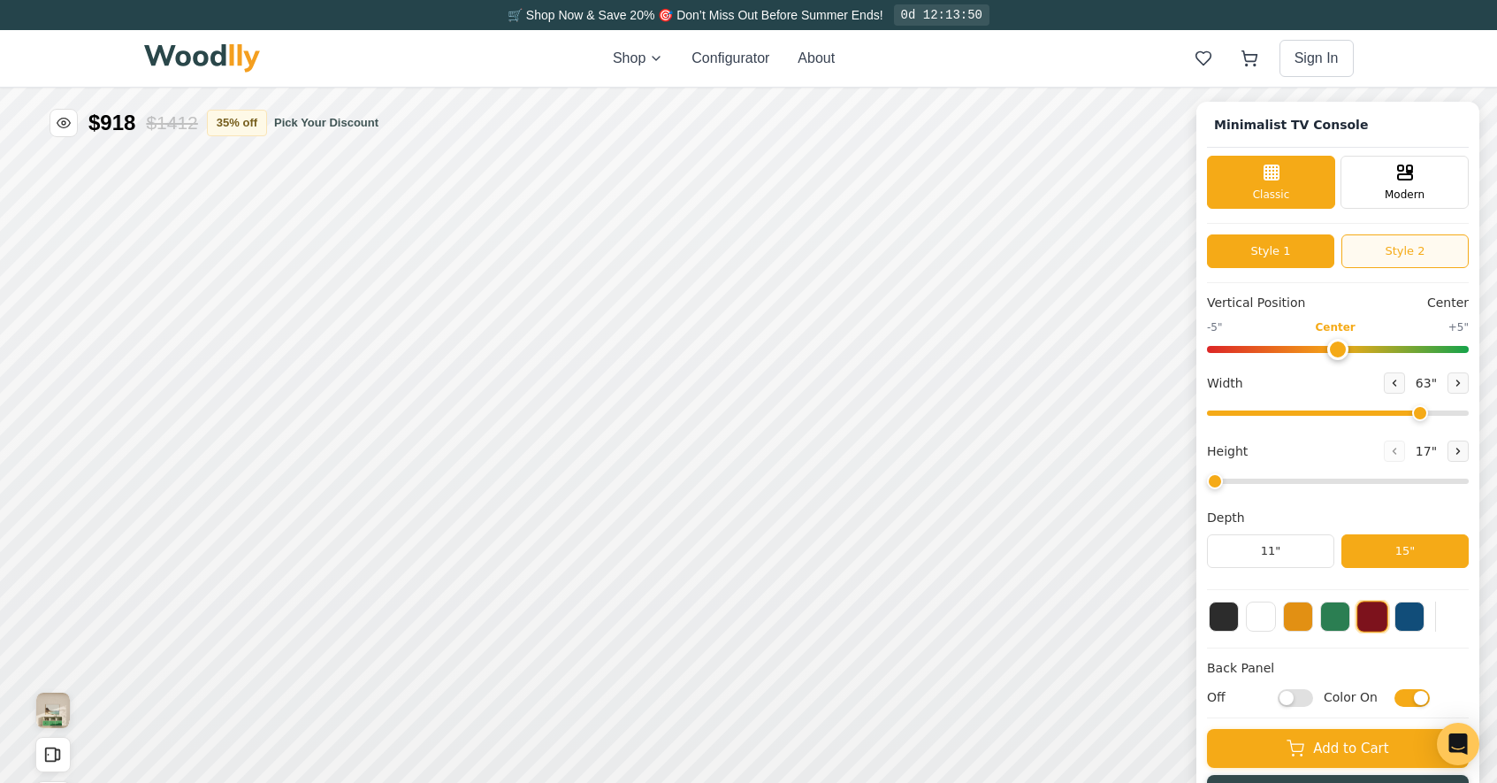
click at [1427, 253] on button "Style 2" at bounding box center [1405, 251] width 127 height 34
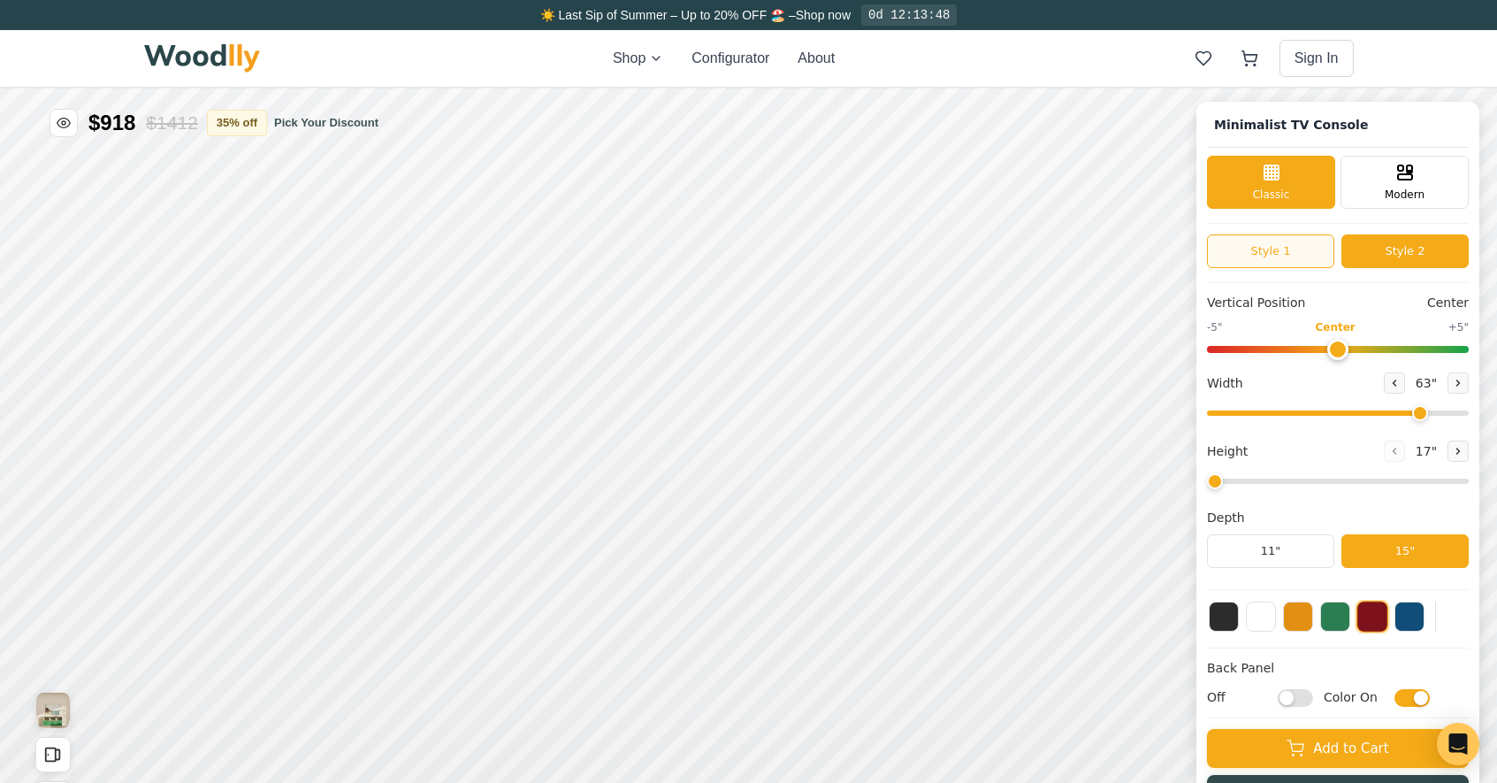
click at [1309, 257] on button "Style 1" at bounding box center [1270, 251] width 127 height 34
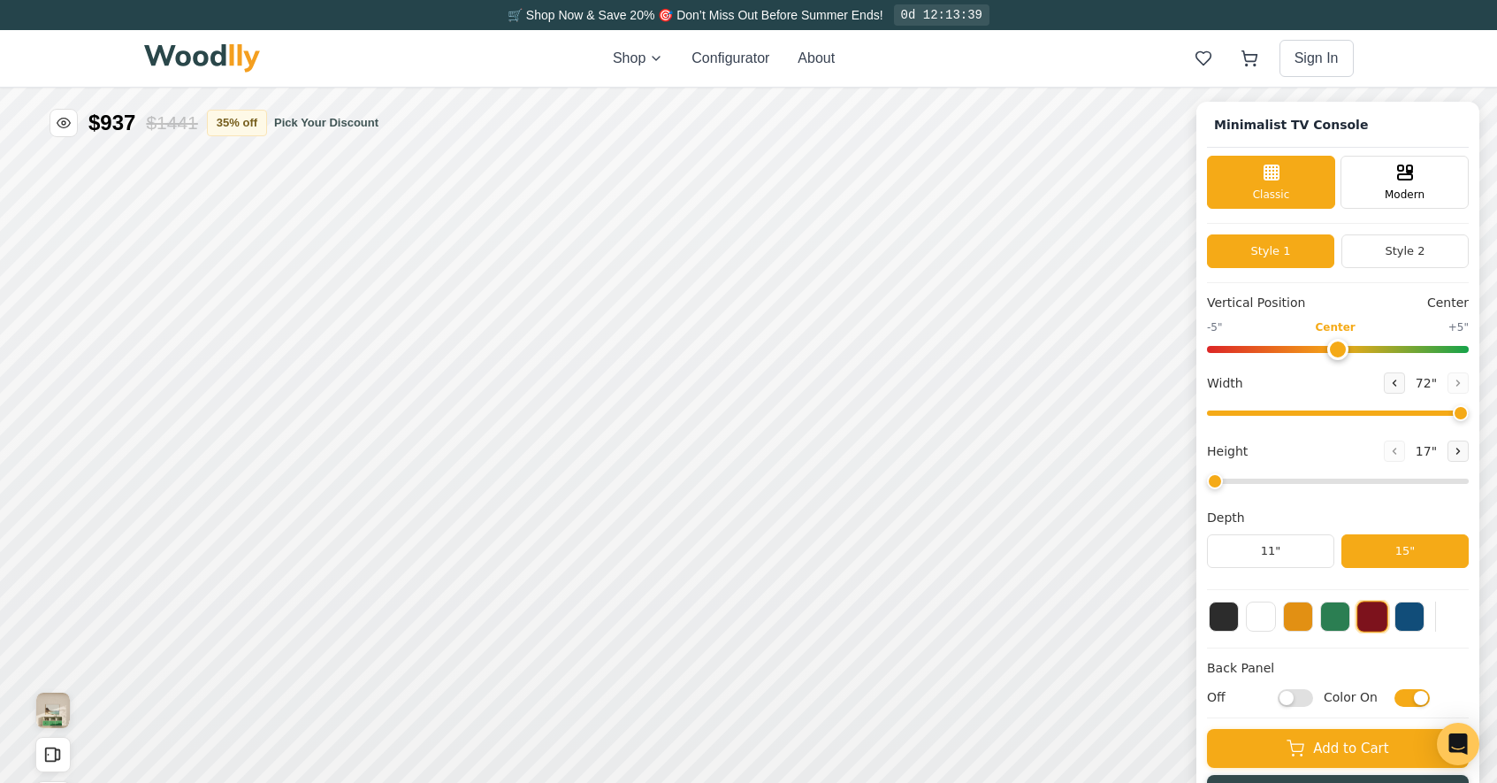
drag, startPoint x: 1432, startPoint y: 415, endPoint x: 1505, endPoint y: 415, distance: 73.4
type input "72"
click at [1469, 415] on input "range" at bounding box center [1338, 412] width 262 height 5
click at [1460, 451] on icon at bounding box center [1459, 450] width 3 height 5
click at [1400, 450] on icon at bounding box center [1395, 451] width 11 height 11
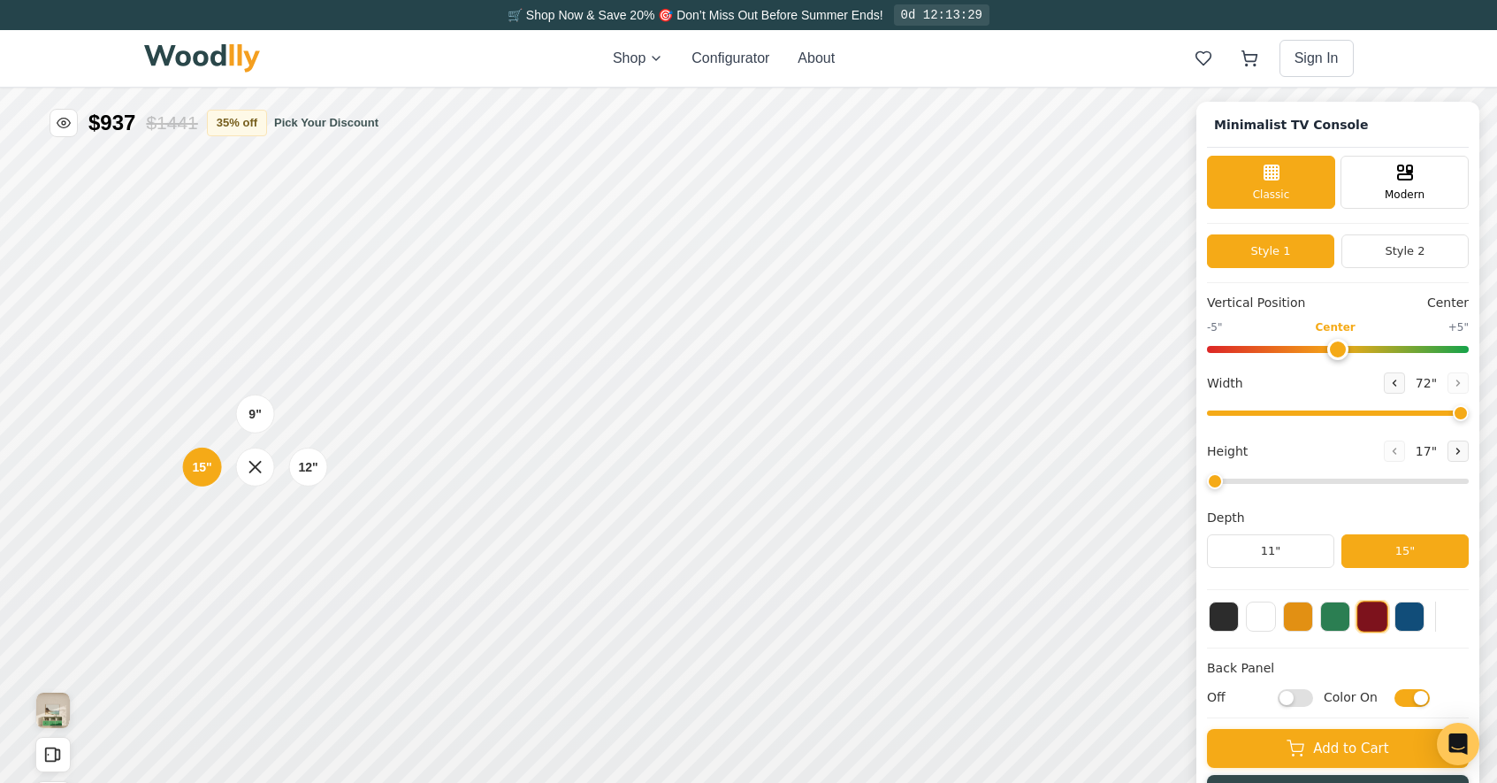
click at [1480, 449] on div "Minimalist TV Console Classic Modern Style 1 Style 2 Vertical Position Center -…" at bounding box center [1338, 463] width 283 height 723
click at [1464, 452] on icon at bounding box center [1458, 451] width 11 height 11
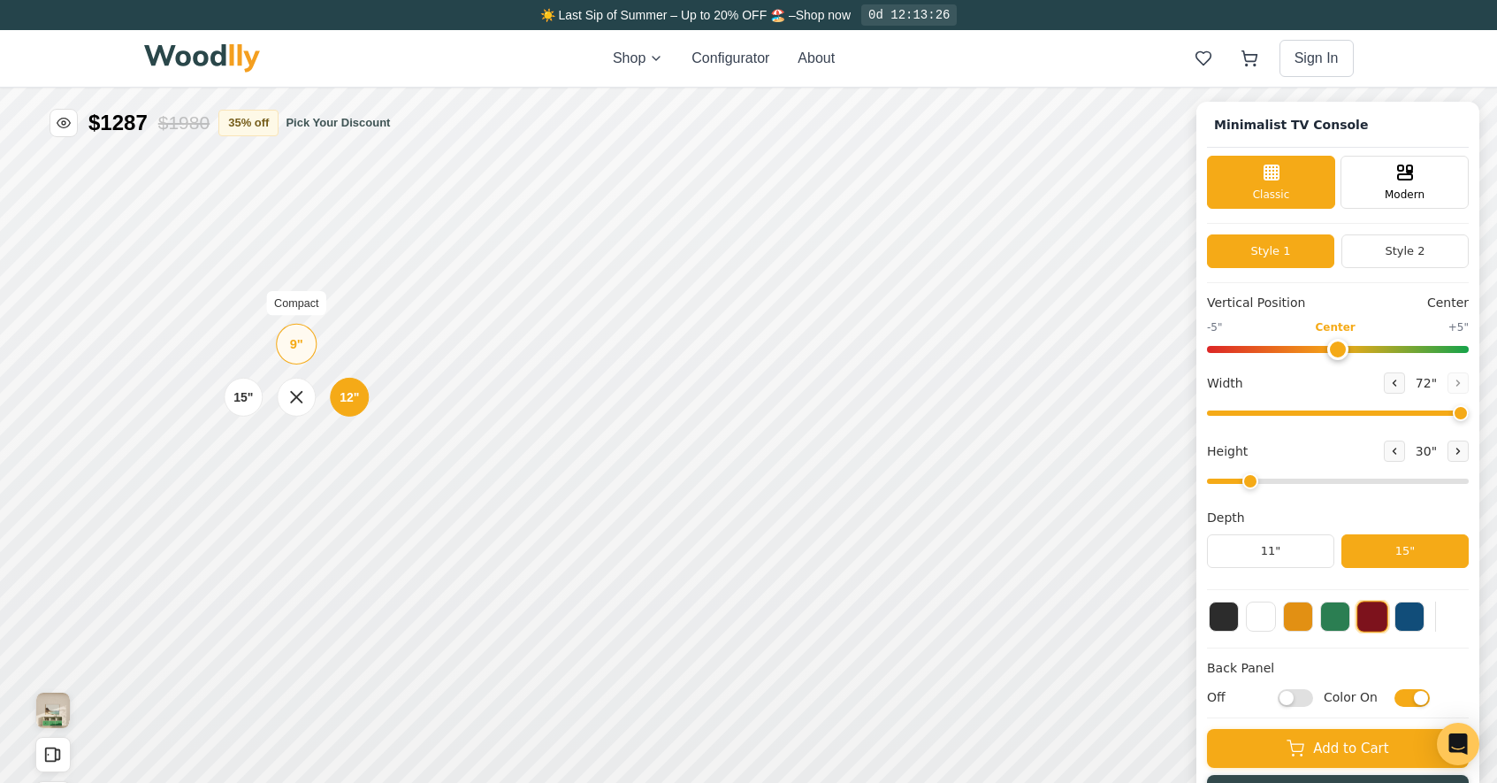
click at [293, 347] on div "9"" at bounding box center [296, 343] width 13 height 19
click at [334, 504] on div "12"" at bounding box center [342, 503] width 20 height 19
click at [281, 452] on div "9"" at bounding box center [277, 450] width 13 height 19
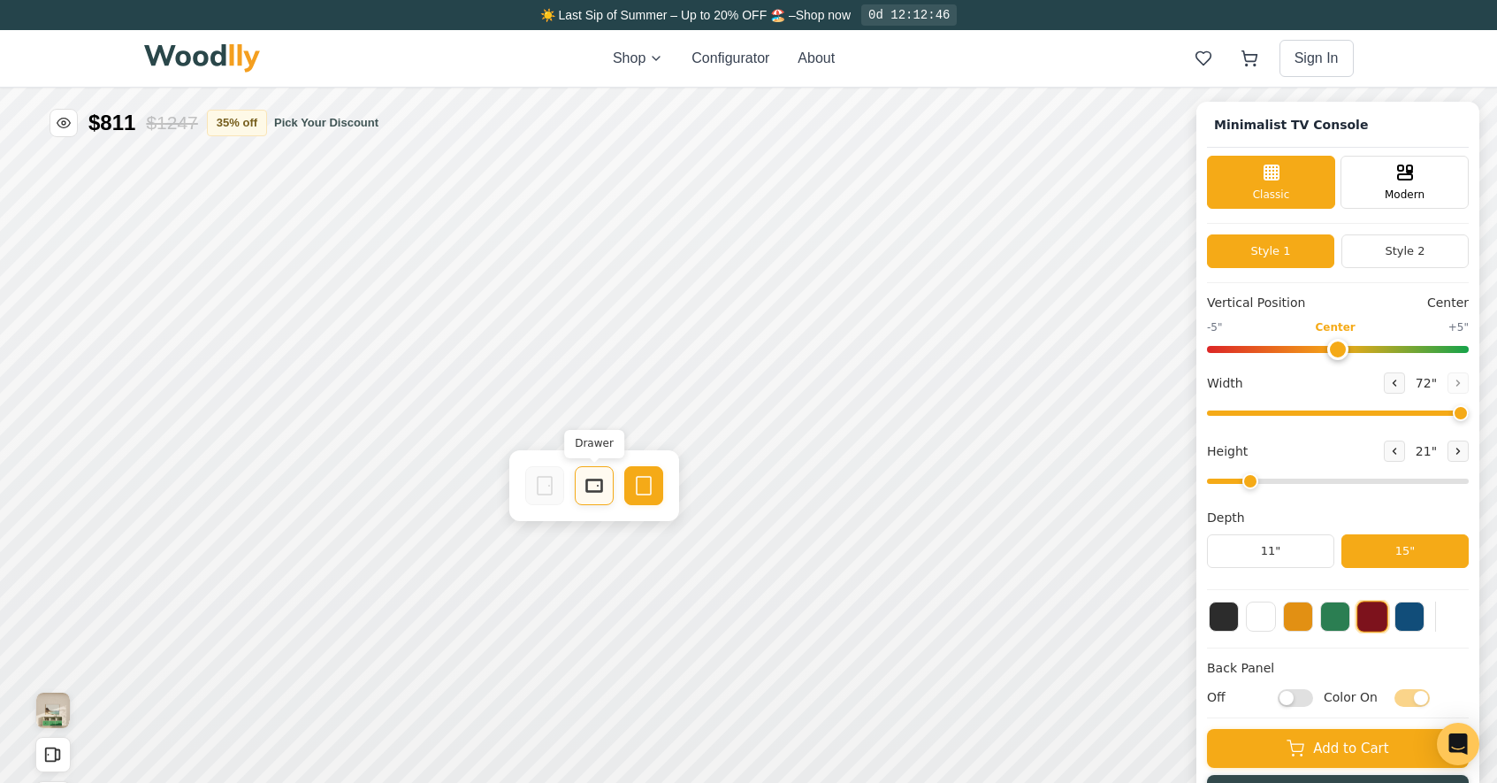
click at [602, 487] on icon at bounding box center [594, 485] width 21 height 21
click at [1227, 484] on input "range" at bounding box center [1338, 481] width 262 height 5
click at [1469, 451] on button at bounding box center [1458, 450] width 21 height 21
type input "2"
click at [319, 511] on div "12"" at bounding box center [321, 508] width 20 height 19
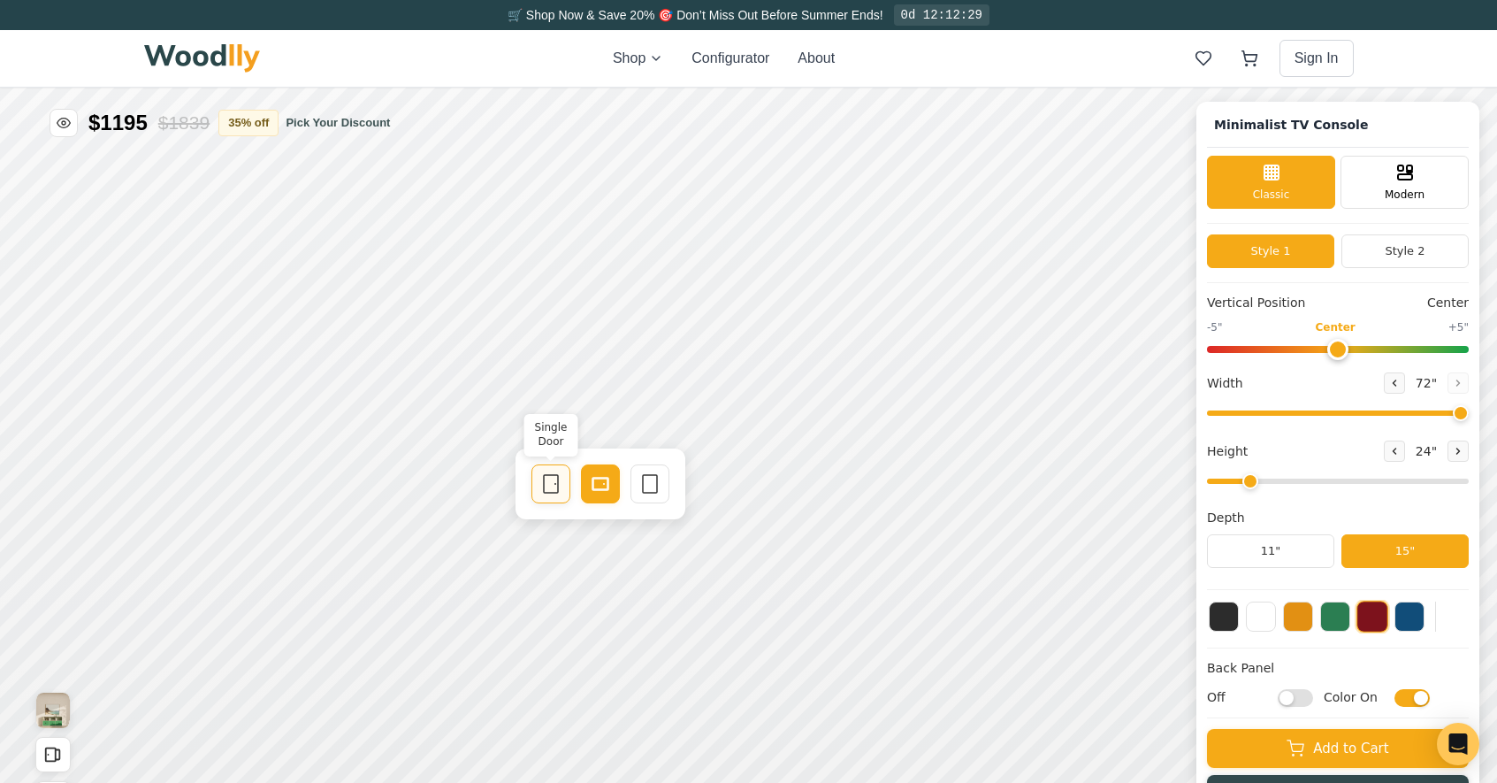
click at [562, 482] on div "Single Door" at bounding box center [551, 483] width 39 height 39
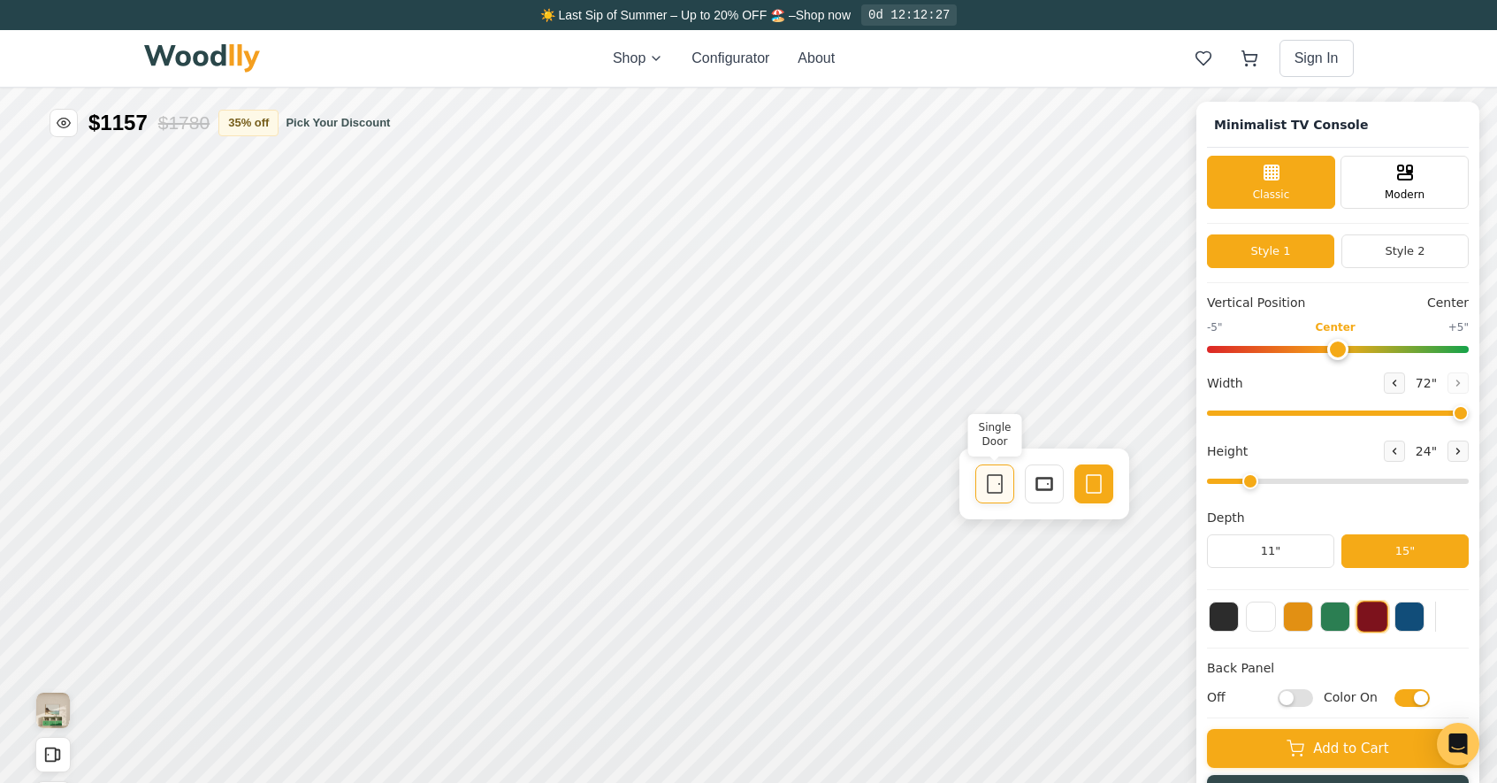
click at [990, 483] on icon at bounding box center [994, 483] width 21 height 21
click at [1239, 624] on button at bounding box center [1224, 615] width 30 height 30
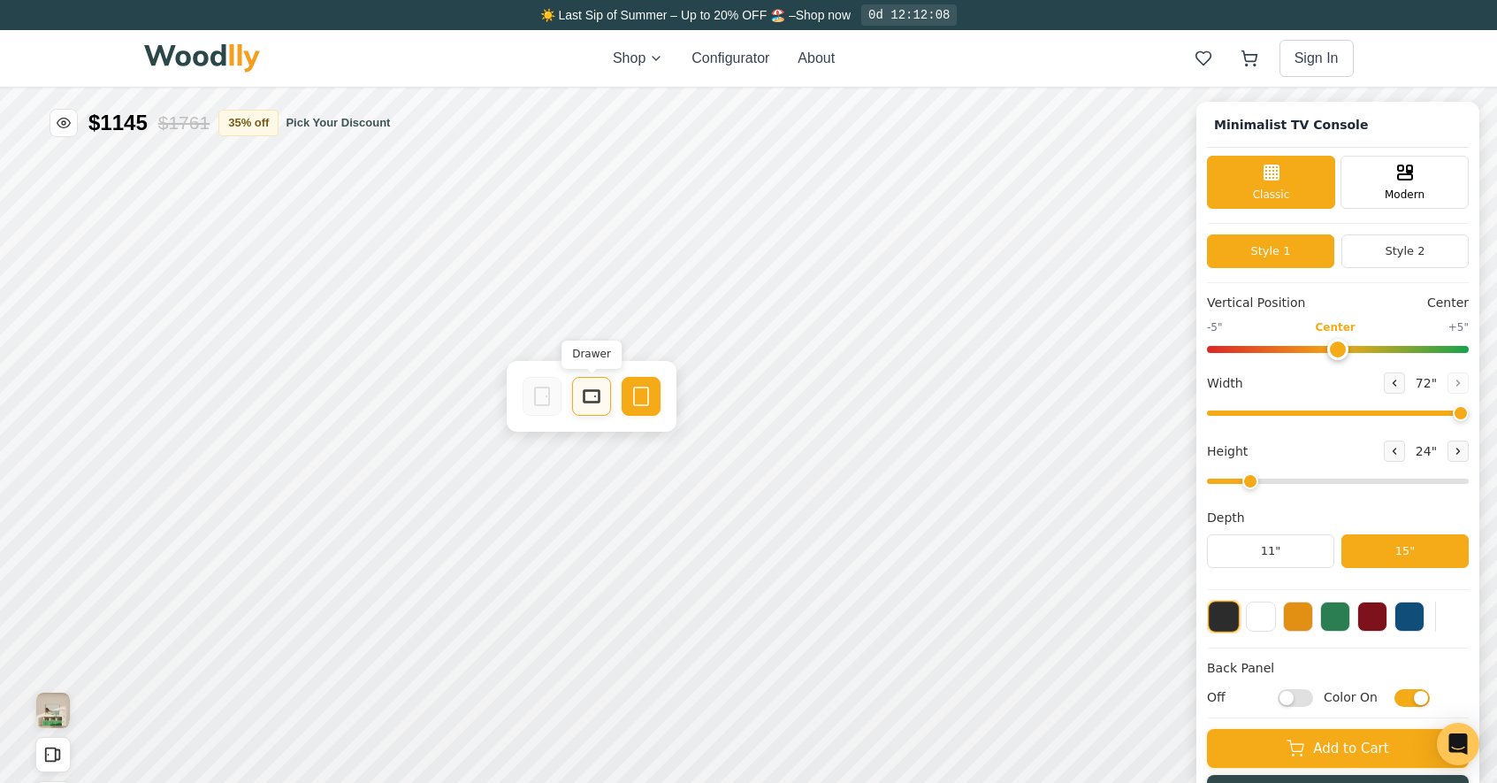
click at [596, 402] on rect at bounding box center [592, 396] width 16 height 12
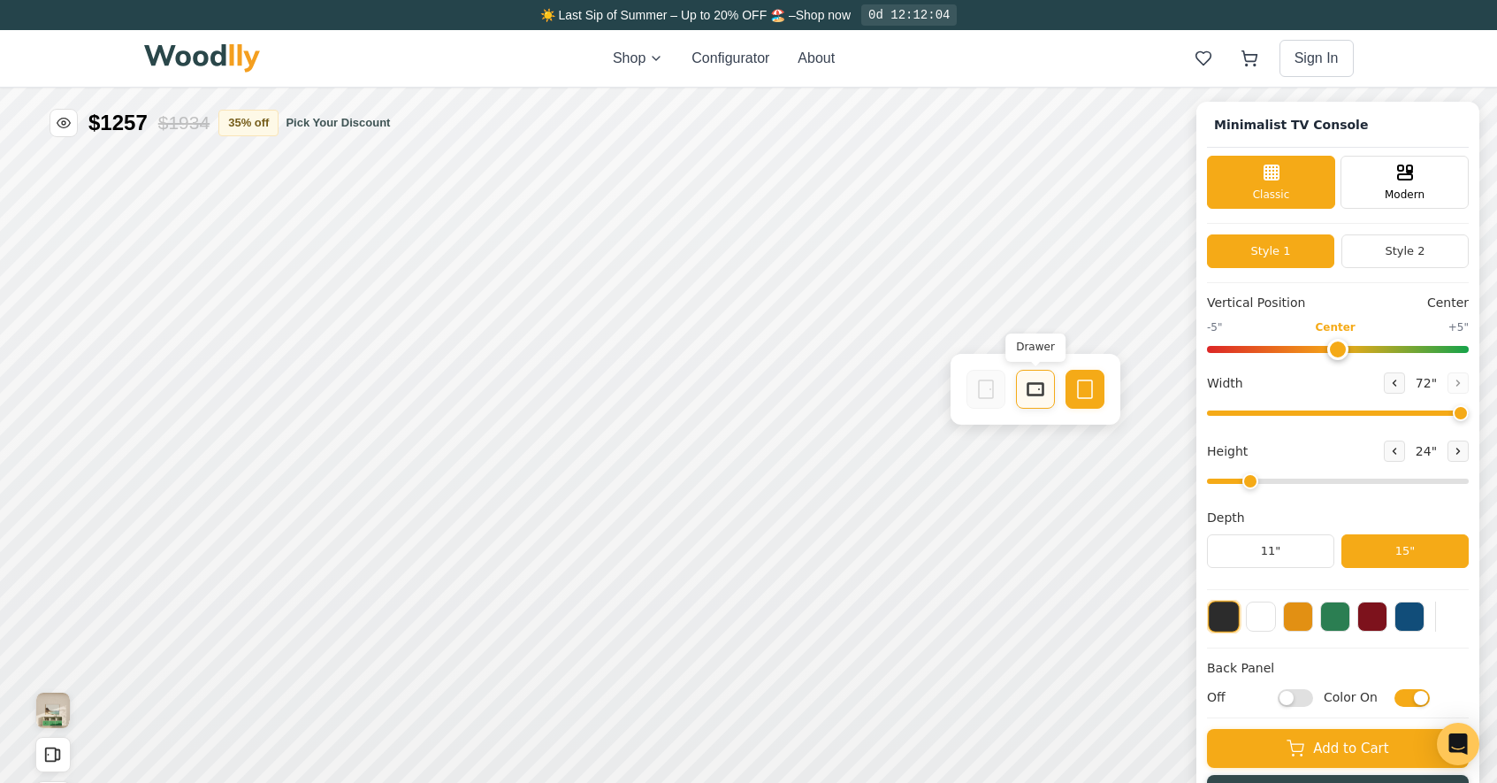
click at [1028, 390] on rect at bounding box center [1036, 389] width 16 height 12
click at [1094, 400] on icon at bounding box center [1102, 397] width 21 height 21
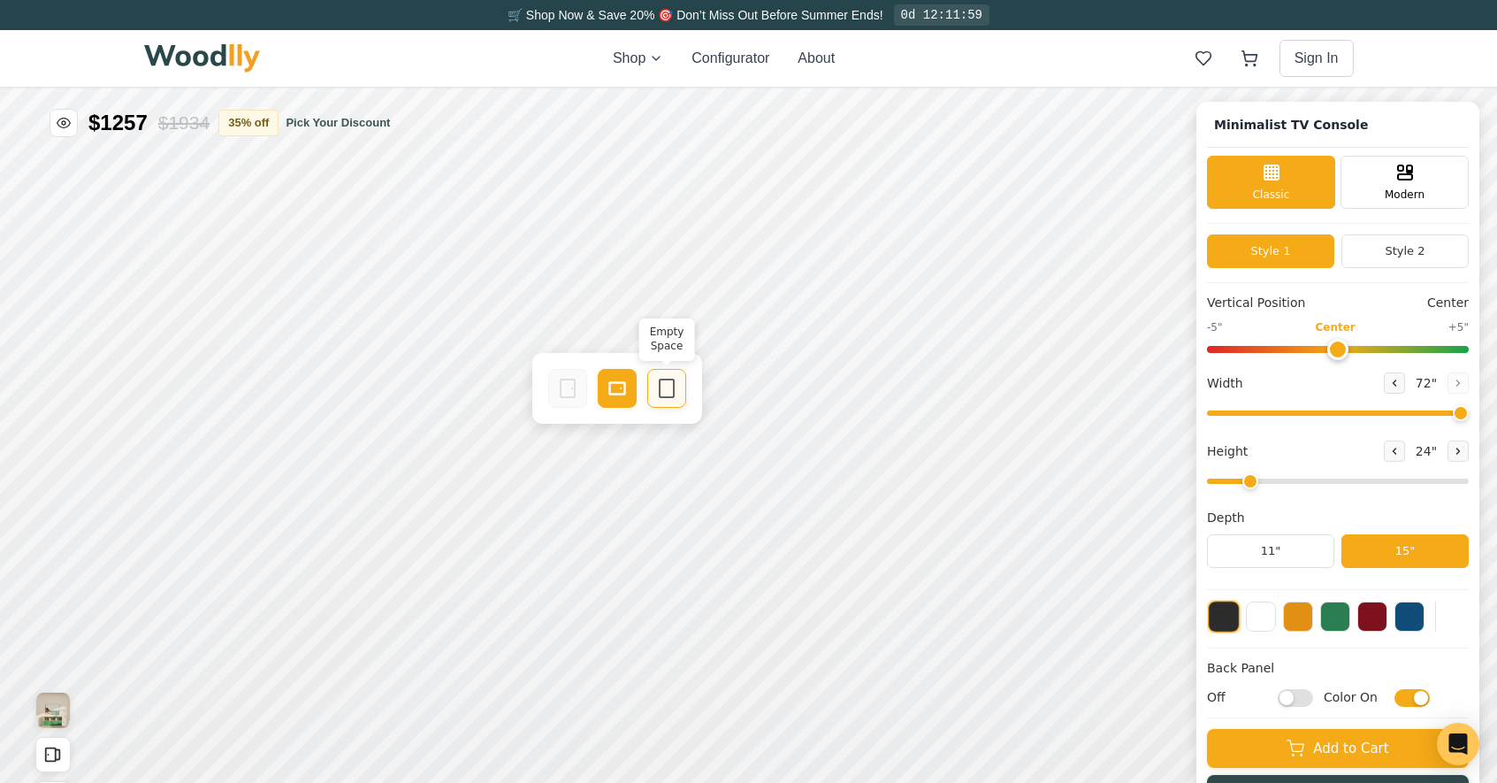
click at [665, 380] on icon at bounding box center [666, 388] width 21 height 21
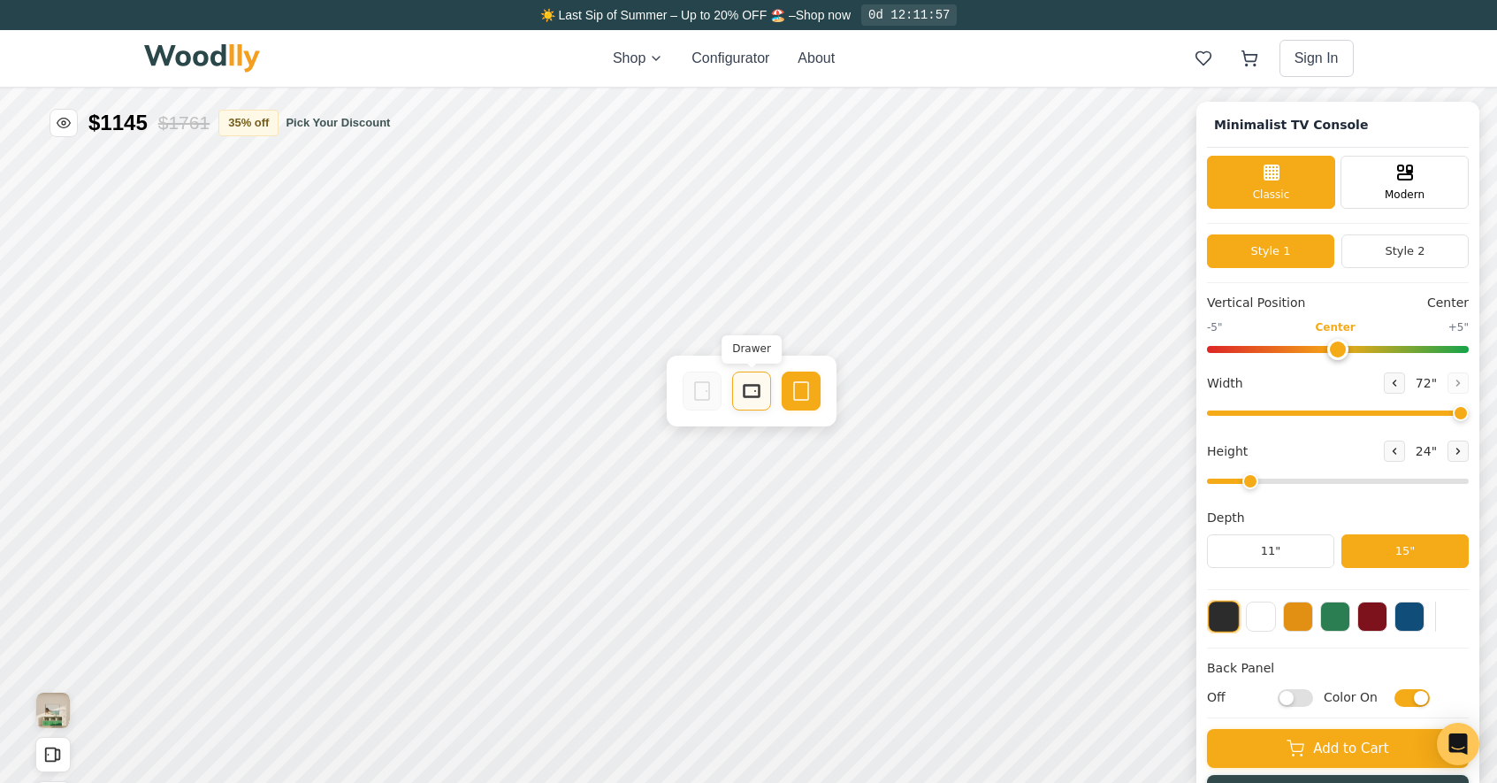
click at [744, 395] on rect at bounding box center [752, 391] width 16 height 12
click at [889, 392] on rect at bounding box center [897, 394] width 16 height 12
click at [623, 402] on div "Drawer" at bounding box center [615, 391] width 39 height 39
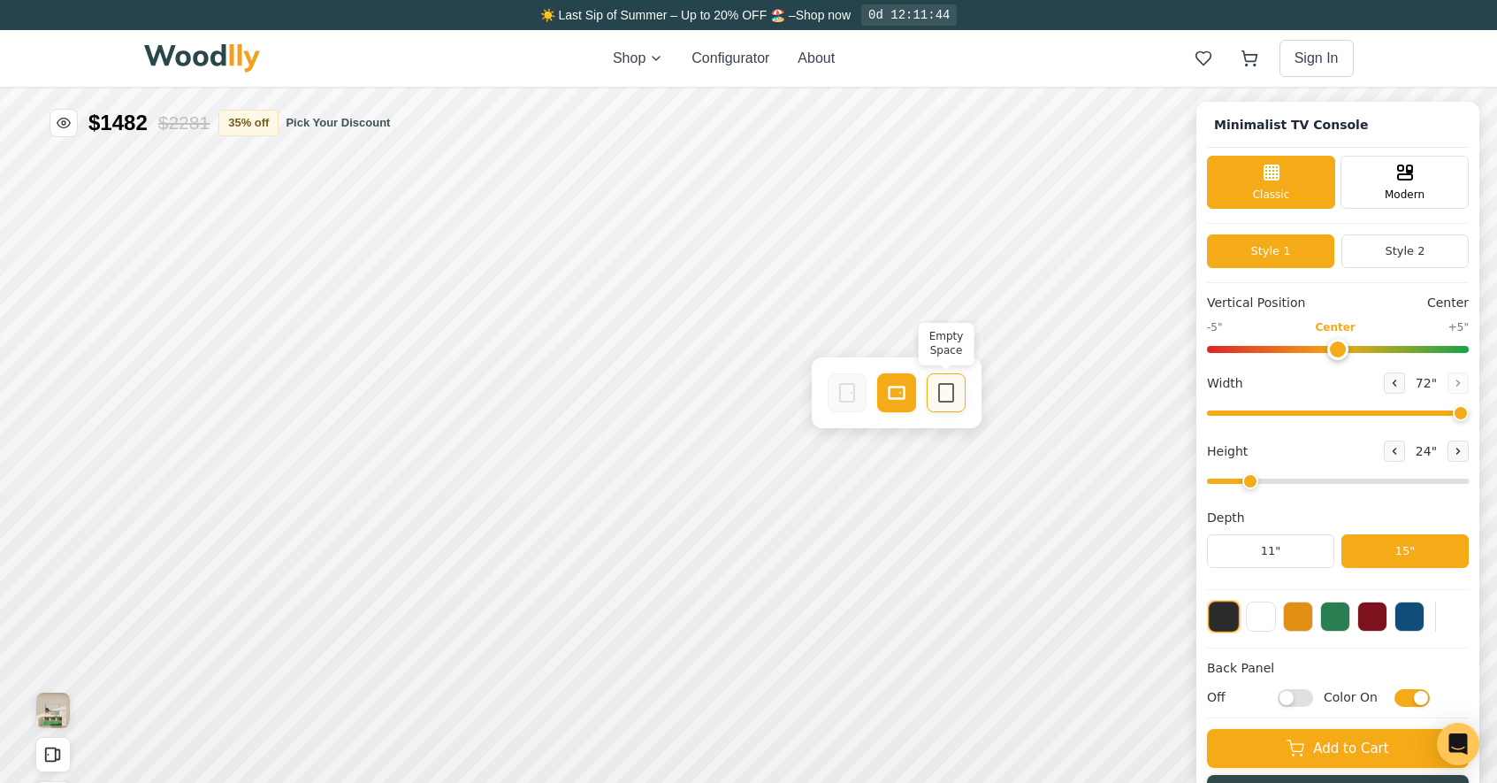
click at [950, 387] on icon at bounding box center [946, 392] width 21 height 21
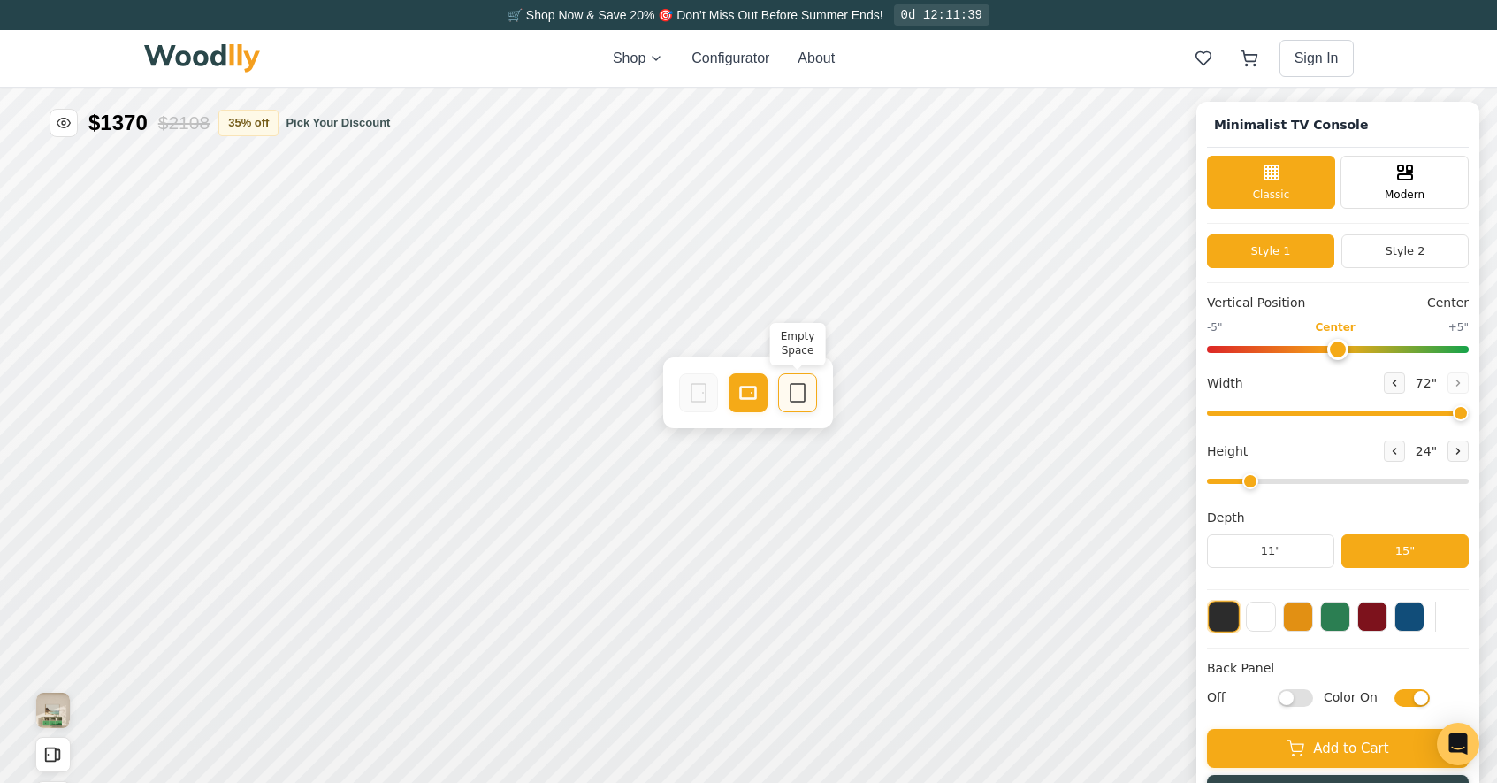
click at [798, 394] on icon at bounding box center [797, 392] width 21 height 21
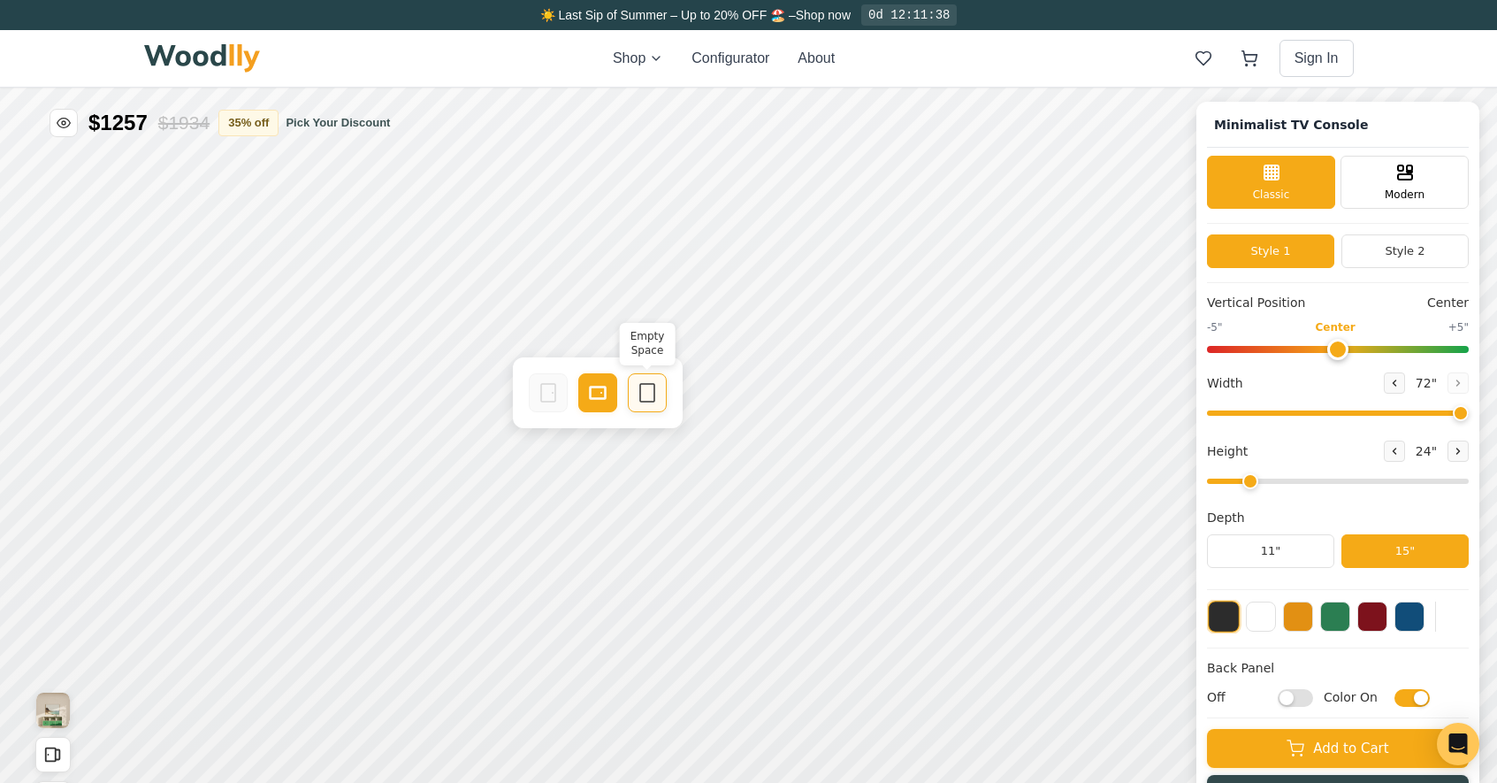
click at [655, 392] on icon at bounding box center [647, 392] width 21 height 21
click at [1420, 697] on input "Color On" at bounding box center [1412, 698] width 35 height 18
click at [1434, 687] on div "Back Panel Off Color Off" at bounding box center [1338, 688] width 262 height 59
click at [1430, 698] on input "Color Off" at bounding box center [1412, 698] width 35 height 18
click at [1430, 700] on input "Color On" at bounding box center [1412, 698] width 35 height 18
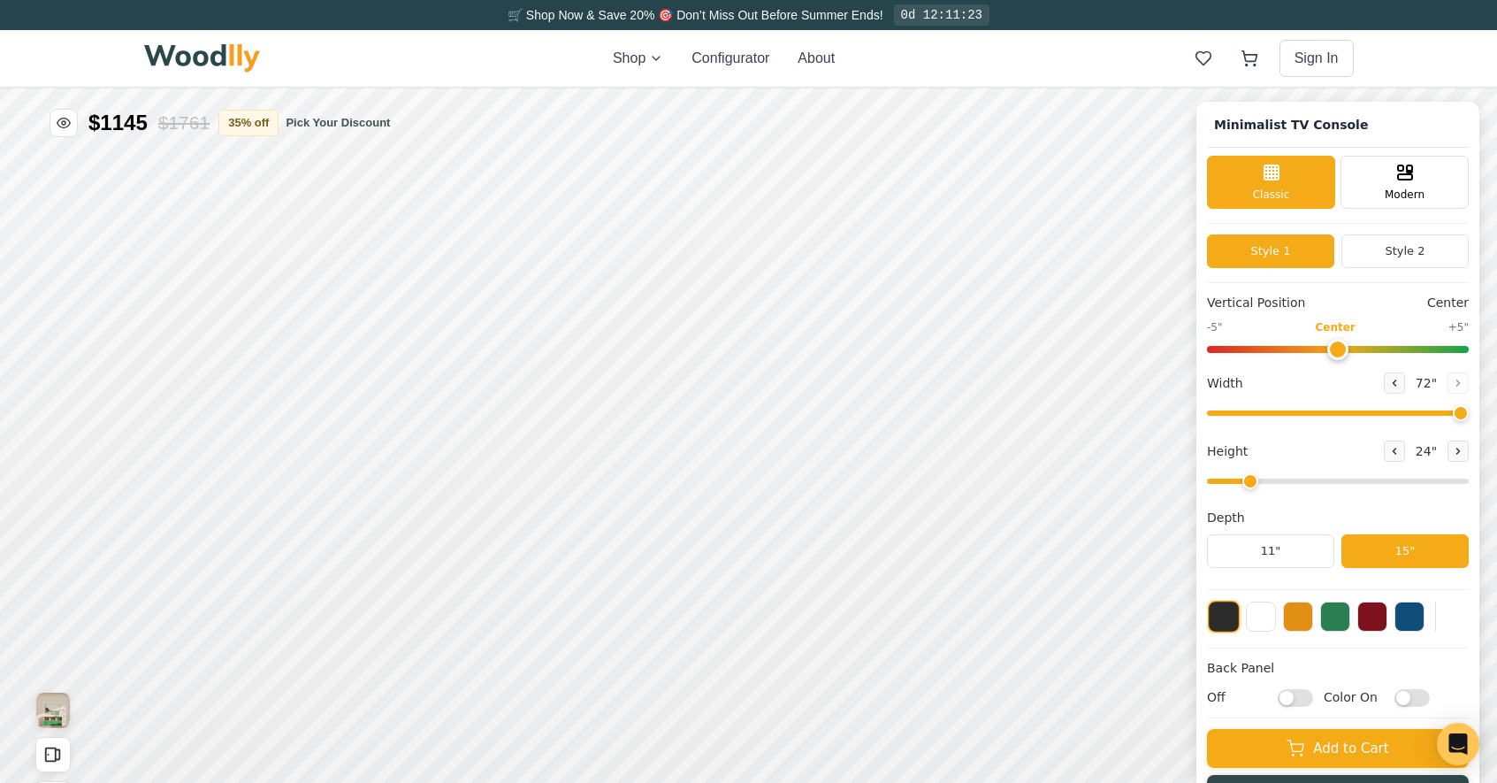
checkbox input "false"
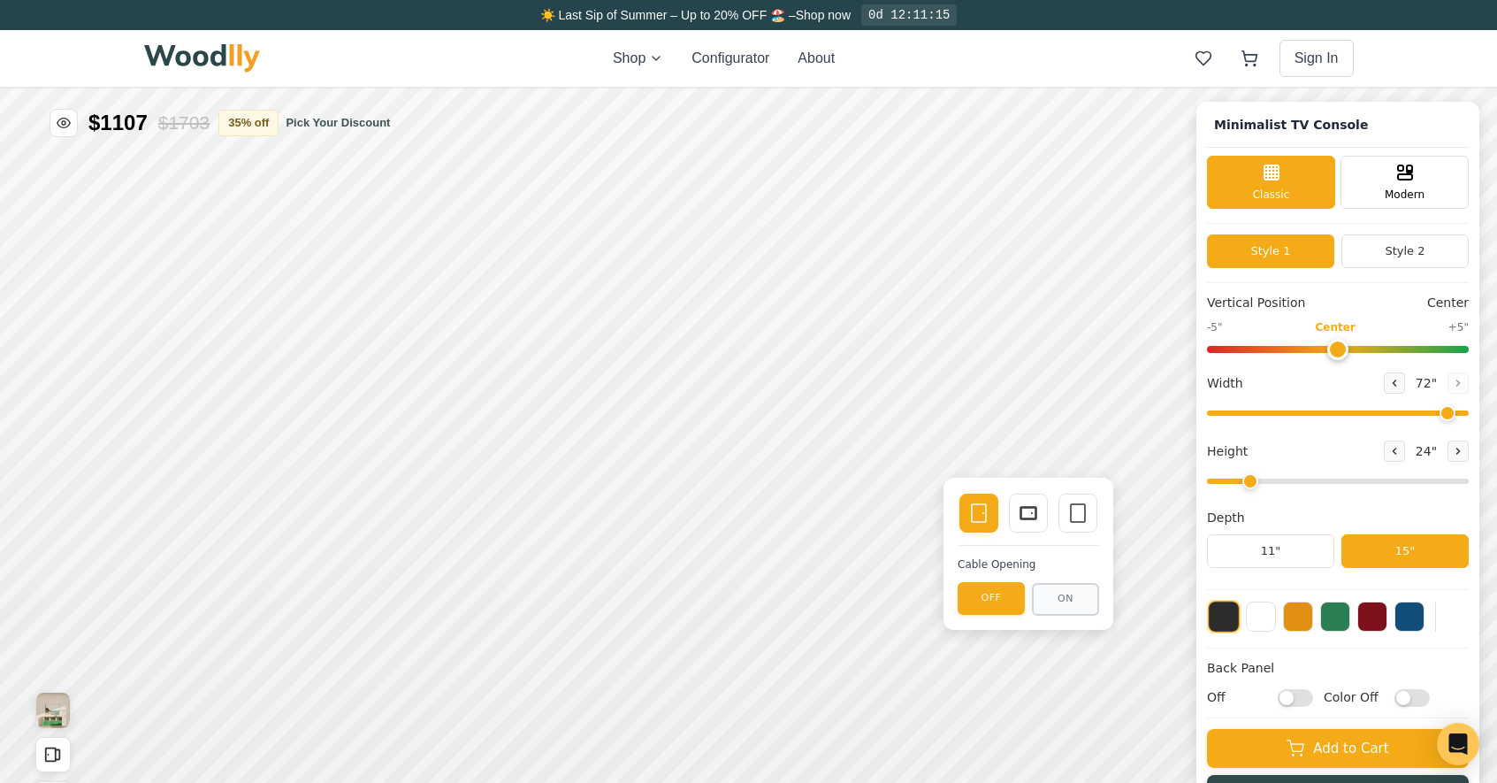
click at [1462, 414] on input "range" at bounding box center [1338, 412] width 262 height 5
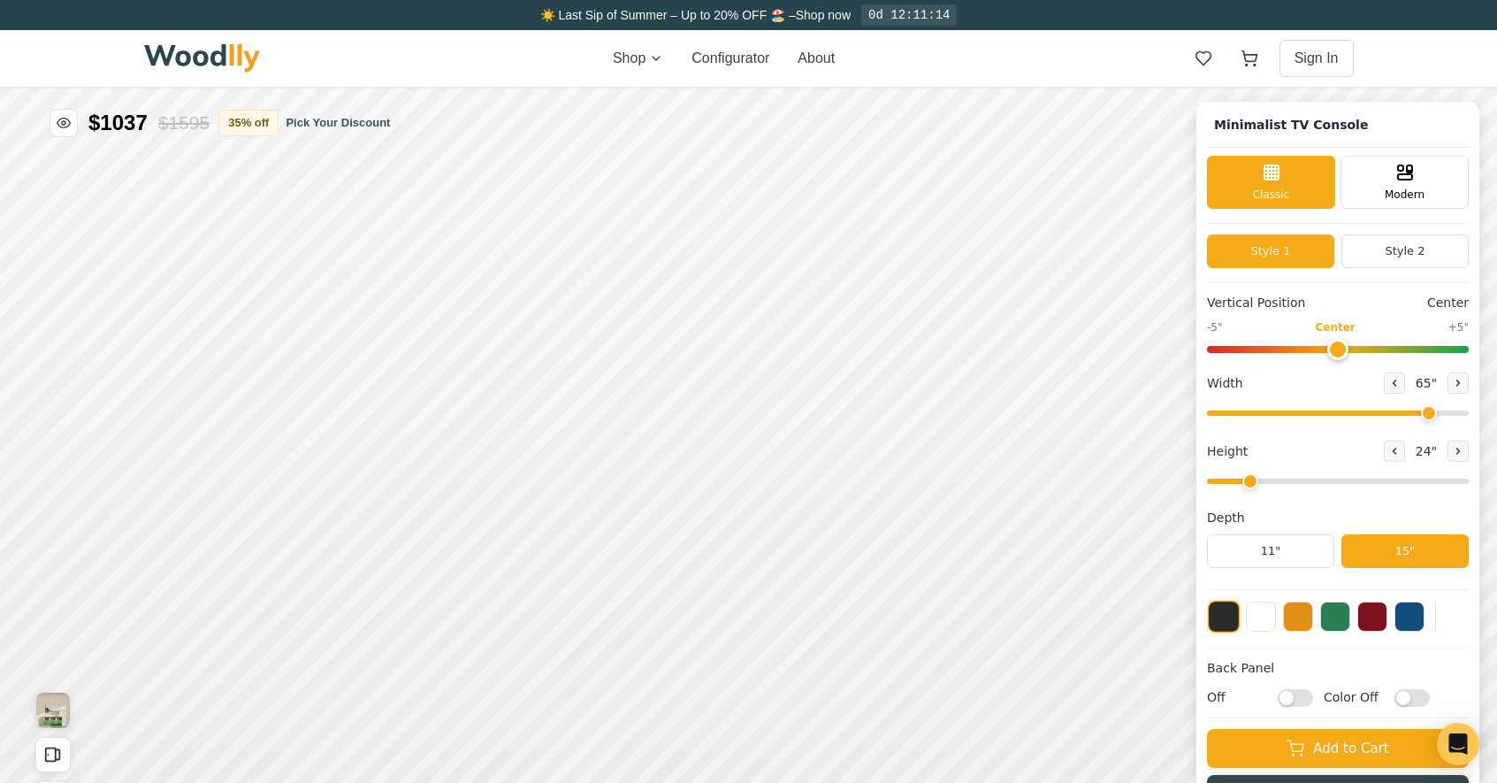
click at [1441, 414] on input "range" at bounding box center [1338, 412] width 262 height 5
click at [1436, 414] on input "range" at bounding box center [1338, 412] width 262 height 5
type input "64"
click at [1438, 414] on input "range" at bounding box center [1338, 412] width 262 height 5
click at [1403, 249] on button "Style 2" at bounding box center [1405, 251] width 127 height 34
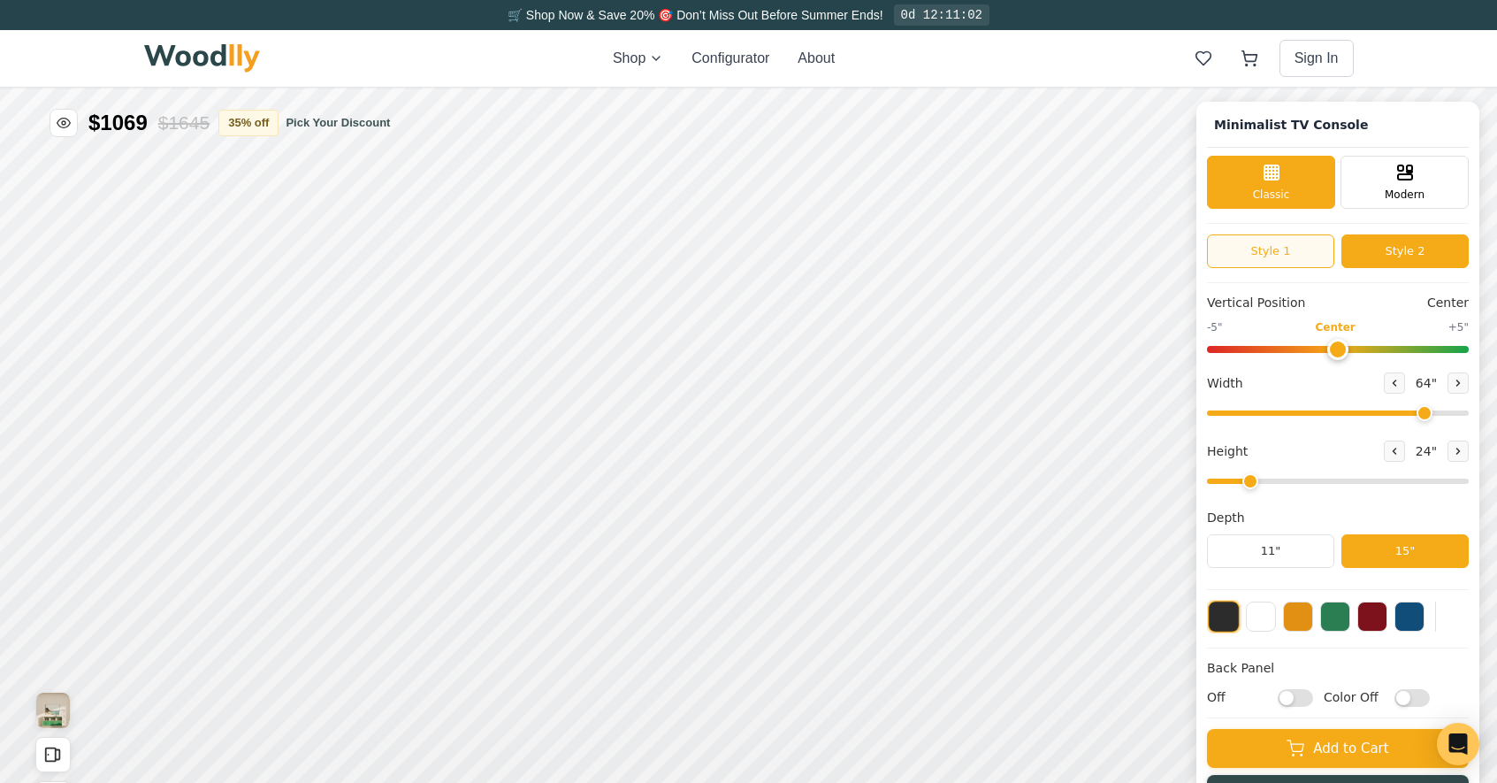
click at [1305, 257] on button "Style 1" at bounding box center [1270, 251] width 127 height 34
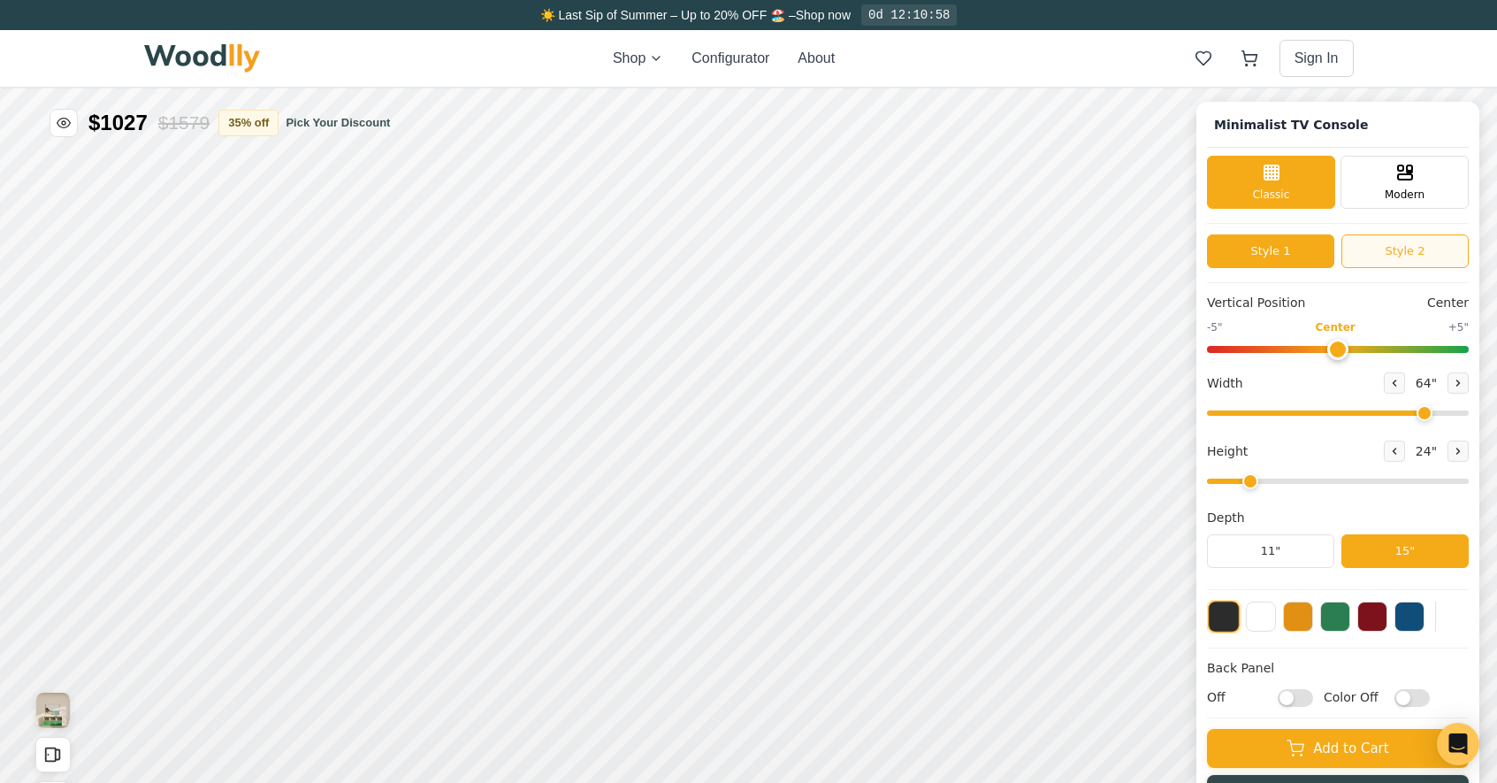
click at [1416, 255] on button "Style 2" at bounding box center [1405, 251] width 127 height 34
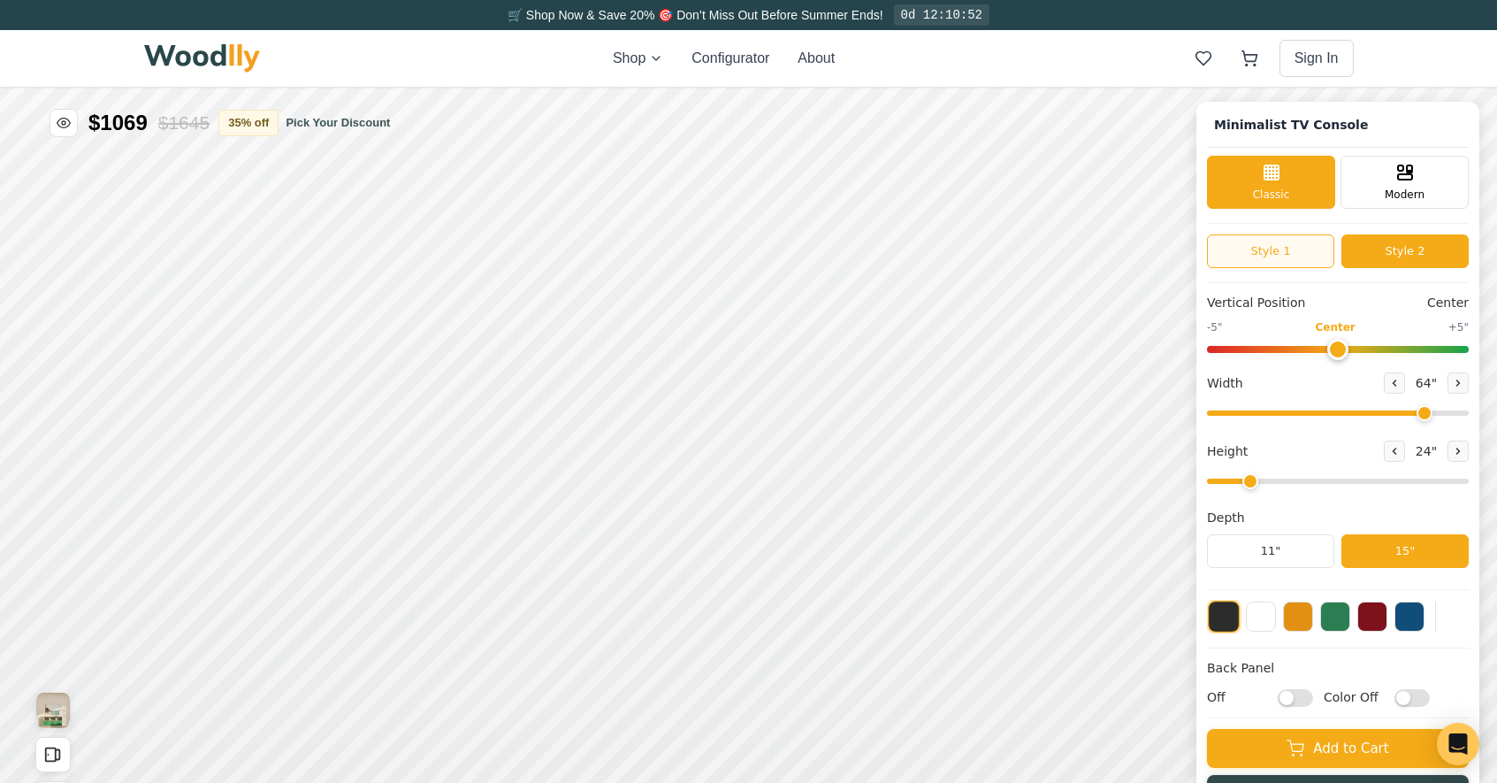
click at [1300, 247] on button "Style 1" at bounding box center [1270, 251] width 127 height 34
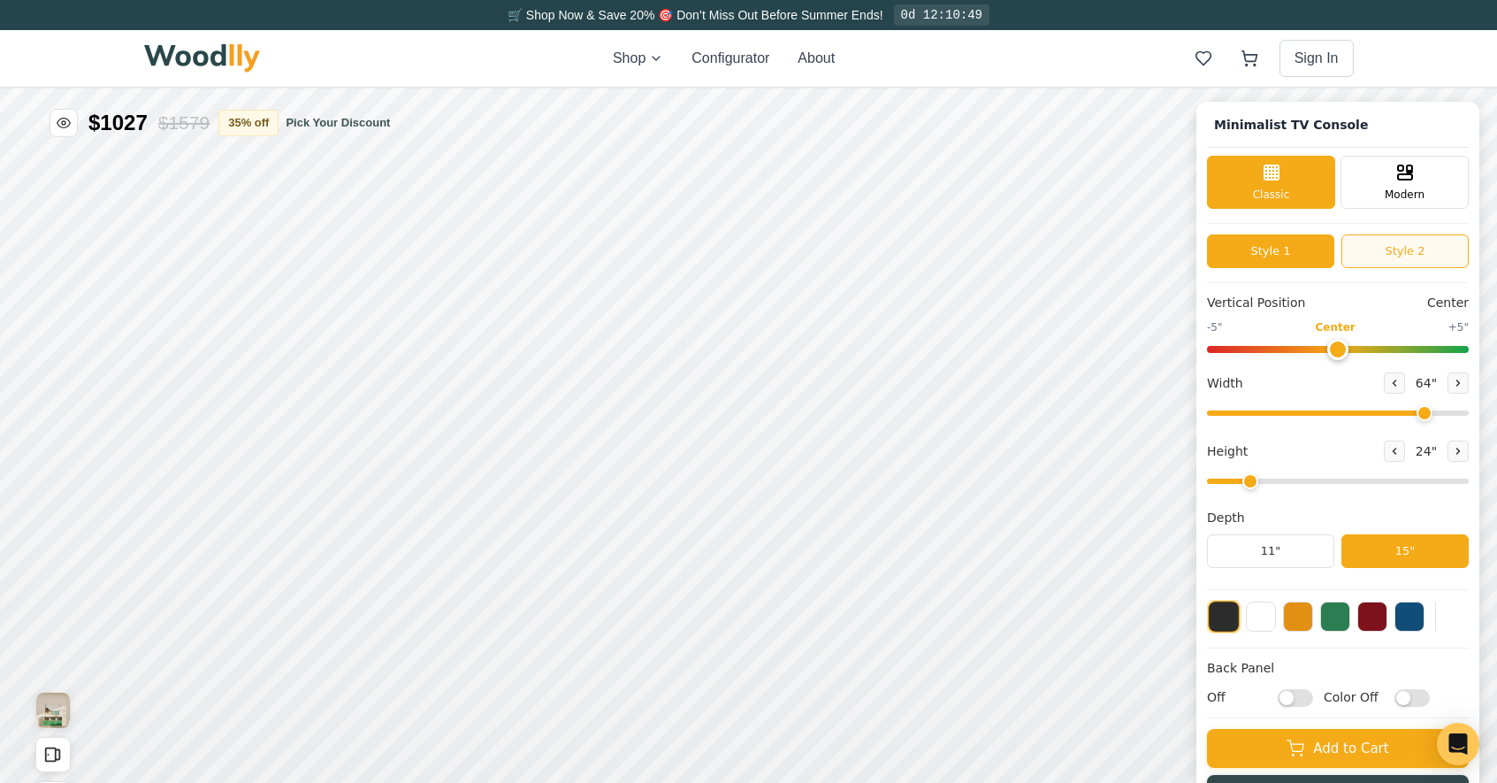
click at [1411, 250] on button "Style 2" at bounding box center [1405, 251] width 127 height 34
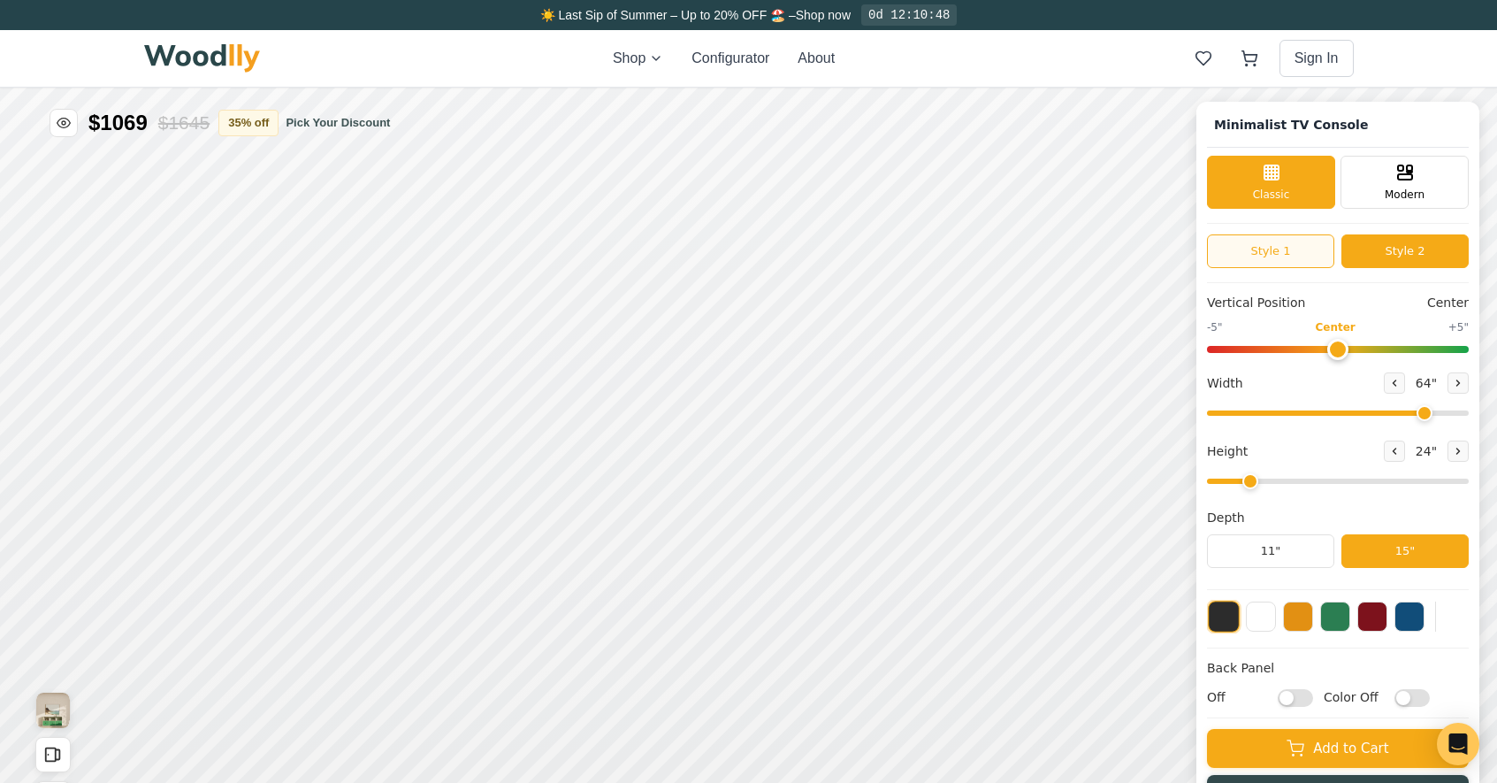
click at [1304, 257] on button "Style 1" at bounding box center [1270, 251] width 127 height 34
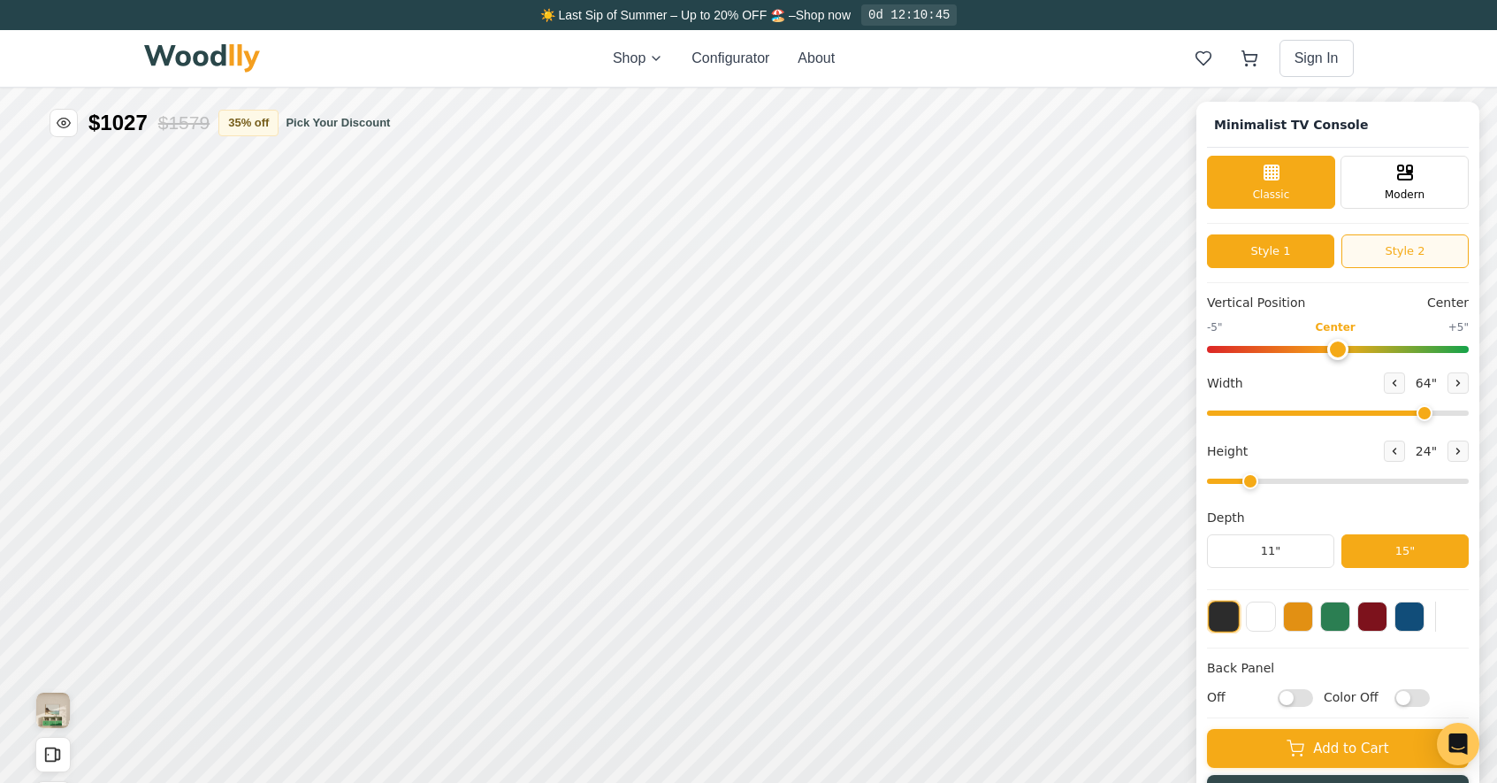
click at [1412, 257] on button "Style 2" at bounding box center [1405, 251] width 127 height 34
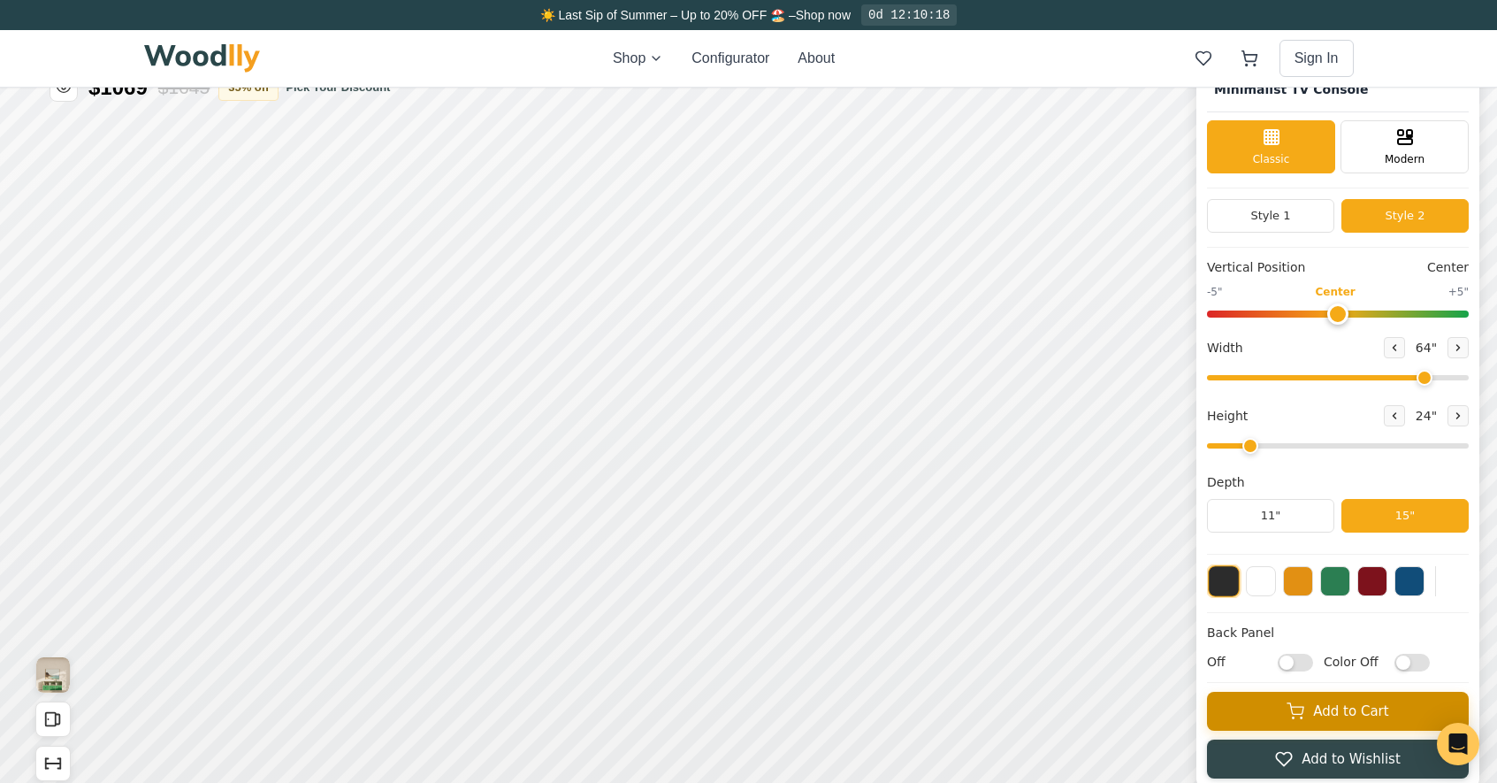
scroll to position [87, 0]
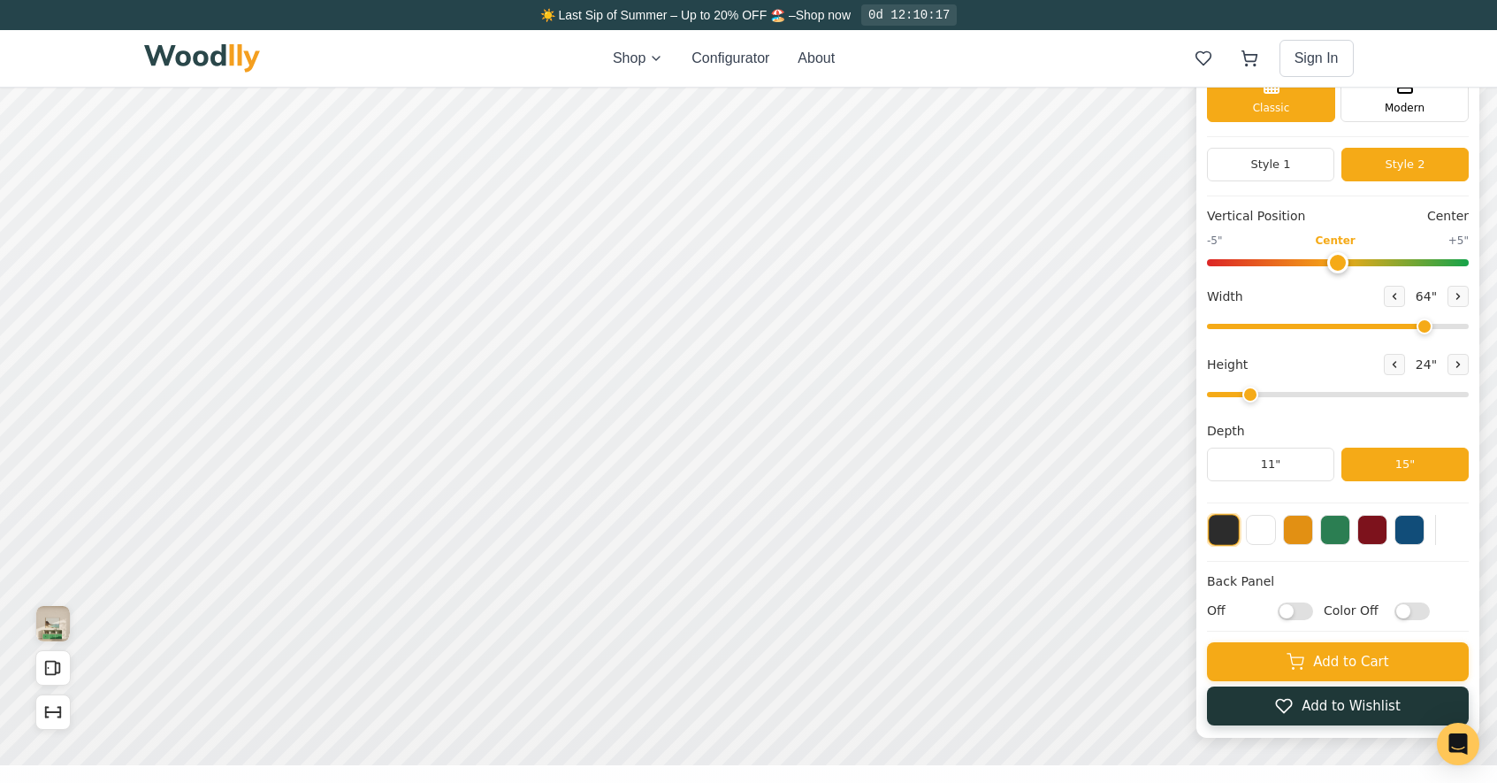
click at [1269, 707] on button "Add to Wishlist" at bounding box center [1338, 705] width 262 height 39
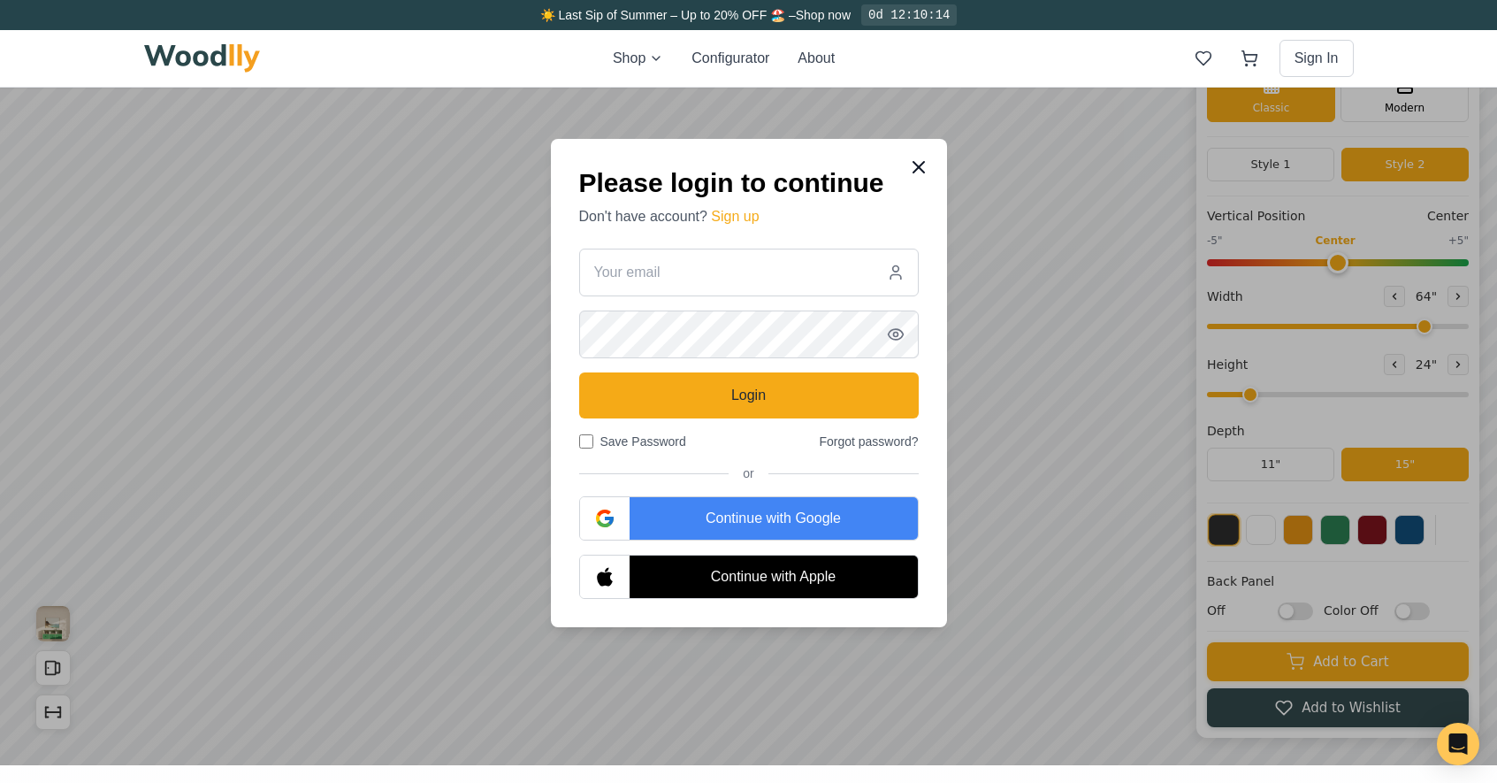
click at [928, 160] on icon at bounding box center [918, 167] width 21 height 21
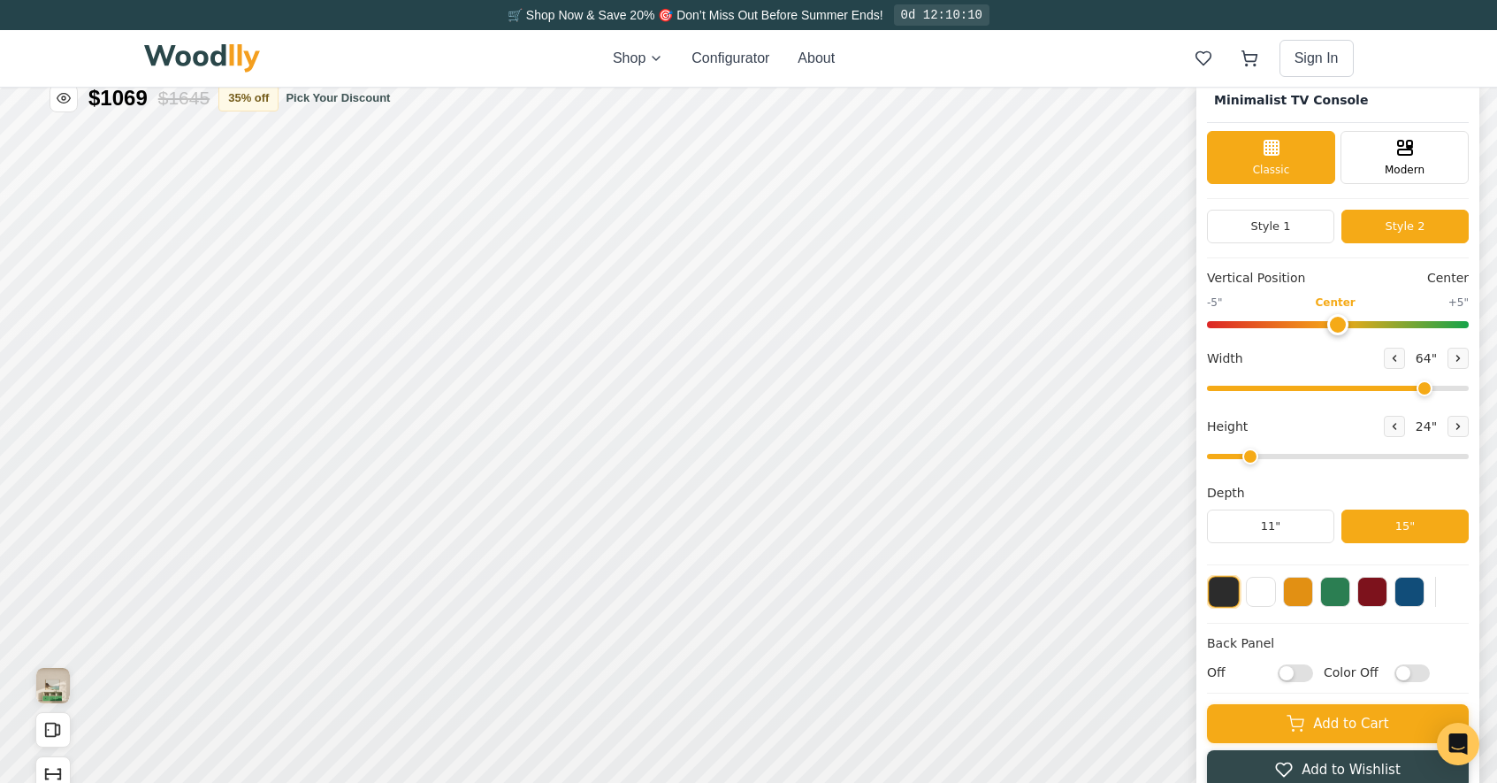
scroll to position [0, 0]
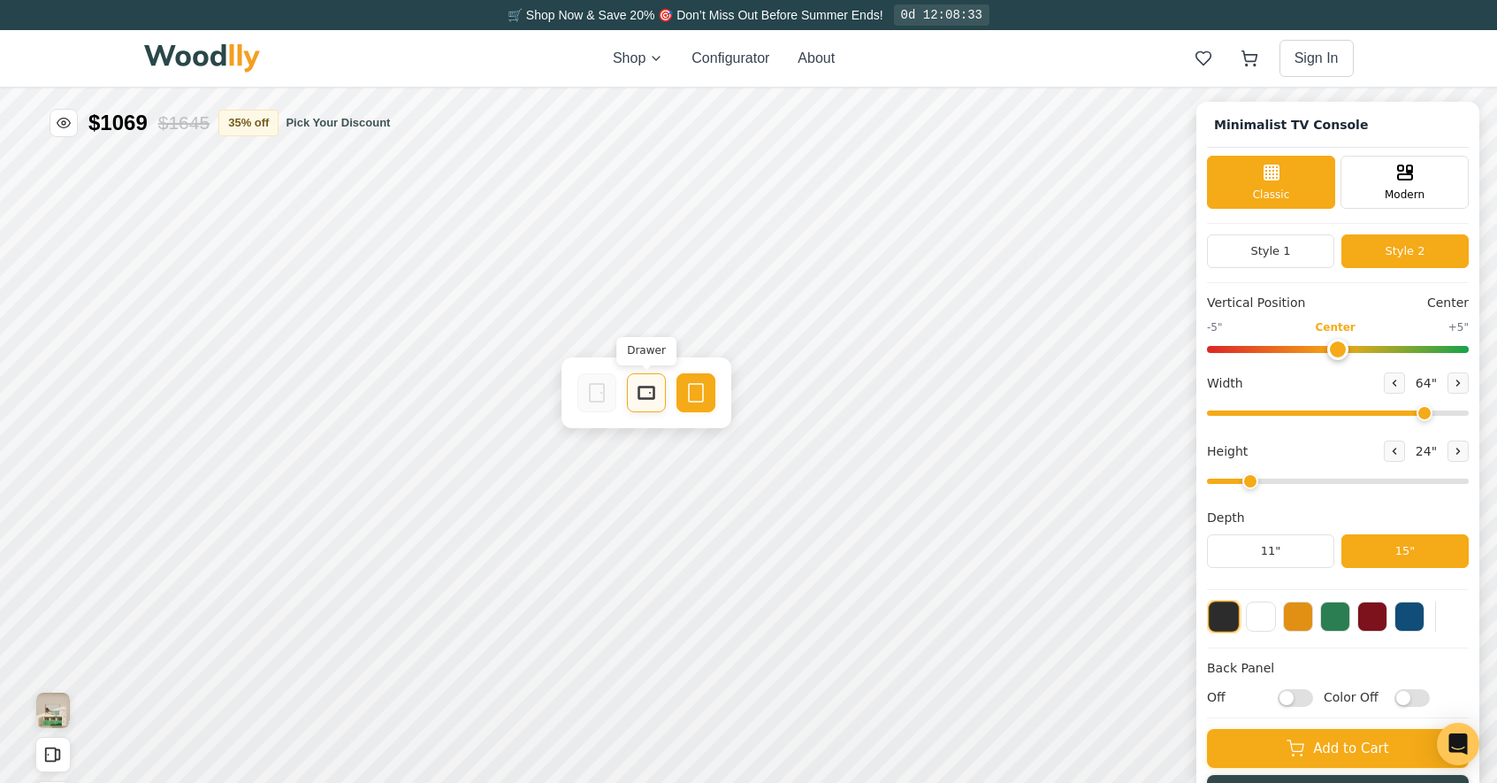
click at [644, 393] on icon at bounding box center [646, 392] width 21 height 21
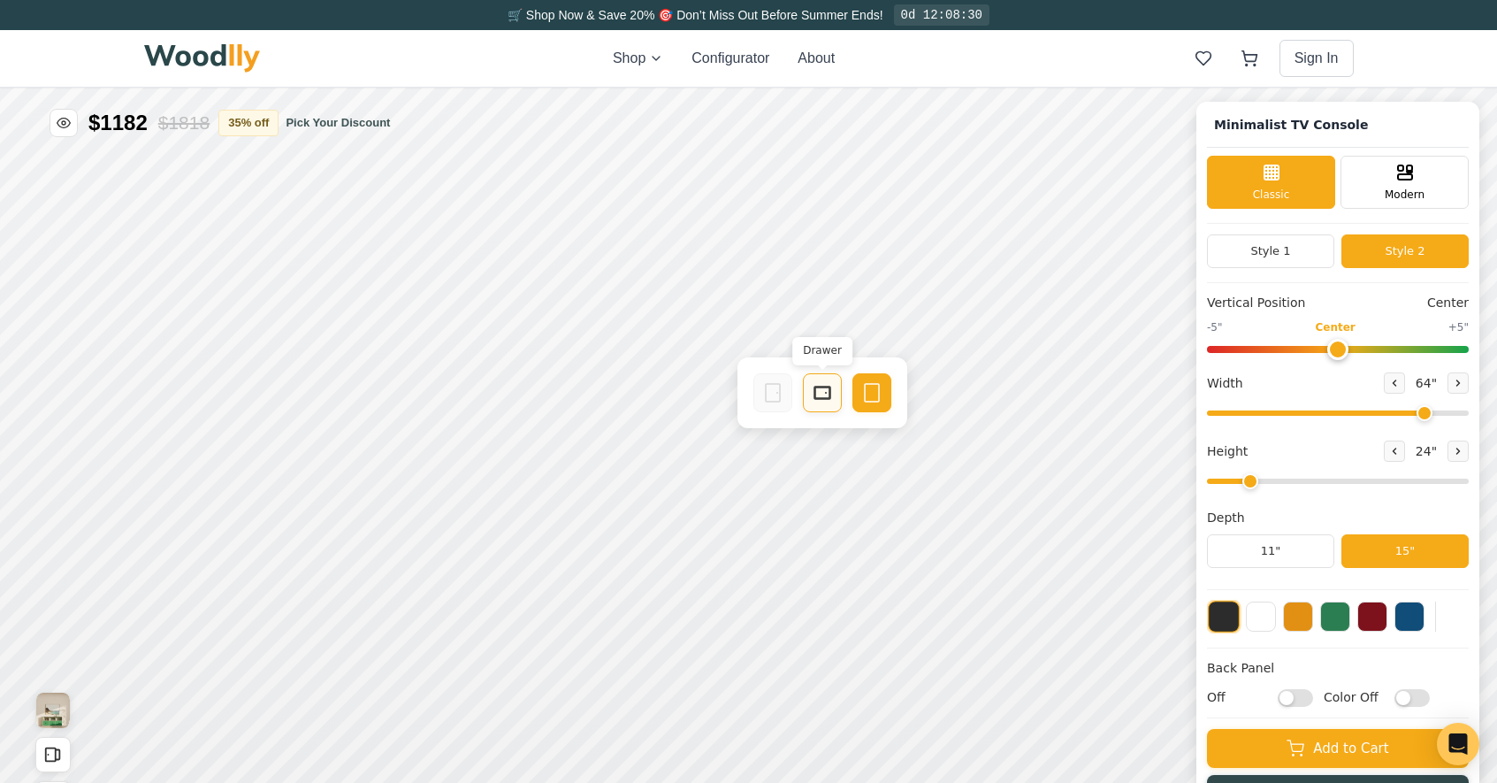
click at [829, 394] on rect at bounding box center [822, 392] width 14 height 11
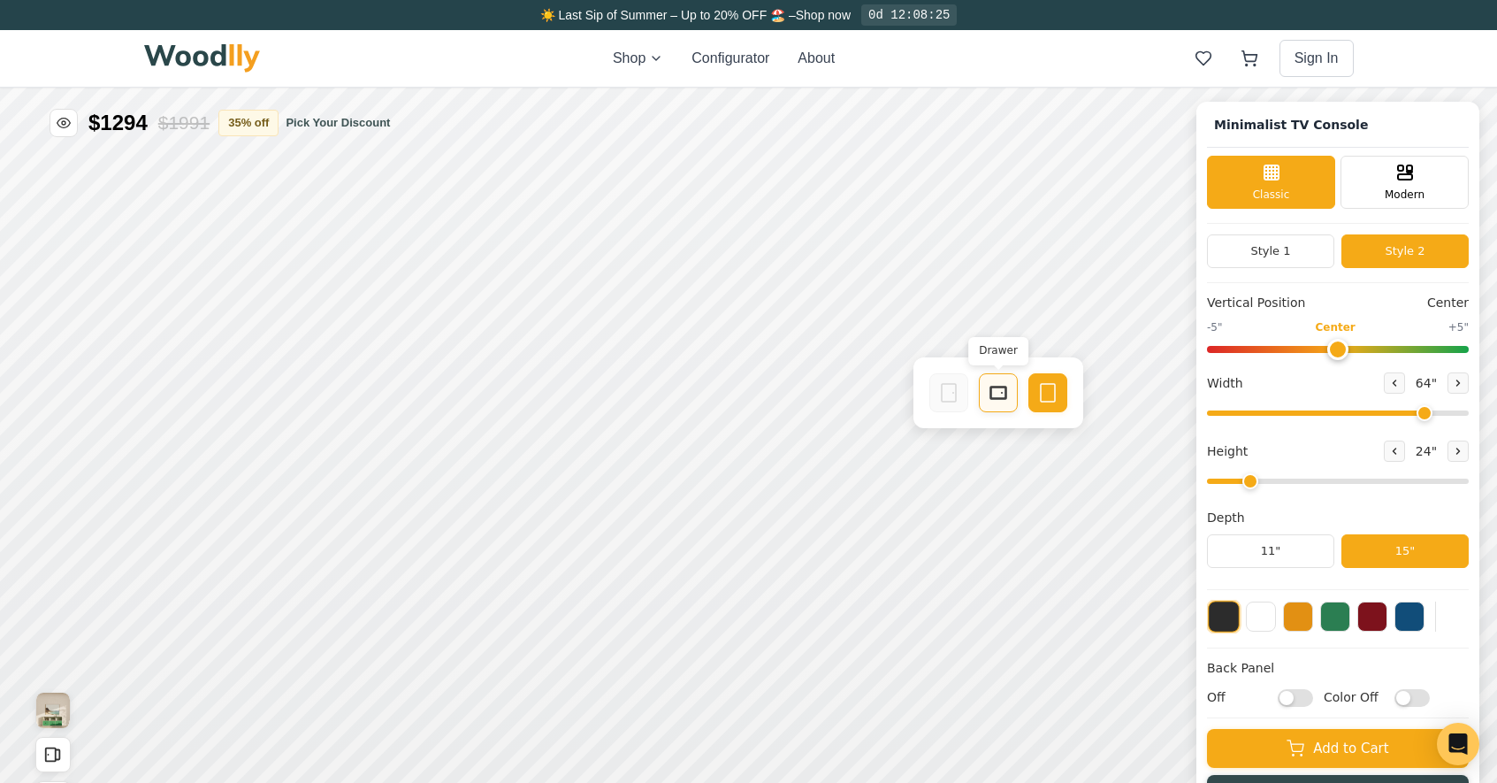
click at [1009, 393] on div "Drawer" at bounding box center [998, 392] width 39 height 39
click at [1042, 387] on icon at bounding box center [1038, 388] width 21 height 21
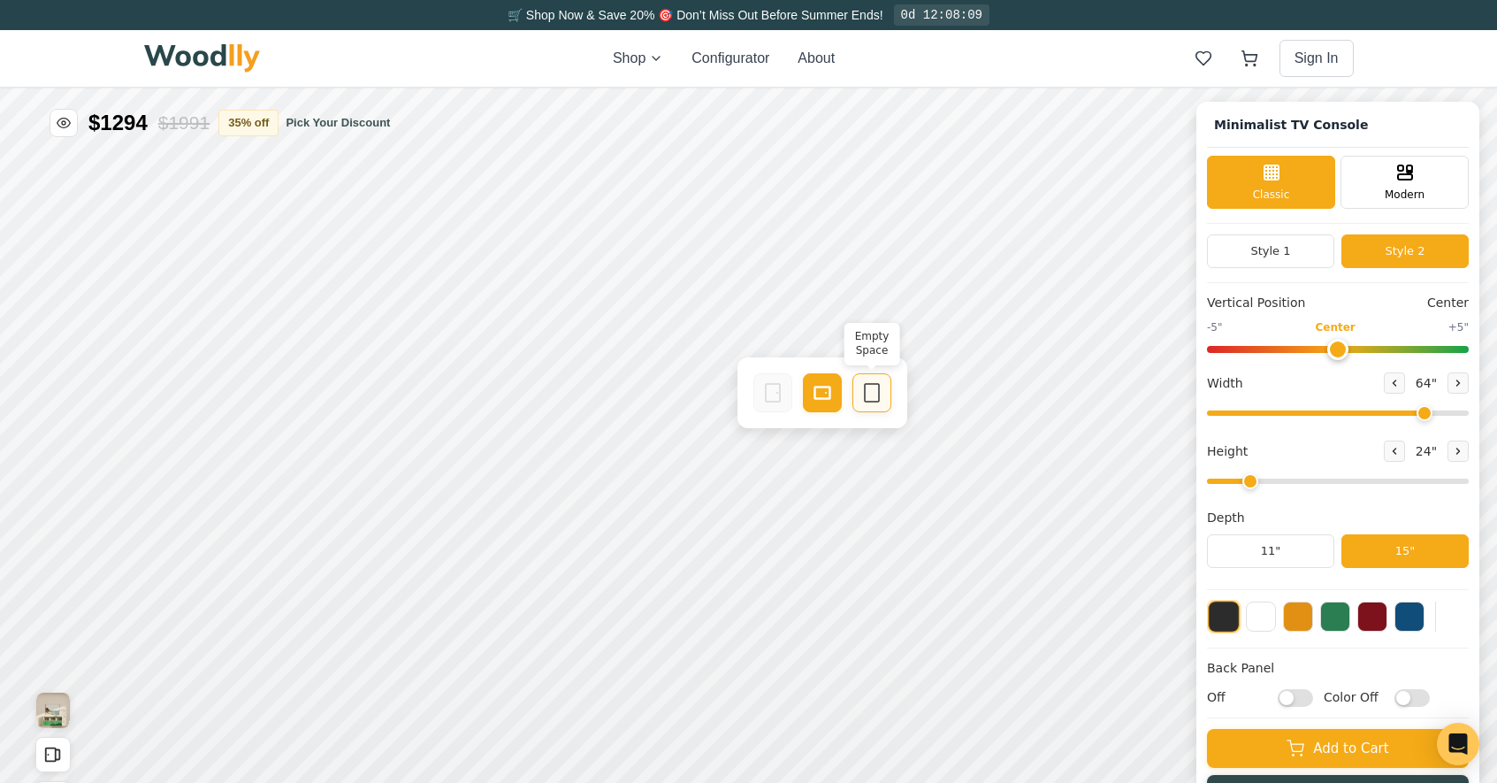
click at [877, 394] on icon at bounding box center [871, 392] width 21 height 21
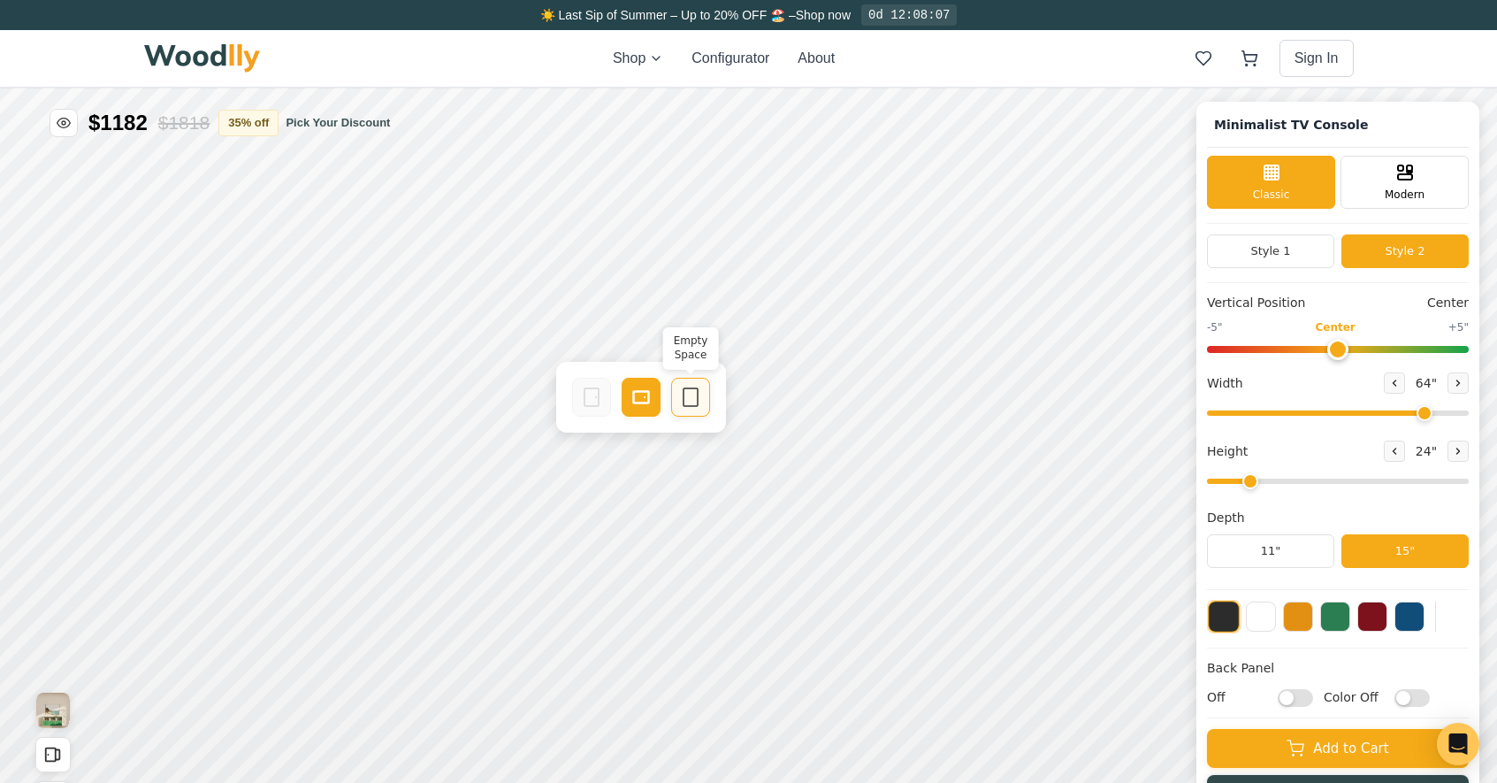
click at [706, 400] on div "Empty Space" at bounding box center [690, 397] width 39 height 39
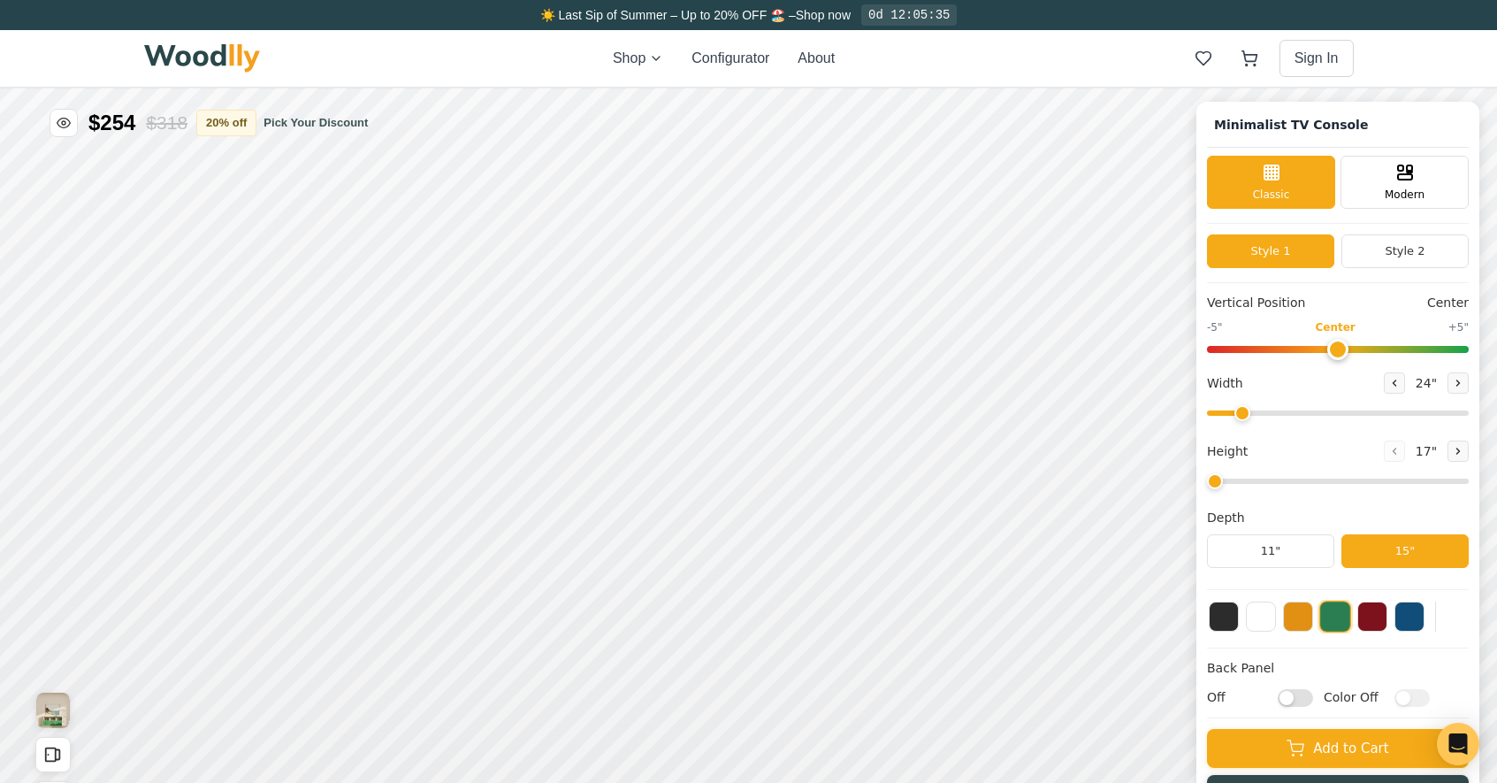
type input "63"
type input "2"
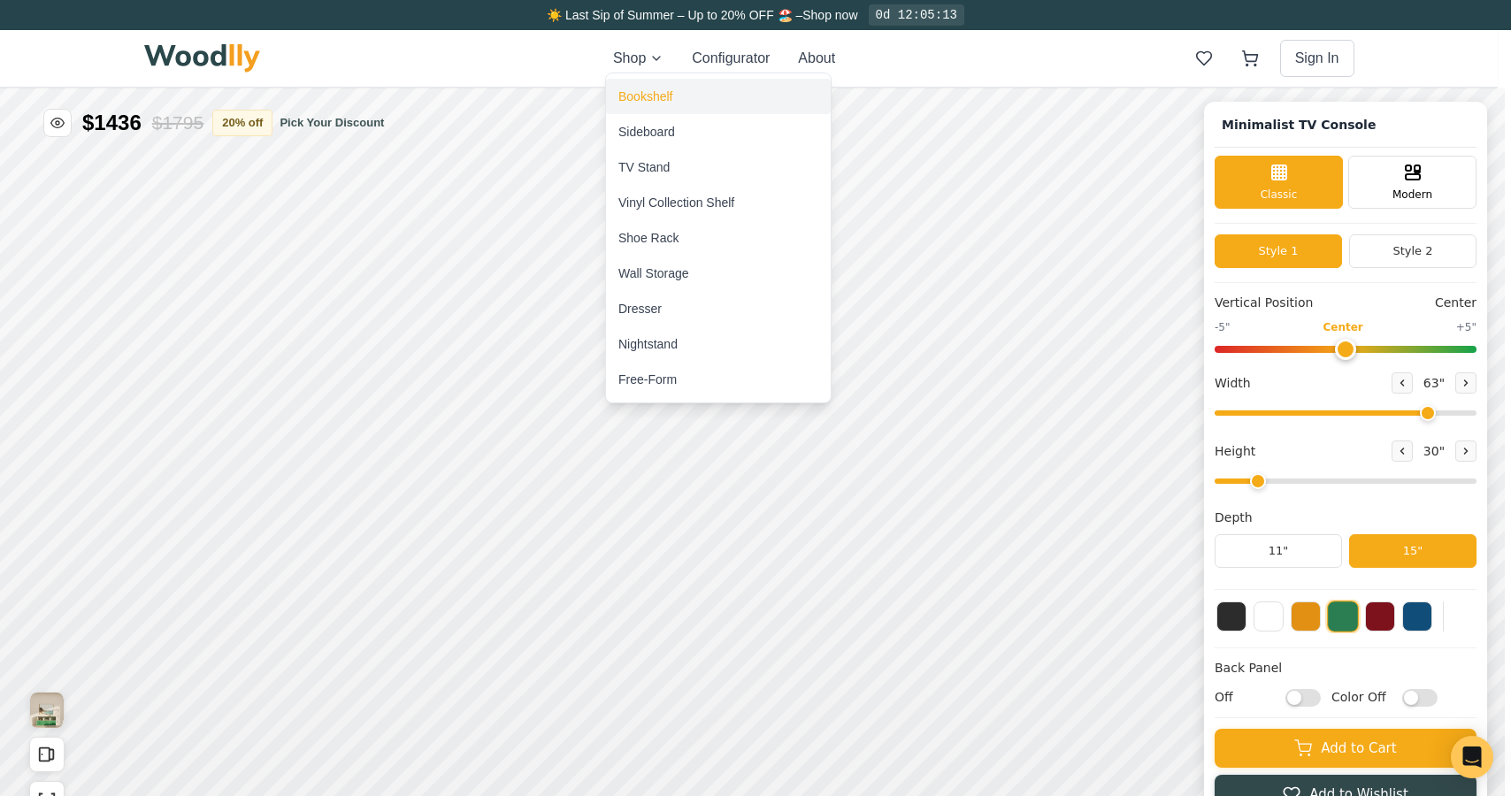
click at [648, 99] on div "Bookshelf" at bounding box center [645, 97] width 54 height 18
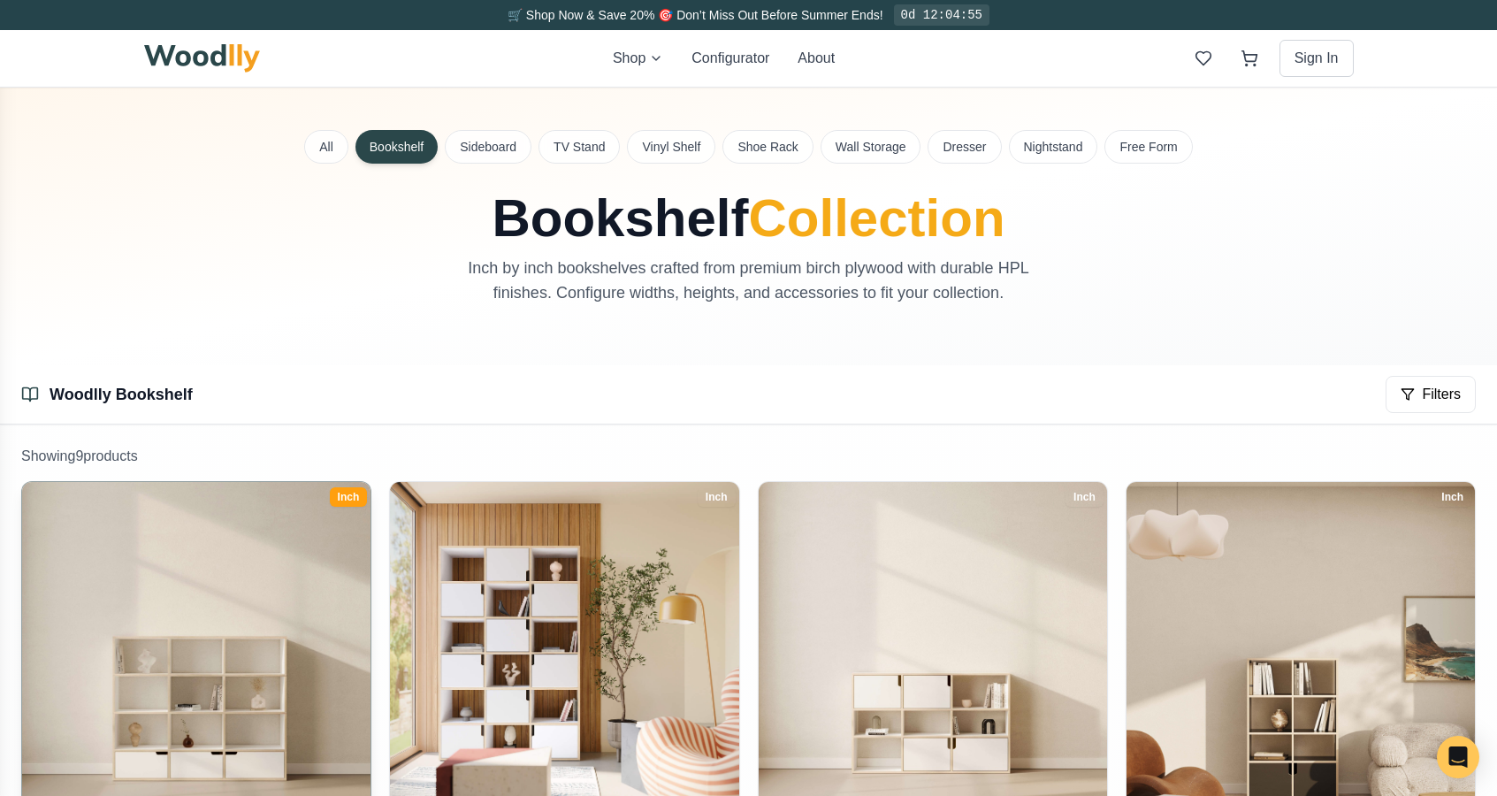
click at [326, 588] on img at bounding box center [196, 656] width 366 height 366
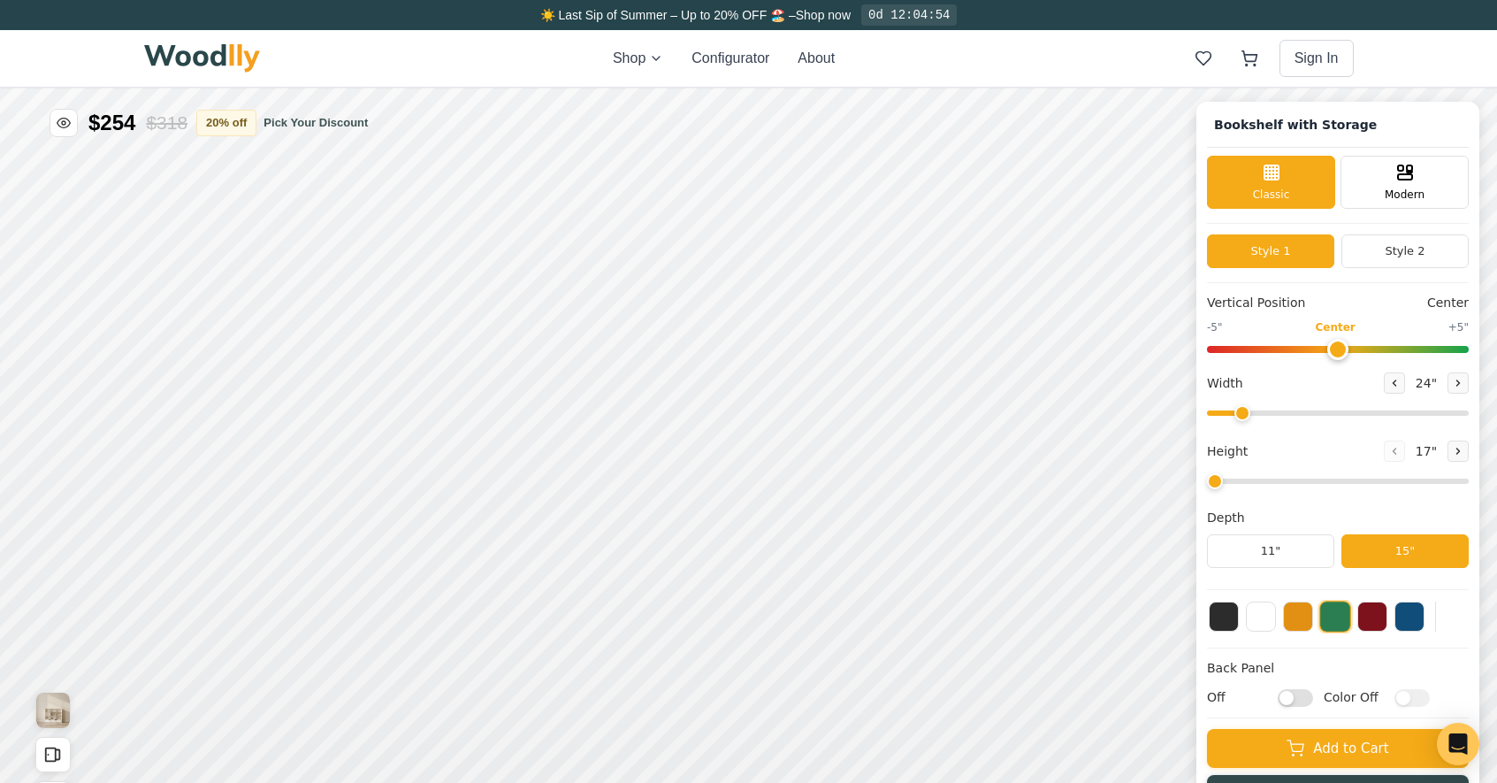
type input "57"
type input "4"
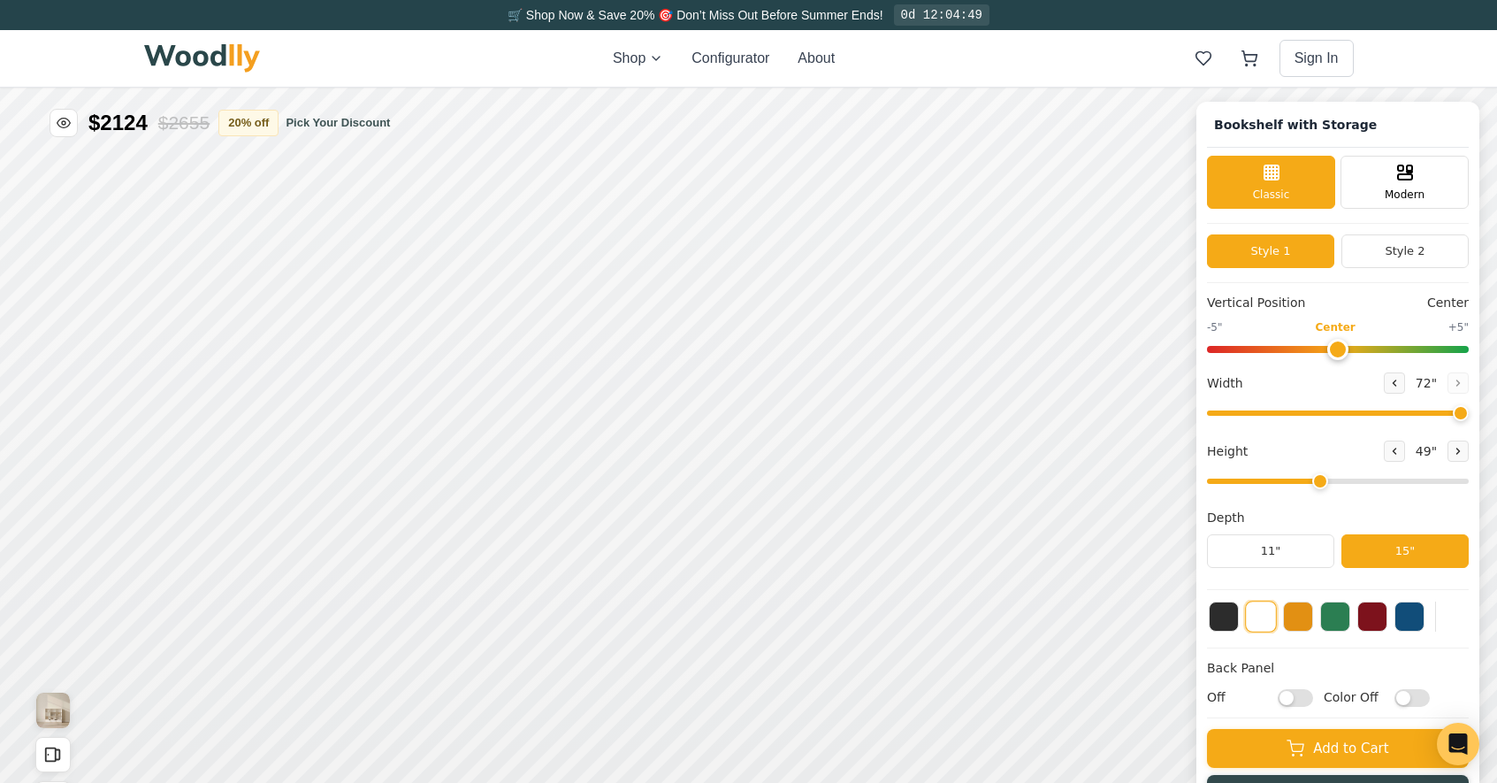
drag, startPoint x: 1412, startPoint y: 416, endPoint x: 1511, endPoint y: 402, distance: 99.9
type input "72"
click at [1469, 410] on input "range" at bounding box center [1338, 412] width 262 height 5
click at [1313, 482] on input "range" at bounding box center [1338, 481] width 262 height 5
click at [1400, 449] on icon at bounding box center [1395, 451] width 11 height 11
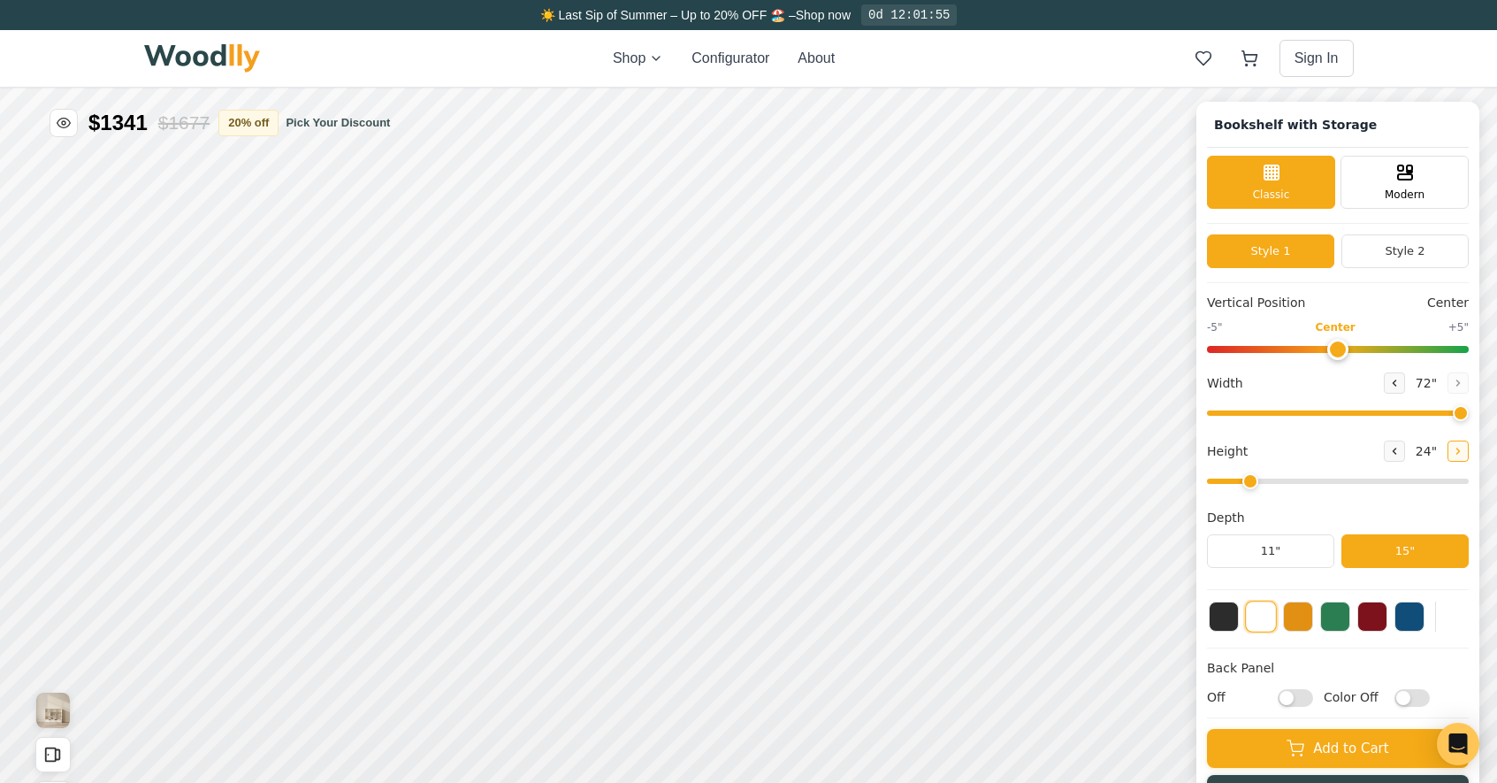
click at [1460, 448] on icon at bounding box center [1459, 450] width 3 height 5
type input "3"
click at [317, 318] on div "9"" at bounding box center [314, 320] width 13 height 19
click at [314, 416] on div "9" Compact" at bounding box center [307, 409] width 41 height 41
click at [1032, 517] on icon at bounding box center [1031, 517] width 21 height 21
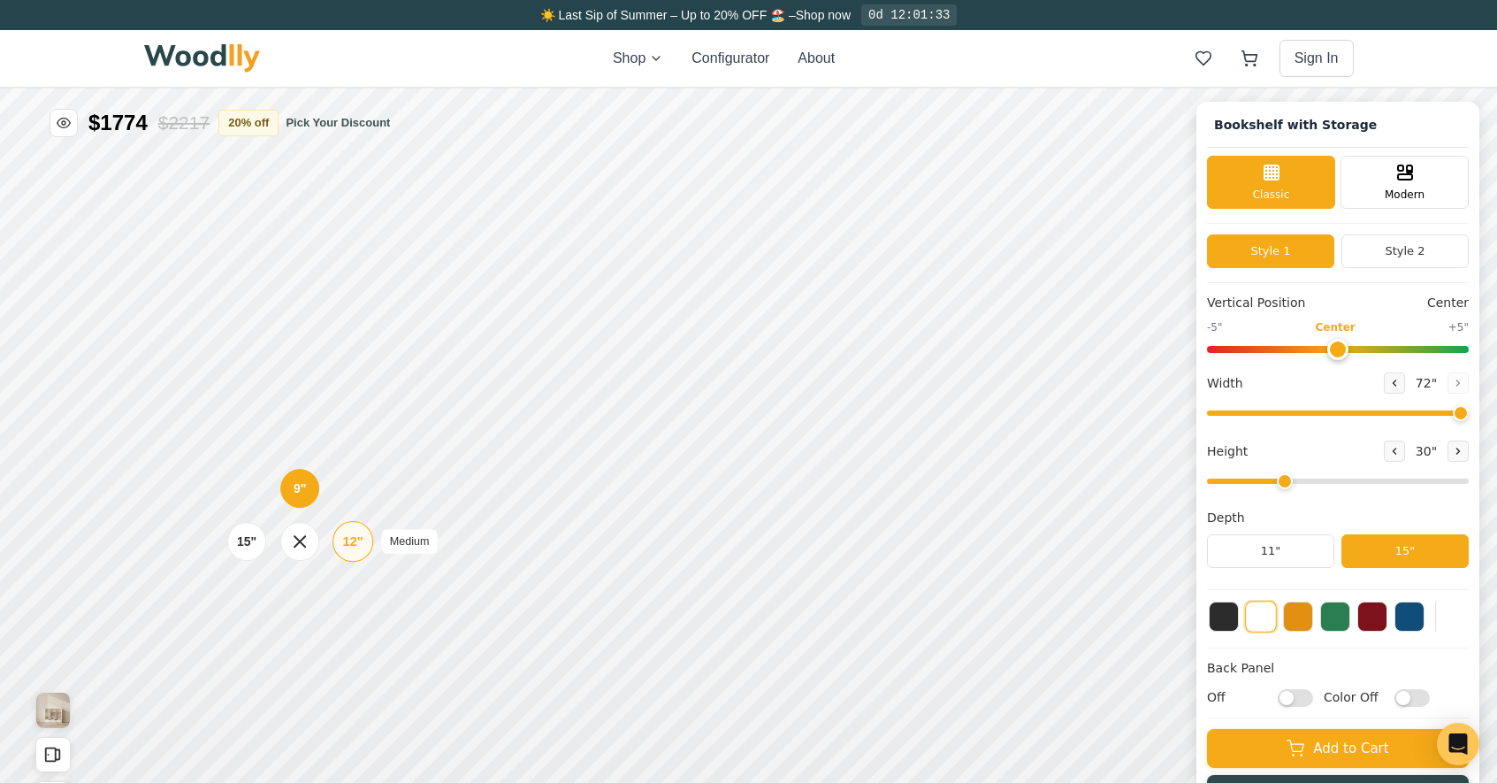
click at [353, 540] on div "12"" at bounding box center [352, 541] width 20 height 19
click at [1439, 255] on button "Style 2" at bounding box center [1405, 251] width 127 height 34
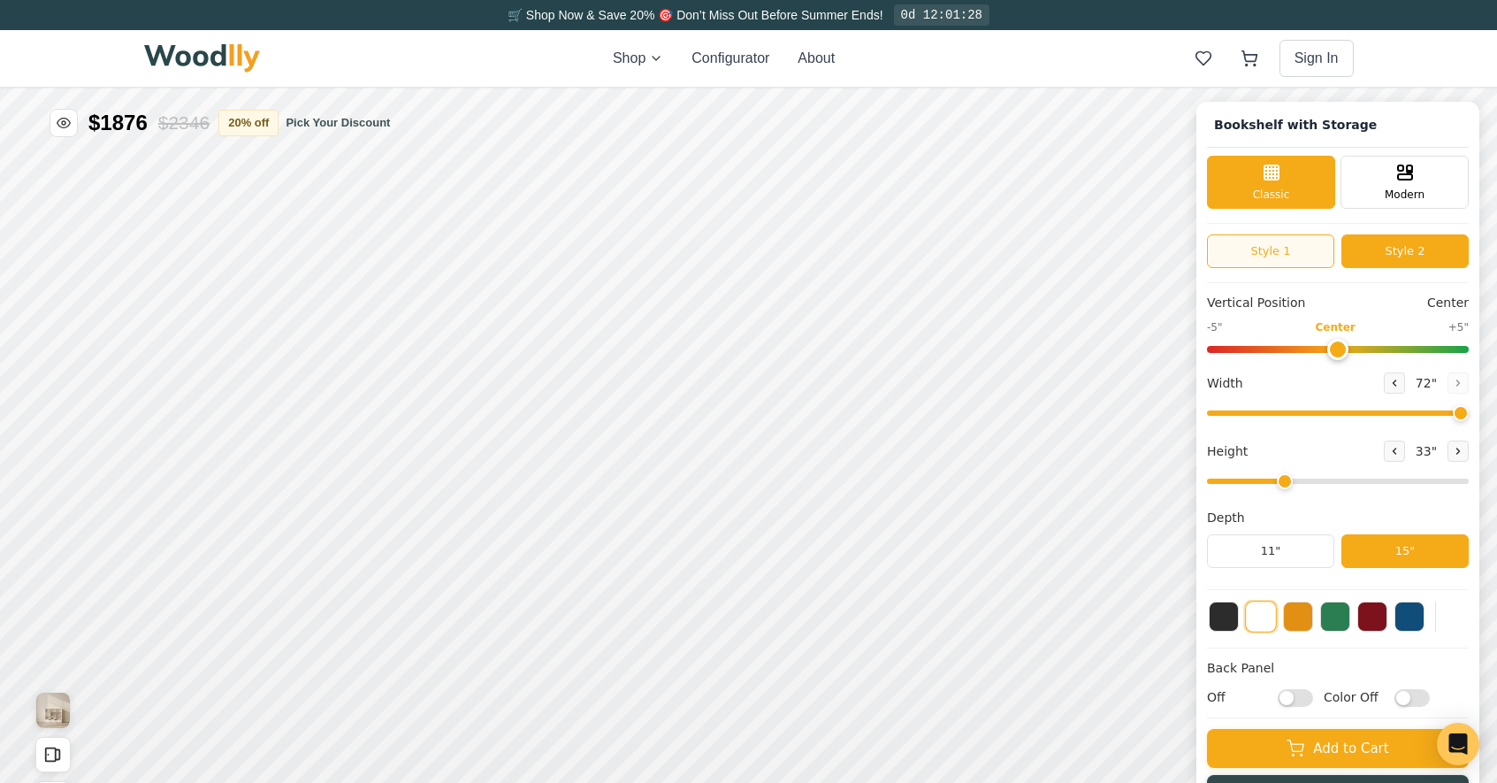
click at [1313, 264] on button "Style 1" at bounding box center [1270, 251] width 127 height 34
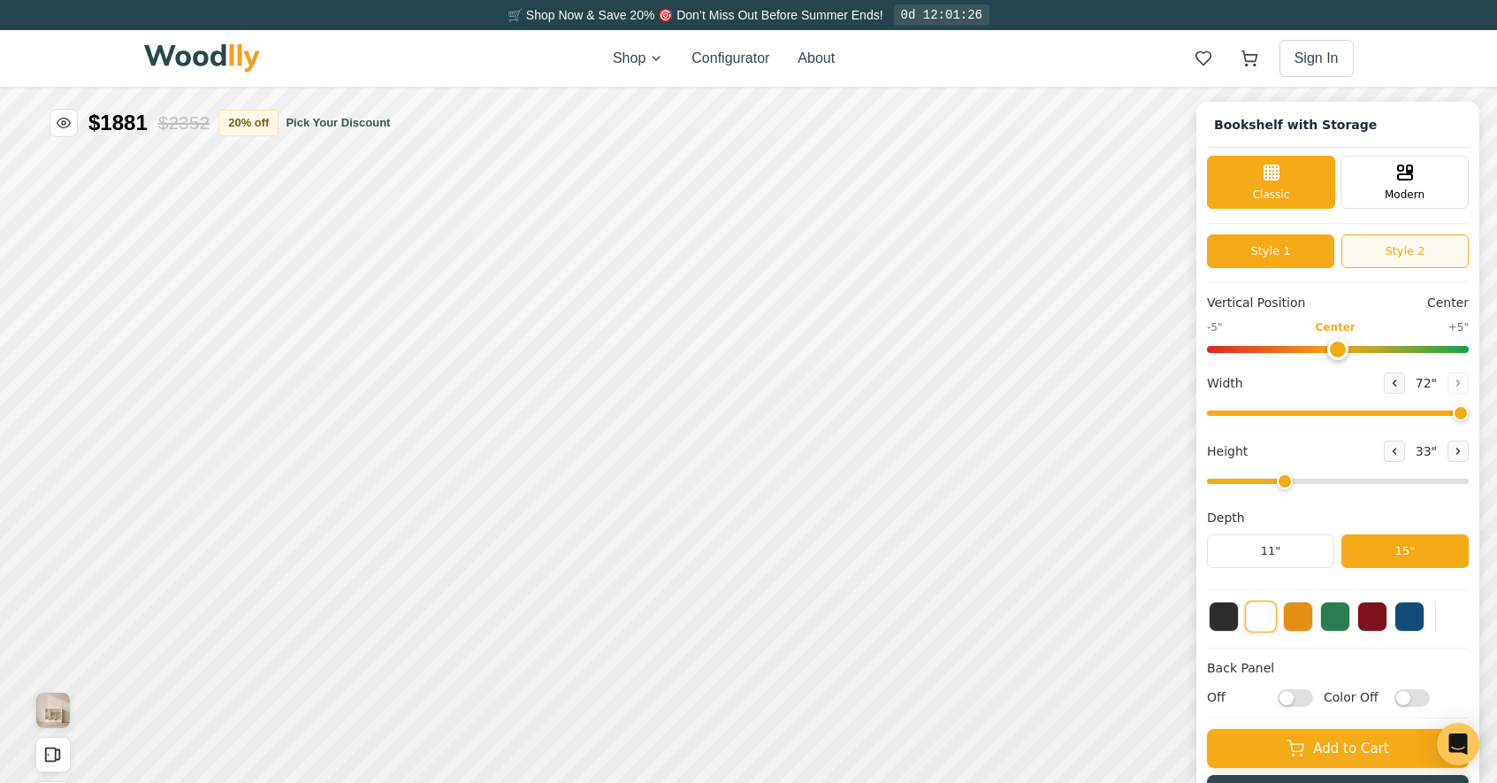
click at [1390, 253] on button "Style 2" at bounding box center [1405, 251] width 127 height 34
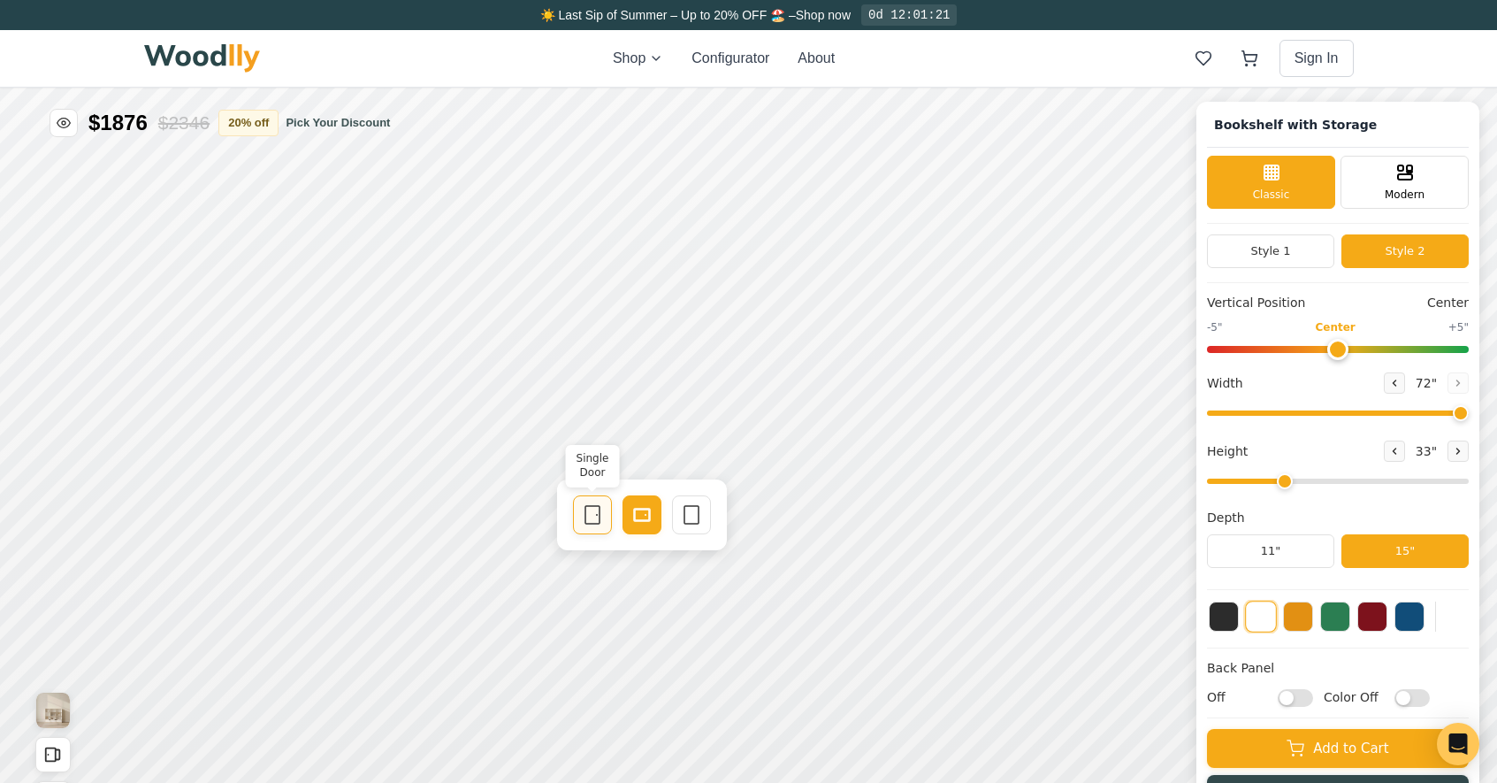
click at [603, 515] on div "Single Door" at bounding box center [592, 514] width 39 height 39
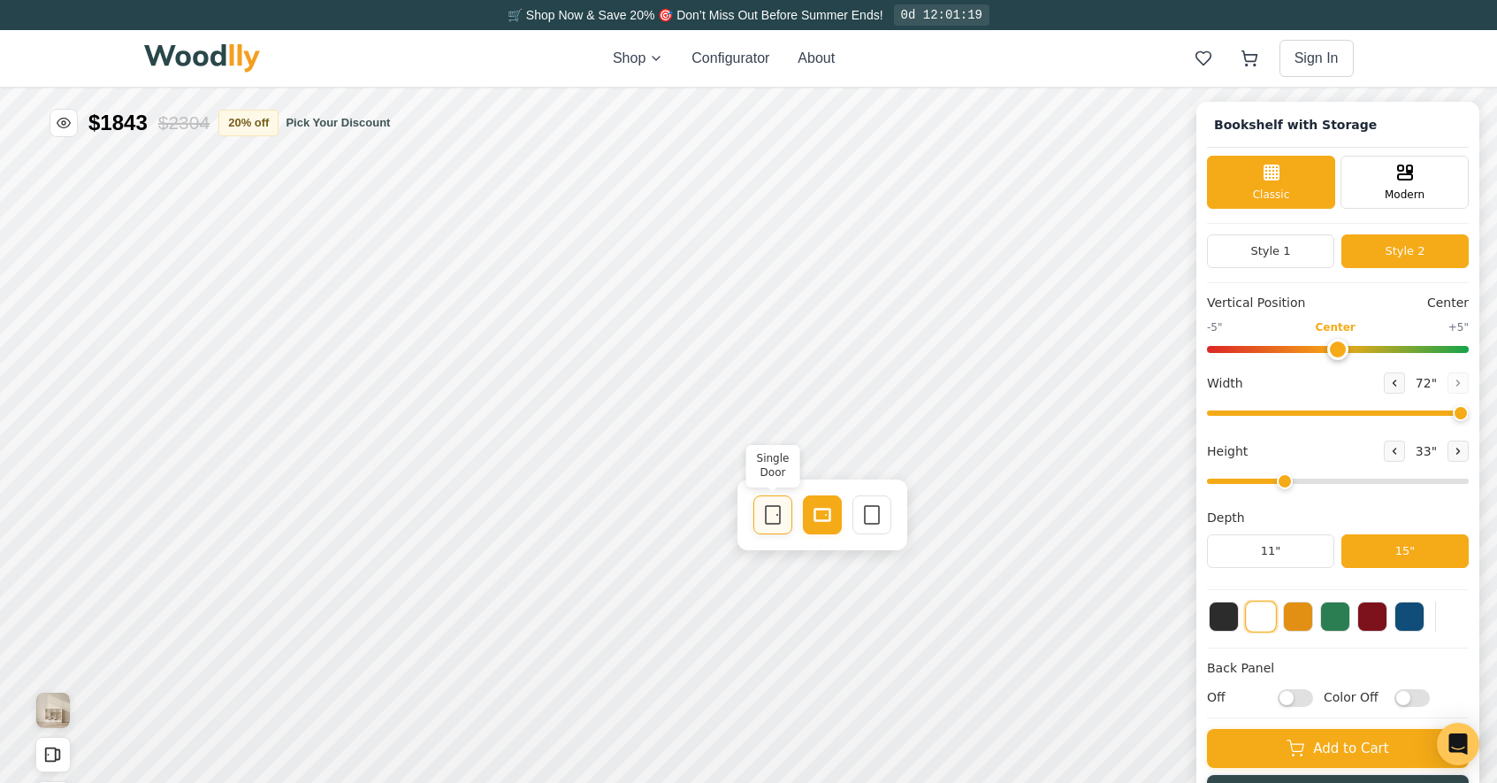
click at [782, 515] on icon at bounding box center [772, 514] width 21 height 21
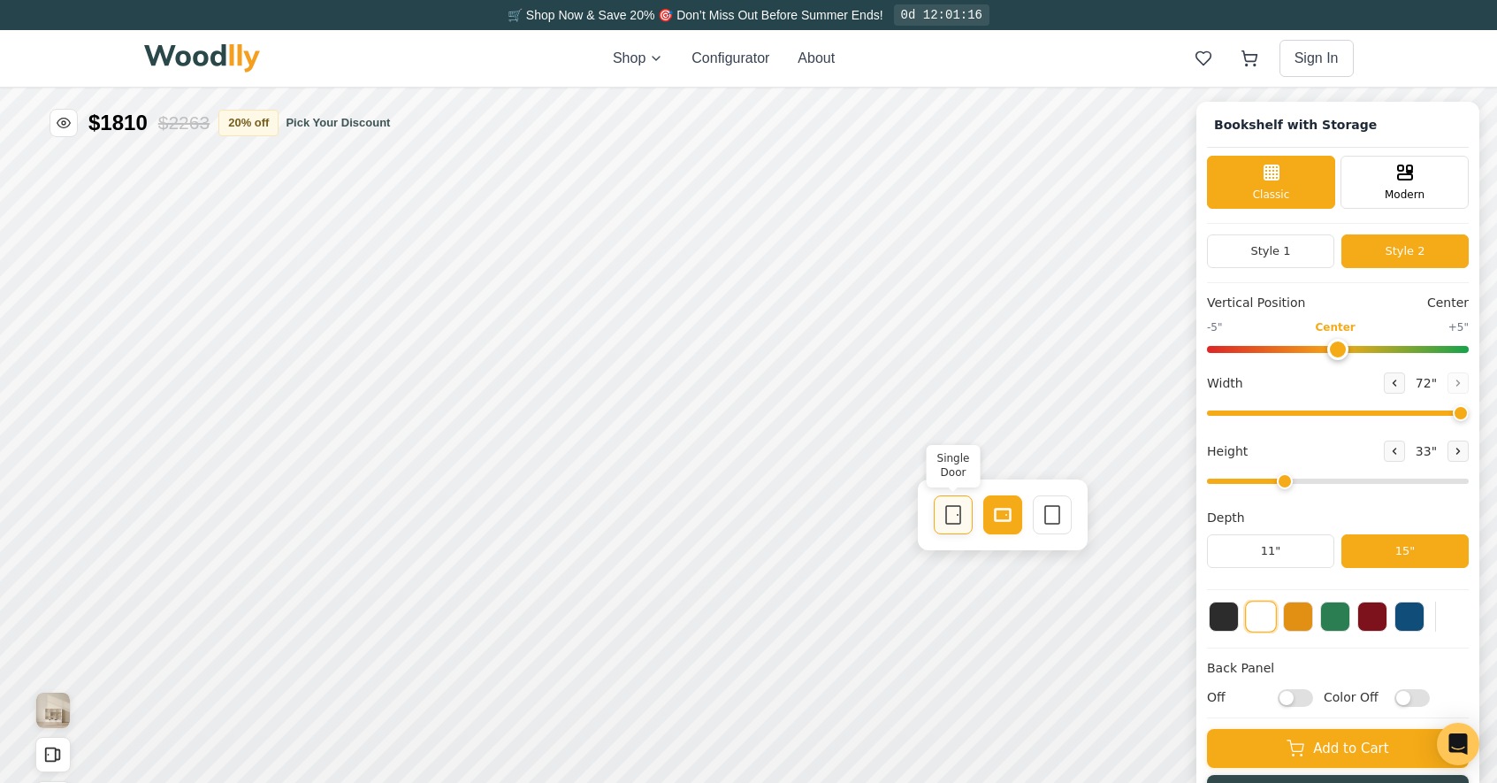
click at [946, 517] on rect at bounding box center [953, 515] width 14 height 18
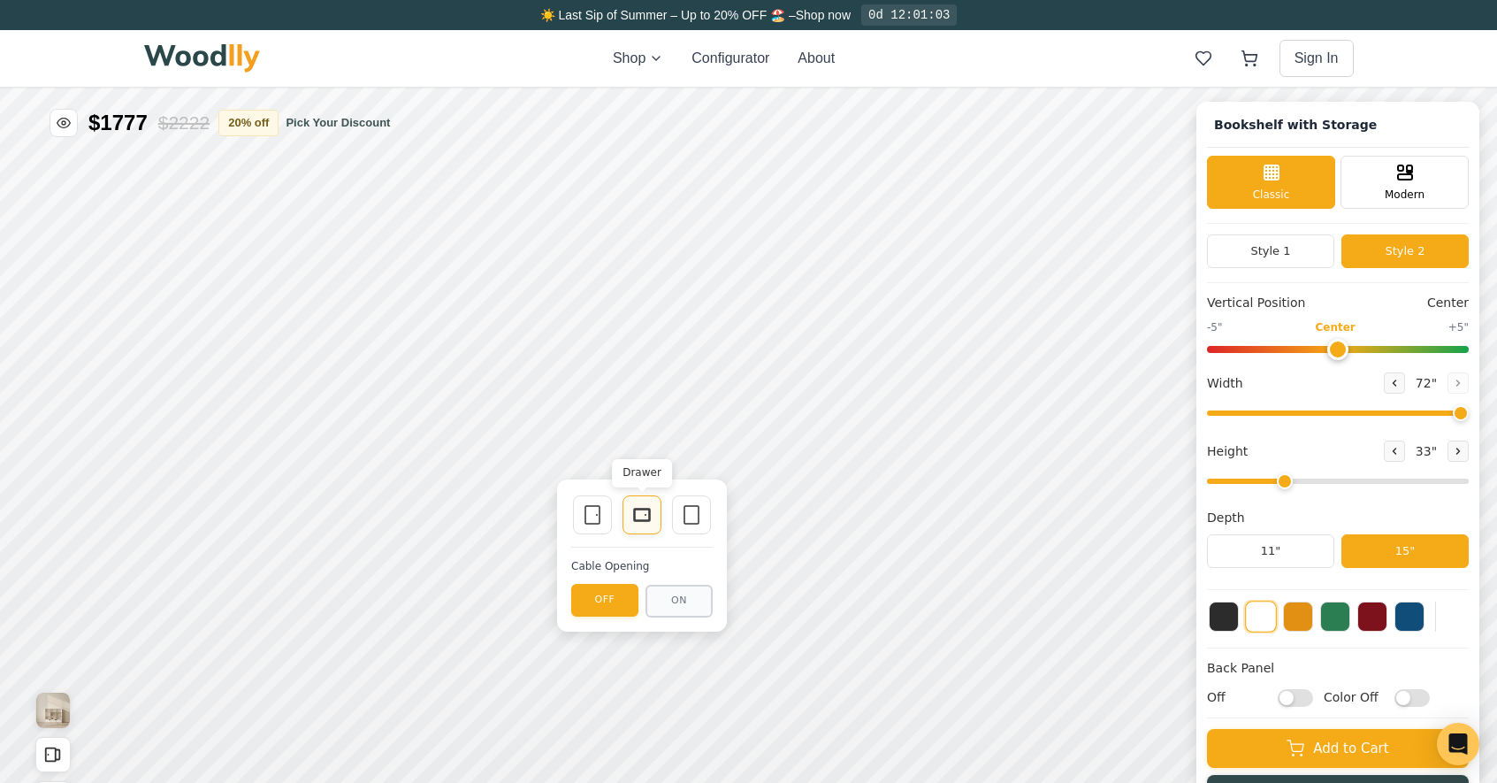
click at [652, 522] on icon at bounding box center [642, 514] width 21 height 21
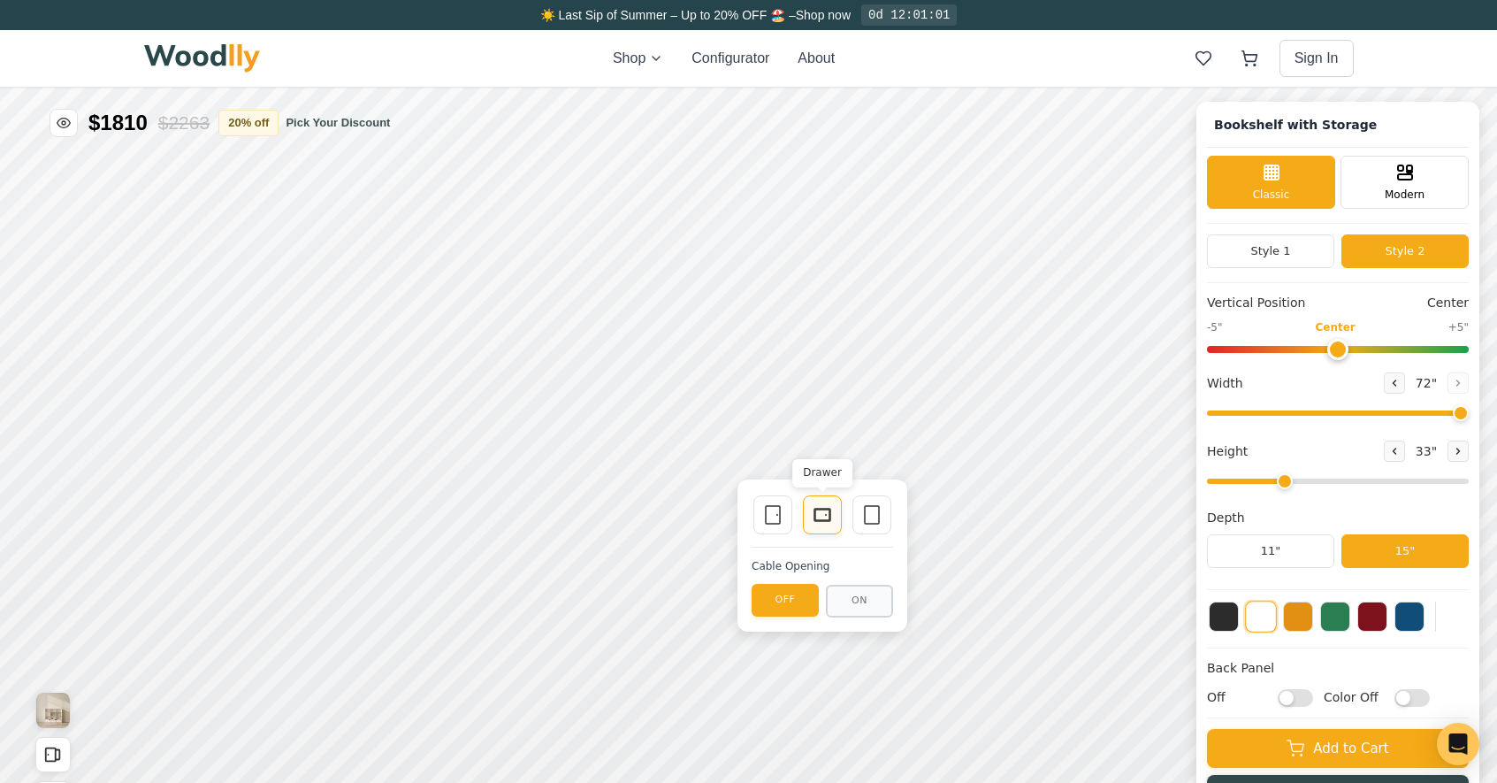
click at [829, 516] on icon at bounding box center [822, 514] width 21 height 21
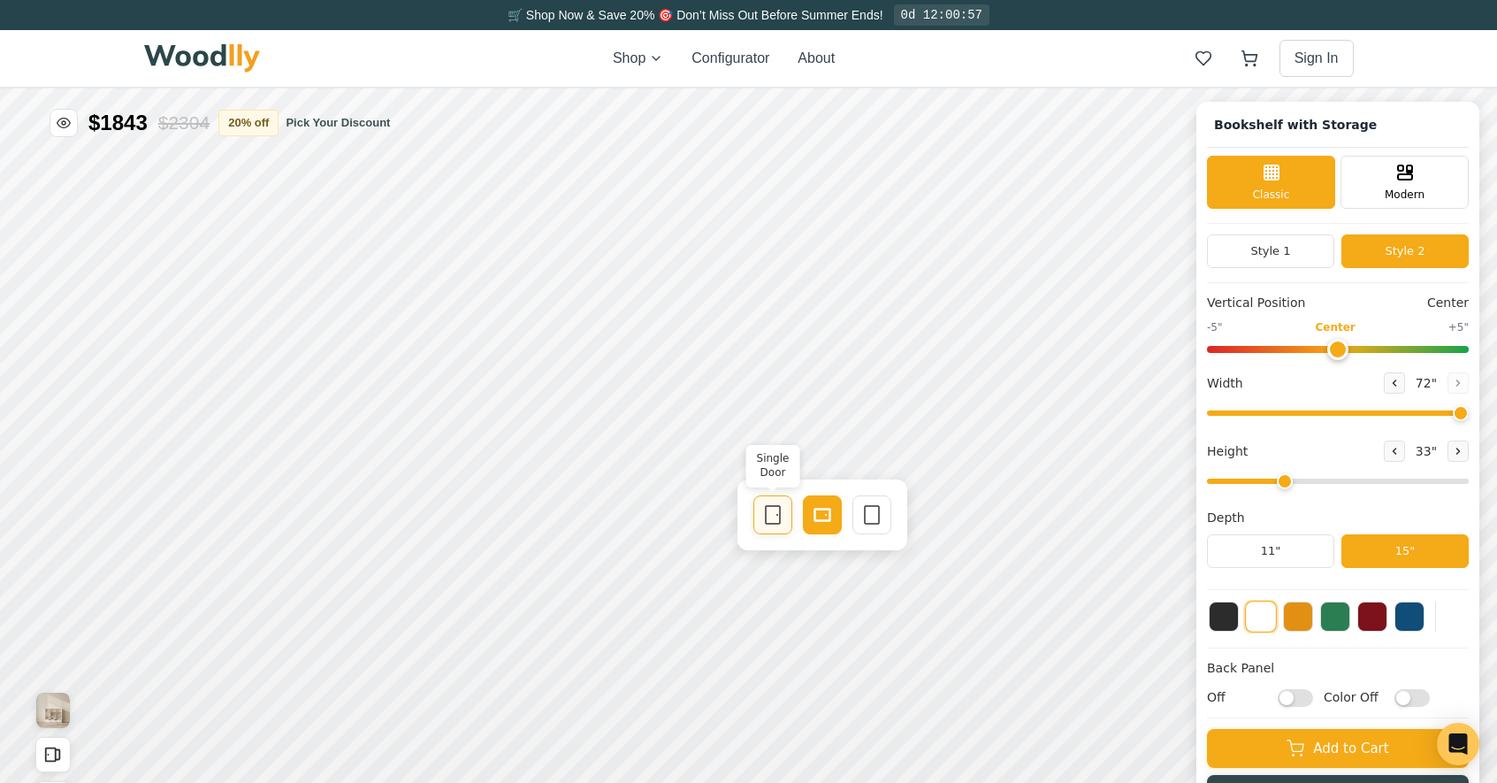
click at [766, 514] on icon at bounding box center [772, 514] width 21 height 21
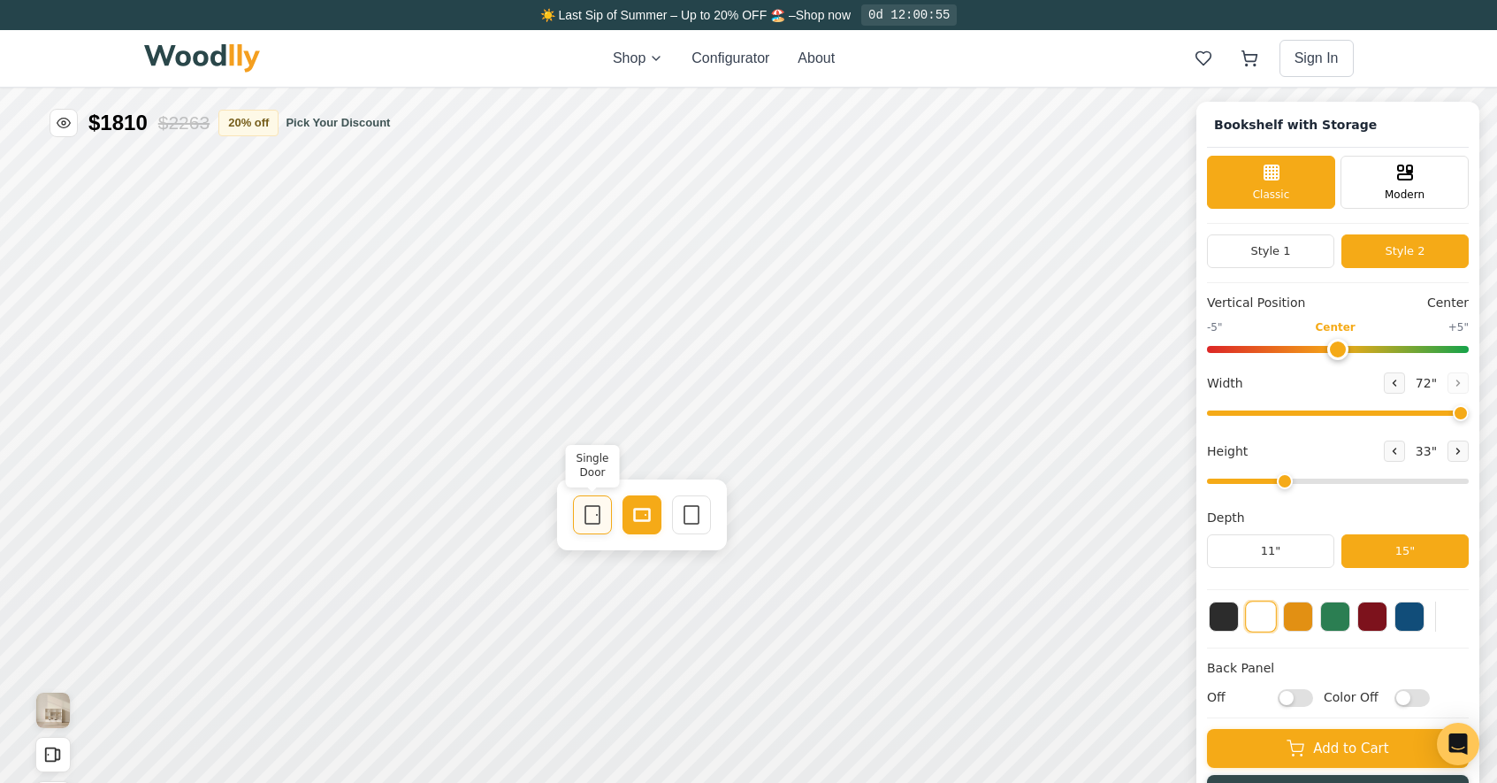
click at [586, 517] on icon at bounding box center [592, 514] width 21 height 21
click at [242, 116] on button "20 % off" at bounding box center [248, 122] width 60 height 27
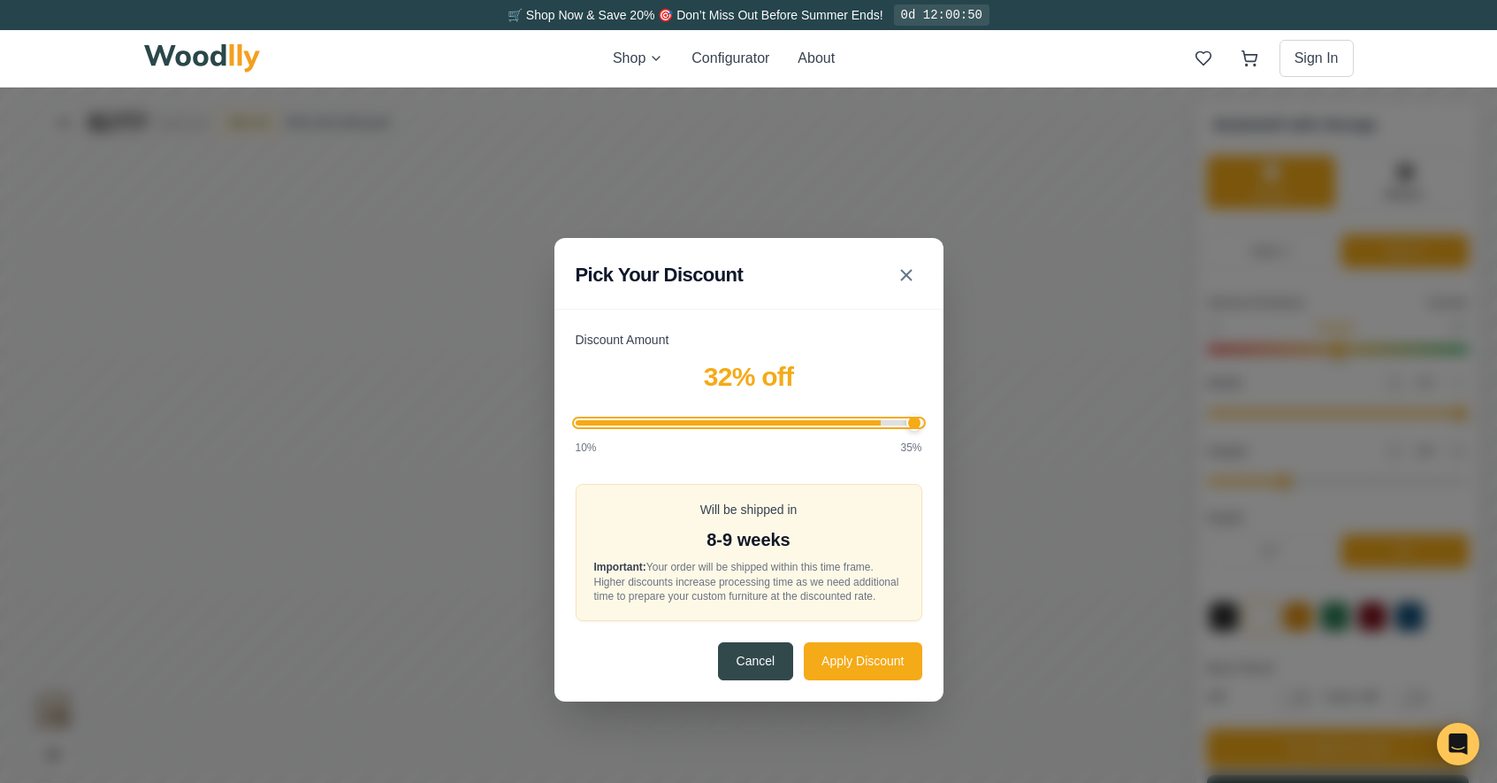
drag, startPoint x: 872, startPoint y: 418, endPoint x: 973, endPoint y: 401, distance: 102.4
type input "35"
click at [923, 420] on input "Discount Amount" at bounding box center [749, 422] width 347 height 5
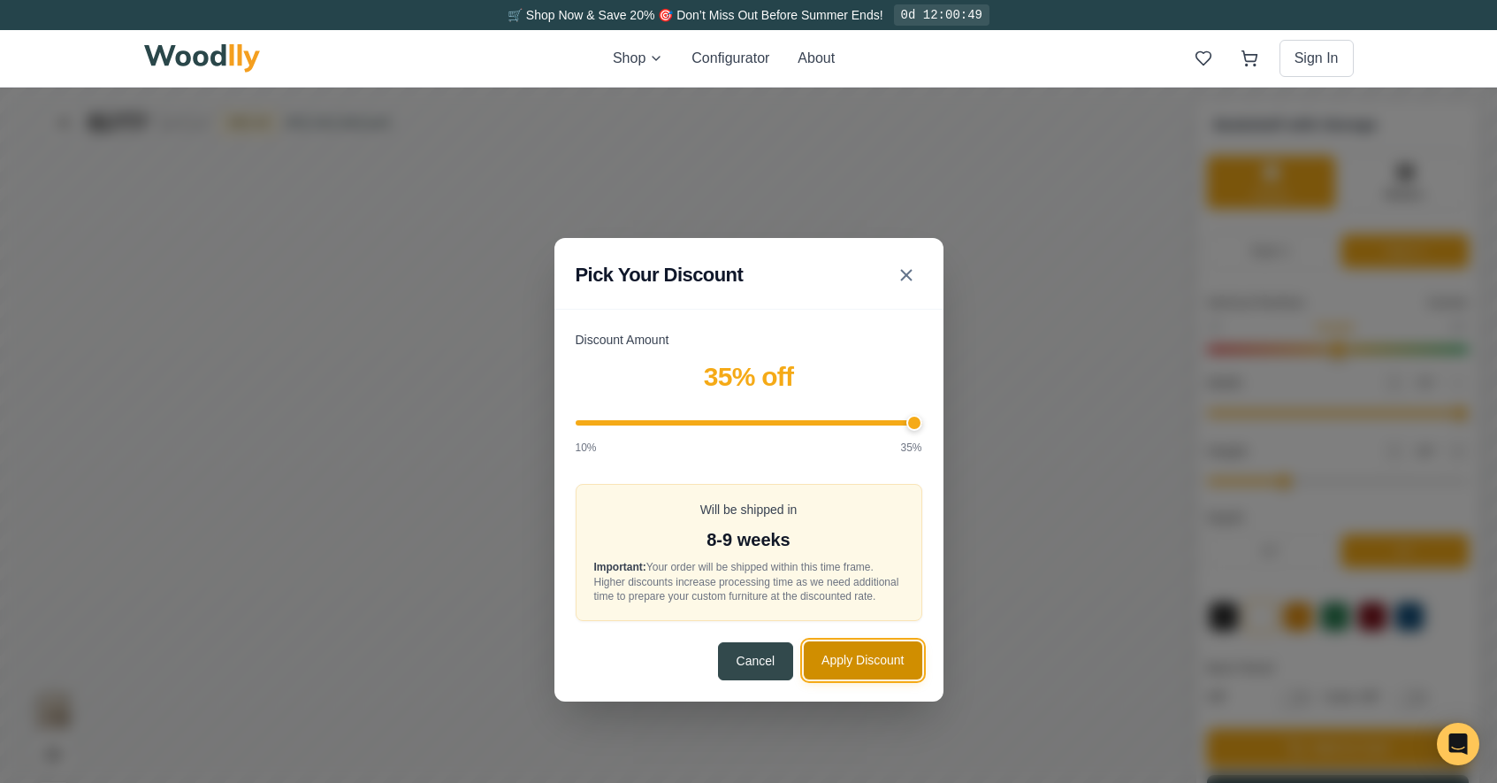
click at [893, 668] on button "Apply Discount" at bounding box center [863, 660] width 118 height 38
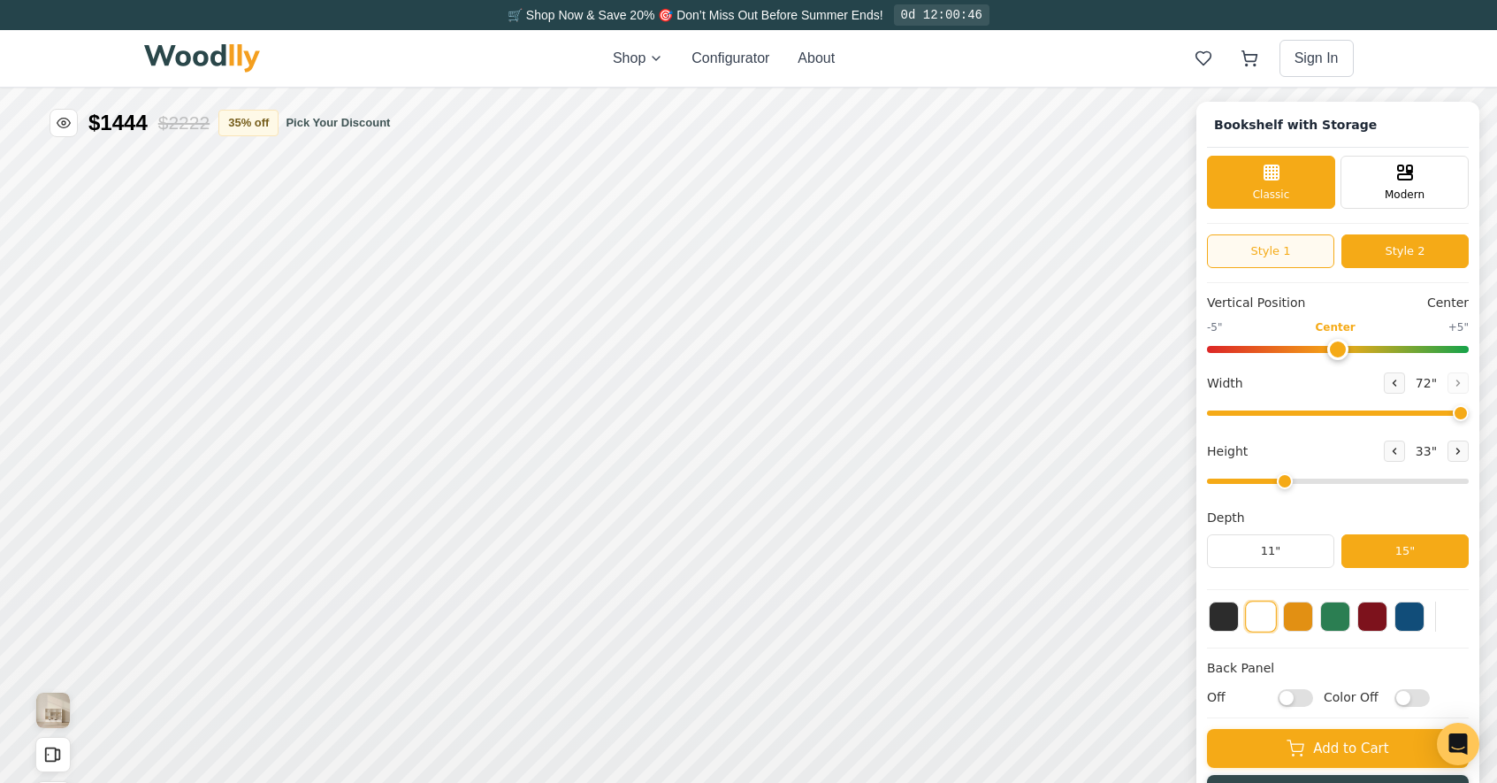
click at [1268, 245] on button "Style 1" at bounding box center [1270, 251] width 127 height 34
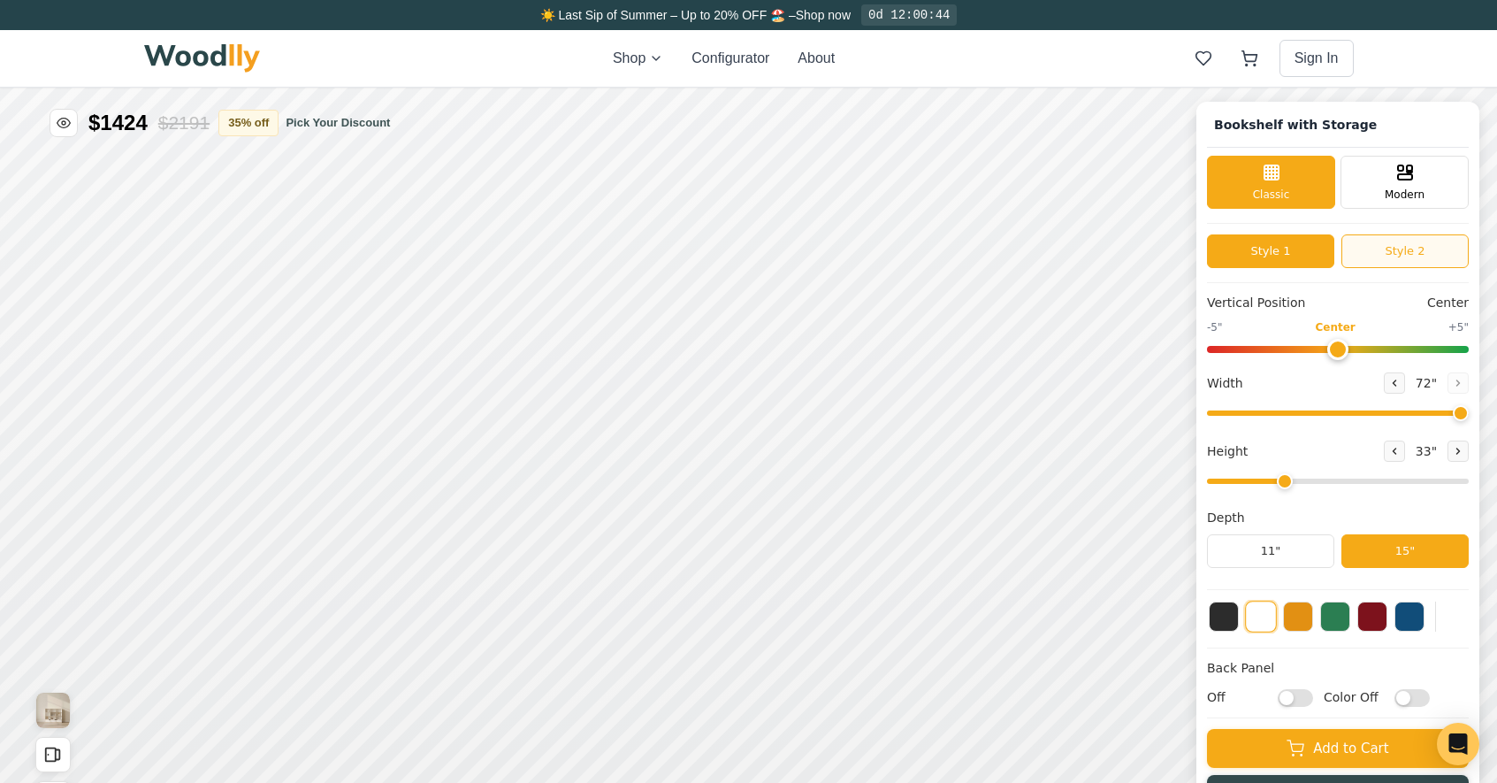
click at [1390, 249] on button "Style 2" at bounding box center [1405, 251] width 127 height 34
click at [1271, 249] on button "Style 1" at bounding box center [1270, 251] width 127 height 34
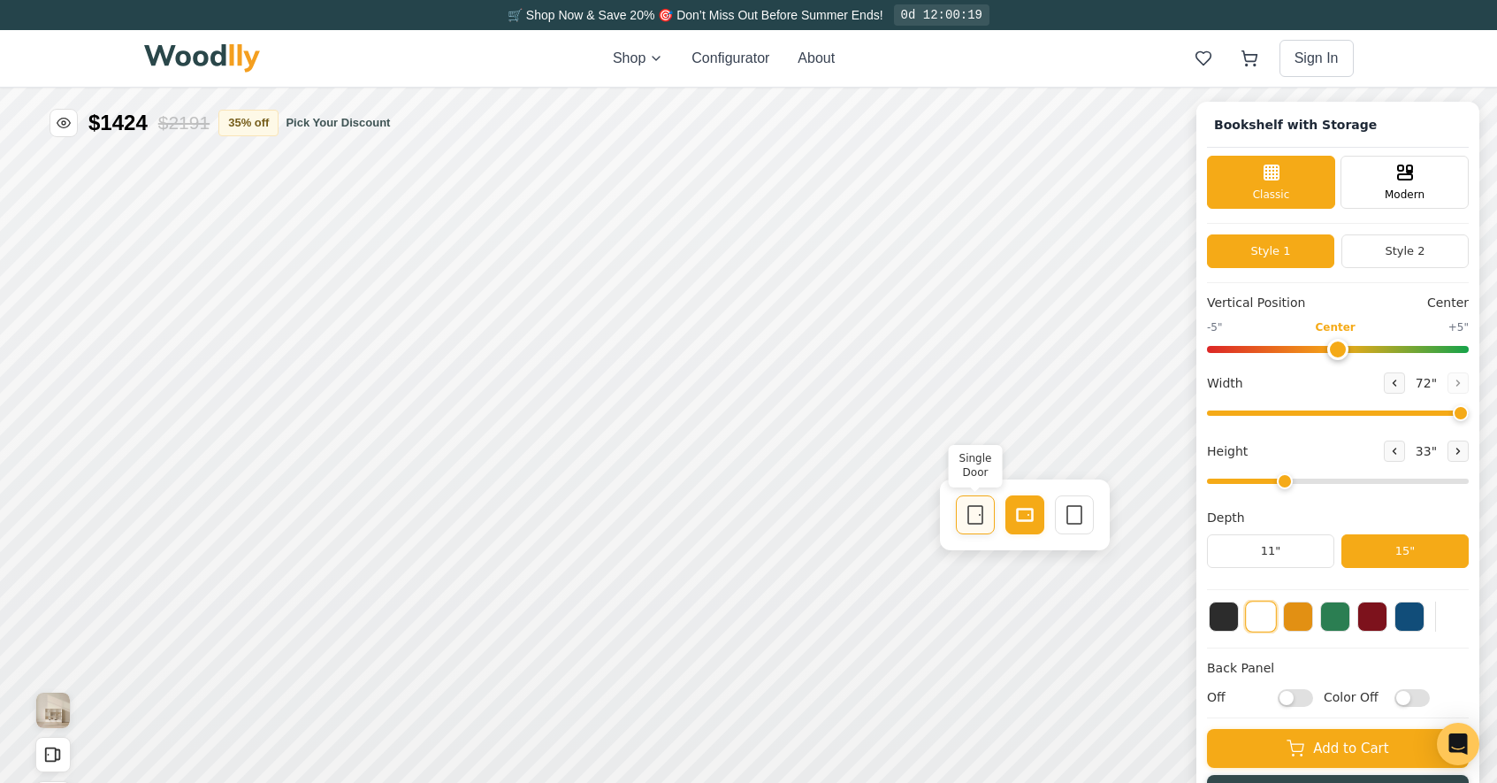
click at [981, 520] on icon at bounding box center [975, 514] width 21 height 21
click at [1313, 697] on input "Off" at bounding box center [1295, 698] width 35 height 18
checkbox input "true"
click at [1430, 698] on input "Color Off" at bounding box center [1412, 698] width 35 height 18
click at [1429, 696] on input "Color On" at bounding box center [1412, 698] width 35 height 18
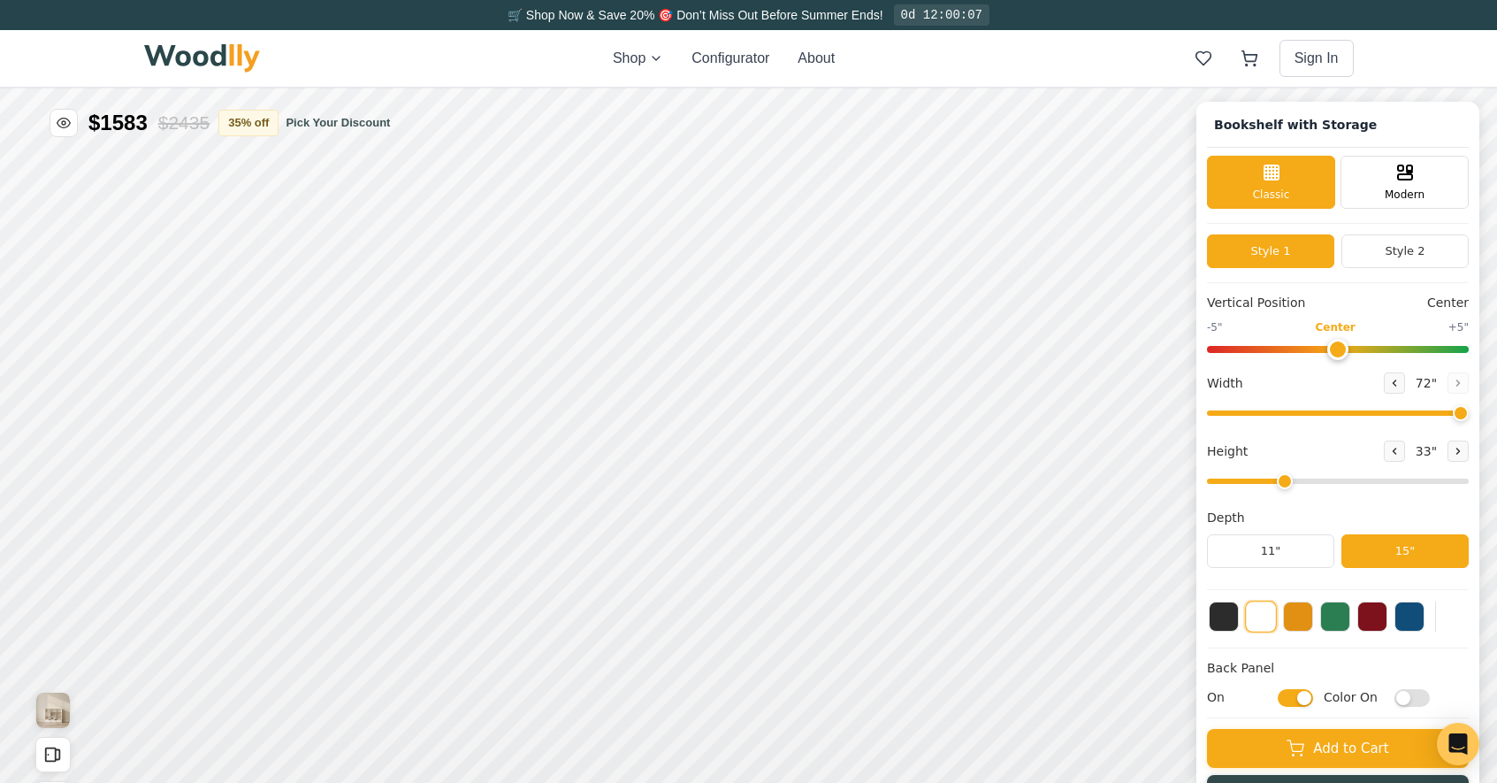
checkbox input "false"
click at [1311, 699] on input "On" at bounding box center [1295, 698] width 35 height 18
checkbox input "false"
click at [327, 502] on div "9"" at bounding box center [329, 499] width 13 height 19
click at [354, 538] on div "12"" at bounding box center [352, 541] width 20 height 19
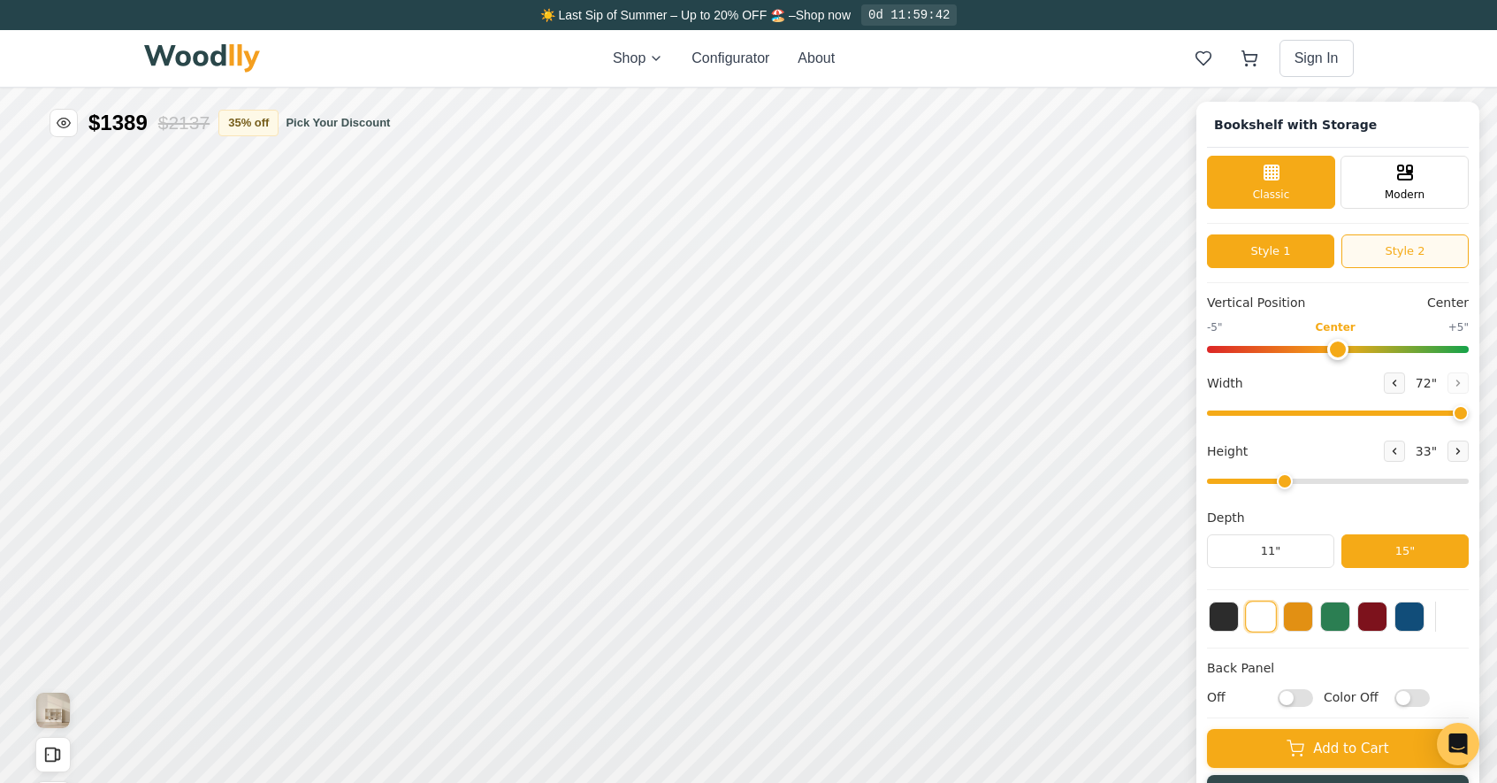
click at [1426, 252] on button "Style 2" at bounding box center [1405, 251] width 127 height 34
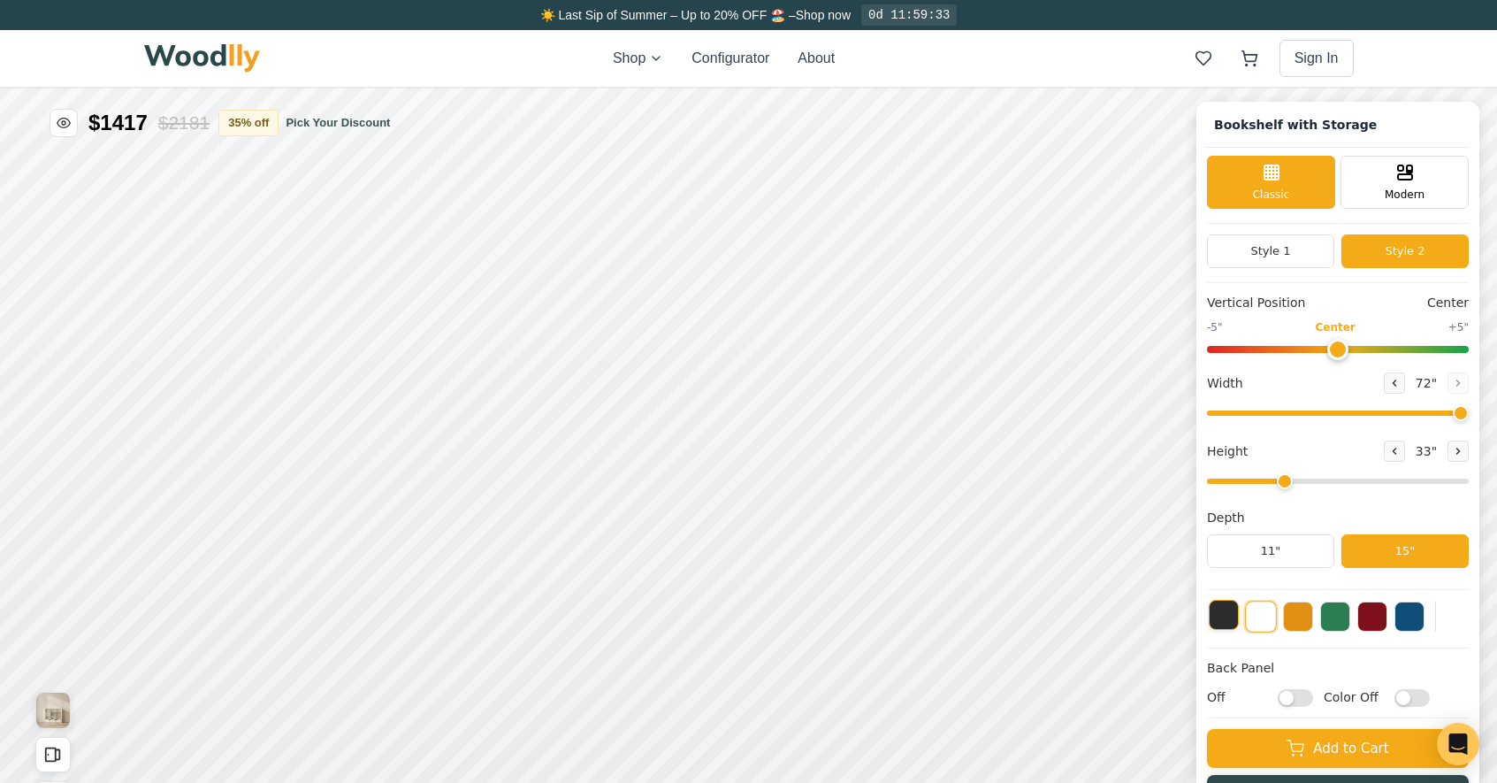
click at [1239, 620] on button at bounding box center [1224, 615] width 30 height 30
click at [1269, 625] on button at bounding box center [1261, 615] width 30 height 30
click at [1233, 622] on button at bounding box center [1224, 615] width 30 height 30
